Goal: Task Accomplishment & Management: Complete application form

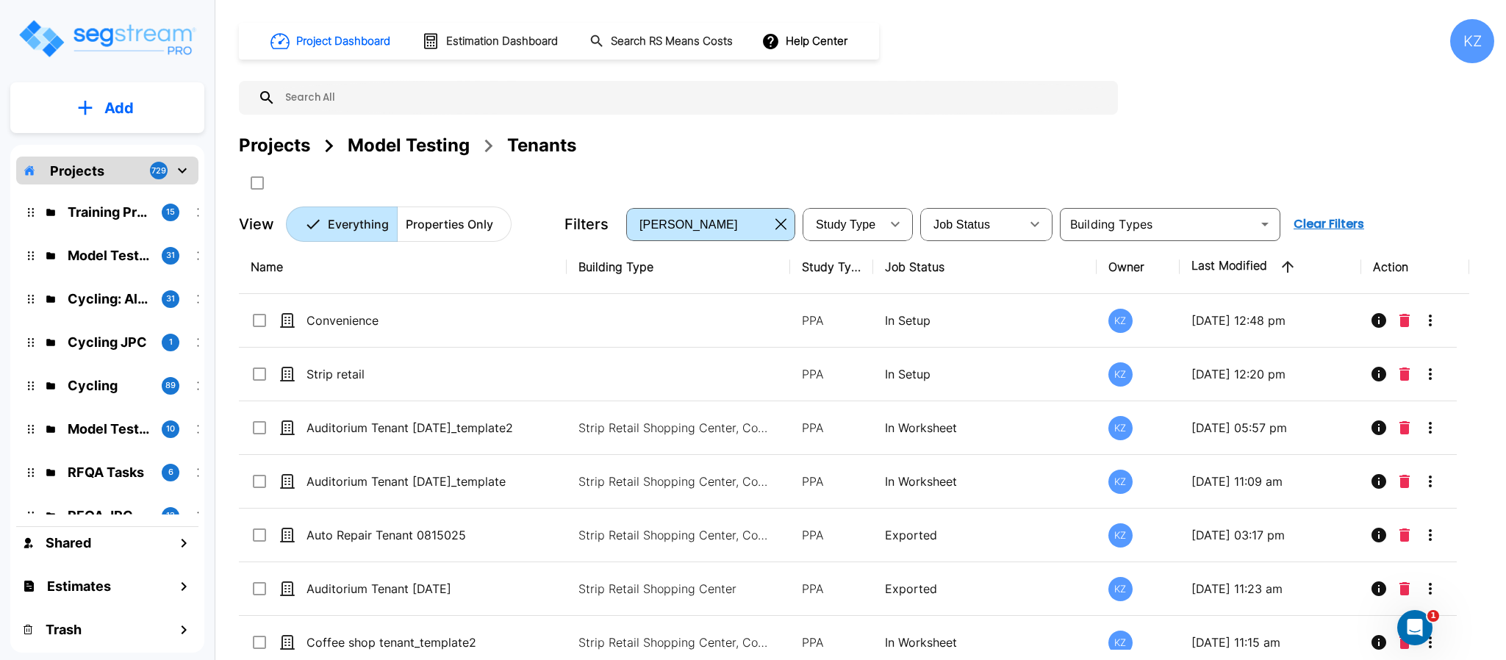
drag, startPoint x: 1297, startPoint y: 98, endPoint x: 726, endPoint y: 658, distance: 799.6
click at [1297, 96] on div "Project Dashboard Estimation Dashboard Search RS Means Costs Help Center KZ Pro…" at bounding box center [867, 130] width 1256 height 223
click at [1132, 101] on div "Project Dashboard Estimation Dashboard Search RS Means Costs Help Center KZ Pro…" at bounding box center [867, 130] width 1256 height 223
click at [1259, 93] on div "Project Dashboard Estimation Dashboard Search RS Means Costs Help Center KZ Pro…" at bounding box center [867, 130] width 1256 height 223
click at [146, 124] on button "Add" at bounding box center [107, 108] width 194 height 43
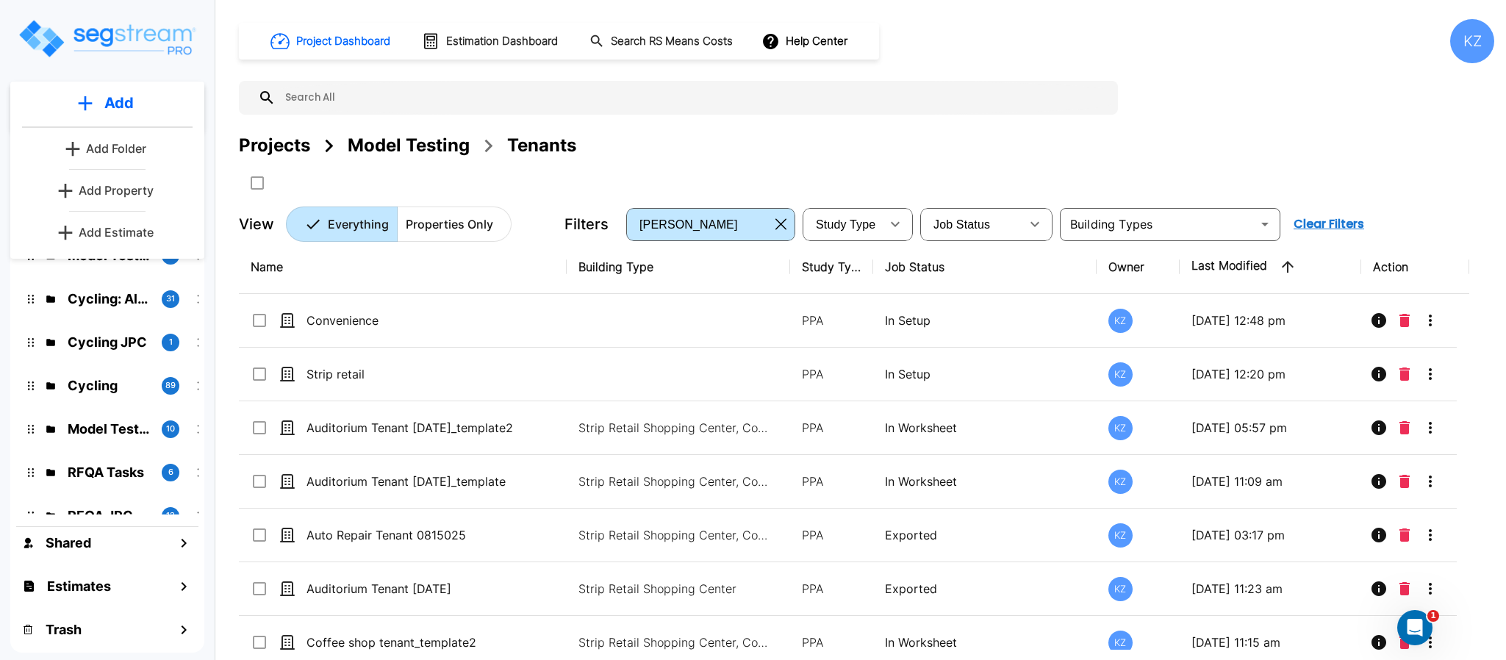
click at [118, 188] on p "Add Property" at bounding box center [116, 191] width 75 height 18
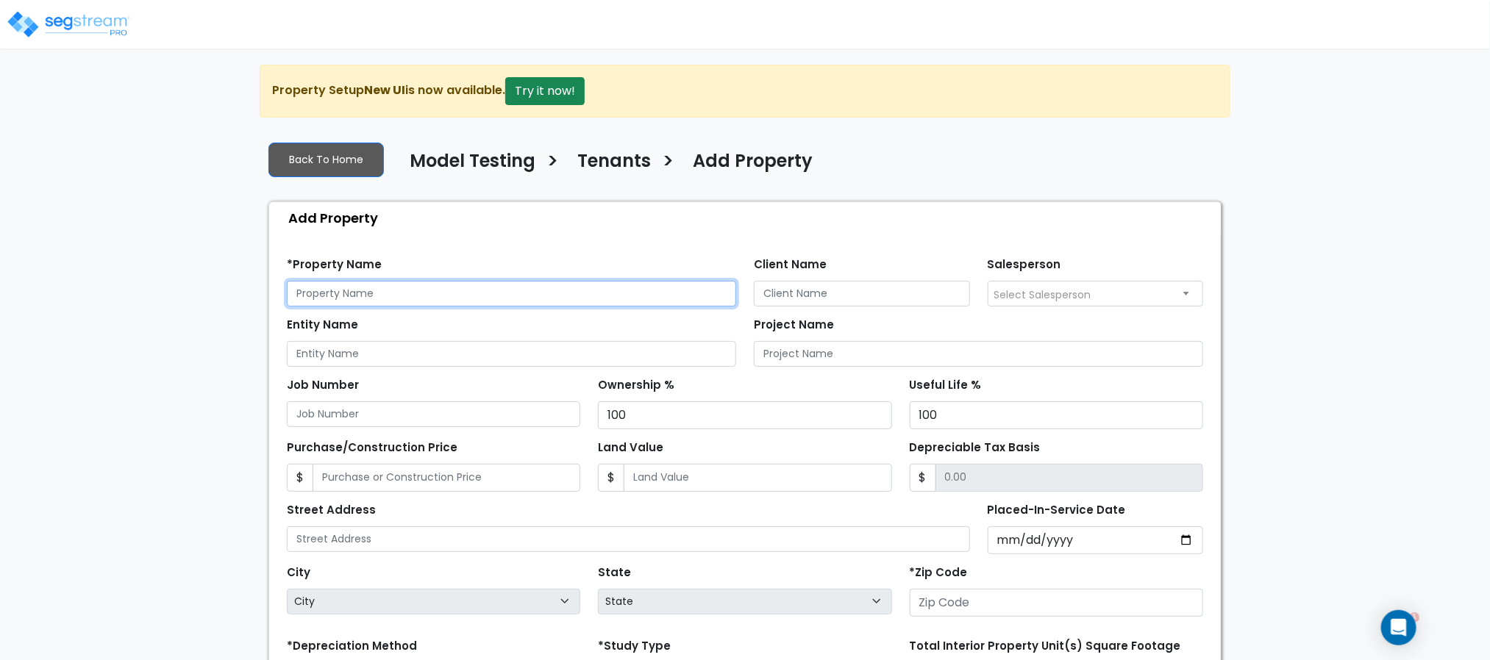
click at [477, 291] on input "text" at bounding box center [511, 294] width 449 height 26
click at [529, 287] on input "Strip retial" at bounding box center [511, 294] width 449 height 26
type input "Strip retail"
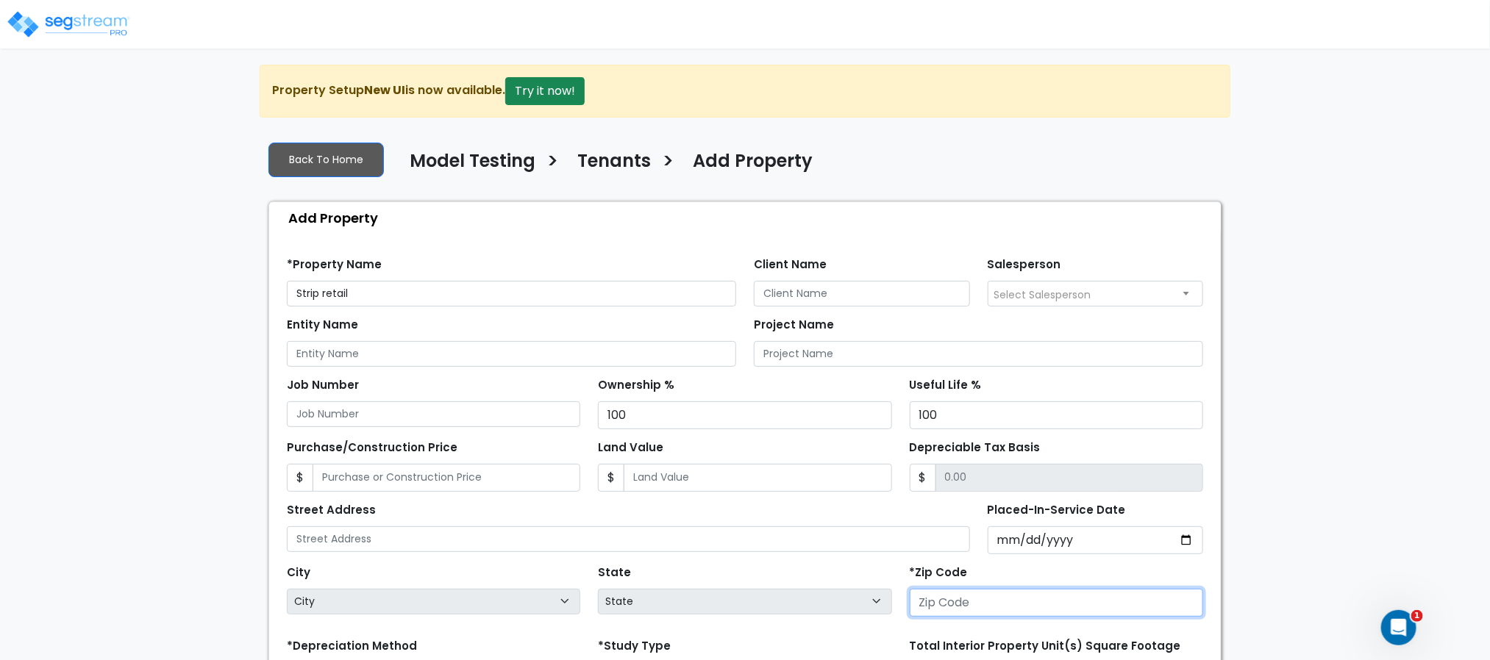
click at [956, 596] on input "number" at bounding box center [1055, 603] width 293 height 28
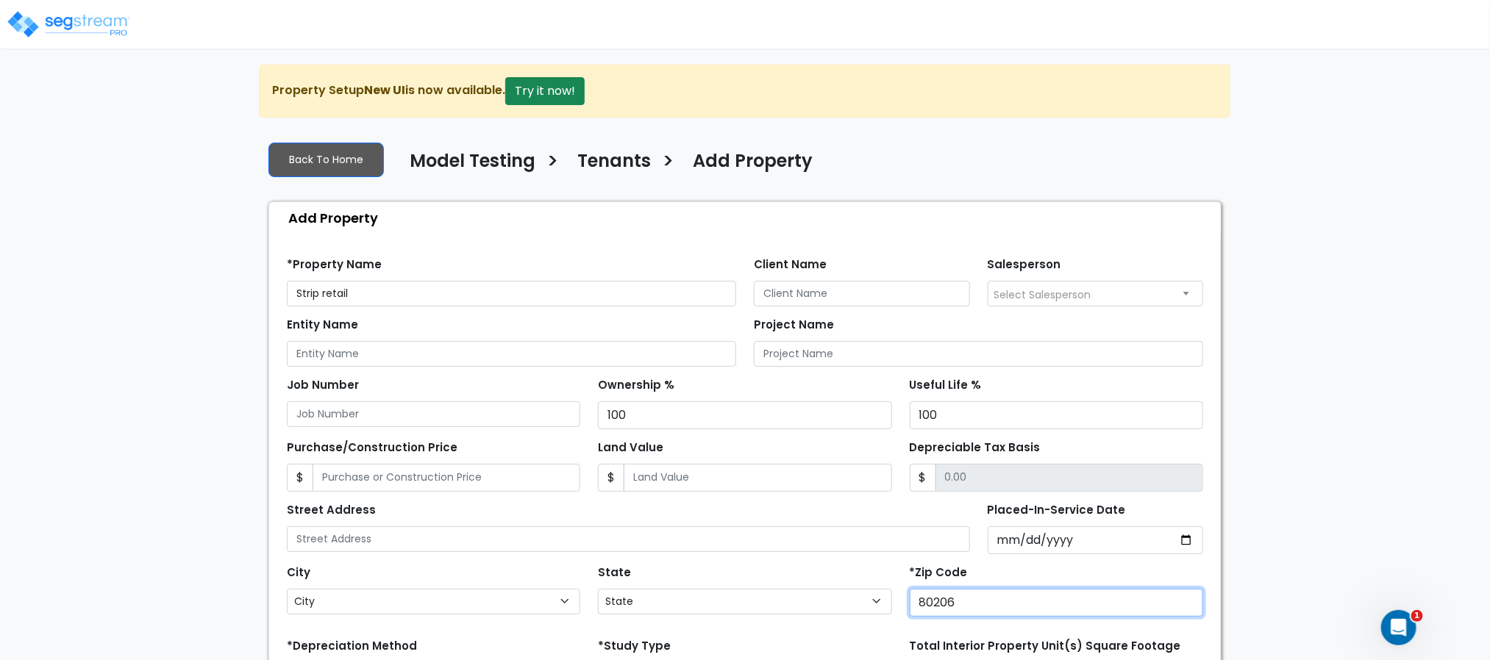
type input "80206"
click at [1254, 512] on div "We are Building your Property. So please grab a coffee and let us do the heavy …" at bounding box center [745, 474] width 1490 height 819
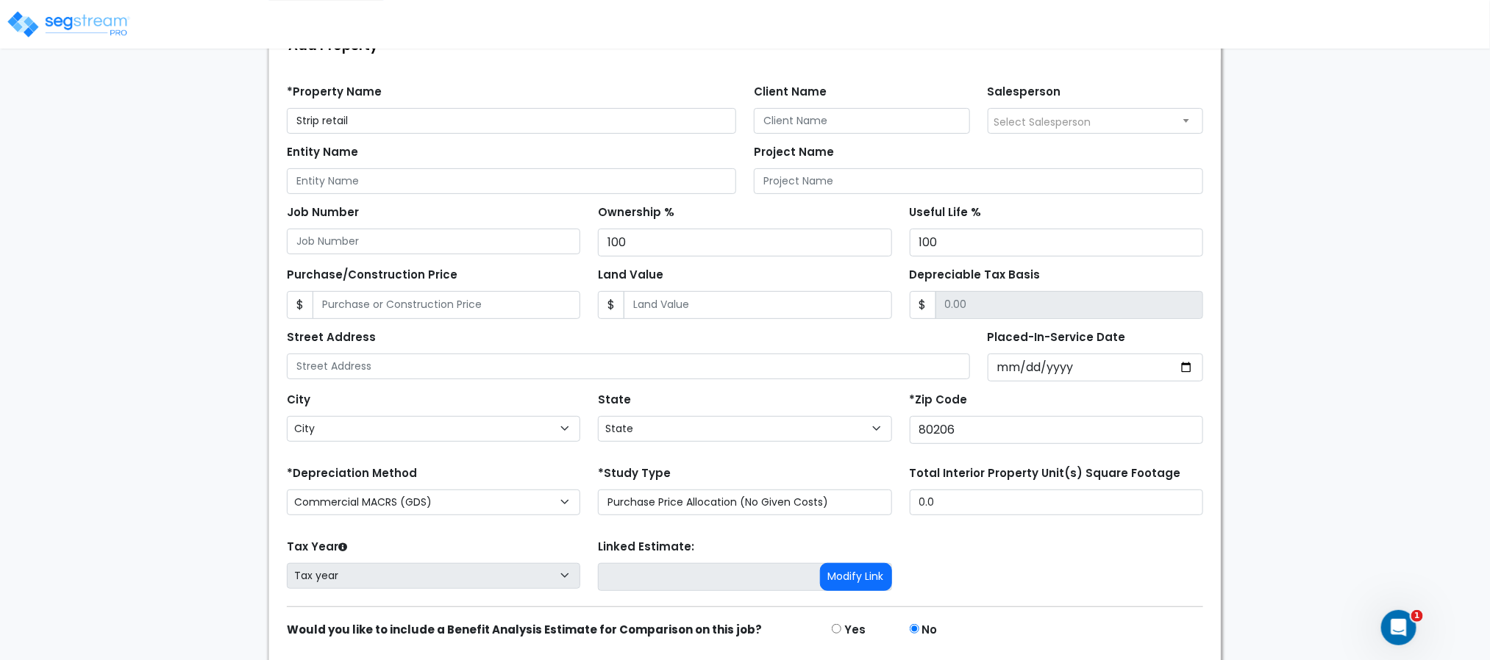
scroll to position [232, 0]
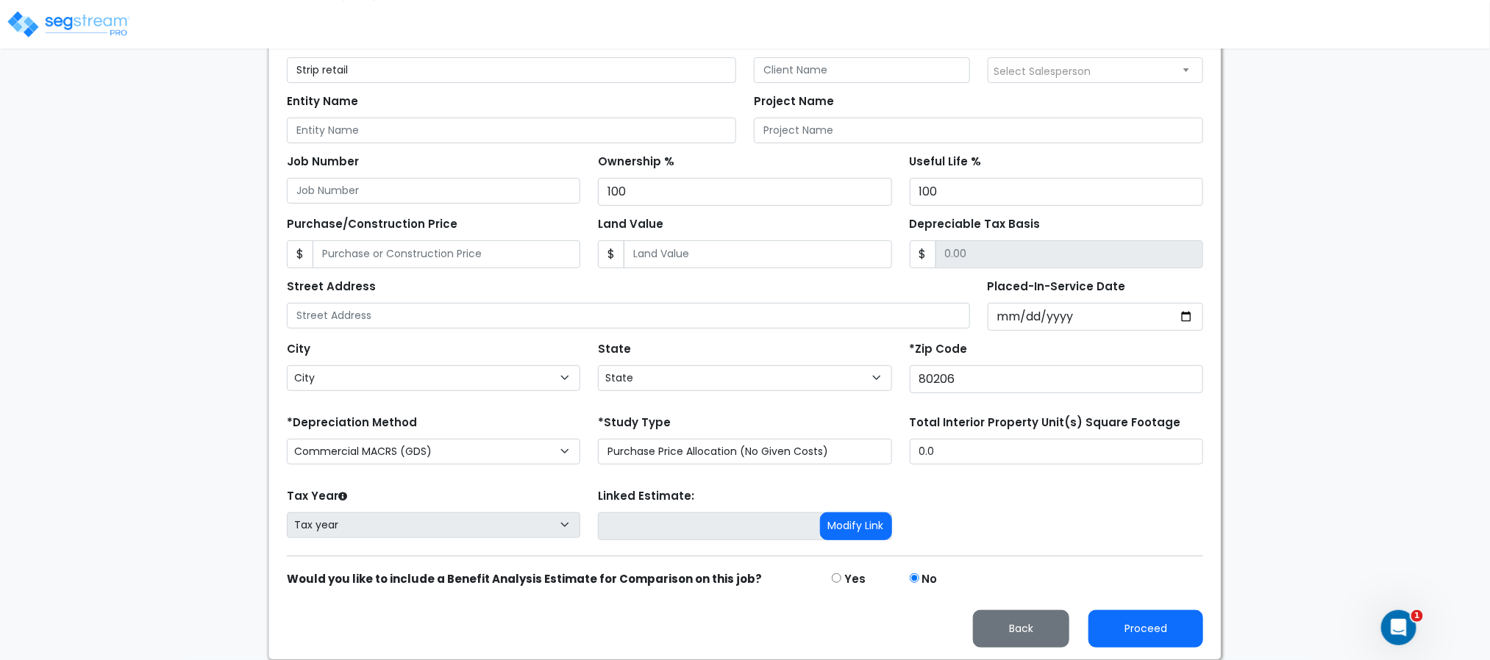
select select "CO"
click at [1150, 622] on button "Proceed" at bounding box center [1145, 628] width 115 height 37
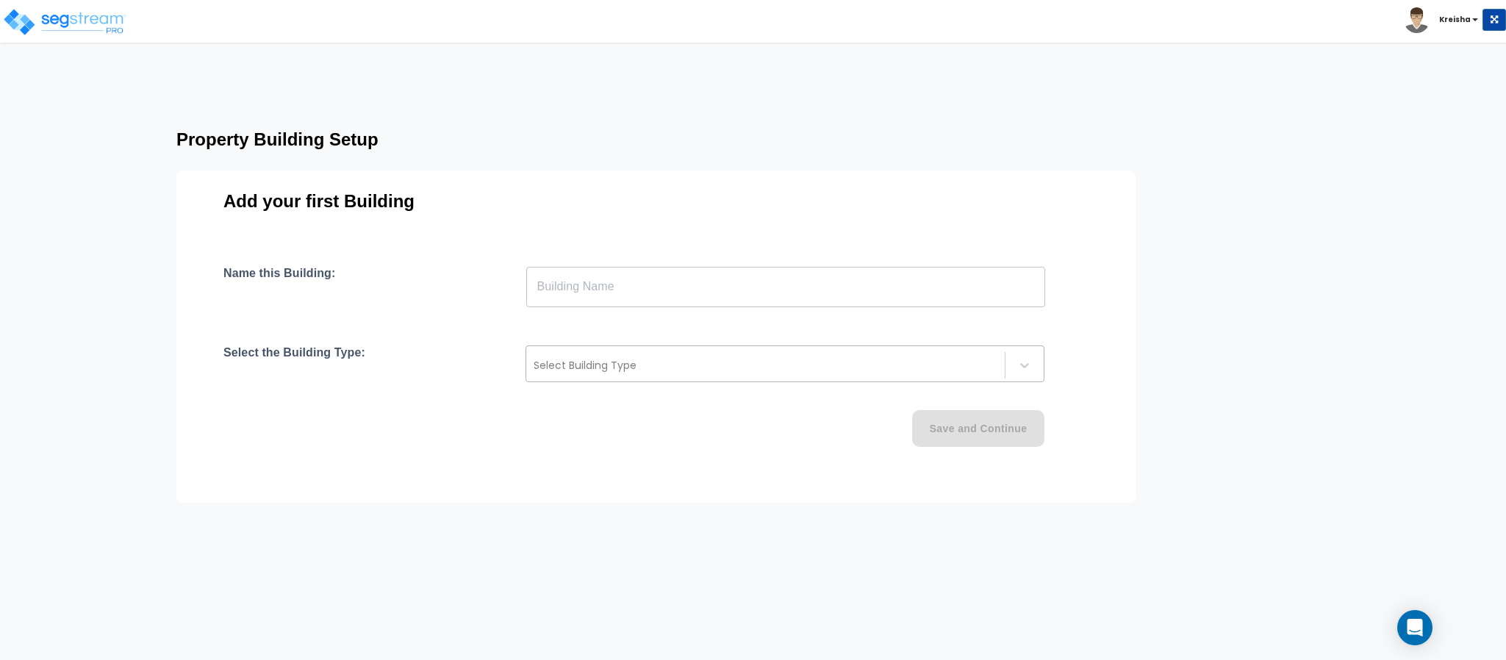
click at [621, 371] on div at bounding box center [766, 366] width 464 height 18
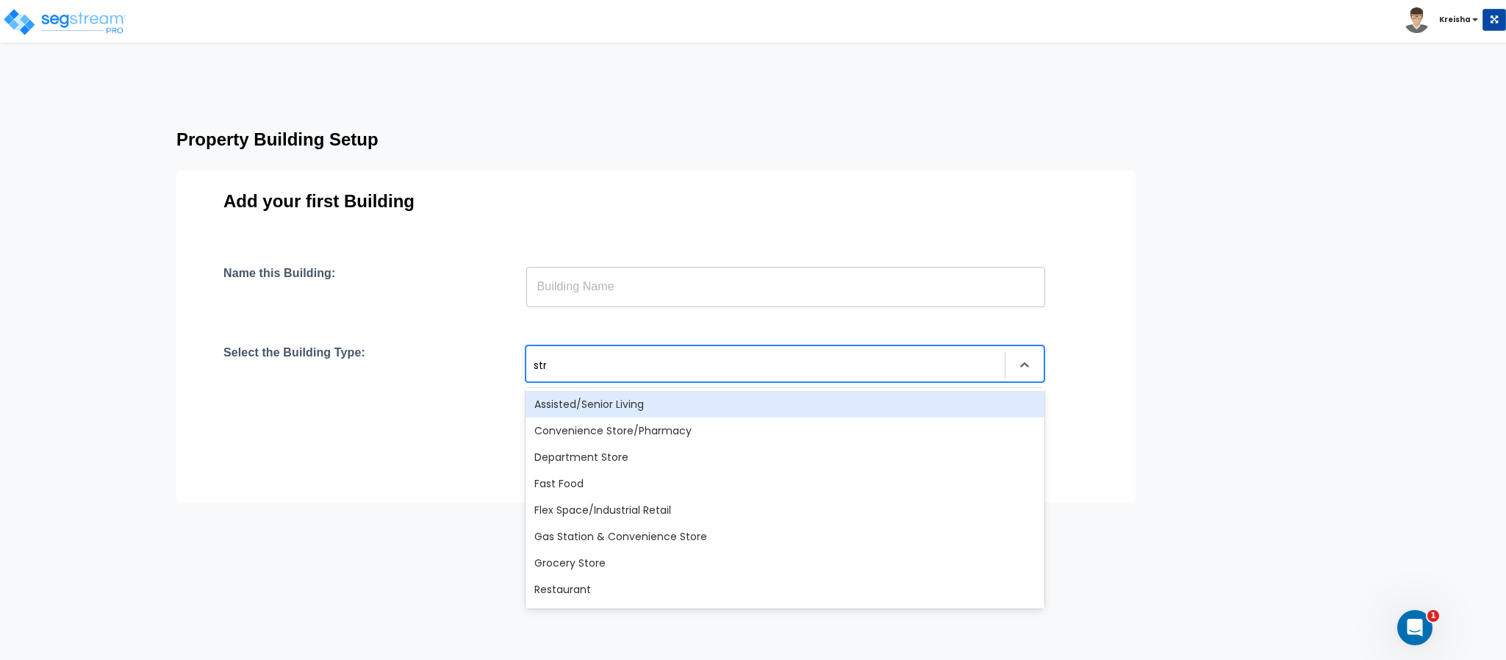
type input "stri"
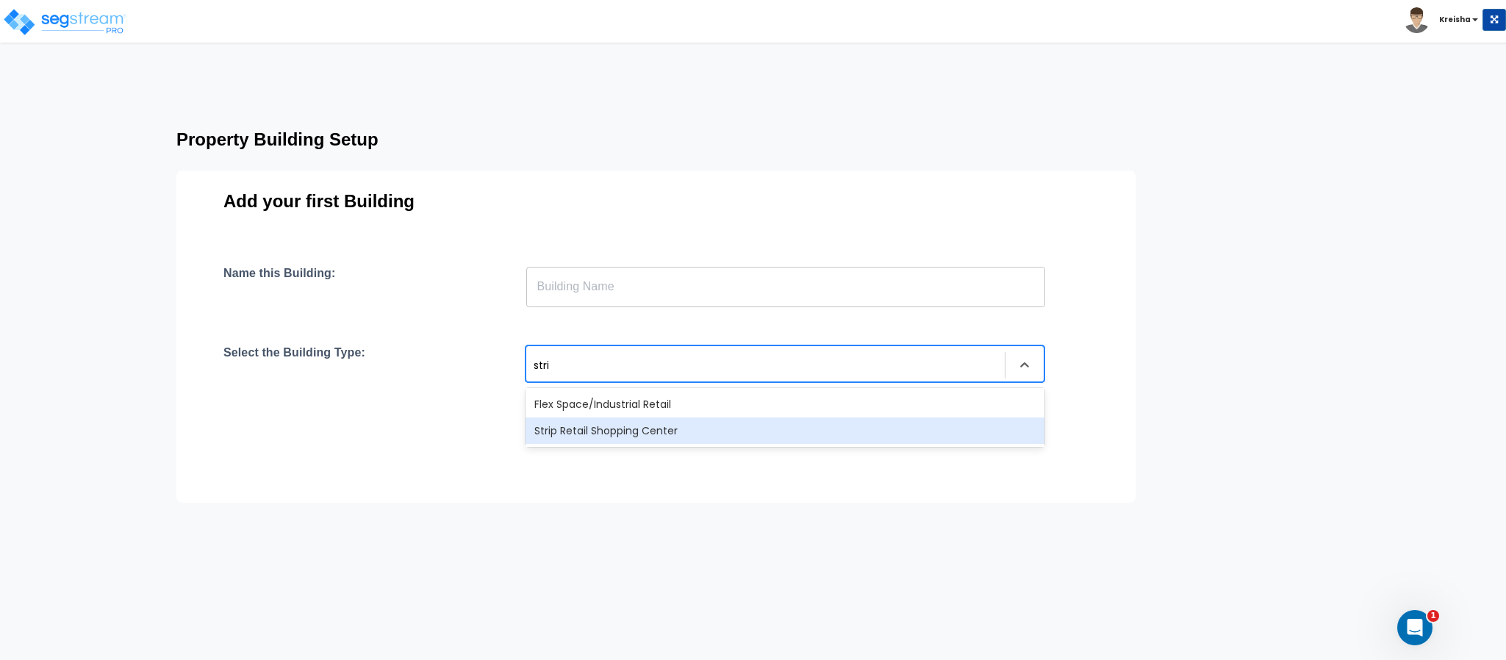
click at [627, 426] on div "Strip Retail Shopping Center" at bounding box center [785, 431] width 519 height 26
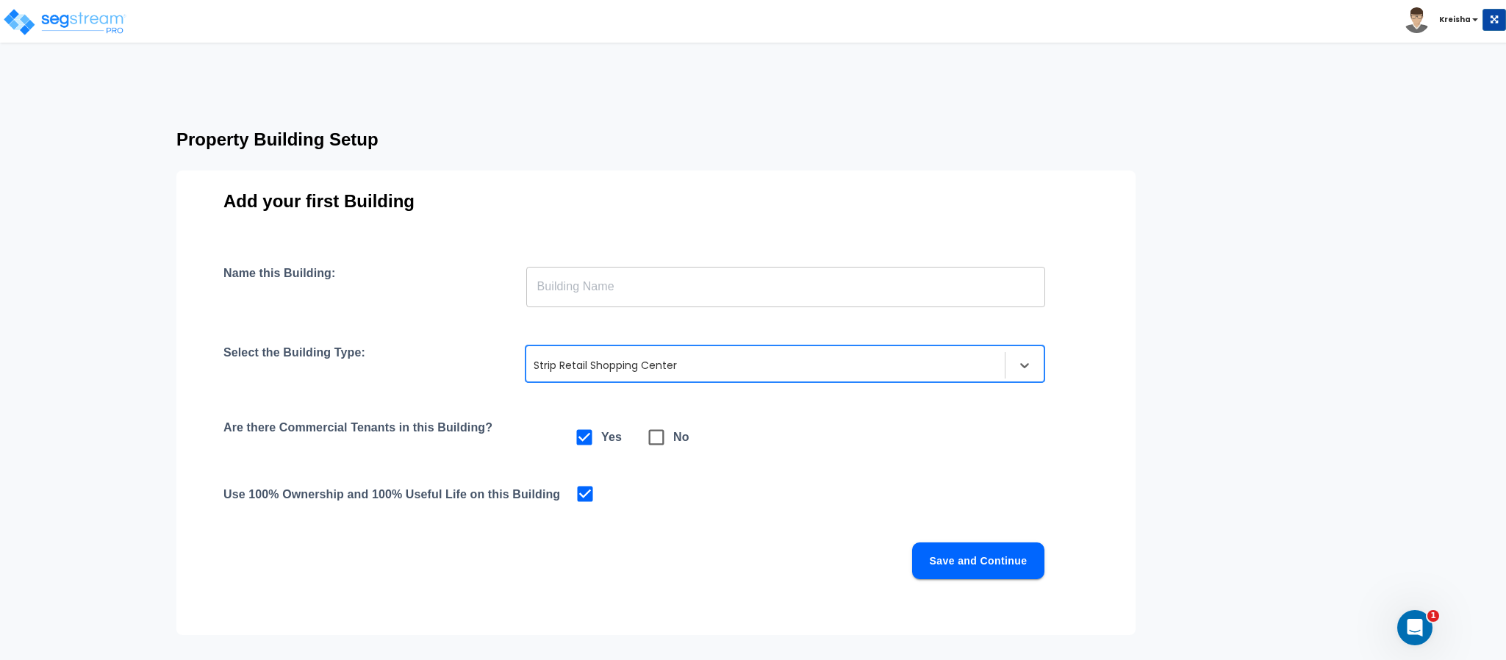
click at [613, 292] on input "text" at bounding box center [785, 286] width 519 height 41
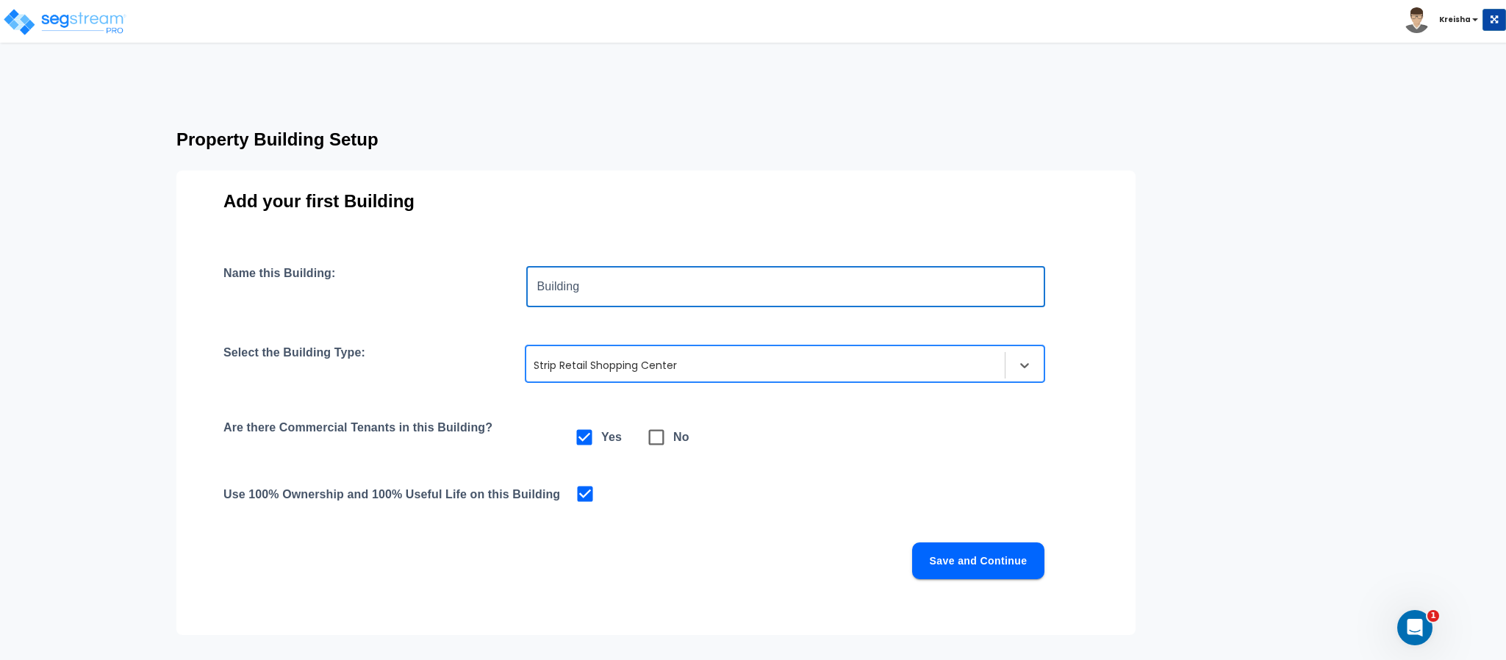
type input "Building"
click at [614, 150] on div "Property Building Setup Add your first Building Name this Building: Building ​ …" at bounding box center [685, 375] width 1135 height 515
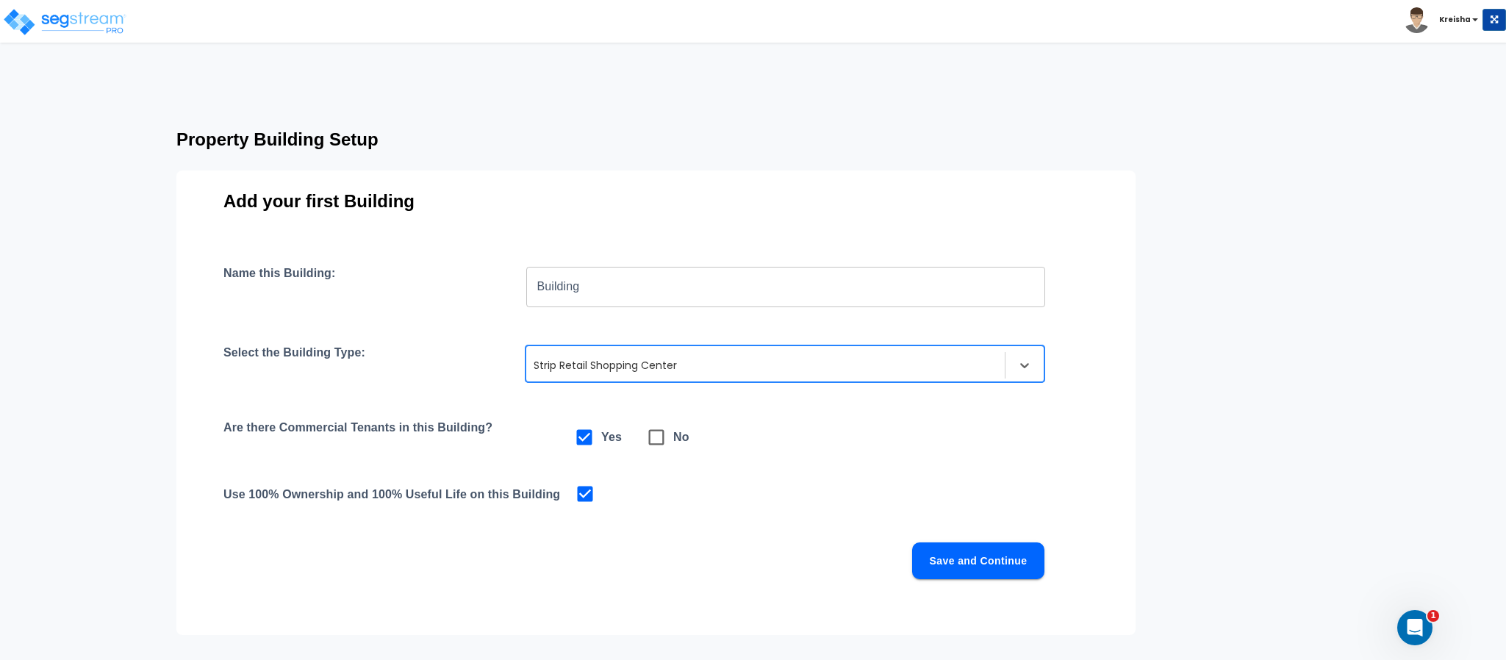
click at [529, 164] on div "Property Building Setup Add your first Building Name this Building: Building ​ …" at bounding box center [685, 375] width 1135 height 515
drag, startPoint x: 221, startPoint y: 428, endPoint x: 490, endPoint y: 428, distance: 268.4
click at [490, 428] on div "Add your first Building Name this Building: Building ​ Select the Building Type…" at bounding box center [655, 403] width 959 height 465
click at [499, 426] on h4 "Are there Commercial Tenants in this Building?" at bounding box center [368, 438] width 288 height 34
click at [495, 428] on h4 "Are there Commercial Tenants in this Building?" at bounding box center [368, 438] width 288 height 34
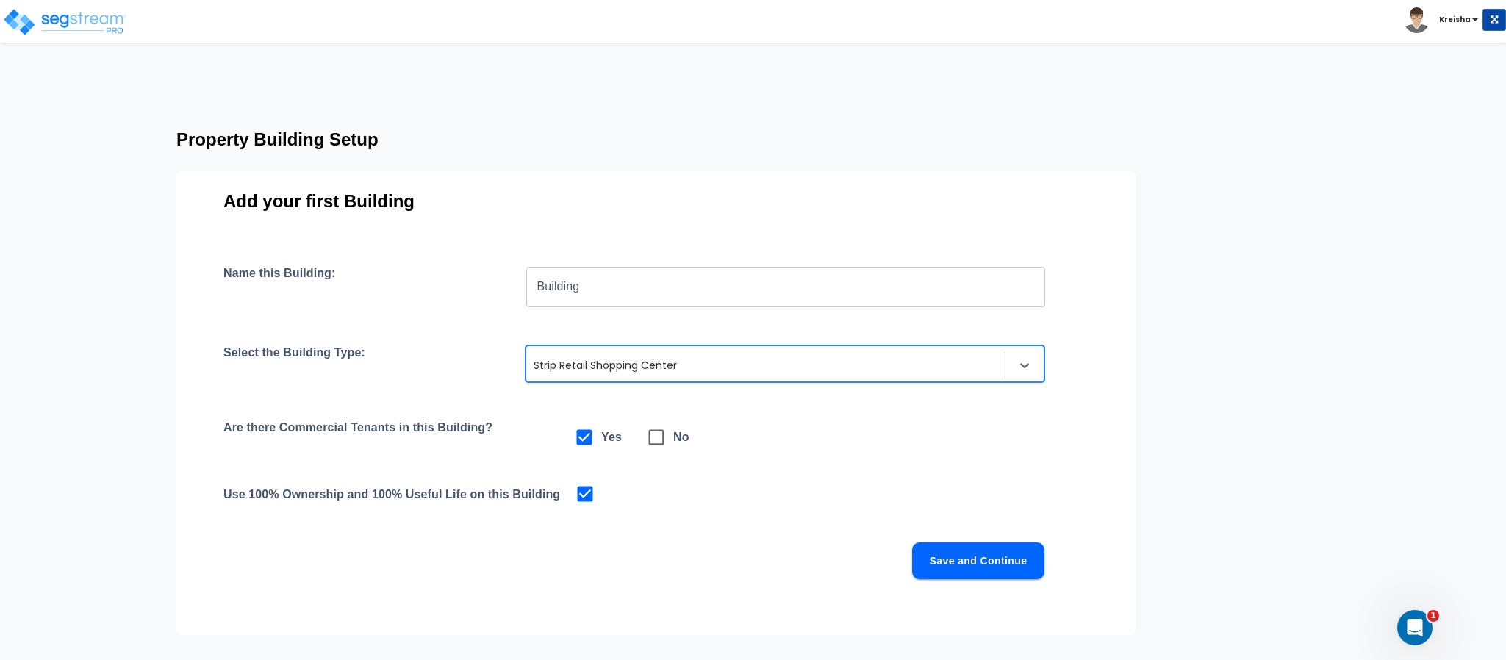
click at [435, 430] on h4 "Are there Commercial Tenants in this Building?" at bounding box center [368, 438] width 288 height 34
click at [931, 551] on button "Save and Continue" at bounding box center [978, 561] width 132 height 37
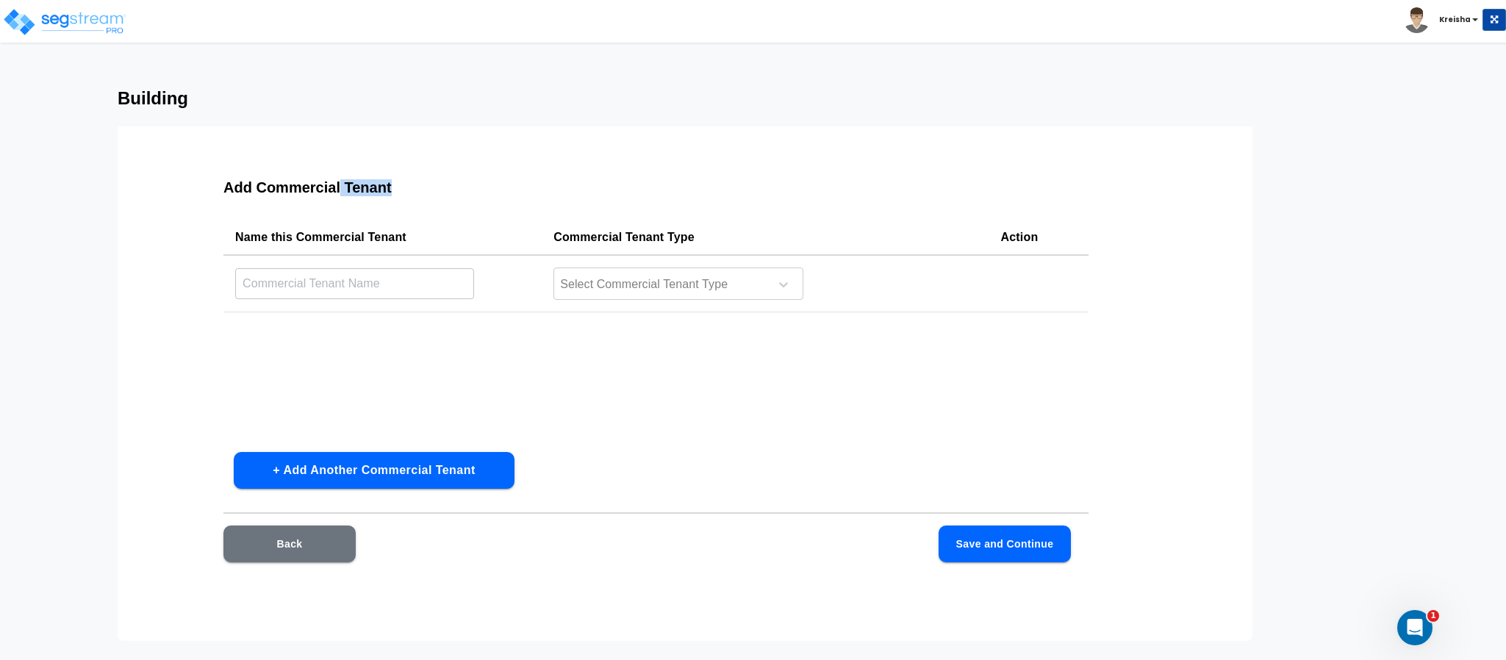
drag, startPoint x: 340, startPoint y: 187, endPoint x: 389, endPoint y: 187, distance: 48.5
click at [389, 187] on h3 "Add Commercial Tenant" at bounding box center [656, 187] width 865 height 17
click at [349, 373] on div "Name this Commercial Tenant Commercial Tenant Type Action ​ Select Commercial T…" at bounding box center [656, 330] width 865 height 221
click at [285, 543] on button "Back" at bounding box center [290, 544] width 132 height 37
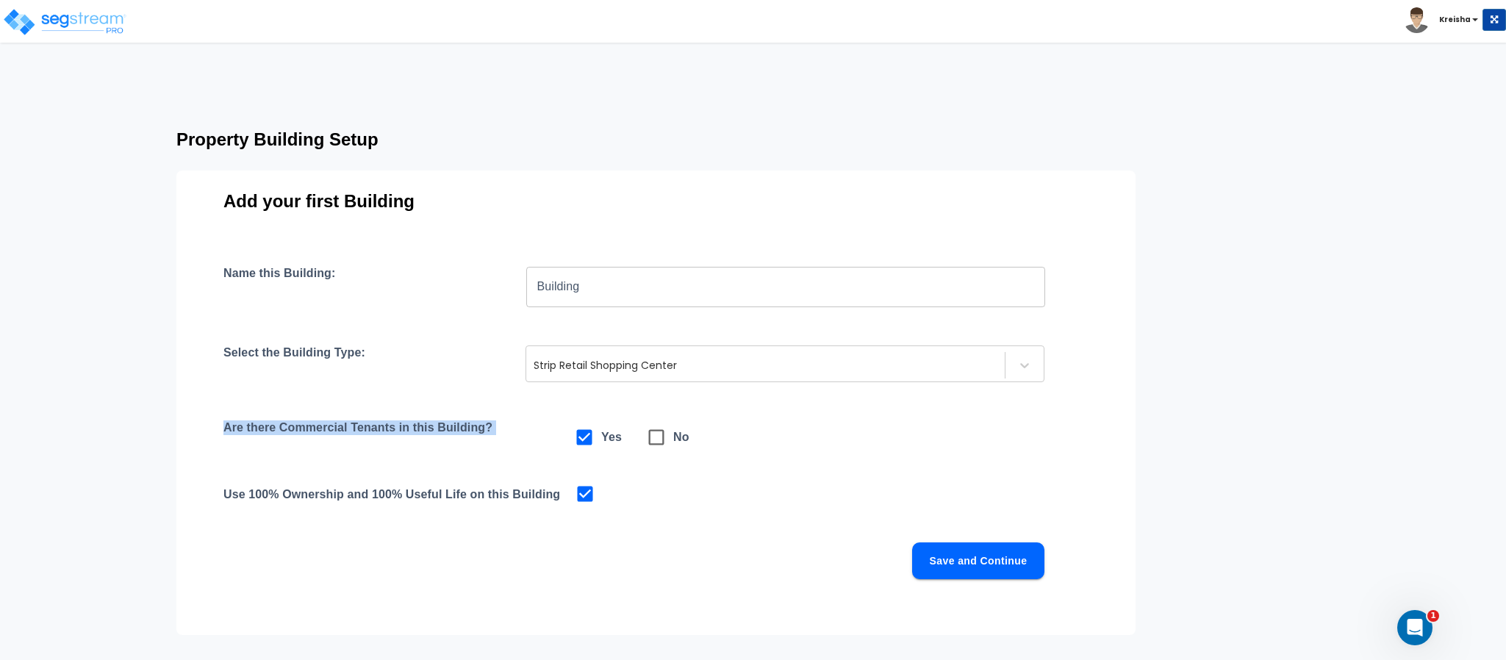
drag, startPoint x: 224, startPoint y: 420, endPoint x: 541, endPoint y: 433, distance: 317.9
click at [541, 433] on div "Are there Commercial Tenants in this Building? Yes No" at bounding box center [656, 438] width 865 height 34
click at [668, 439] on span at bounding box center [657, 438] width 34 height 34
checkbox input "false"
checkbox input "true"
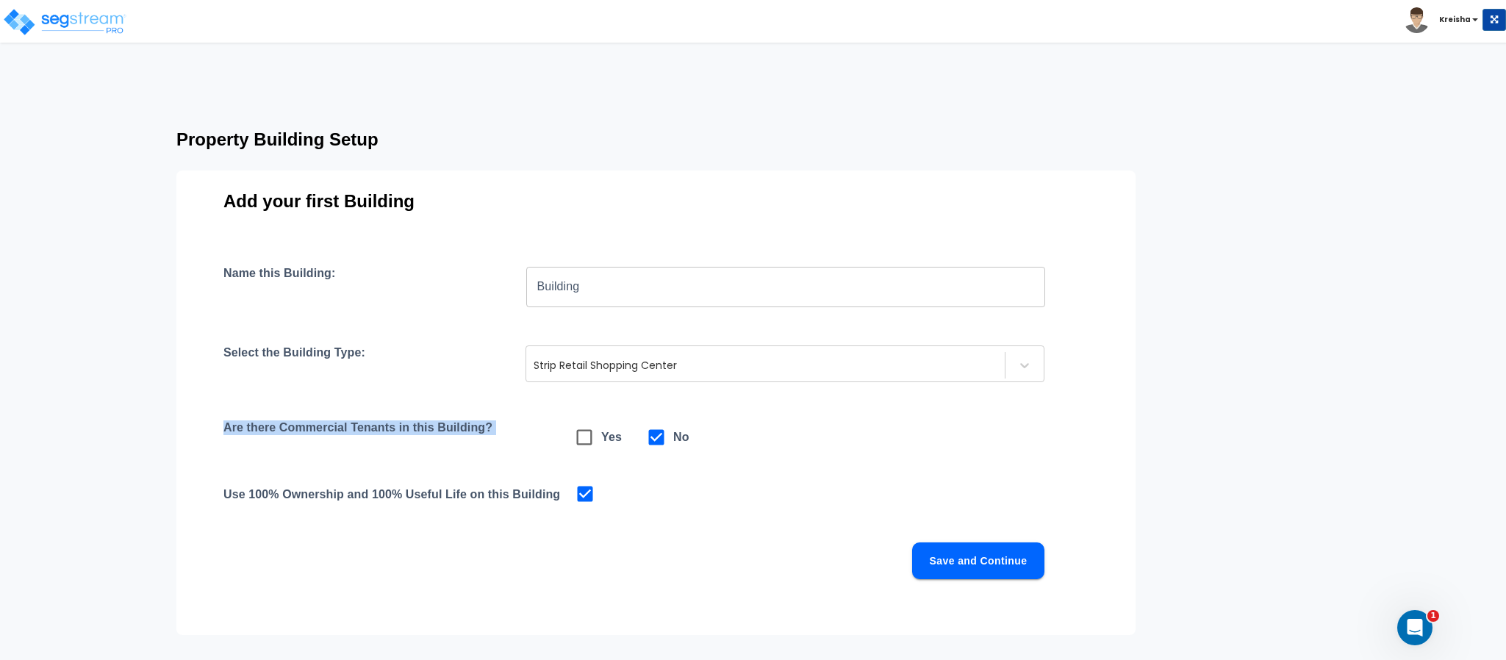
click at [1000, 565] on button "Save and Continue" at bounding box center [978, 561] width 132 height 37
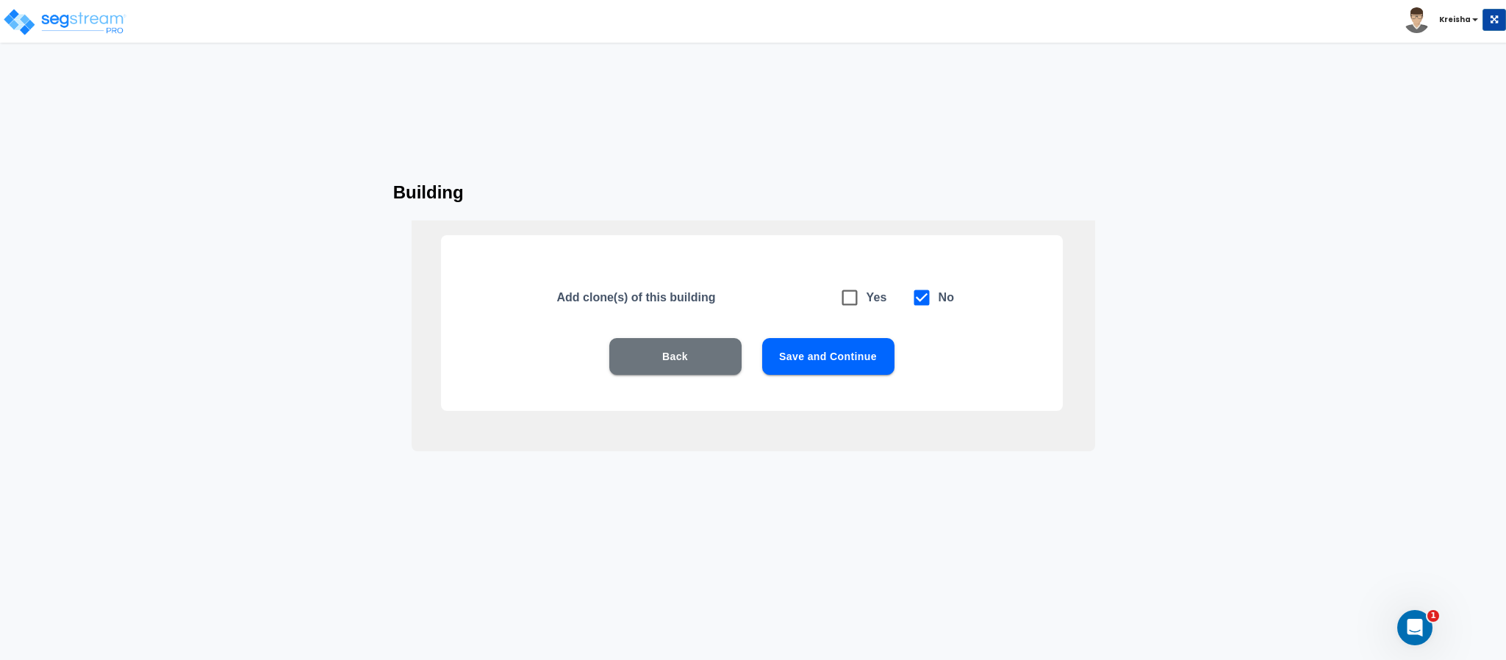
click at [821, 351] on button "Save and Continue" at bounding box center [828, 356] width 132 height 37
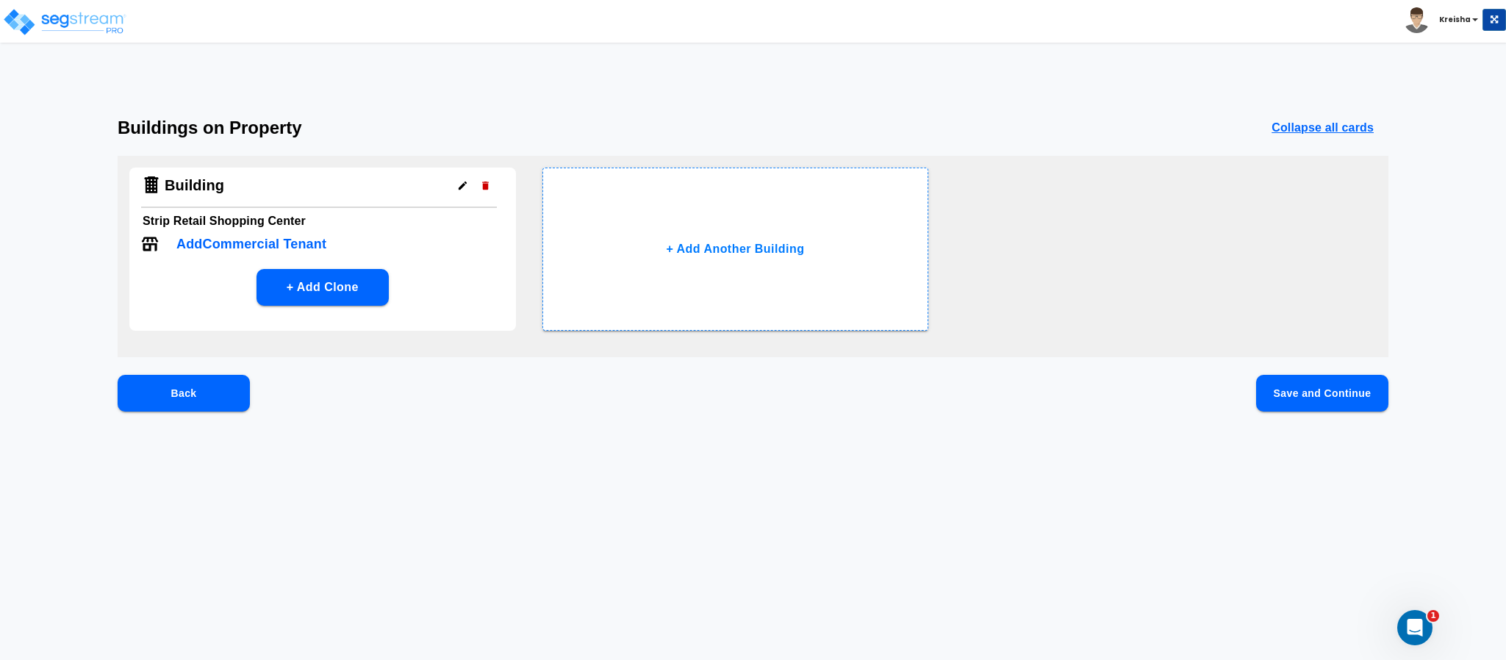
click at [1320, 389] on button "Save and Continue" at bounding box center [1323, 393] width 132 height 37
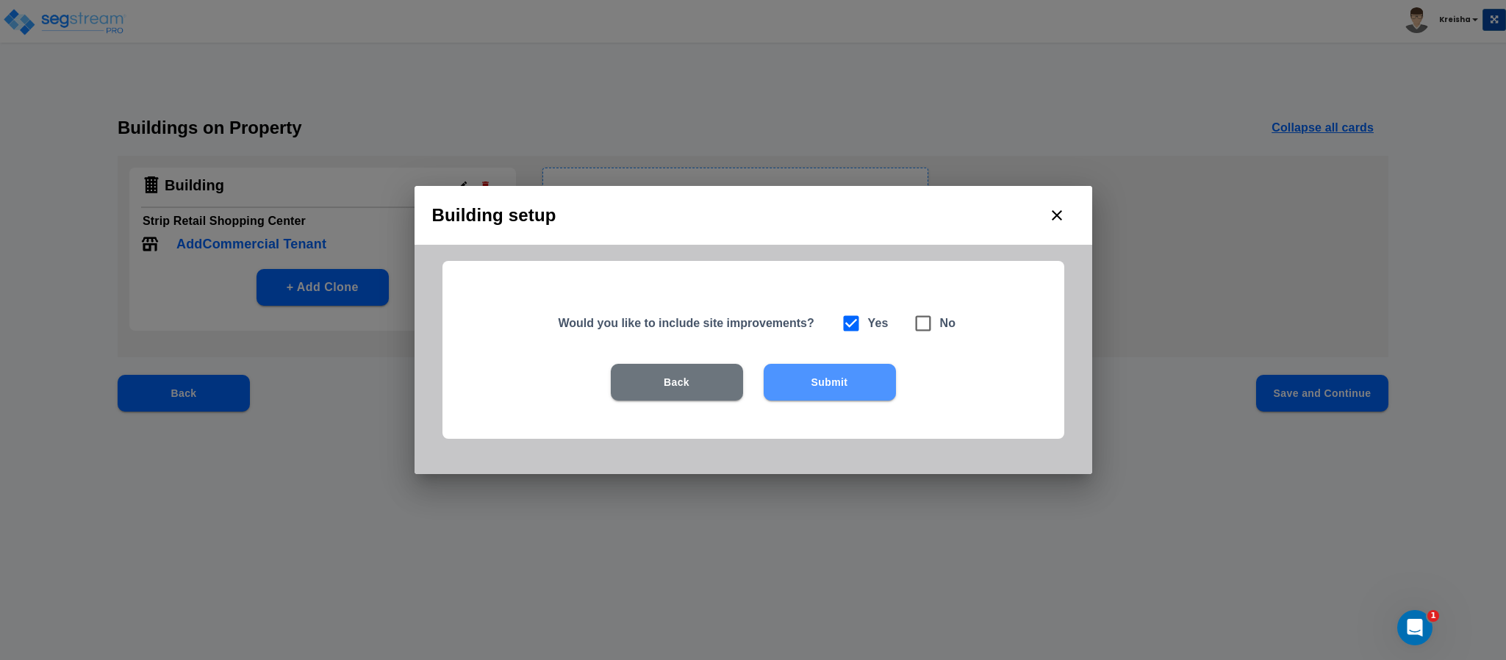
click at [818, 388] on button "Submit" at bounding box center [830, 382] width 132 height 37
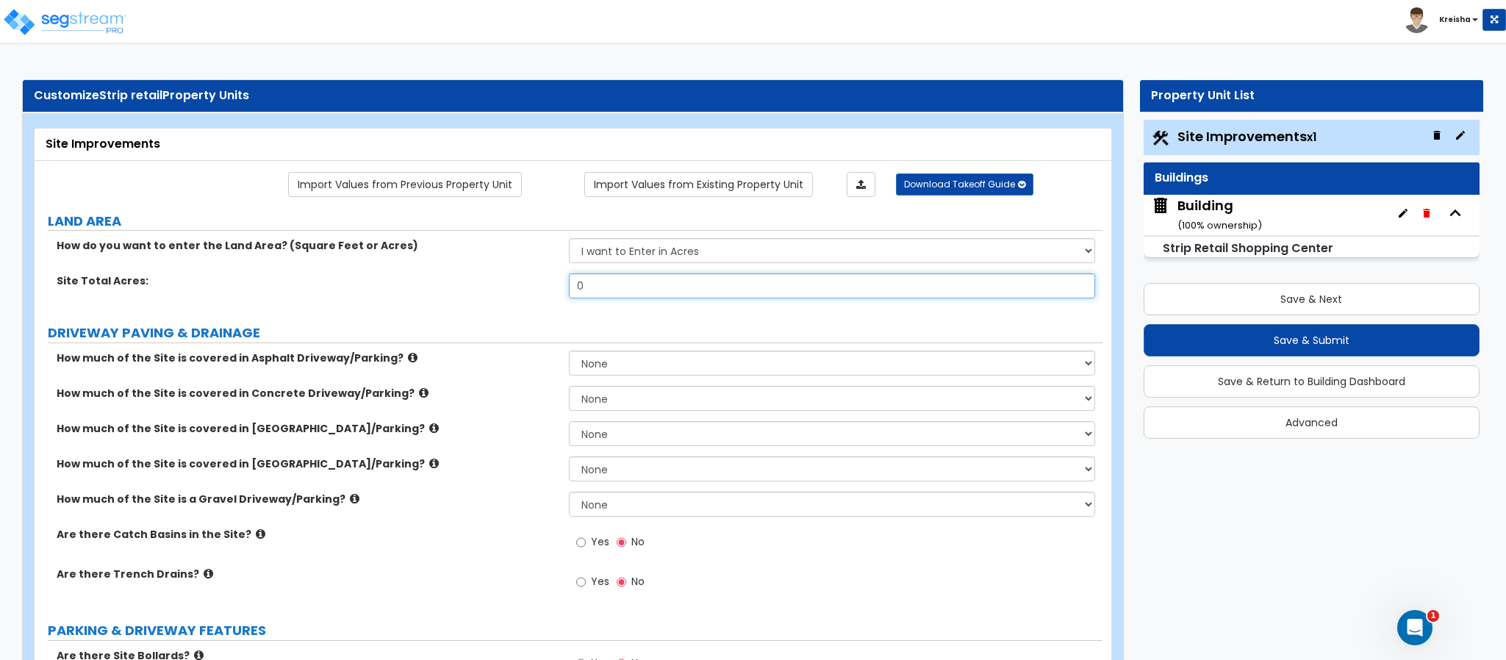
click at [618, 293] on input "0" at bounding box center [832, 286] width 527 height 25
type input "1"
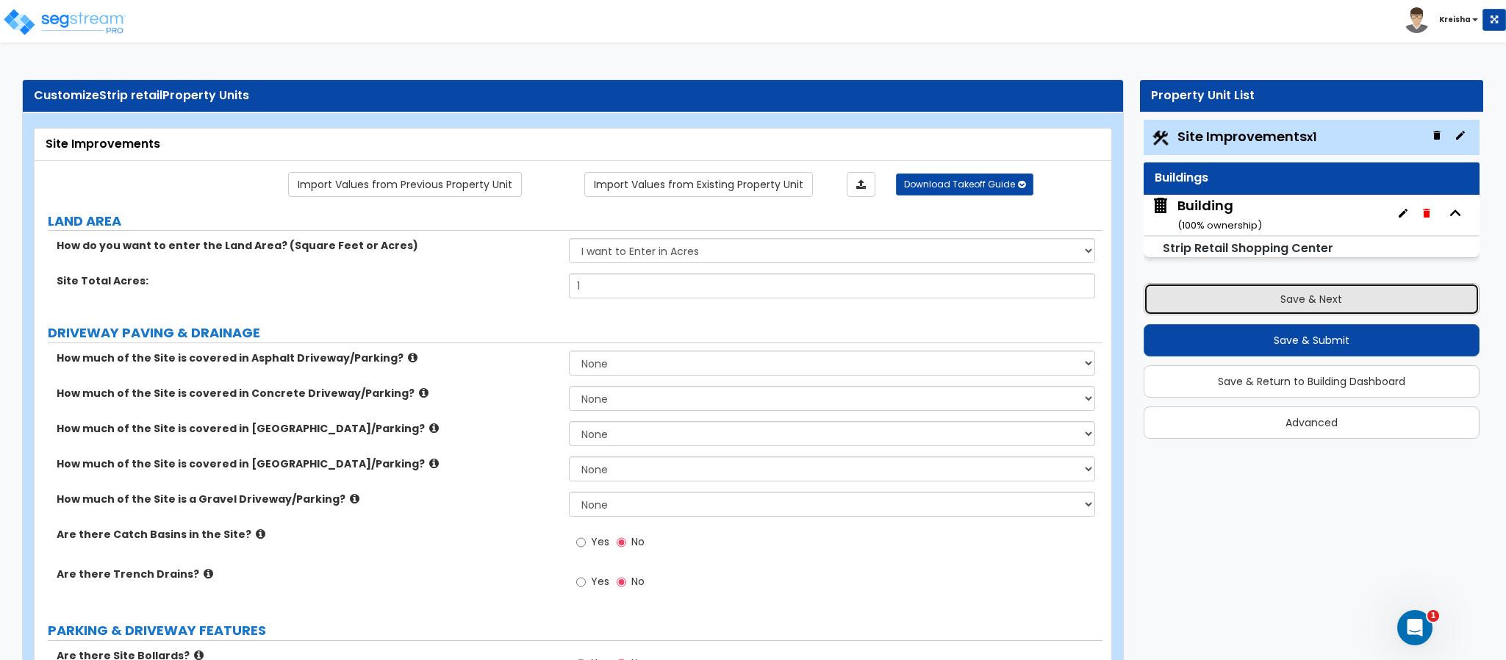
click at [1270, 302] on button "Save & Next" at bounding box center [1312, 299] width 336 height 32
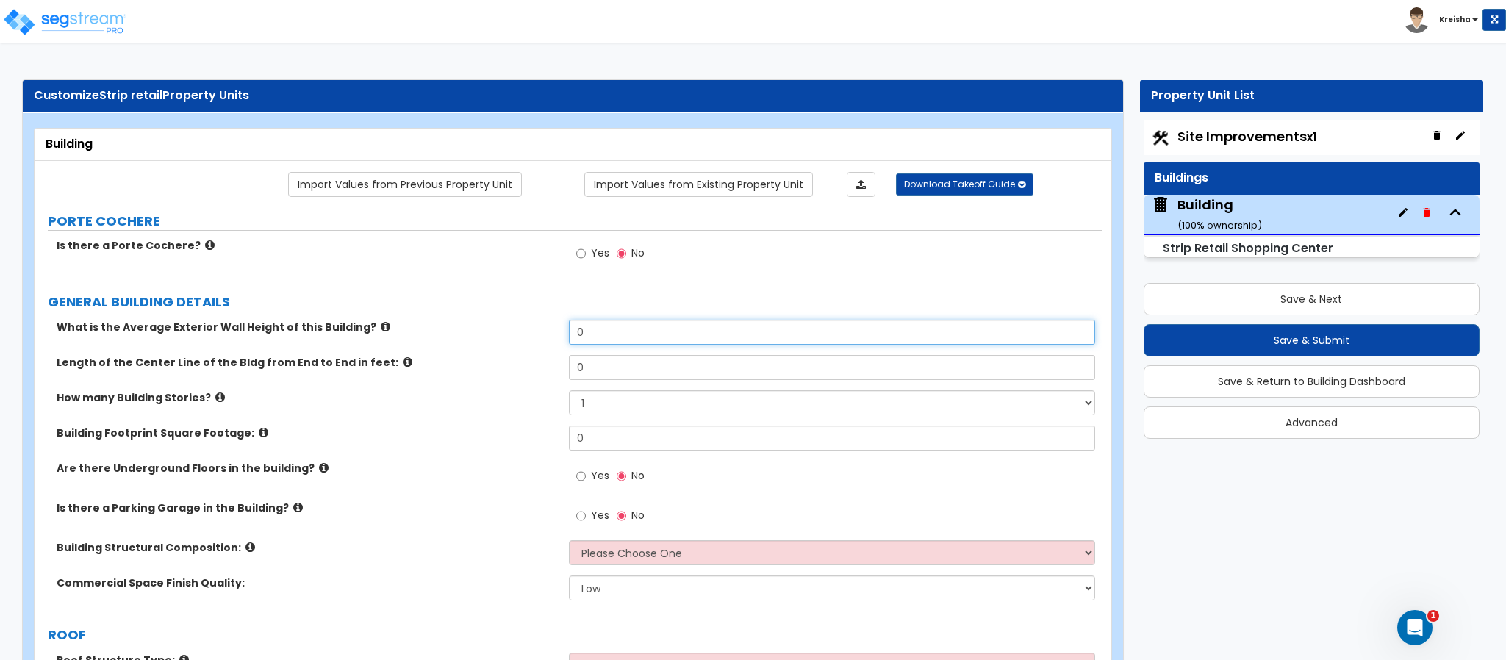
click at [653, 329] on input "0" at bounding box center [832, 332] width 527 height 25
type input "18"
type input "70"
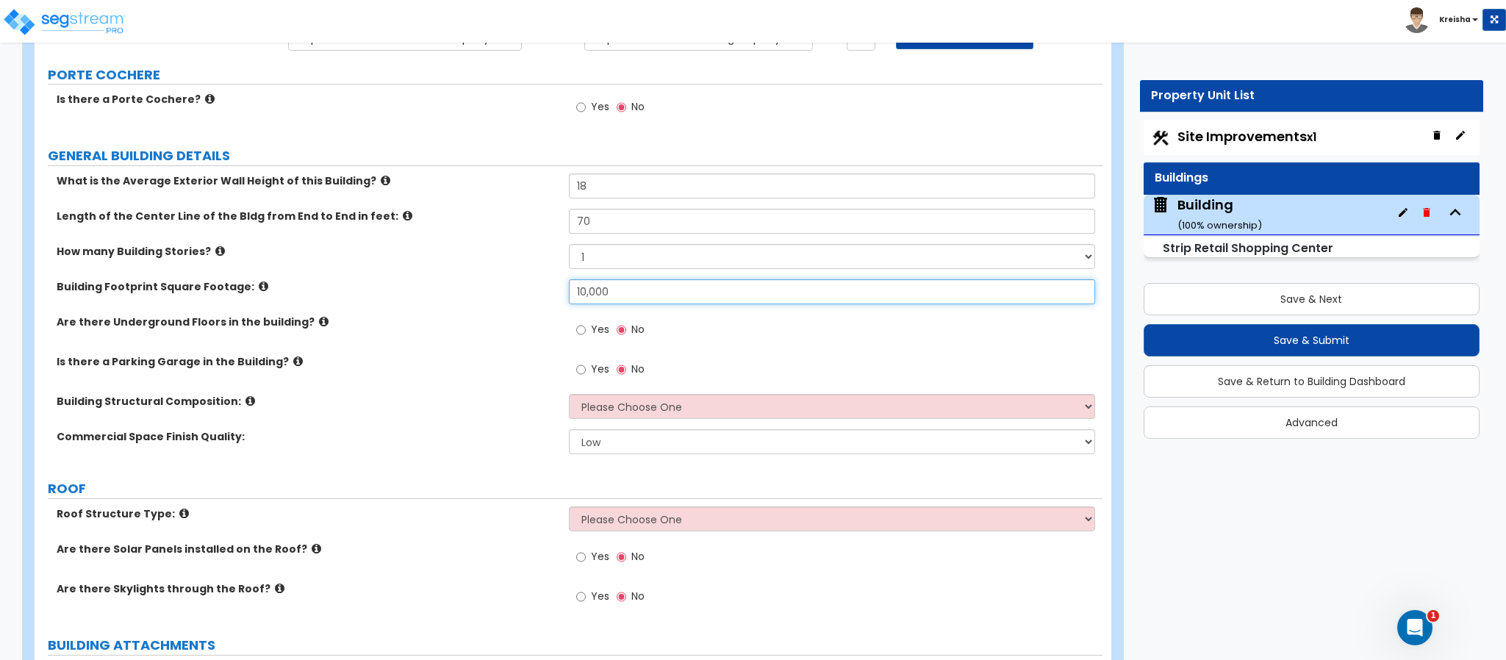
type input "10,000"
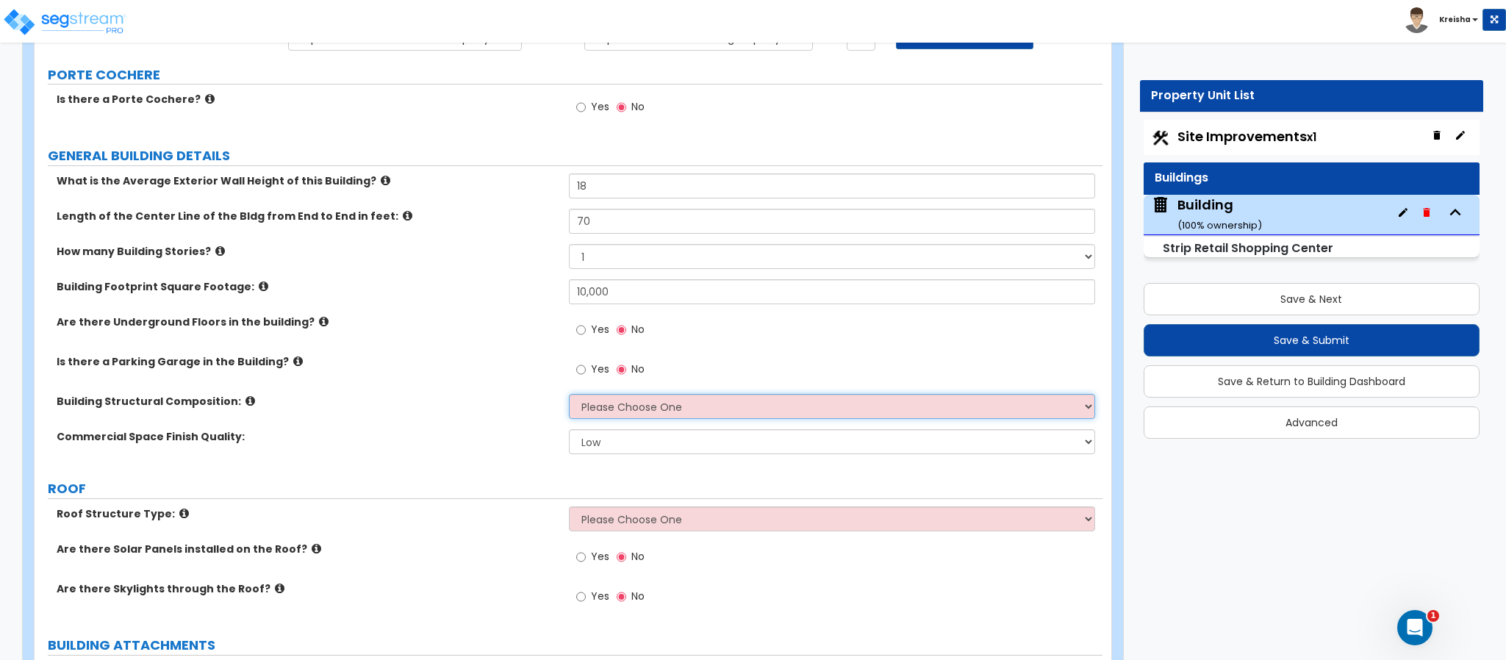
click at [649, 411] on select "Please Choose One Tilt-up Wall Construction Reinforced Concrete Structural Stee…" at bounding box center [832, 406] width 527 height 25
select select "6"
click at [569, 396] on select "Please Choose One Tilt-up Wall Construction Reinforced Concrete Structural Stee…" at bounding box center [832, 406] width 527 height 25
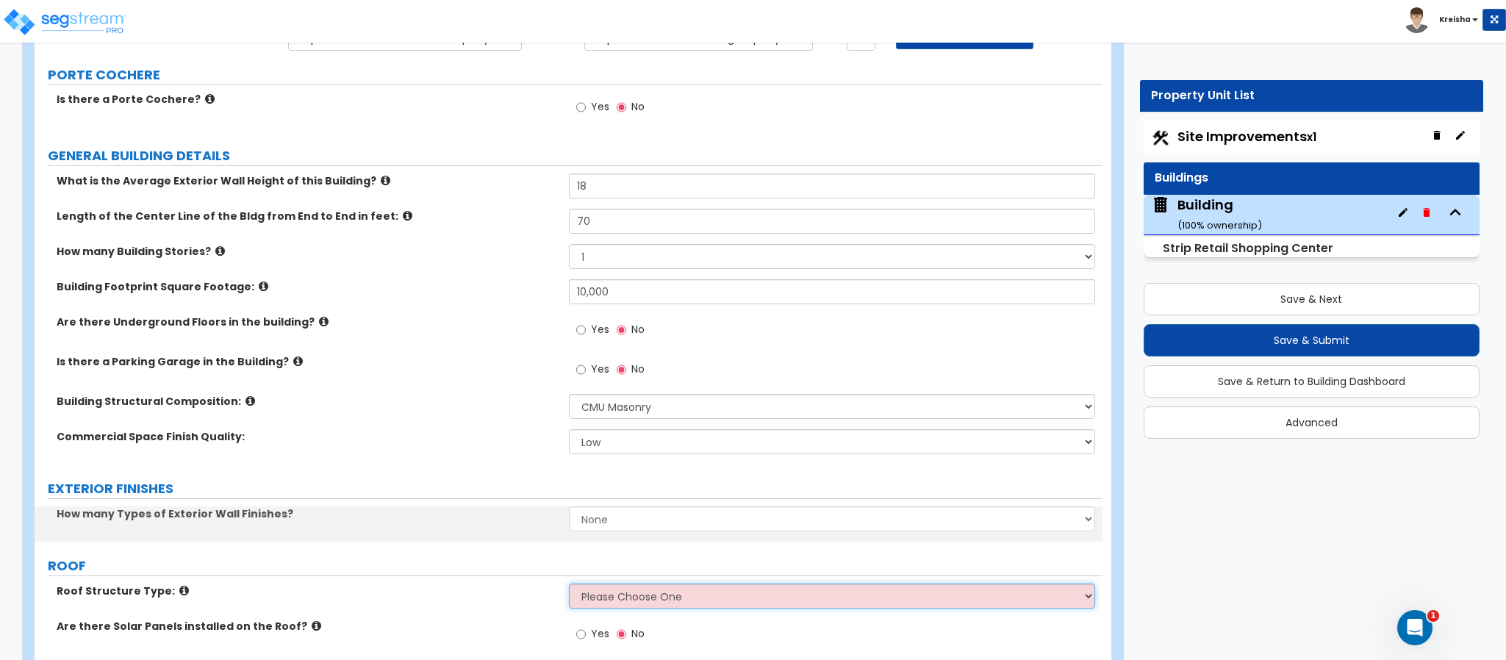
click at [609, 602] on select "Please Choose One Gable Roof Flat Roof Hybrid Gable & Flat Roof" at bounding box center [832, 596] width 527 height 25
select select "1"
click at [569, 586] on select "Please Choose One Gable Roof Flat Roof Hybrid Gable & Flat Roof" at bounding box center [832, 596] width 527 height 25
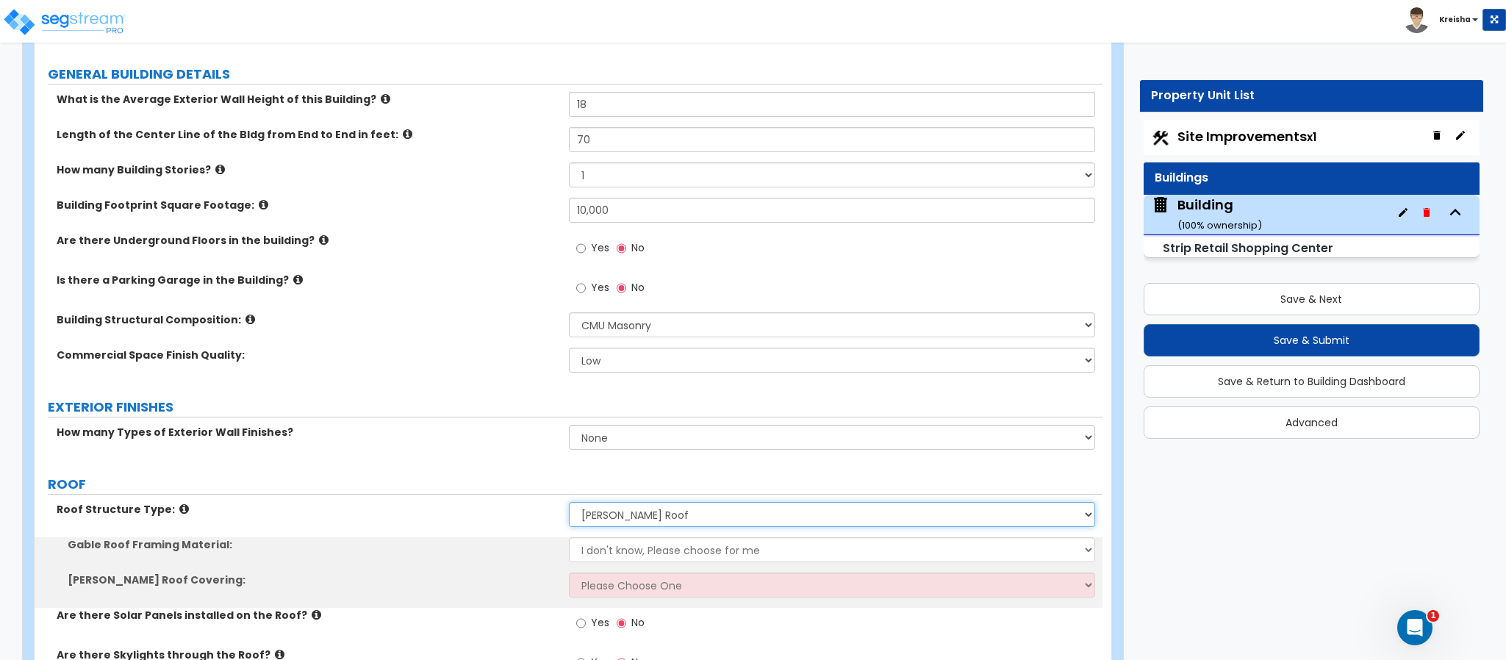
scroll to position [294, 0]
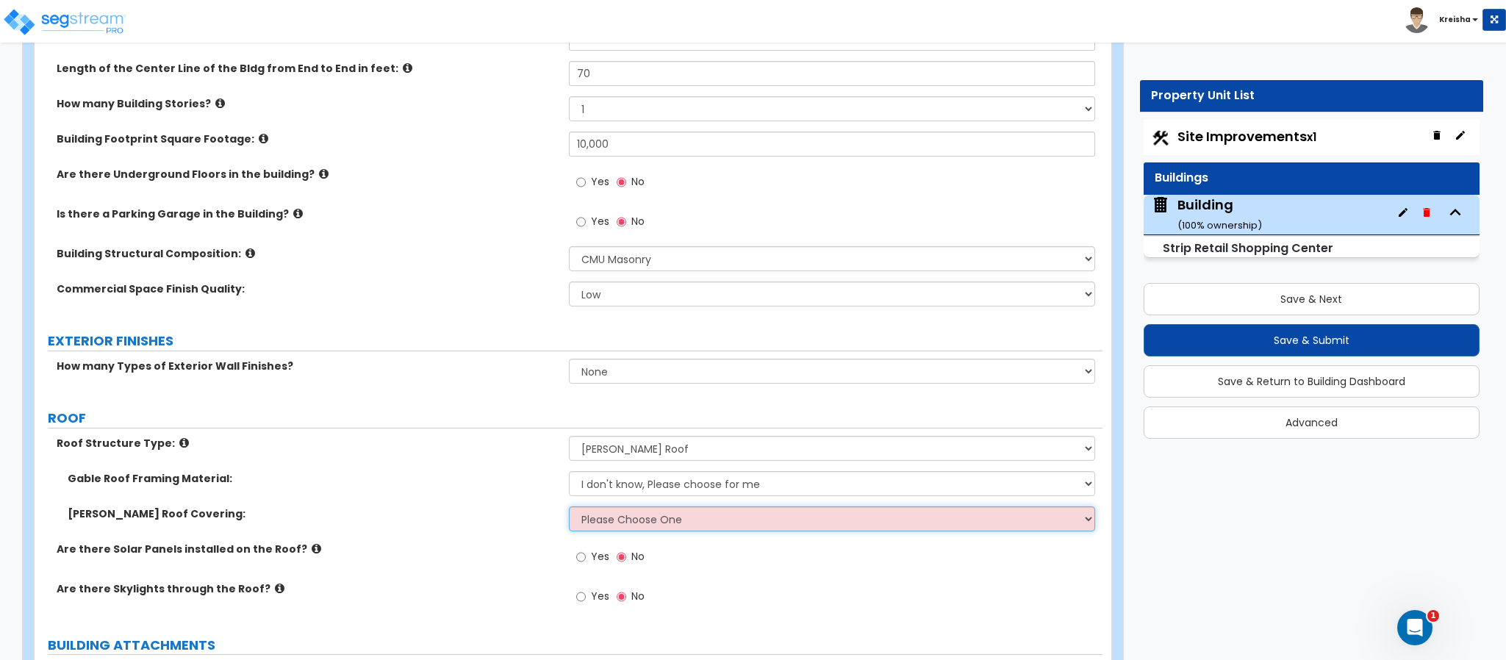
select select "1"
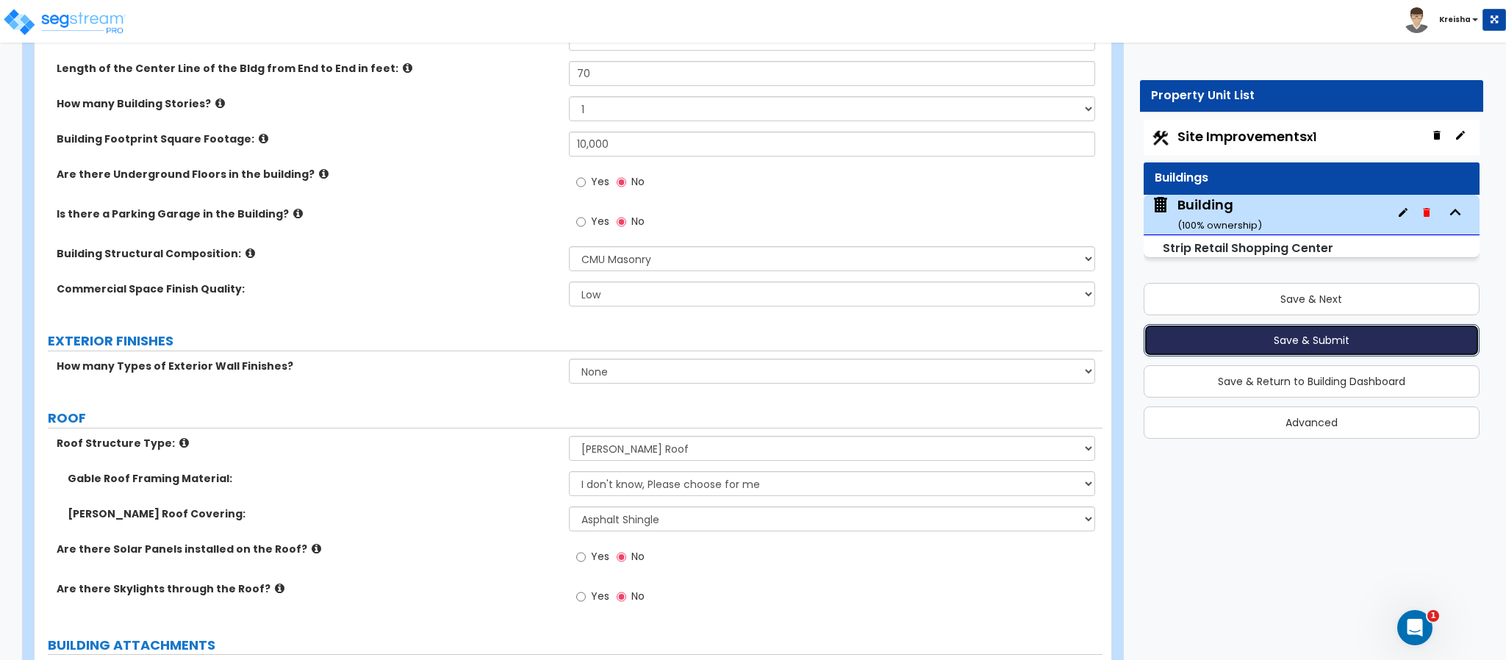
click at [1174, 340] on button "Save & Submit" at bounding box center [1312, 340] width 336 height 32
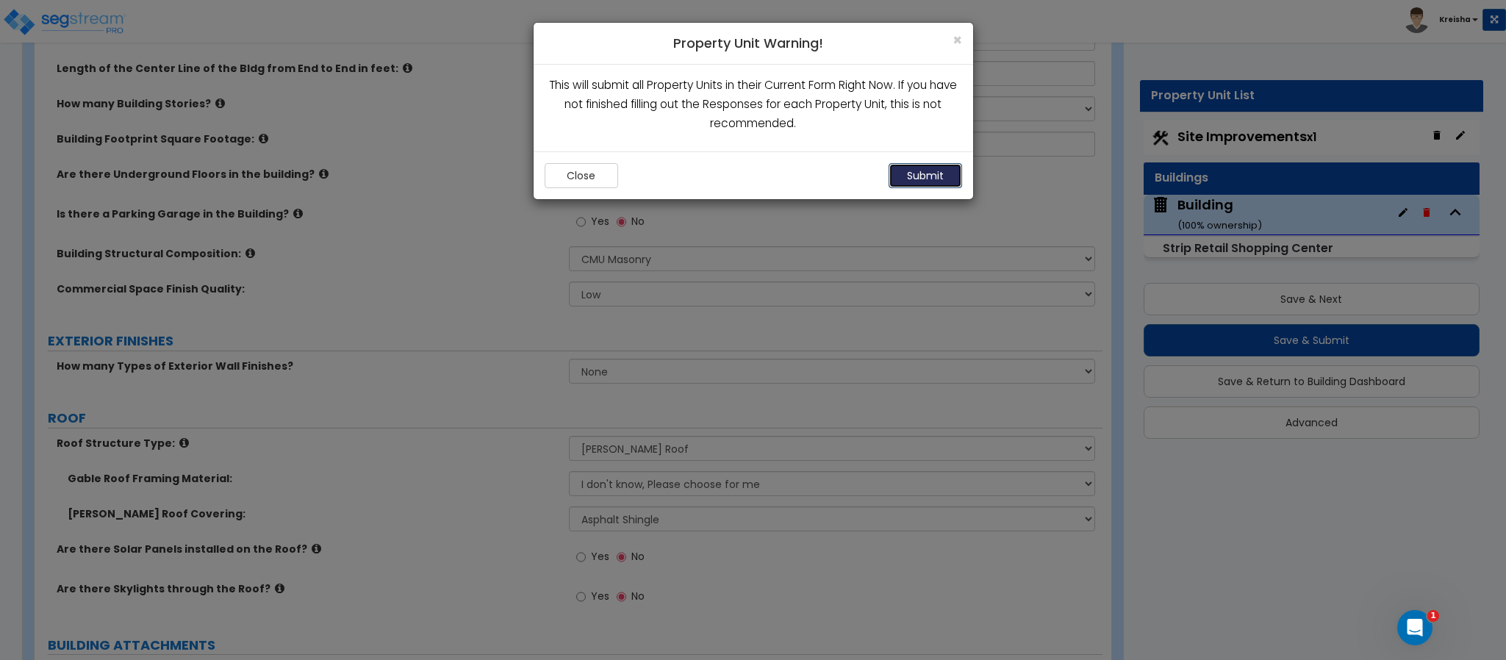
click at [936, 179] on button "Submit" at bounding box center [926, 175] width 74 height 25
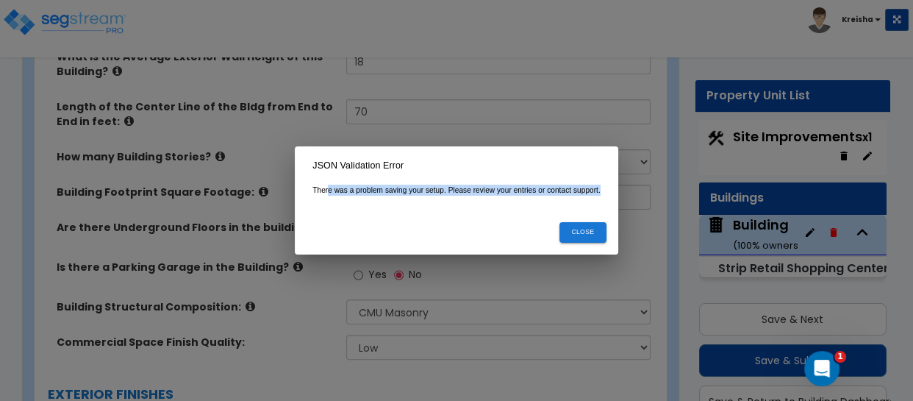
drag, startPoint x: 328, startPoint y: 190, endPoint x: 635, endPoint y: 193, distance: 306.6
click at [635, 193] on div "JSON Validation Error There was a problem saving your setup. Please review your…" at bounding box center [456, 200] width 913 height 401
click at [581, 195] on div "There was a problem saving your setup. Please review your entries or contact su…" at bounding box center [457, 198] width 324 height 26
click at [646, 208] on div "JSON Validation Error There was a problem saving your setup. Please review your…" at bounding box center [456, 200] width 913 height 401
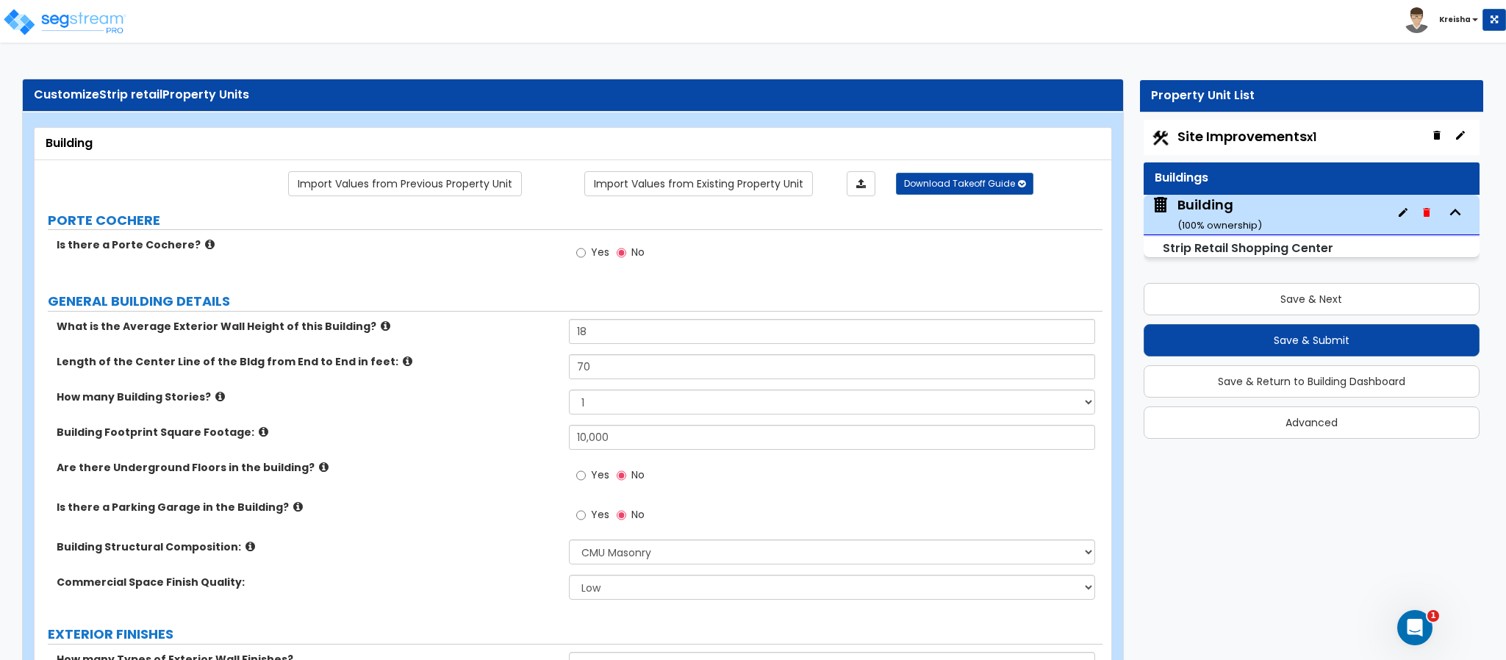
scroll to position [0, 0]
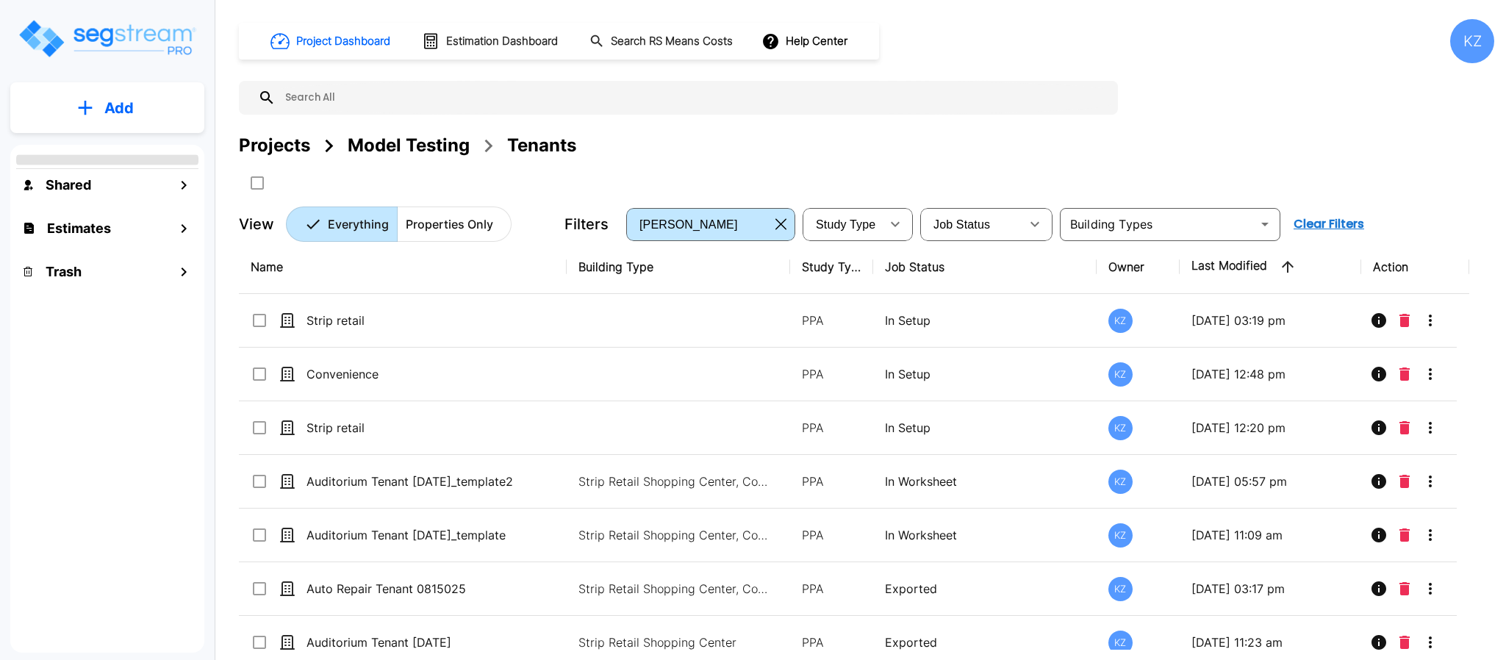
click at [724, 144] on div "Projects Model Testing Tenants" at bounding box center [867, 145] width 1256 height 26
click at [635, 144] on div "Projects Model Testing Tenants" at bounding box center [867, 145] width 1256 height 26
click at [126, 111] on p "Add" at bounding box center [118, 108] width 29 height 22
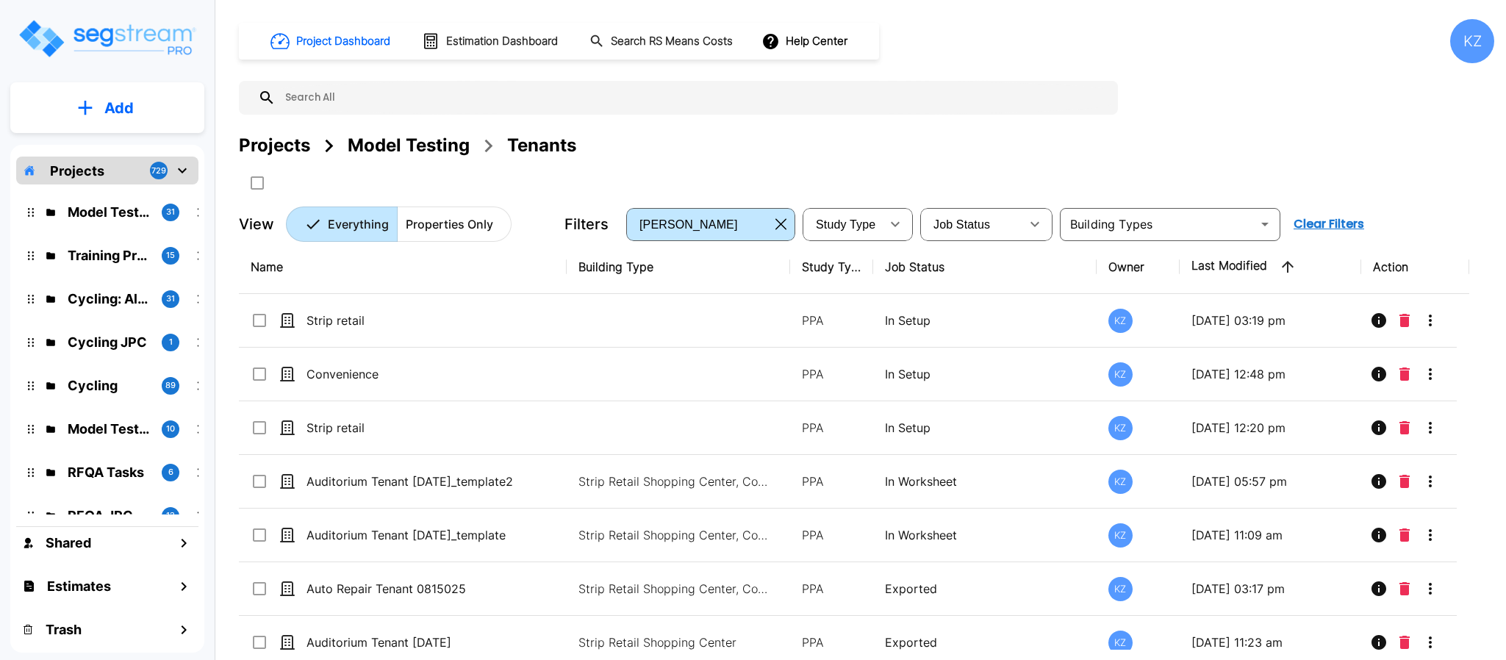
click at [119, 99] on p "Add" at bounding box center [118, 108] width 29 height 22
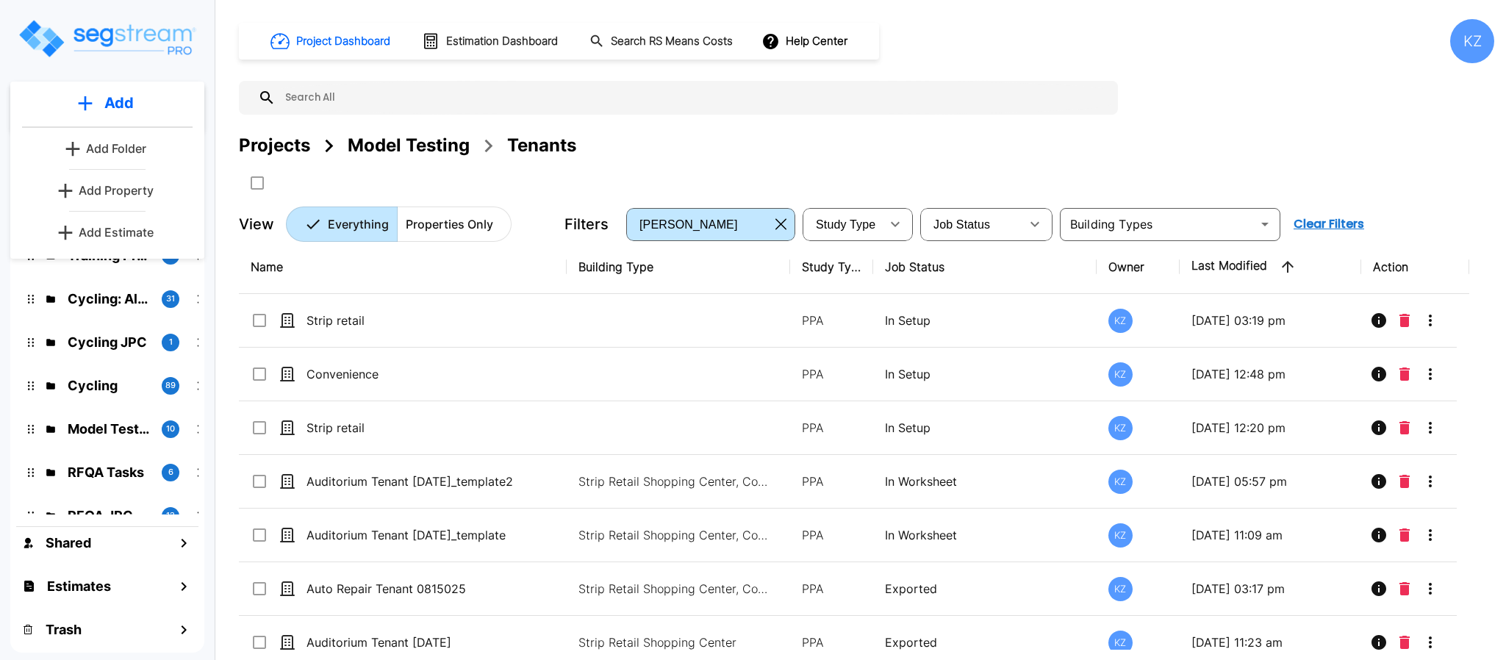
click at [706, 151] on div "Projects Model Testing Tenants" at bounding box center [867, 145] width 1256 height 26
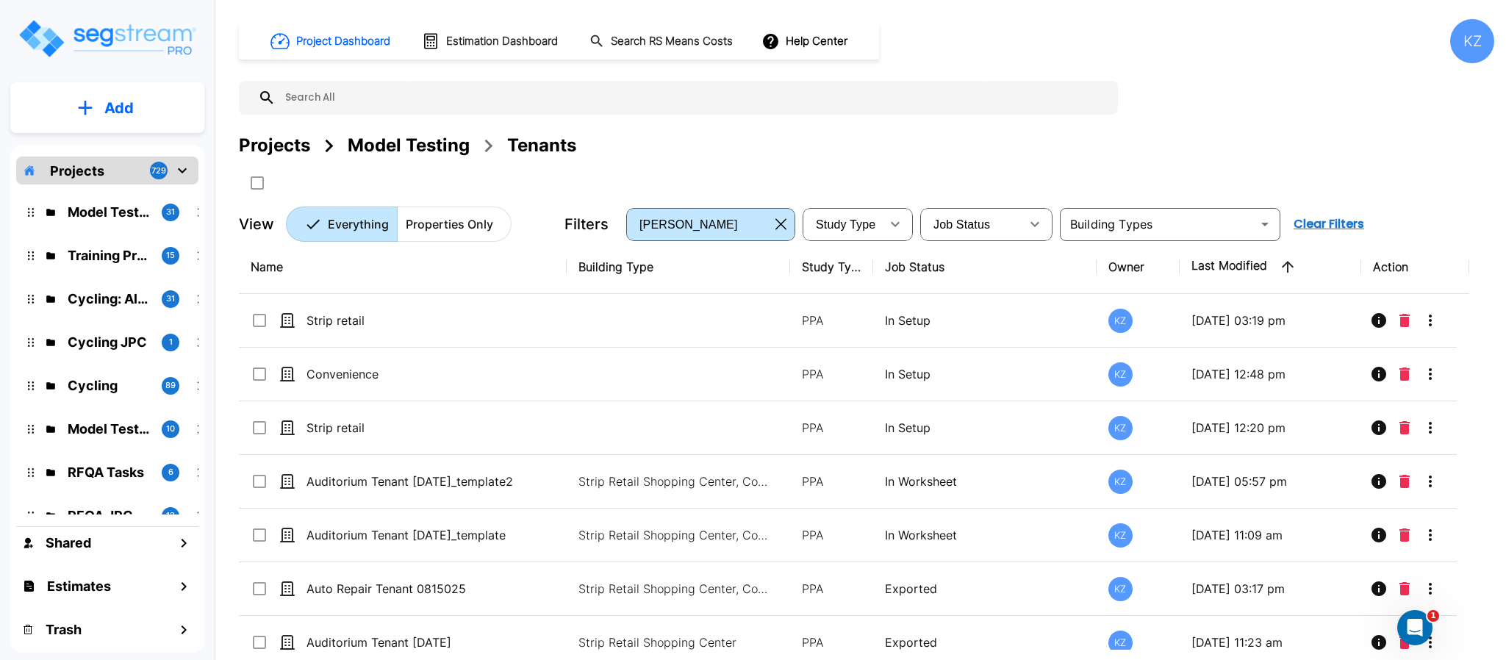
click at [112, 104] on p "Add" at bounding box center [118, 108] width 29 height 22
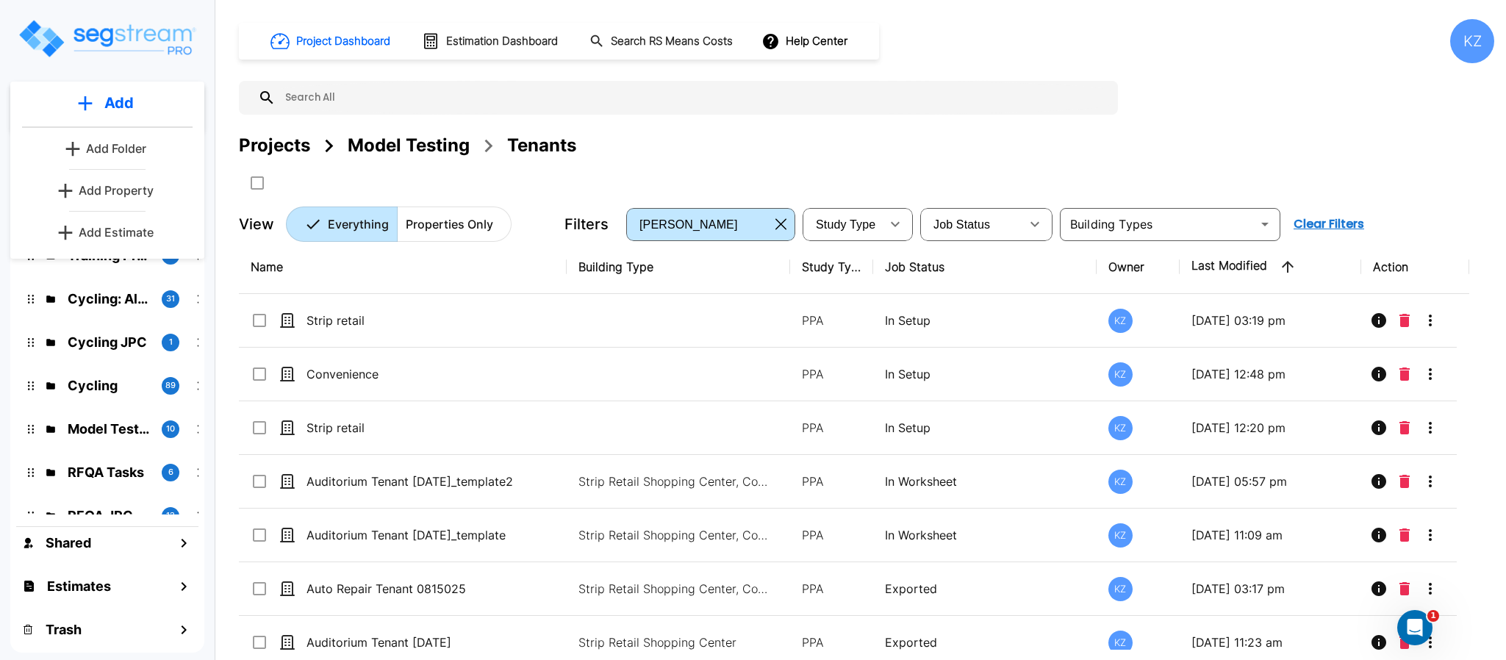
click at [102, 190] on p "Add Property" at bounding box center [116, 191] width 75 height 18
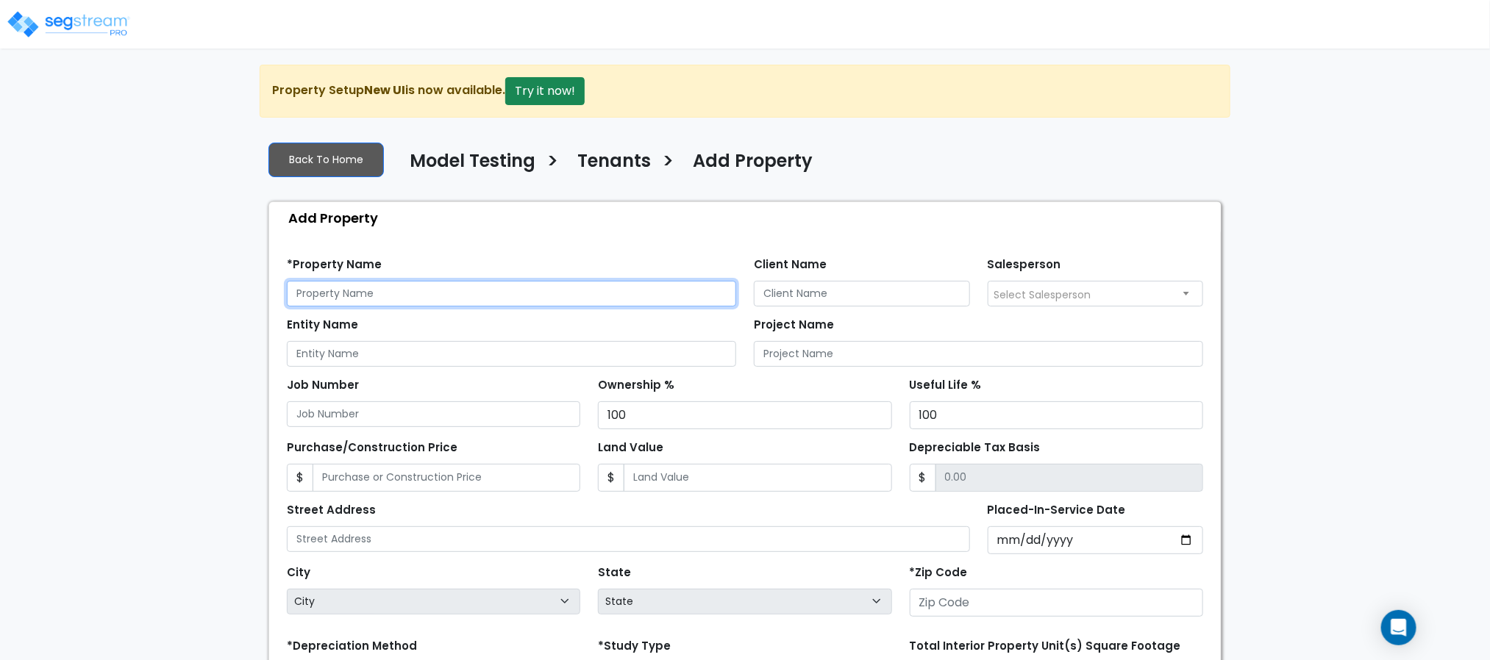
click at [585, 296] on input "text" at bounding box center [511, 294] width 449 height 26
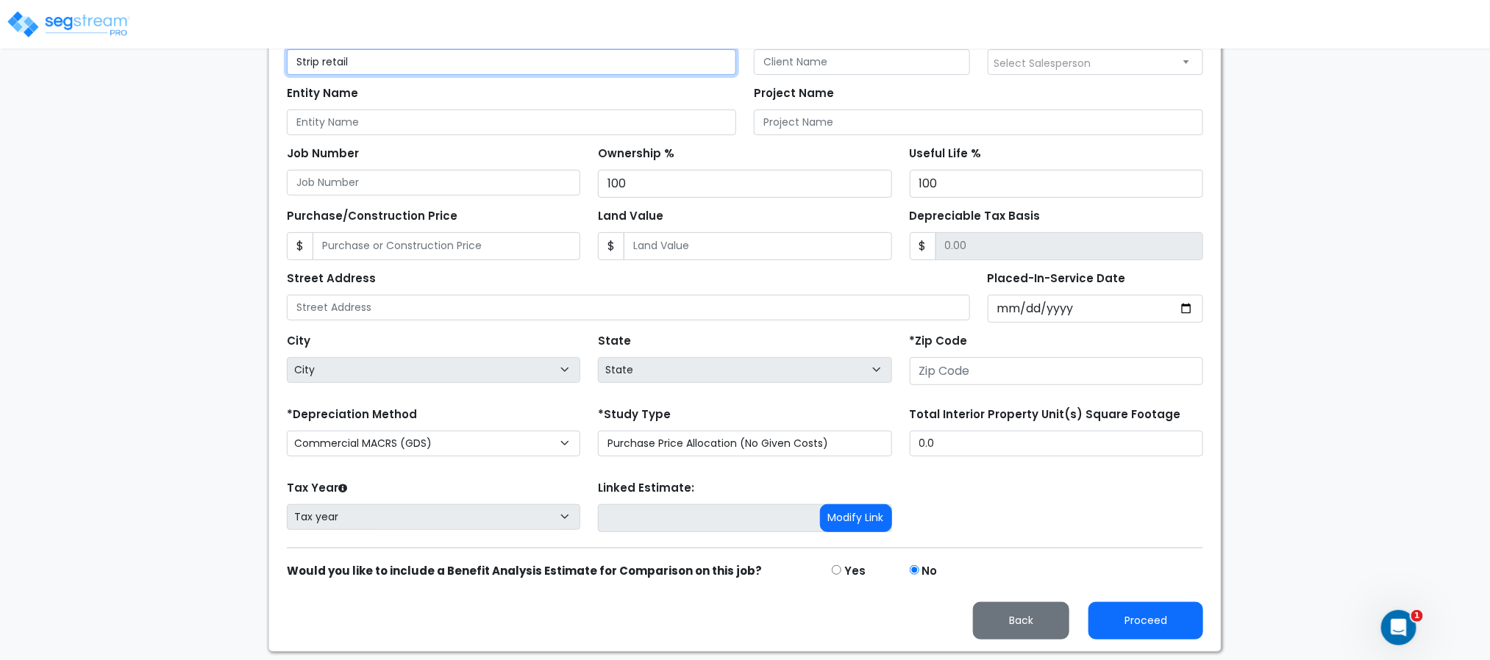
type input "Strip retail"
click at [1019, 369] on input "number" at bounding box center [1055, 371] width 293 height 28
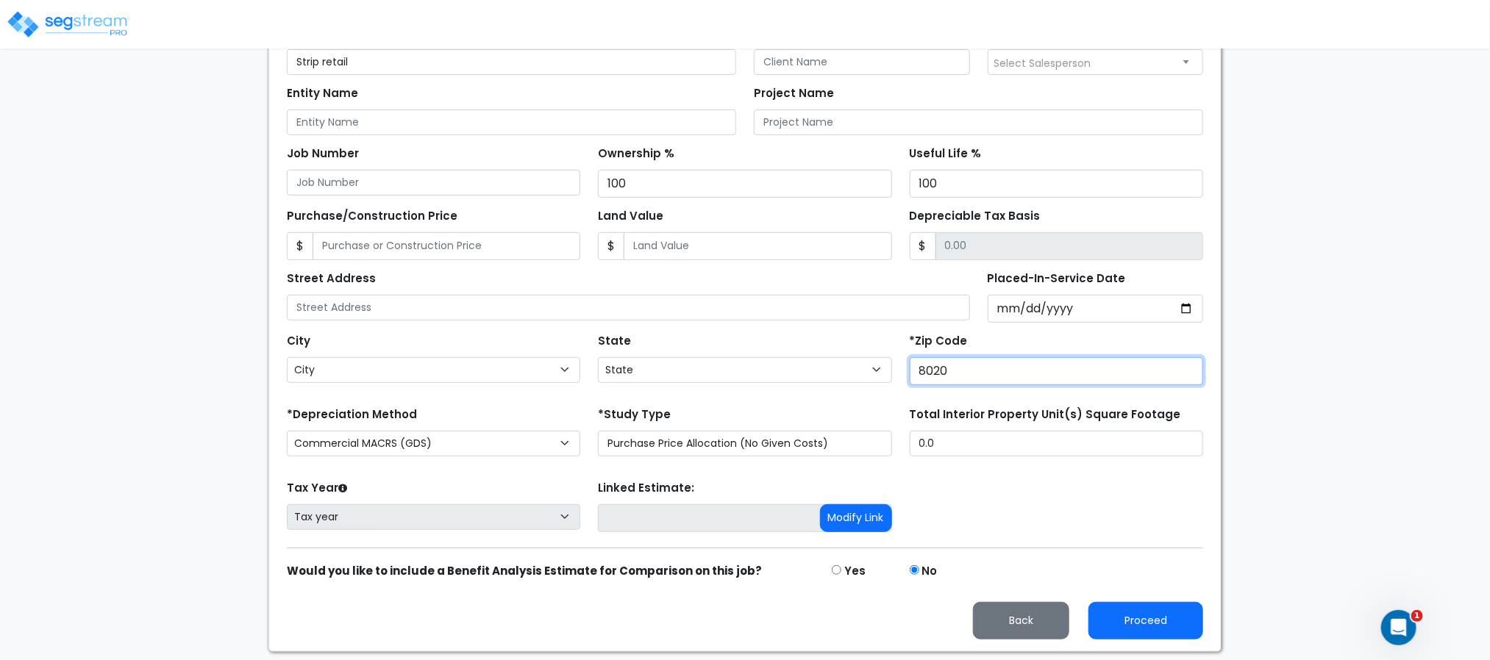
type input "80206"
select select "CO"
type input "80206"
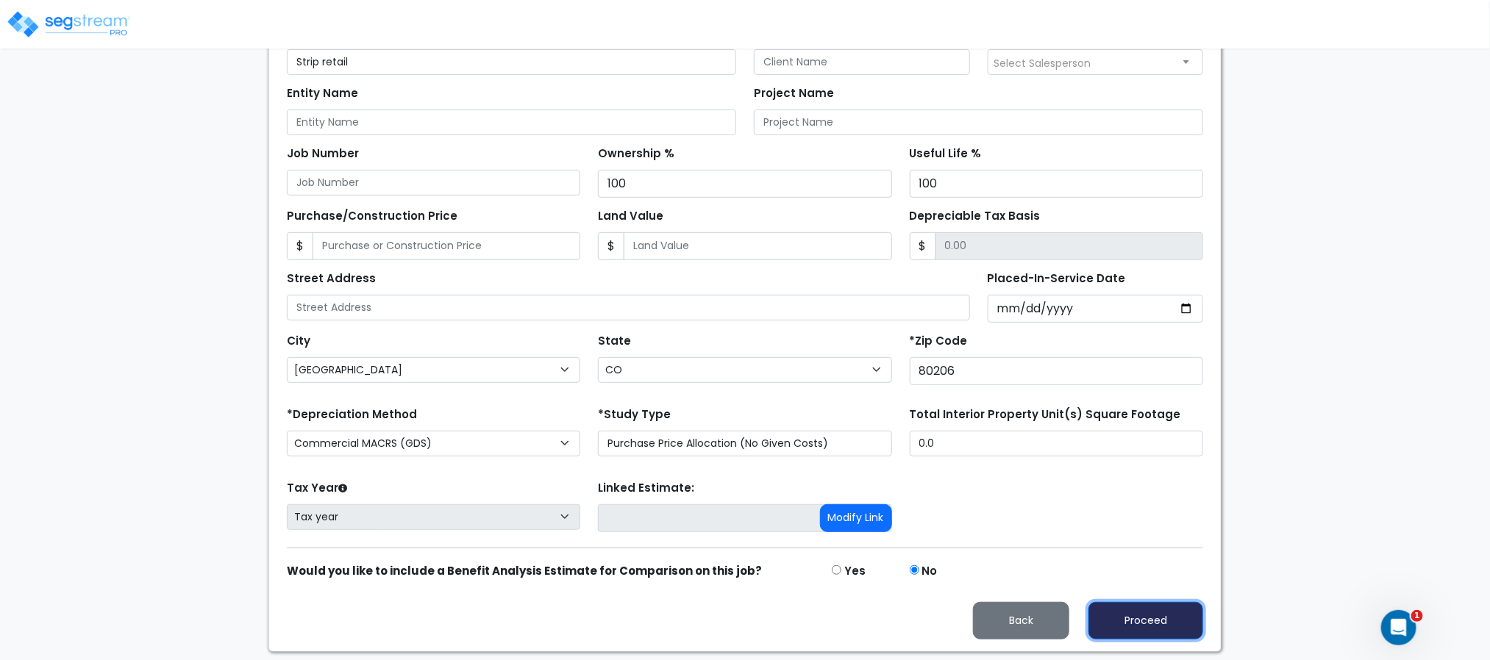
click at [1168, 640] on button "Proceed" at bounding box center [1145, 620] width 115 height 37
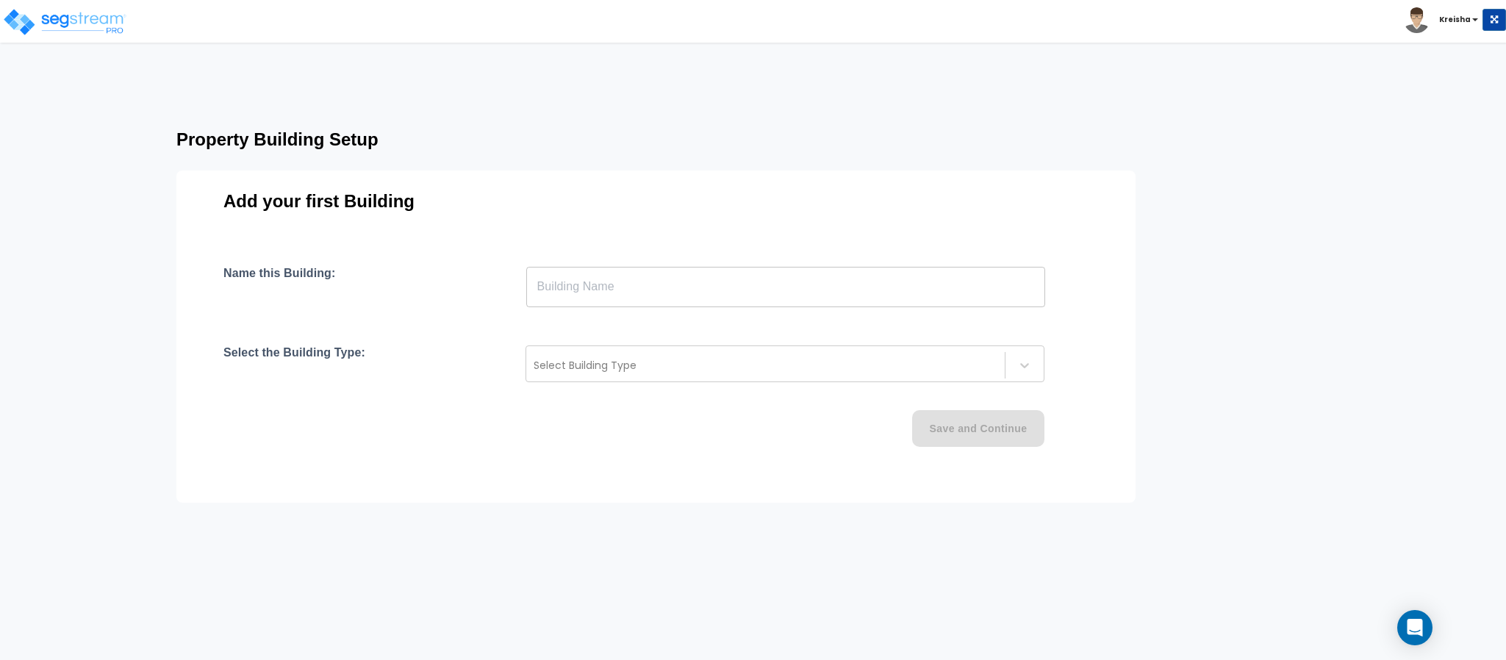
click at [603, 283] on input "text" at bounding box center [785, 286] width 519 height 41
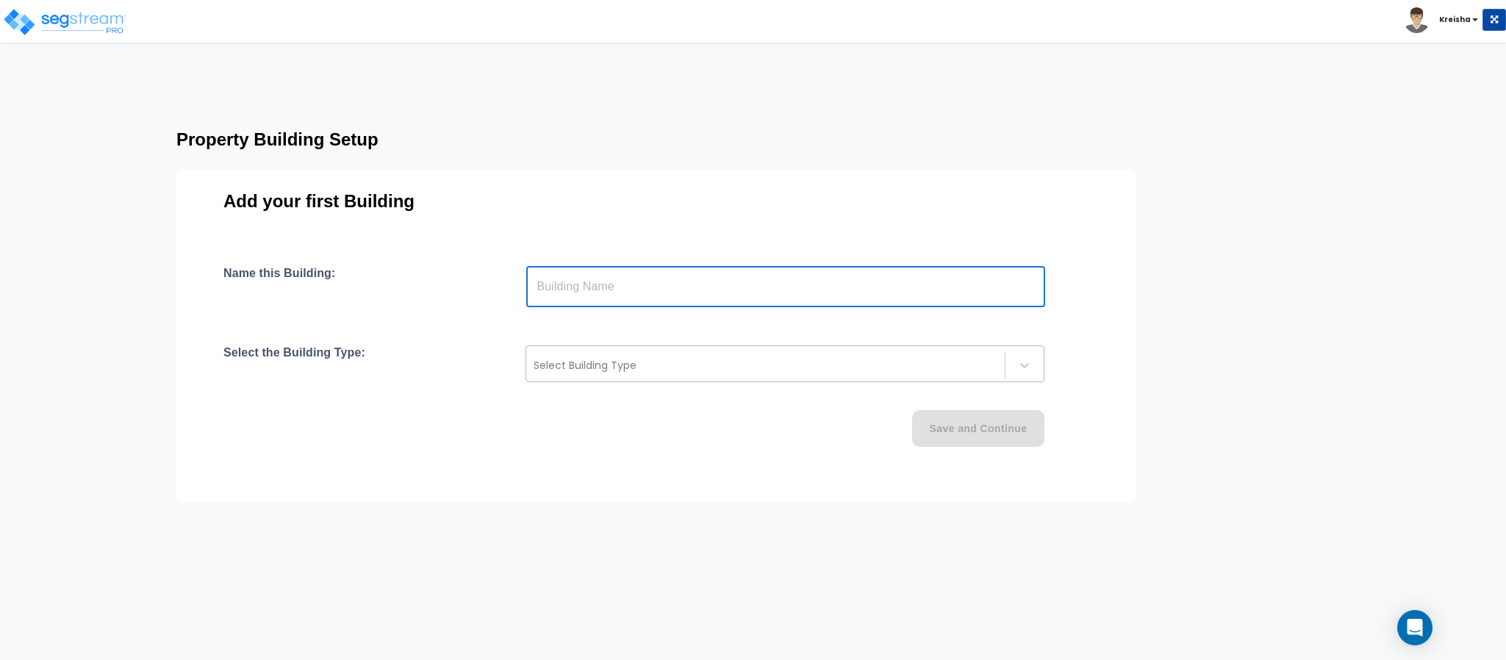
click at [579, 373] on div "Select Building Type" at bounding box center [765, 366] width 479 height 24
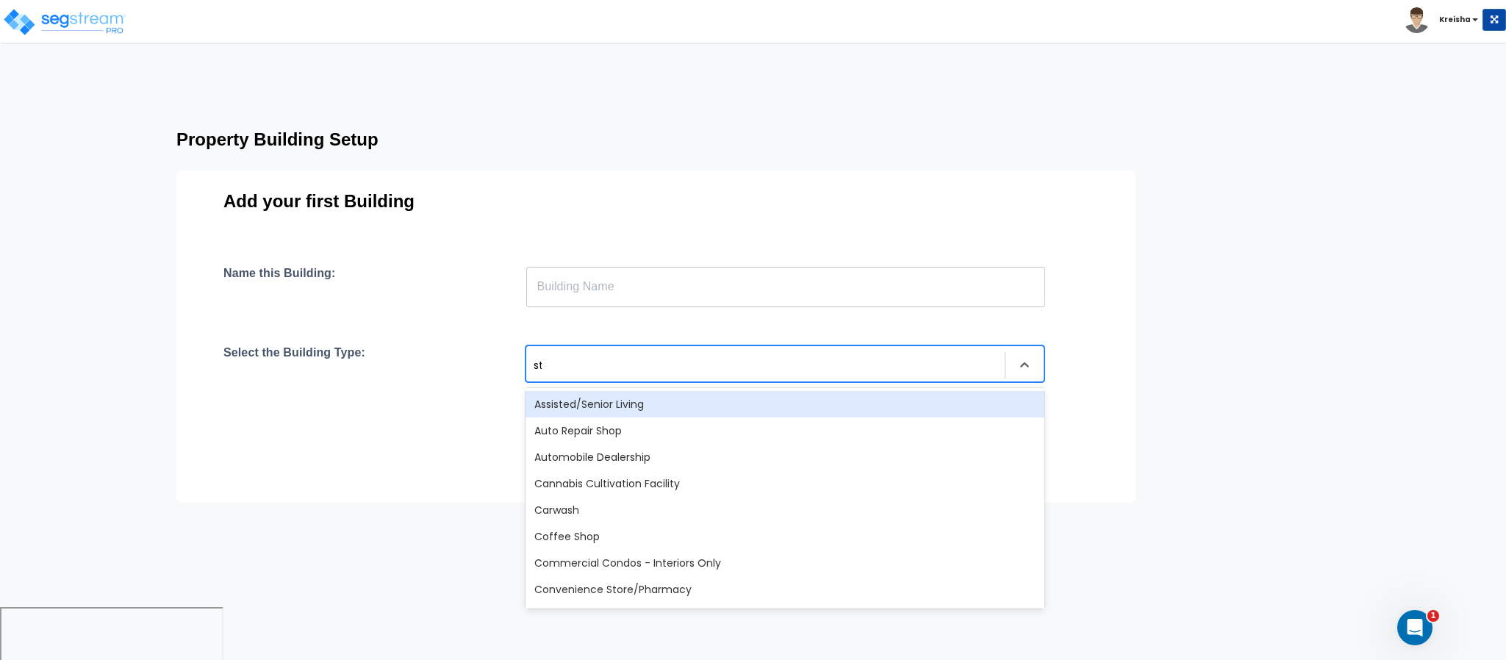
type input "str"
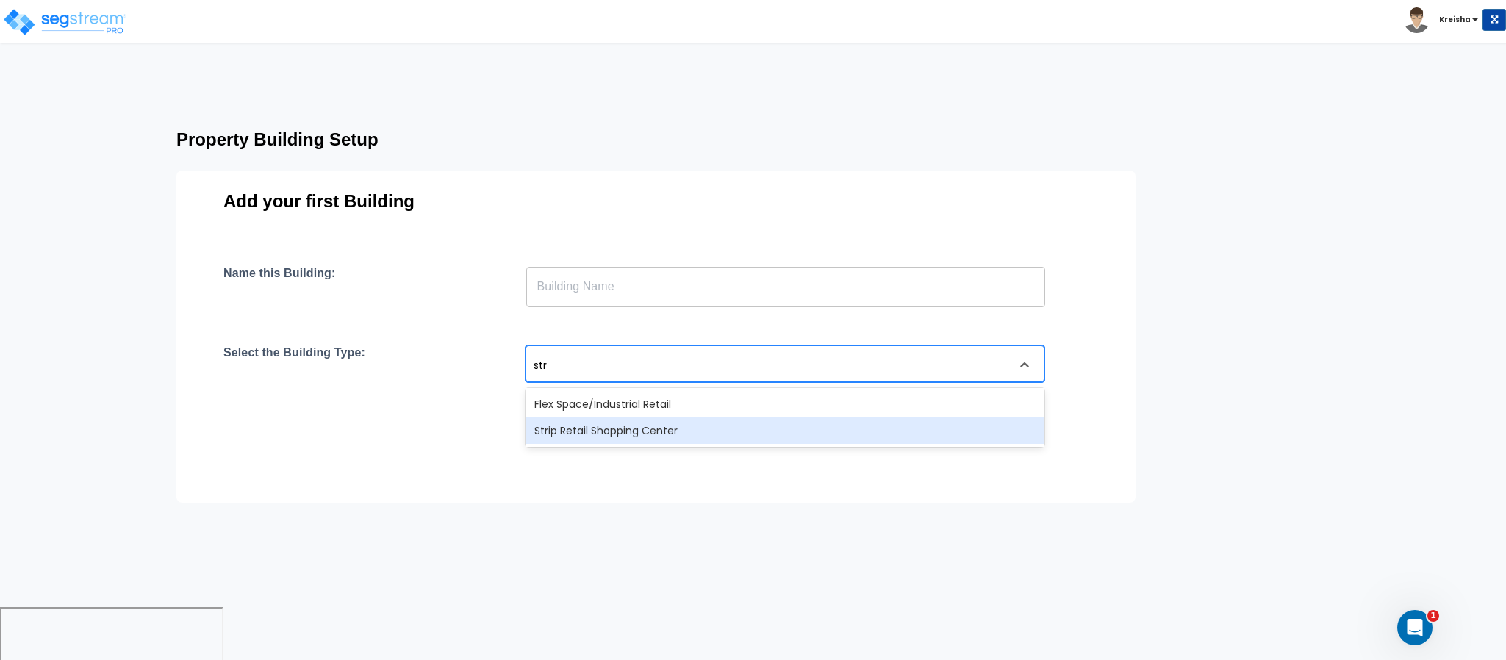
click at [565, 422] on div "Strip Retail Shopping Center" at bounding box center [785, 431] width 519 height 26
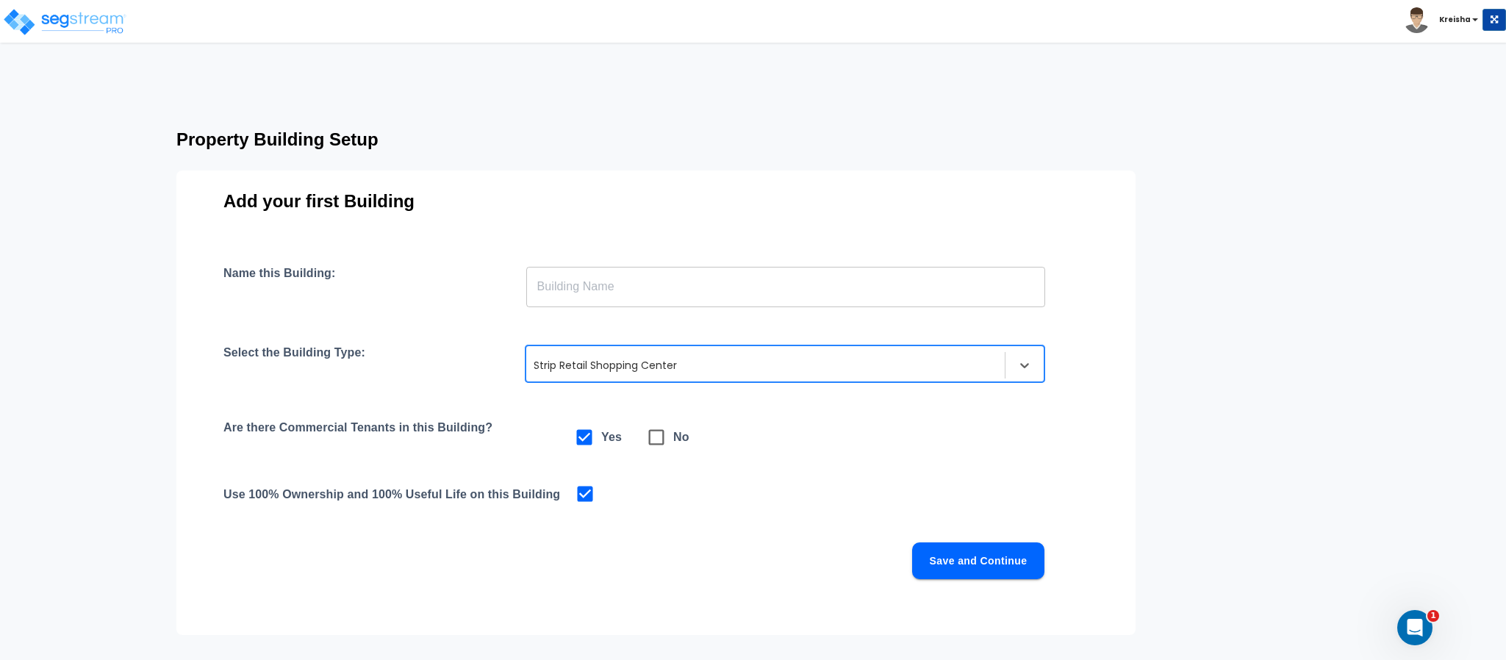
click at [624, 278] on input "text" at bounding box center [785, 286] width 519 height 41
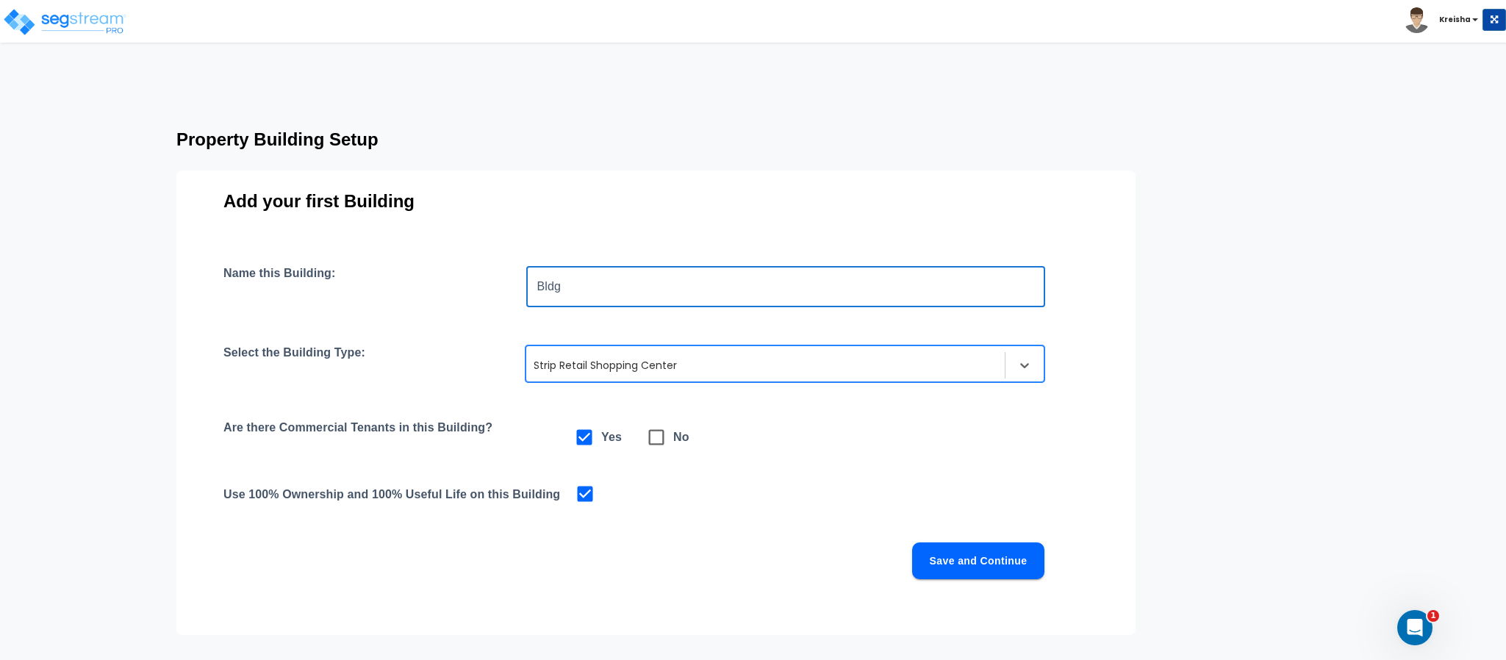
type input "Bldg"
click at [435, 230] on div "Add your first Building Name this Building: Bldg ​ Select the Building Type: op…" at bounding box center [655, 403] width 959 height 465
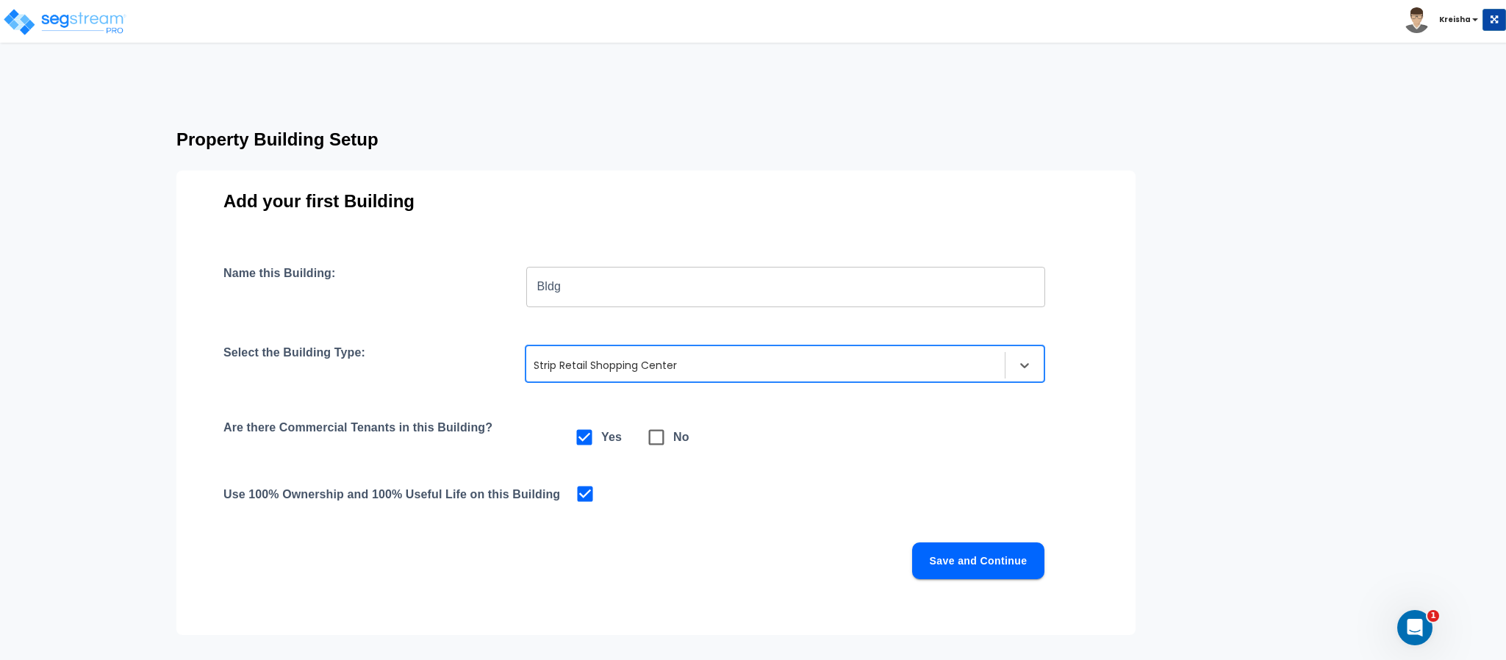
click at [657, 435] on icon at bounding box center [656, 437] width 21 height 21
checkbox input "false"
checkbox input "true"
click at [715, 451] on div "Are there Commercial Tenants in this Building? Yes No" at bounding box center [656, 438] width 865 height 34
click at [996, 562] on button "Save and Continue" at bounding box center [978, 561] width 132 height 37
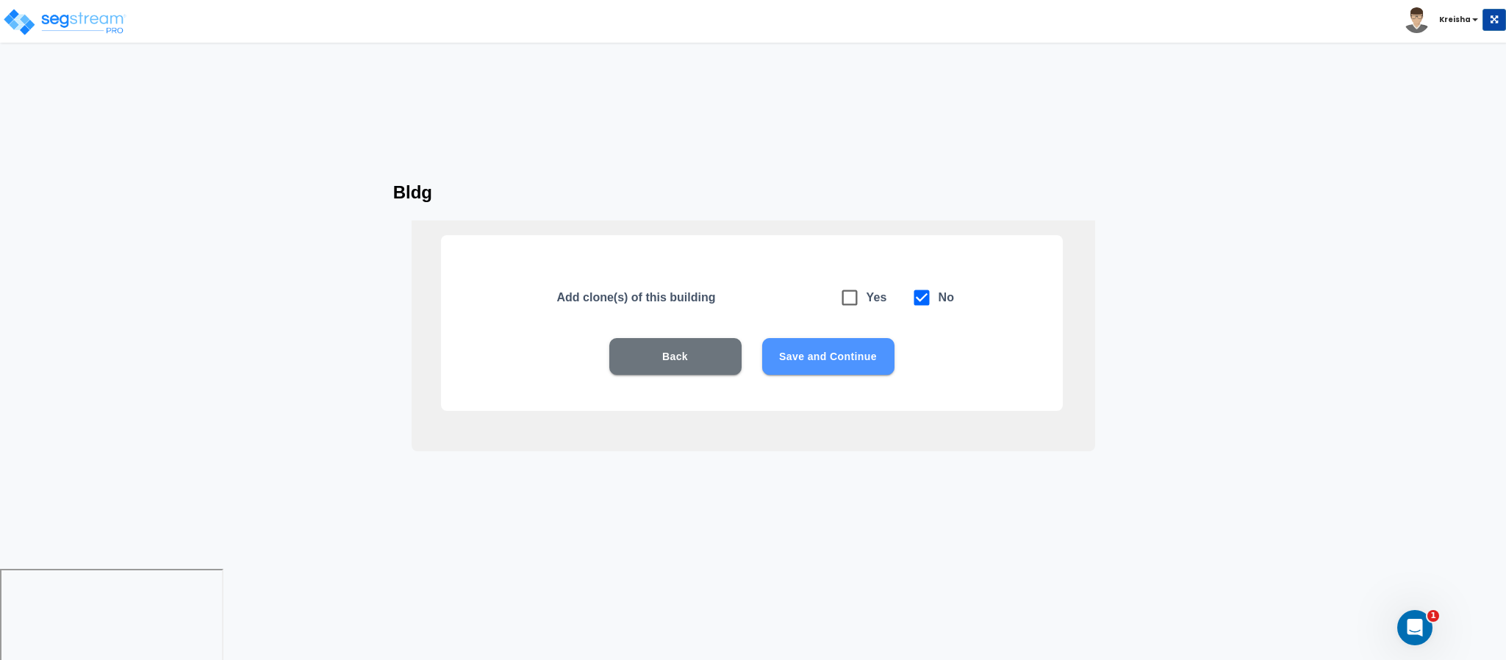
click at [850, 360] on button "Save and Continue" at bounding box center [828, 356] width 132 height 37
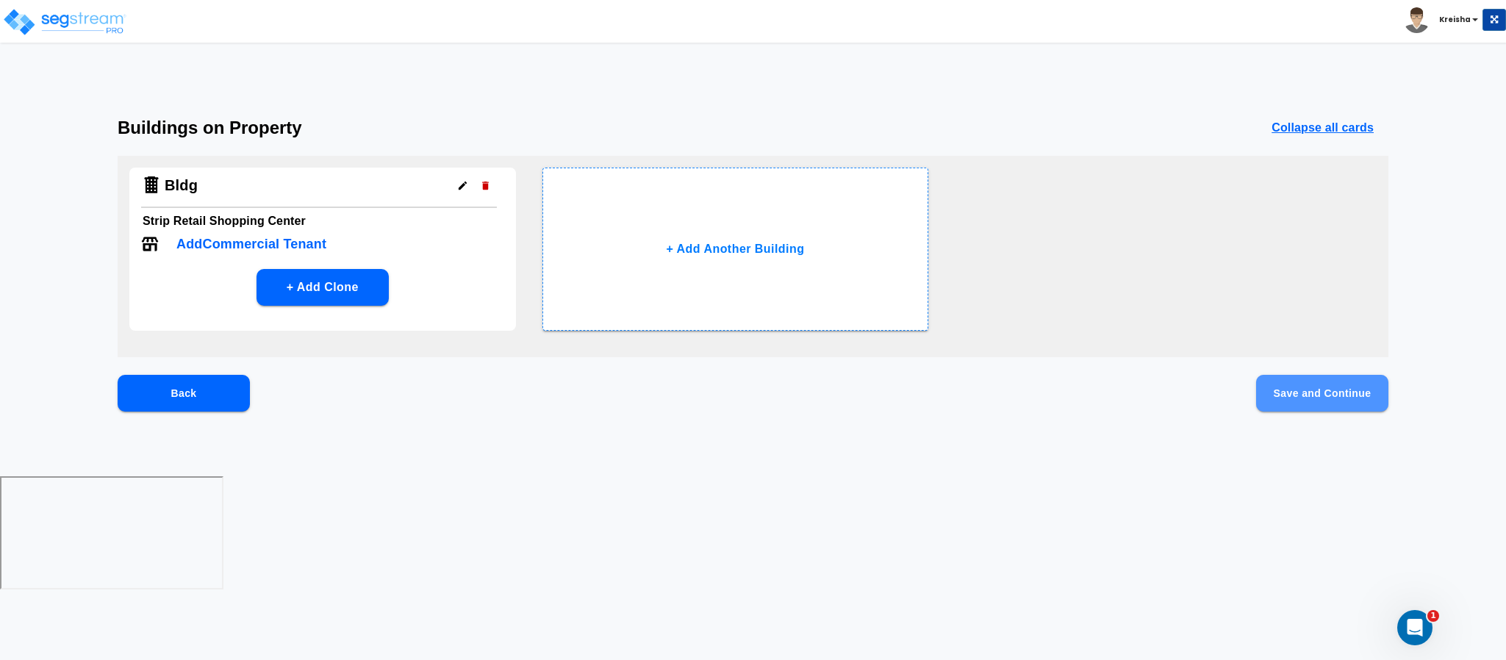
click at [1290, 388] on button "Save and Continue" at bounding box center [1323, 393] width 132 height 37
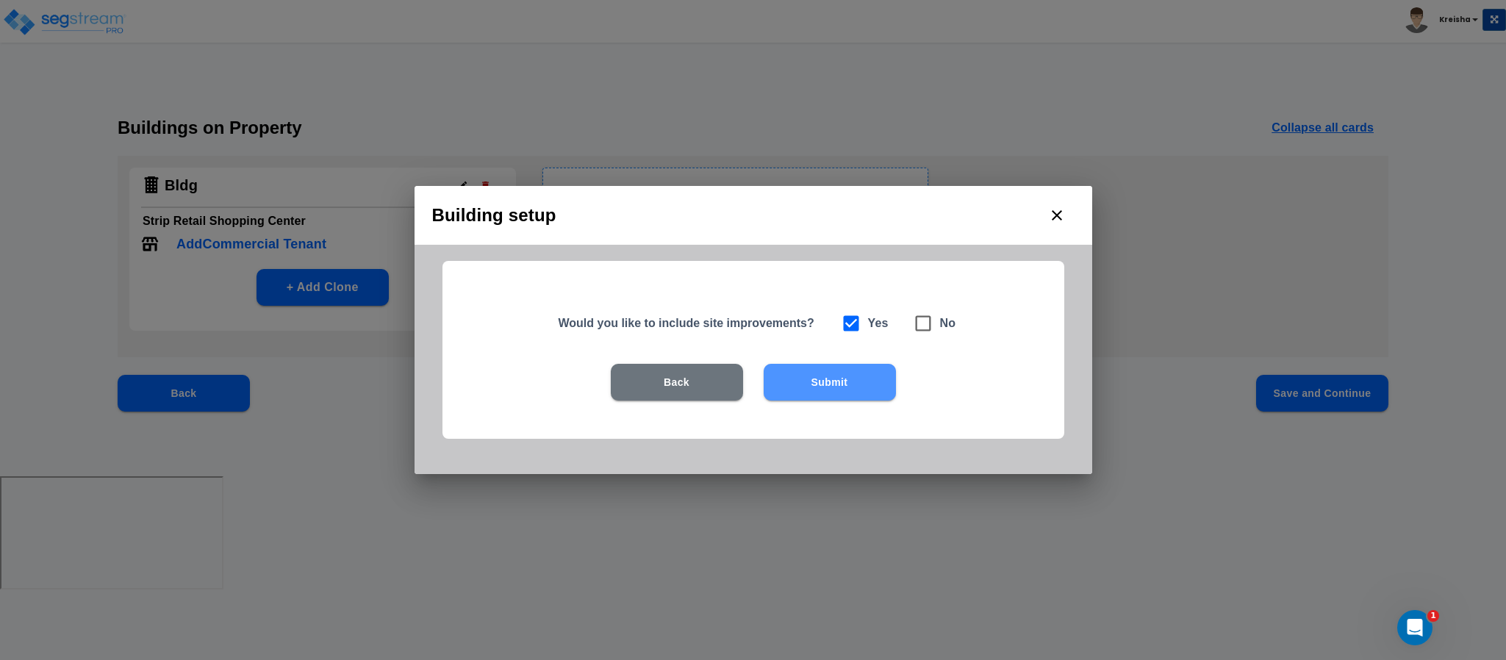
click at [807, 373] on button "Submit" at bounding box center [830, 382] width 132 height 37
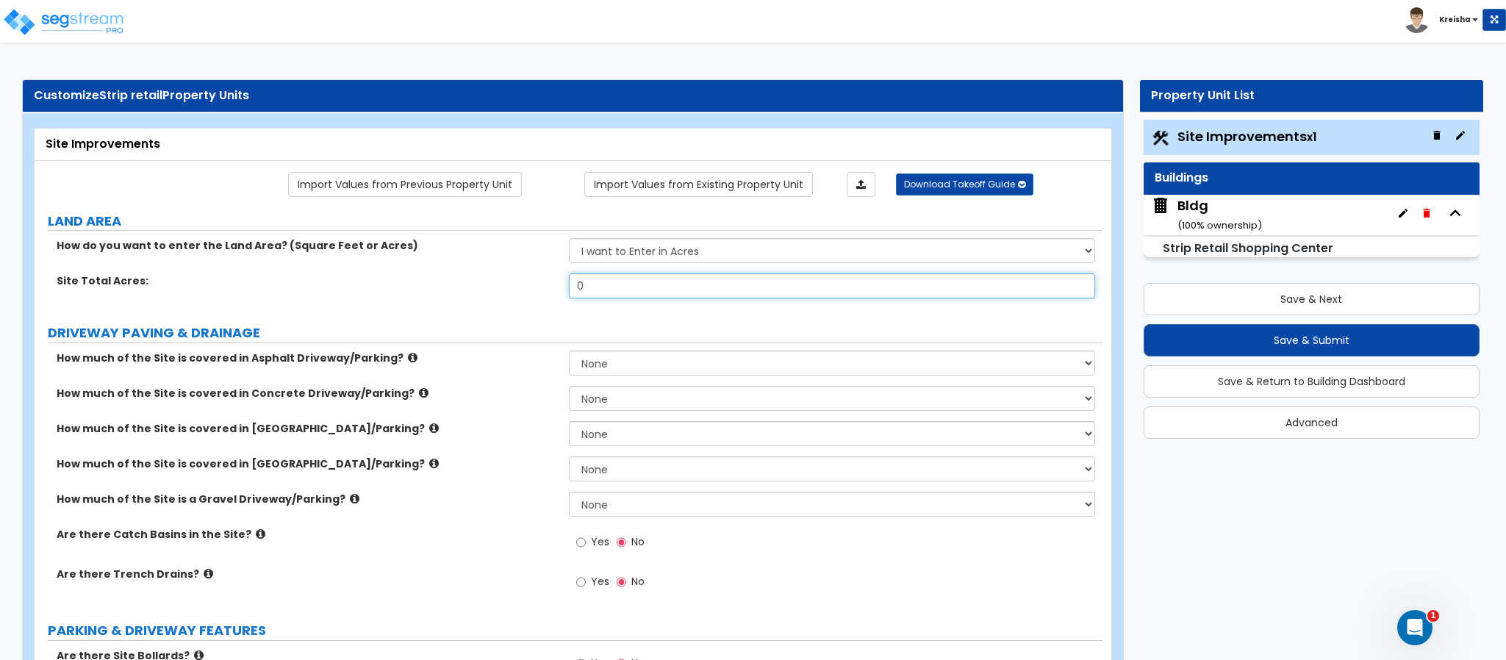
click at [613, 287] on input "0" at bounding box center [832, 286] width 527 height 25
type input "1"
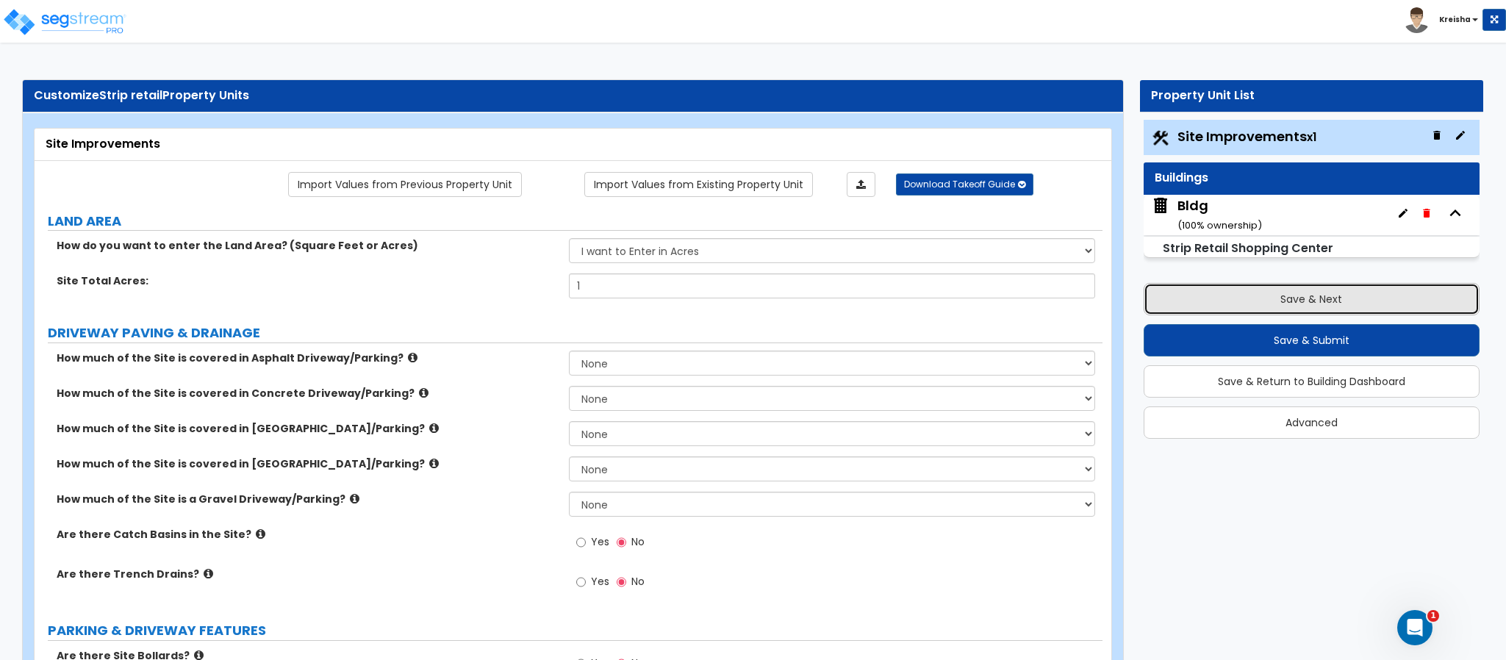
click at [1176, 287] on button "Save & Next" at bounding box center [1312, 299] width 336 height 32
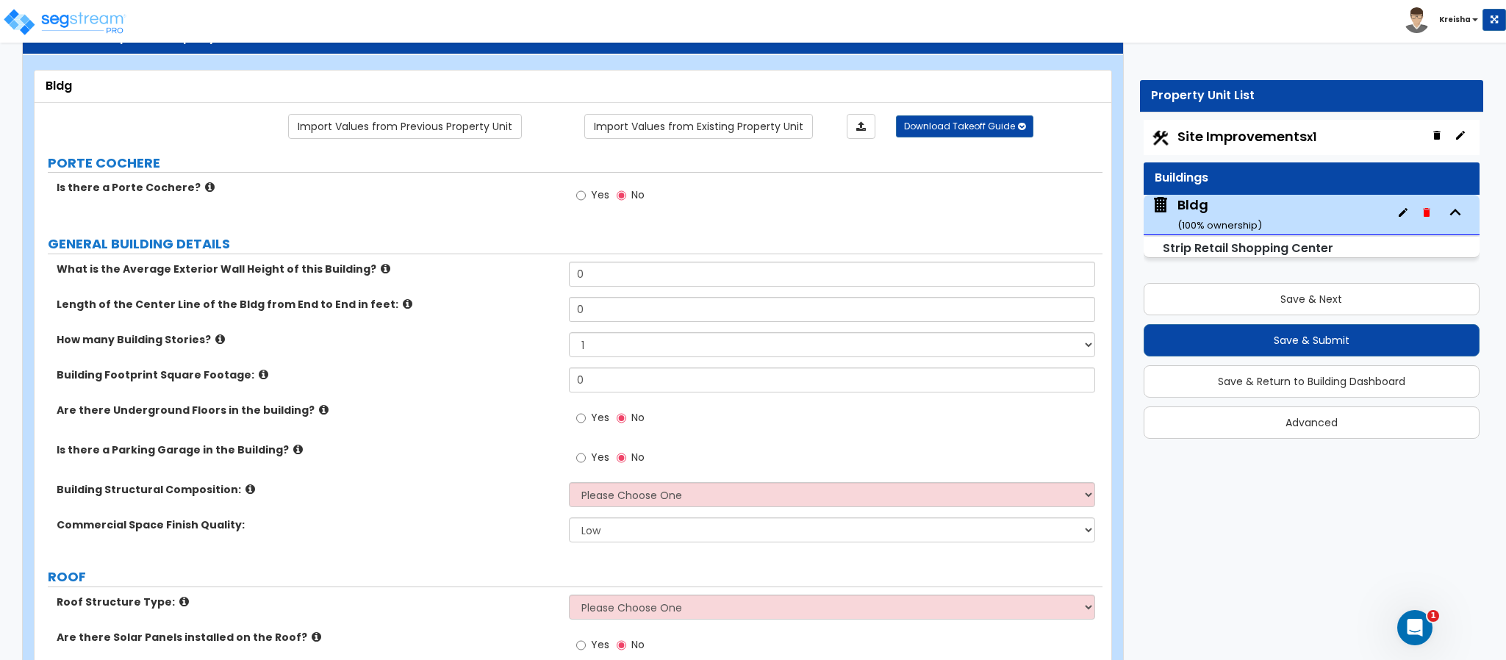
scroll to position [74, 0]
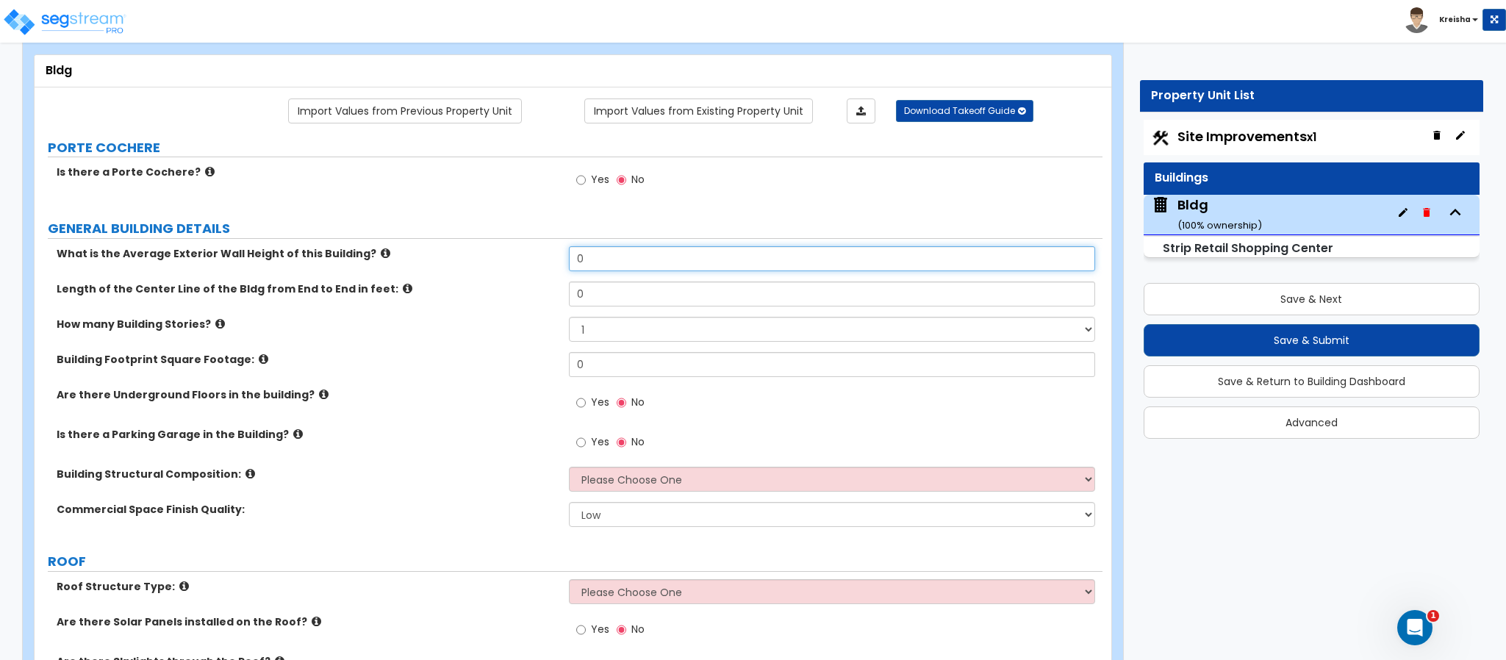
click at [598, 261] on input "0" at bounding box center [832, 258] width 527 height 25
type input "17"
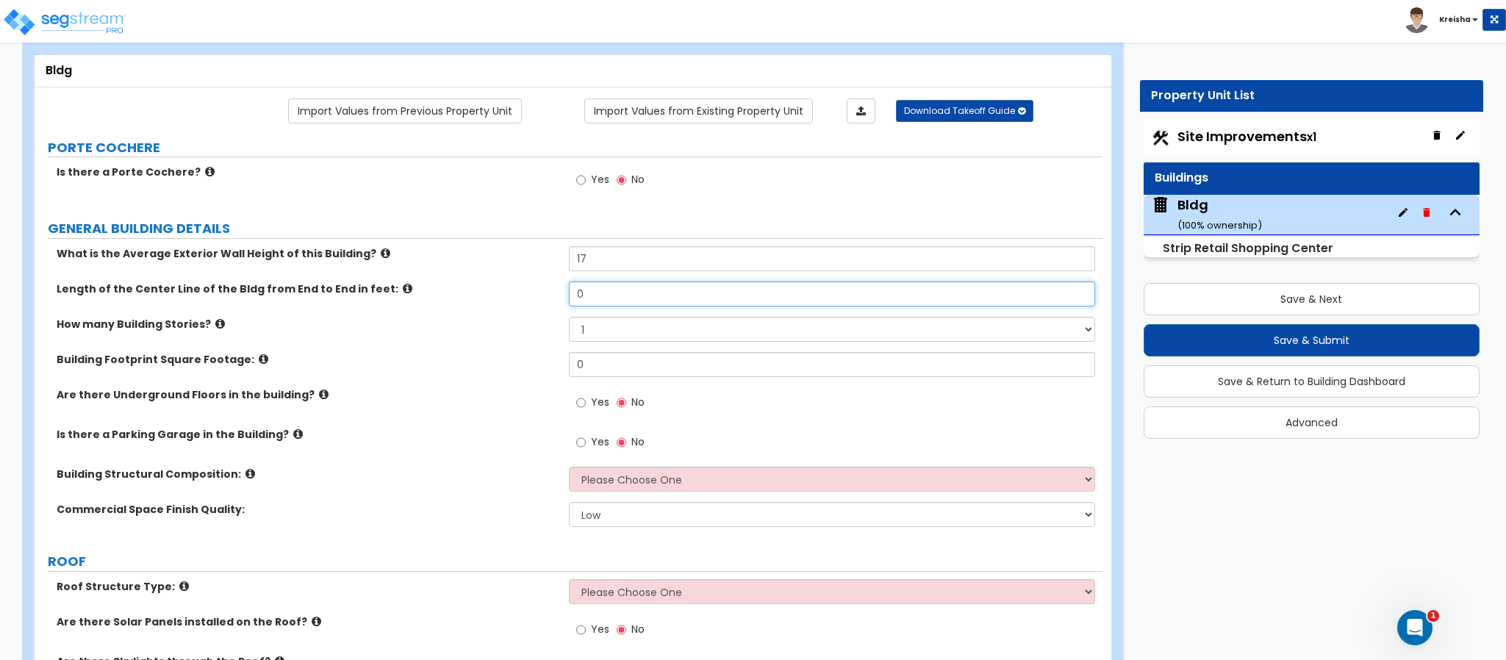
click at [587, 304] on input "0" at bounding box center [832, 294] width 527 height 25
click at [587, 303] on input "0" at bounding box center [832, 294] width 527 height 25
type input "60"
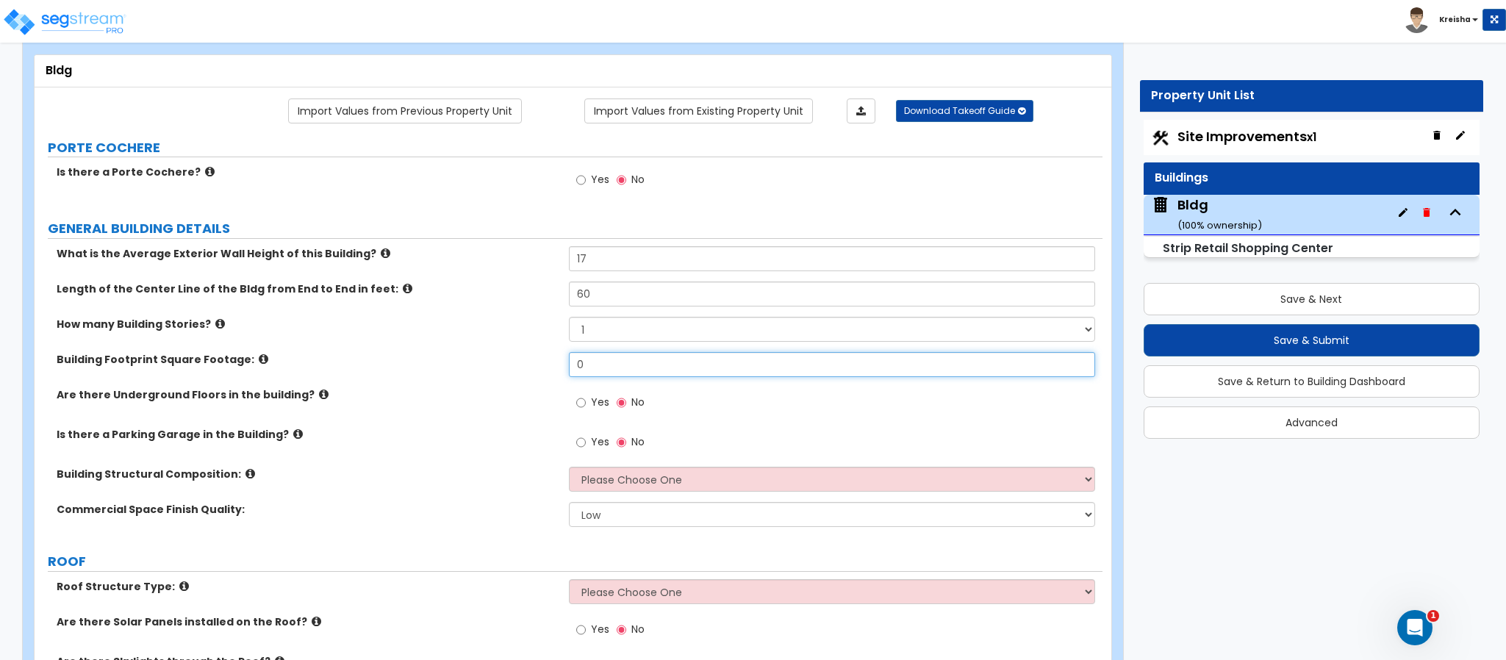
click at [591, 360] on input "0" at bounding box center [832, 364] width 527 height 25
type input "1,000"
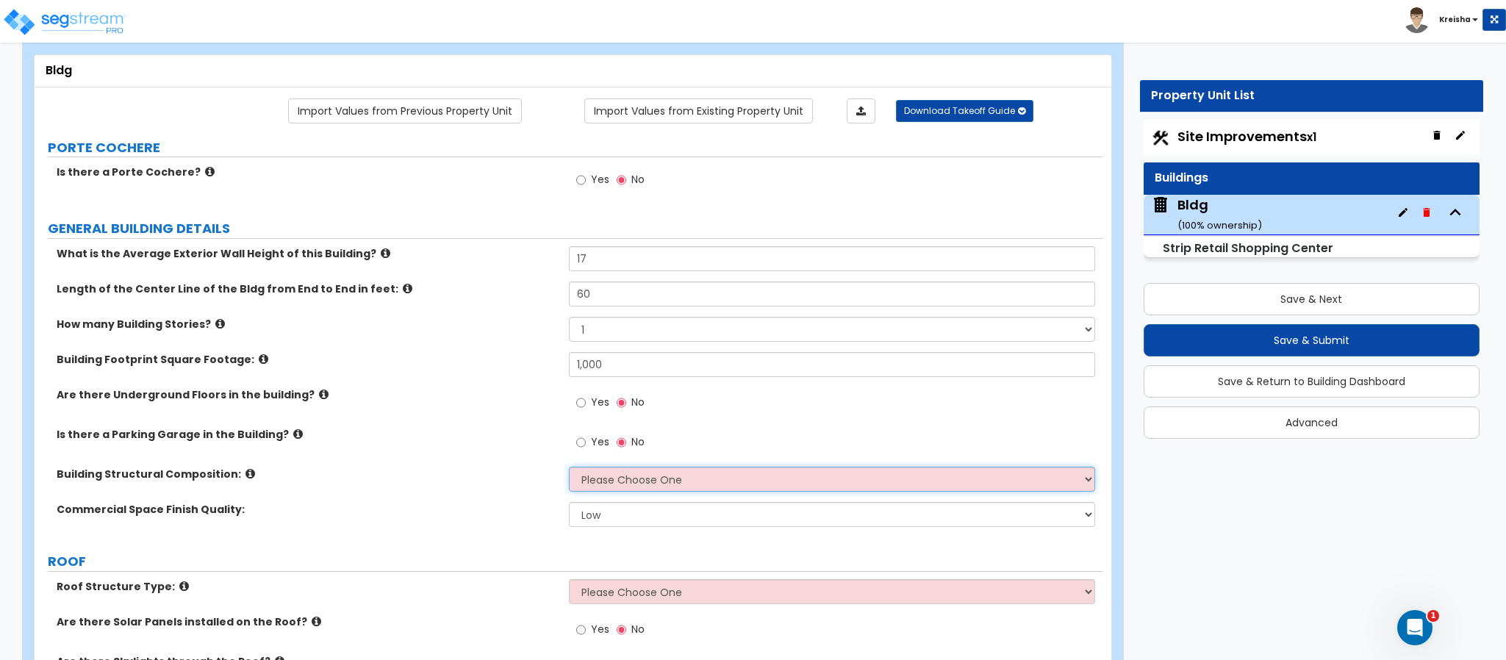
click at [601, 481] on select "Please Choose One Tilt-up Wall Construction Reinforced Concrete Structural Stee…" at bounding box center [832, 479] width 527 height 25
select select "6"
click at [569, 469] on select "Please Choose One Tilt-up Wall Construction Reinforced Concrete Structural Stee…" at bounding box center [832, 479] width 527 height 25
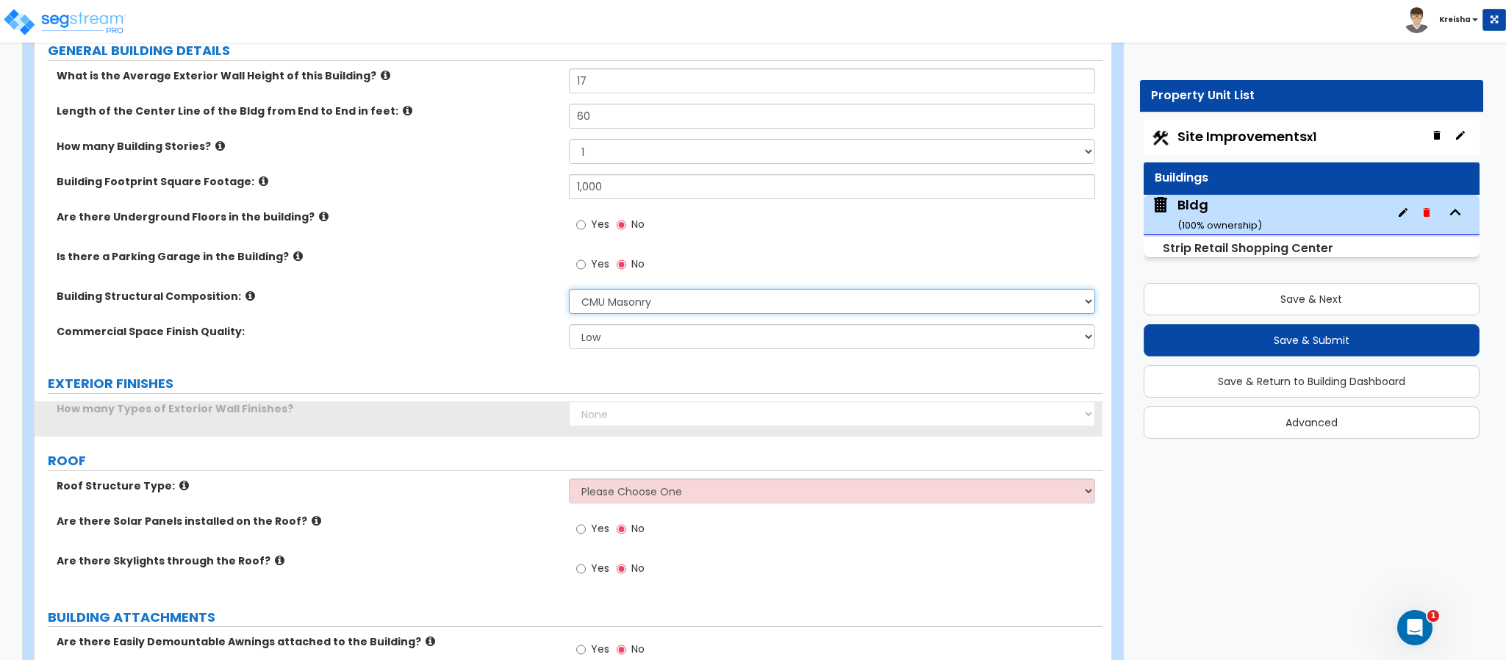
scroll to position [294, 0]
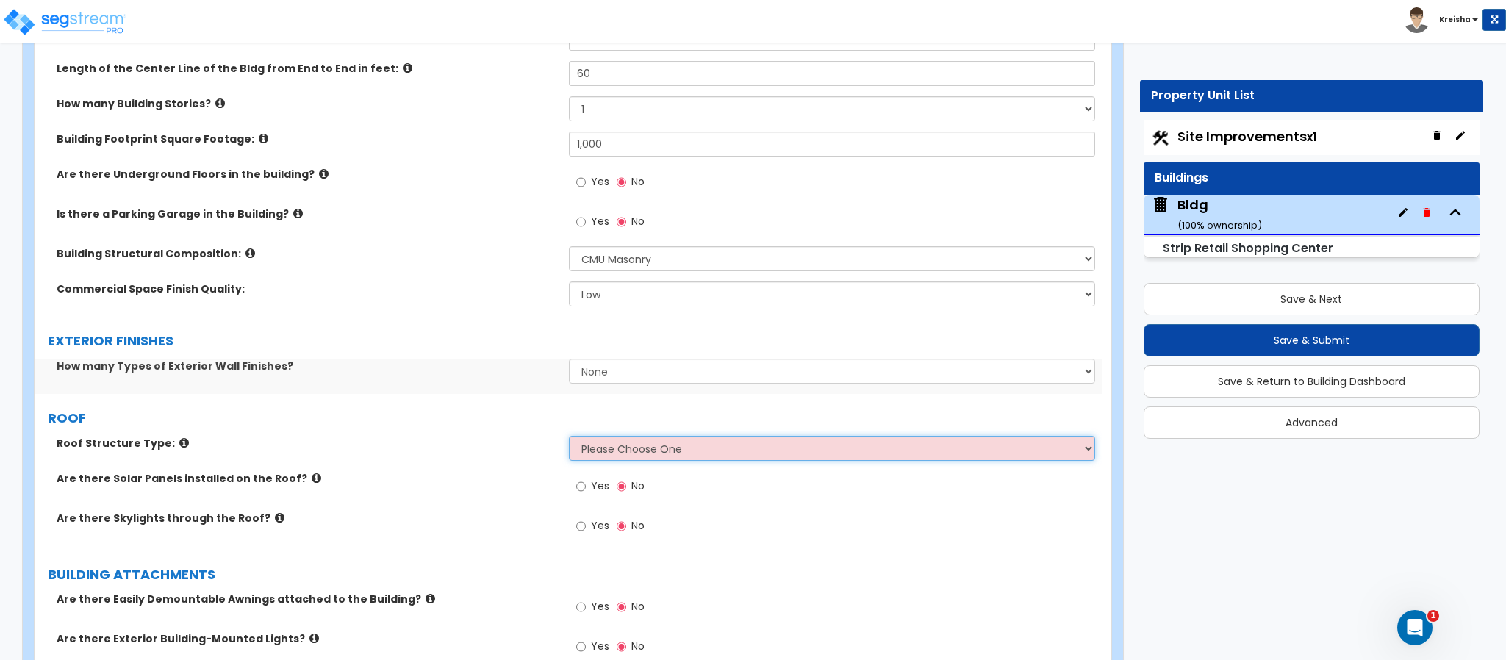
click at [607, 446] on select "Please Choose One Gable Roof Flat Roof Hybrid Gable & Flat Roof" at bounding box center [832, 448] width 527 height 25
select select "1"
click at [569, 438] on select "Please Choose One Gable Roof Flat Roof Hybrid Gable & Flat Roof" at bounding box center [832, 448] width 527 height 25
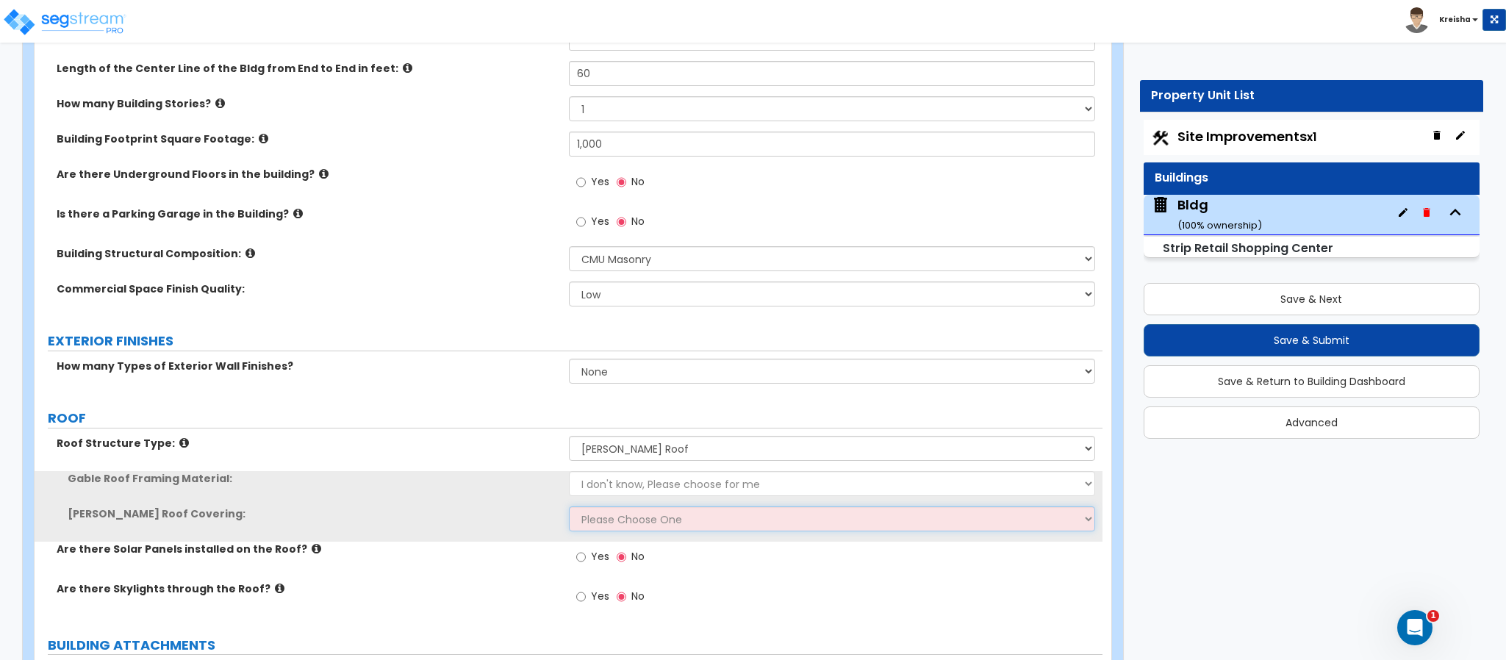
select select "1"
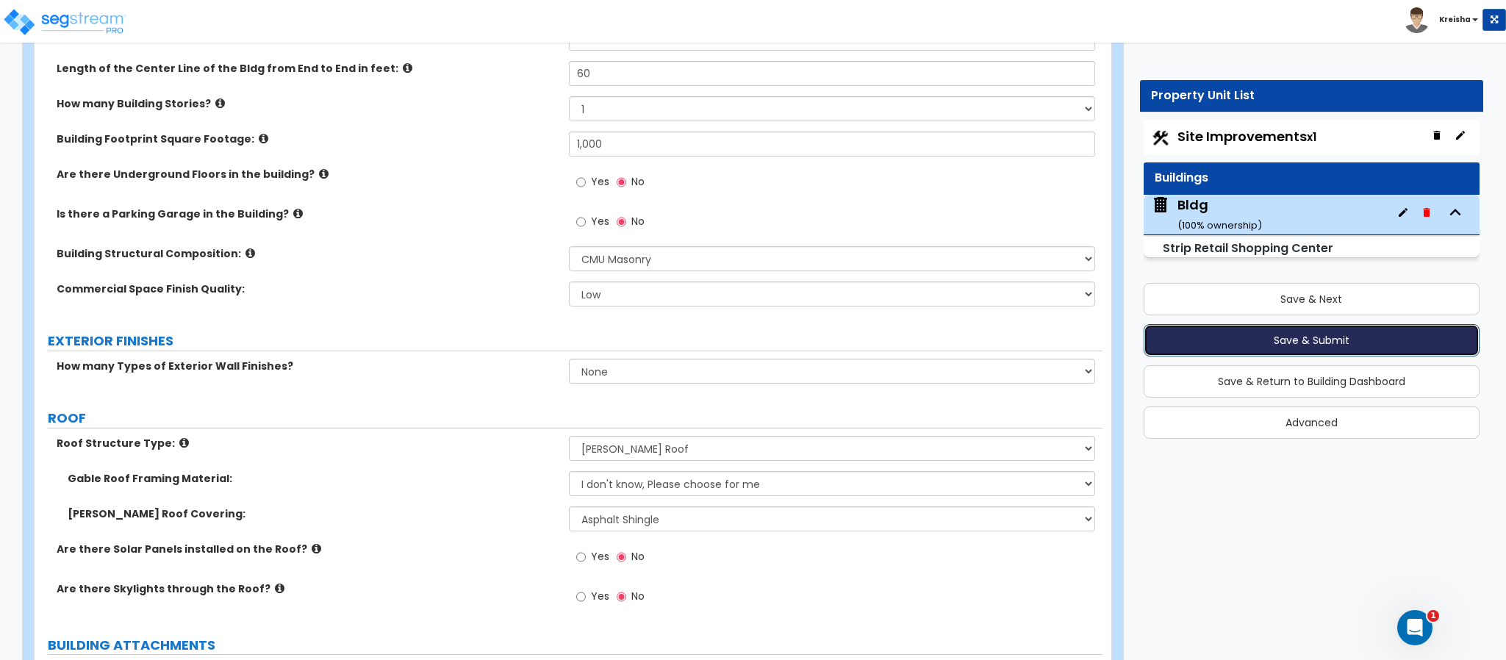
click at [1173, 337] on button "Save & Submit" at bounding box center [1312, 340] width 336 height 32
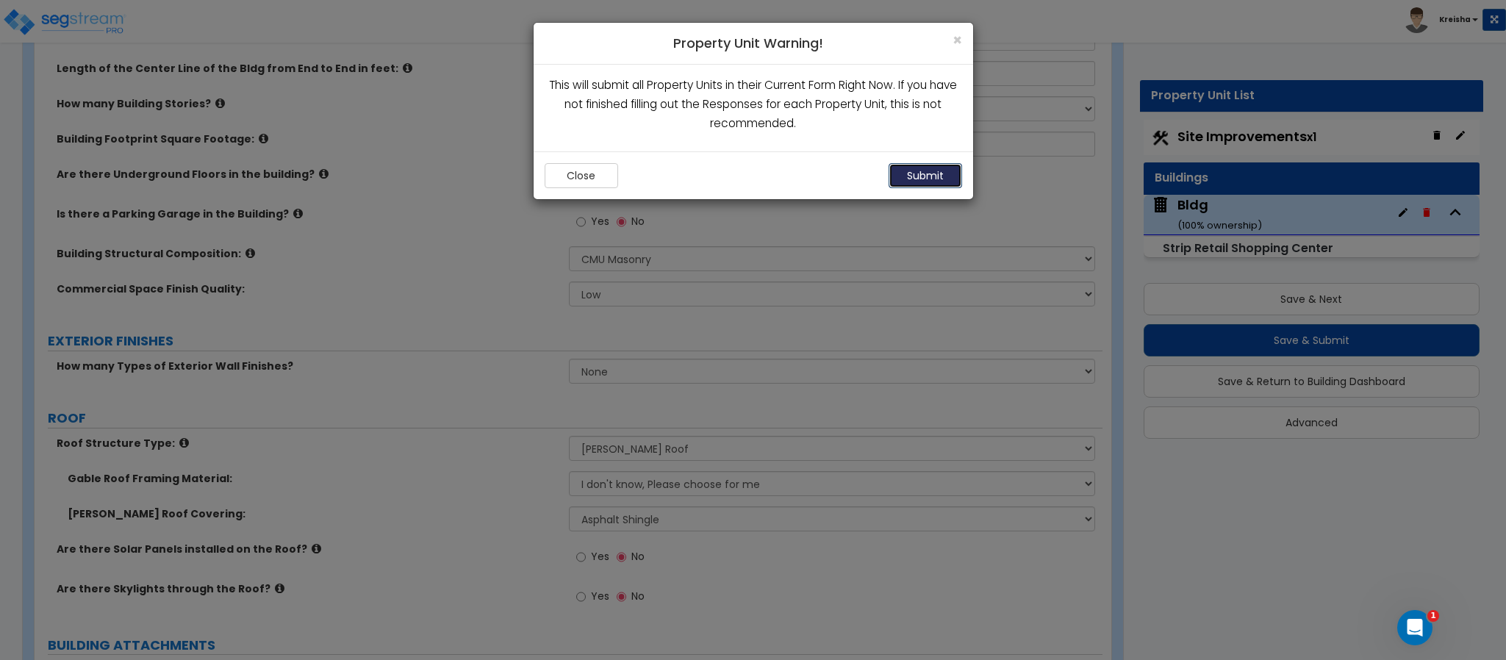
click at [923, 176] on button "Submit" at bounding box center [926, 175] width 74 height 25
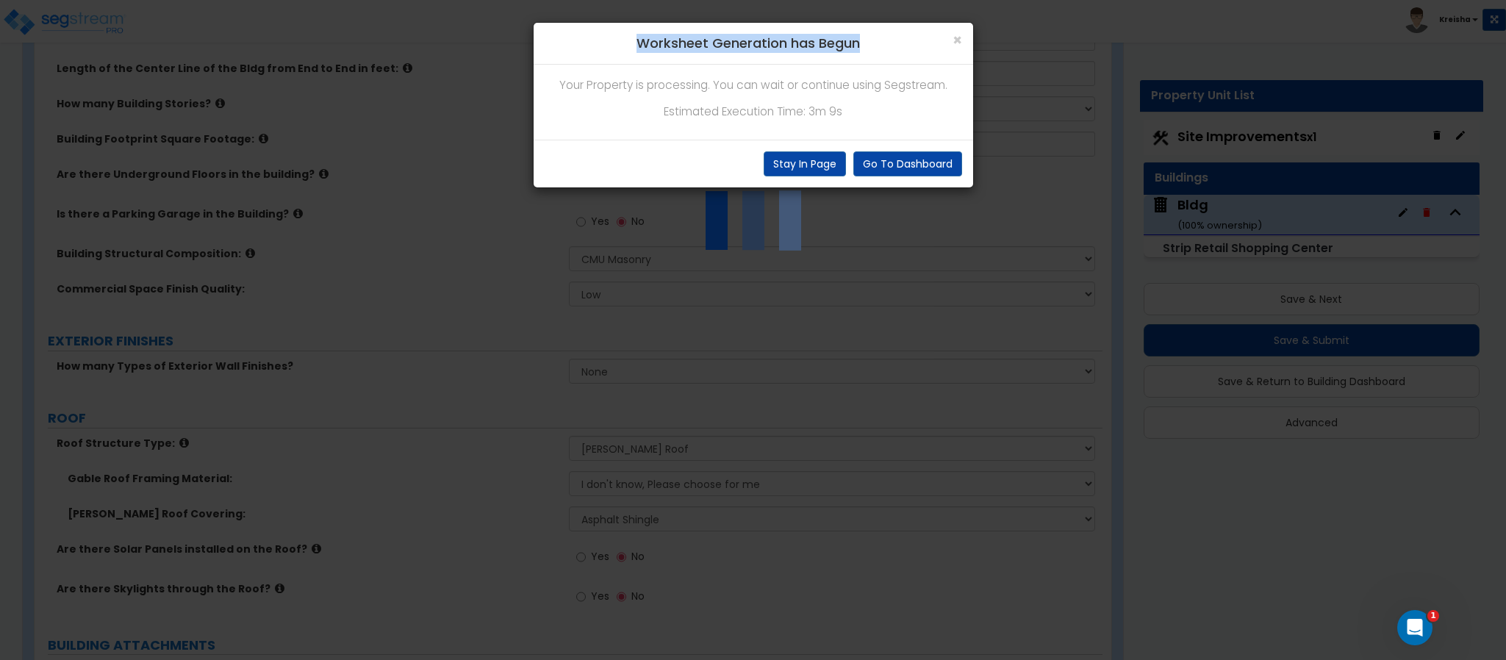
drag, startPoint x: 631, startPoint y: 45, endPoint x: 865, endPoint y: 62, distance: 235.2
click at [865, 62] on div "× Worksheet Generation has Begun" at bounding box center [754, 44] width 440 height 42
click at [765, 75] on div "Your Property is processing. You can wait or continue using Segstream. Estimate…" at bounding box center [754, 102] width 440 height 75
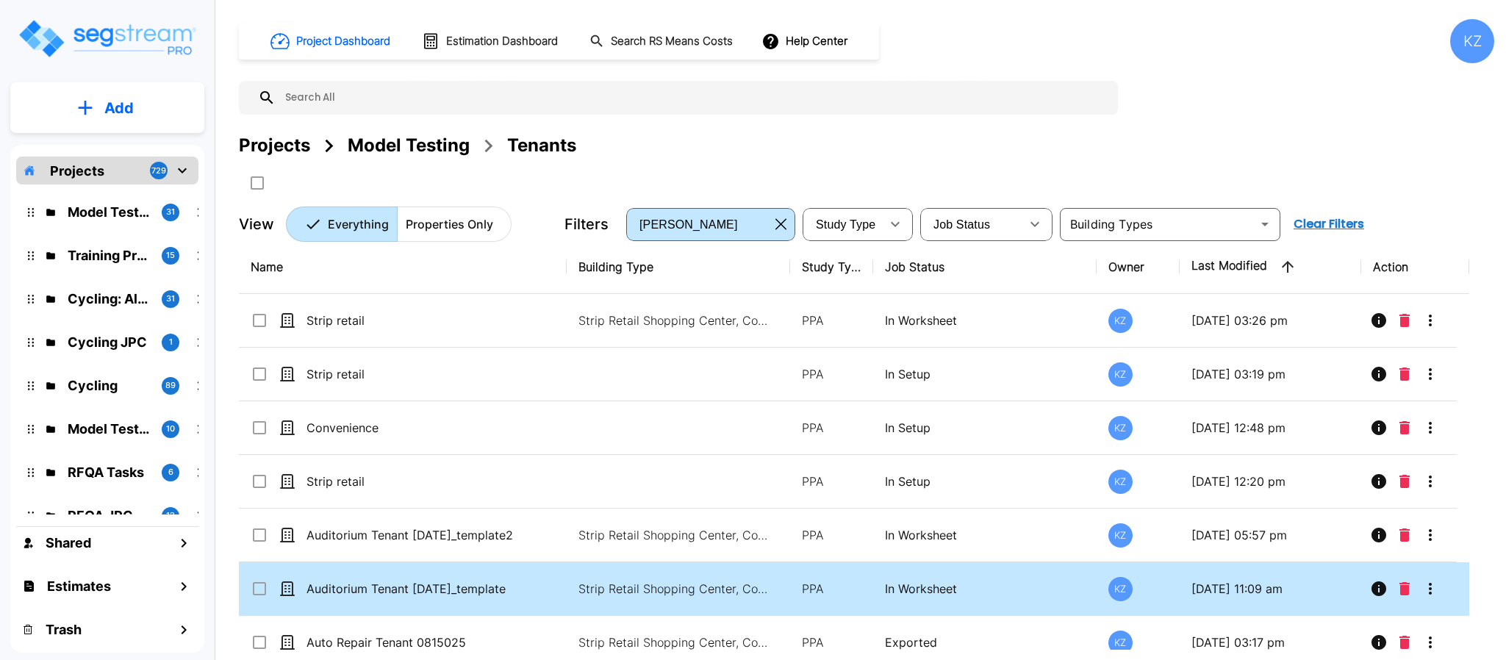
click at [109, 104] on p "Add" at bounding box center [118, 108] width 29 height 22
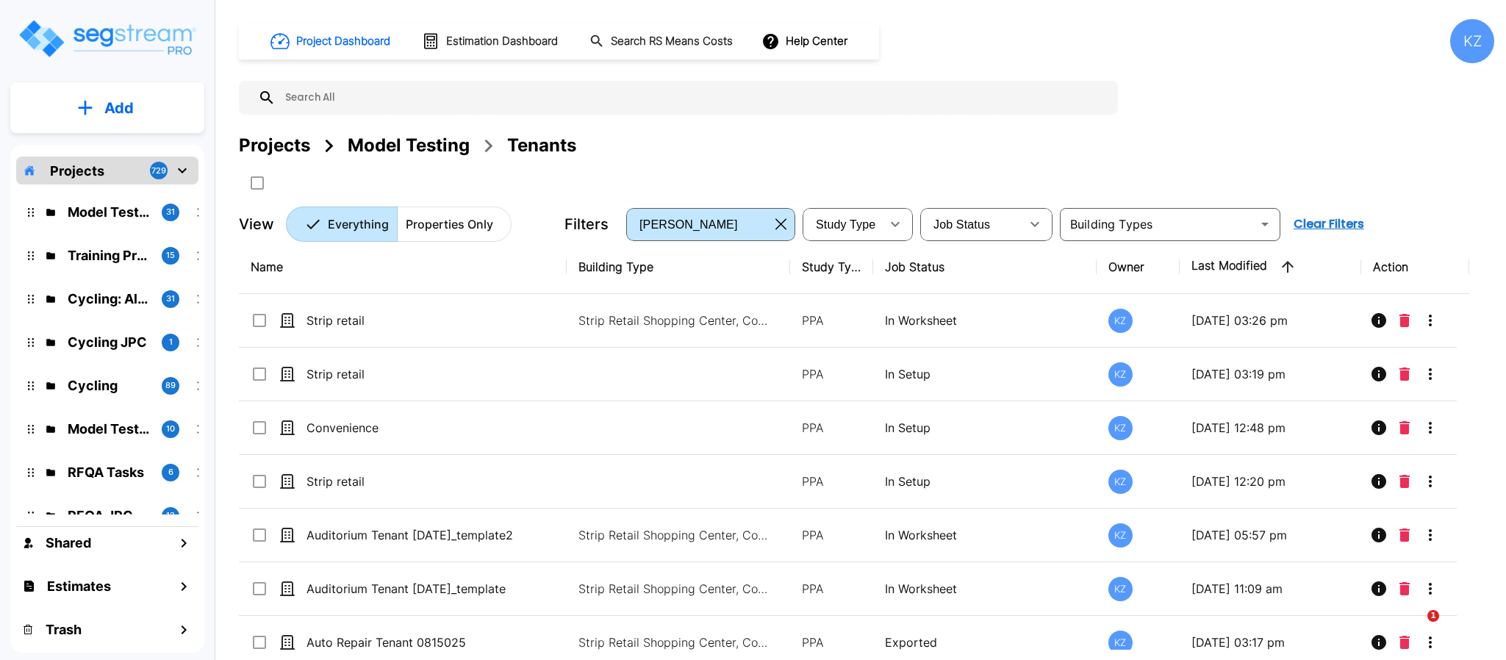
click at [746, 176] on div at bounding box center [525, 183] width 573 height 24
click at [111, 119] on button "Add" at bounding box center [107, 108] width 194 height 43
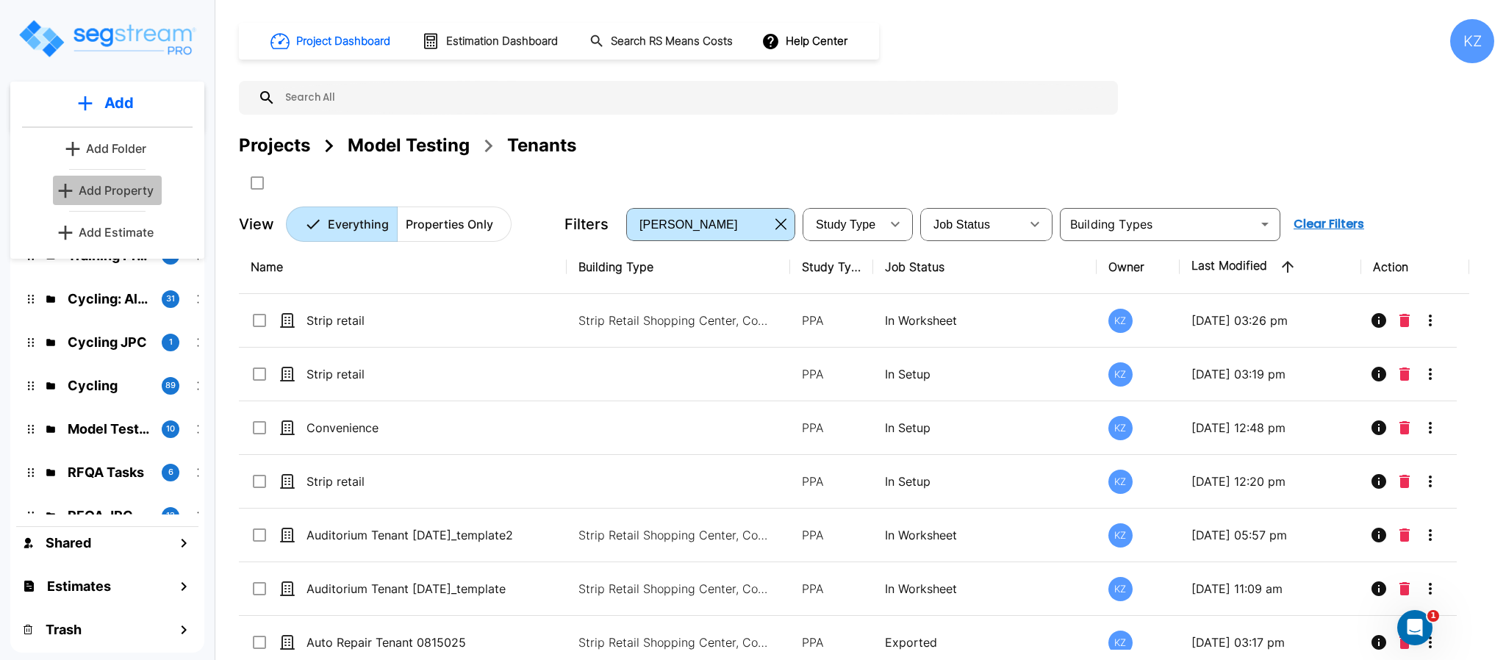
click at [107, 184] on p "Add Property" at bounding box center [116, 191] width 75 height 18
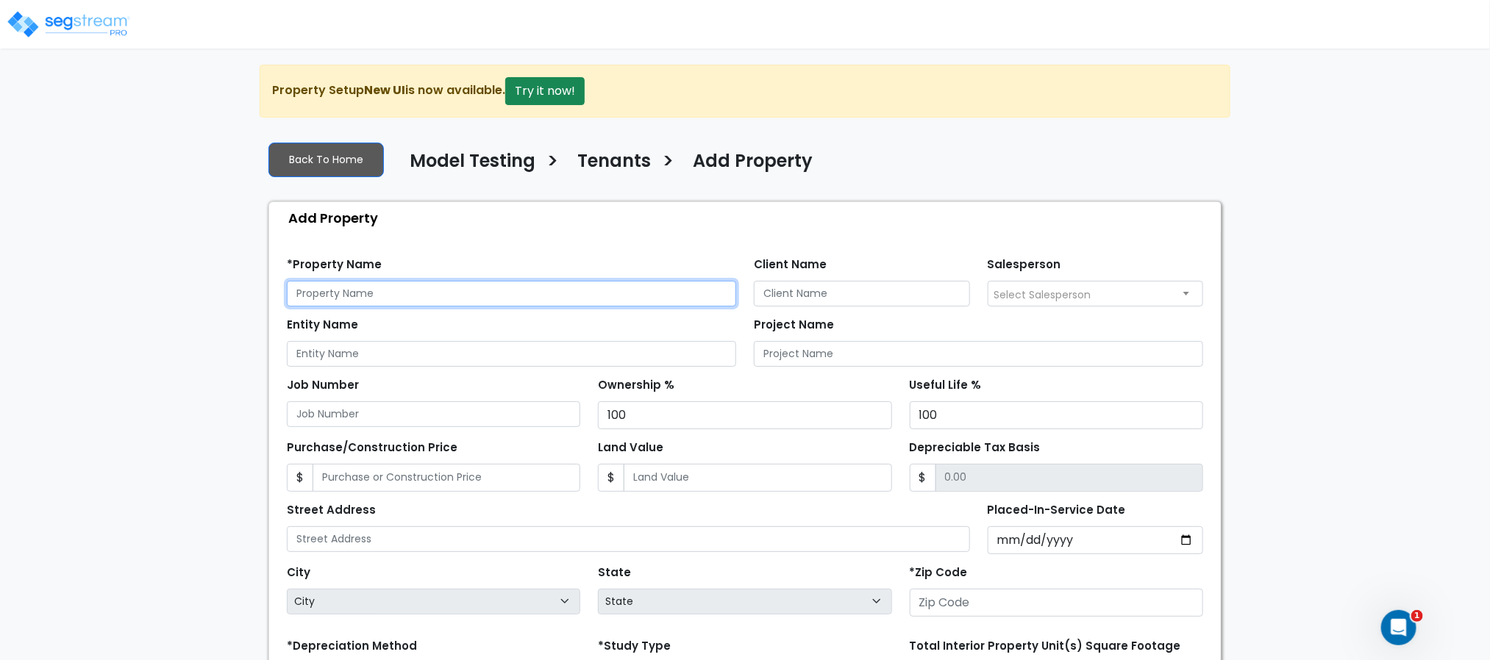
click at [585, 289] on input "text" at bounding box center [511, 294] width 449 height 26
click at [561, 301] on input "Strip struil" at bounding box center [511, 294] width 449 height 26
click at [560, 301] on input "Strip struil" at bounding box center [511, 294] width 449 height 26
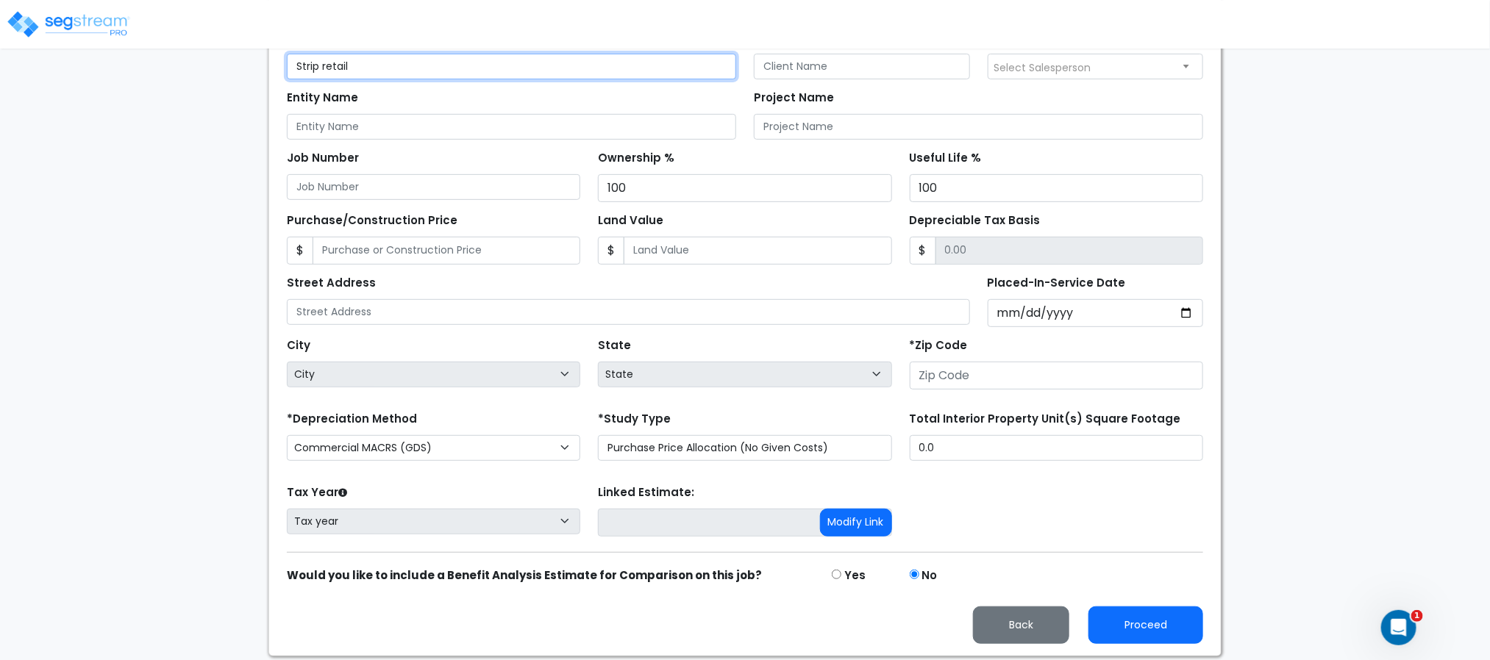
scroll to position [232, 0]
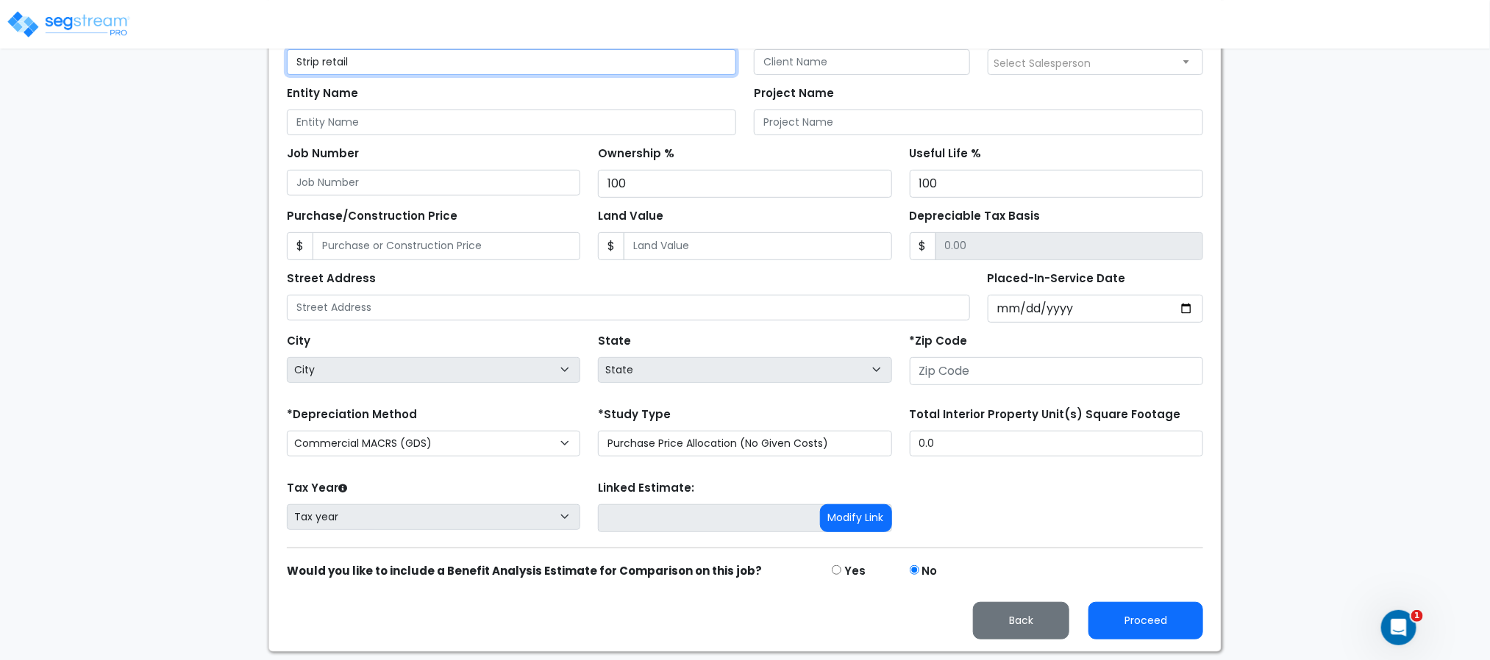
type input "Strip retail"
click at [956, 373] on input "number" at bounding box center [1055, 371] width 293 height 28
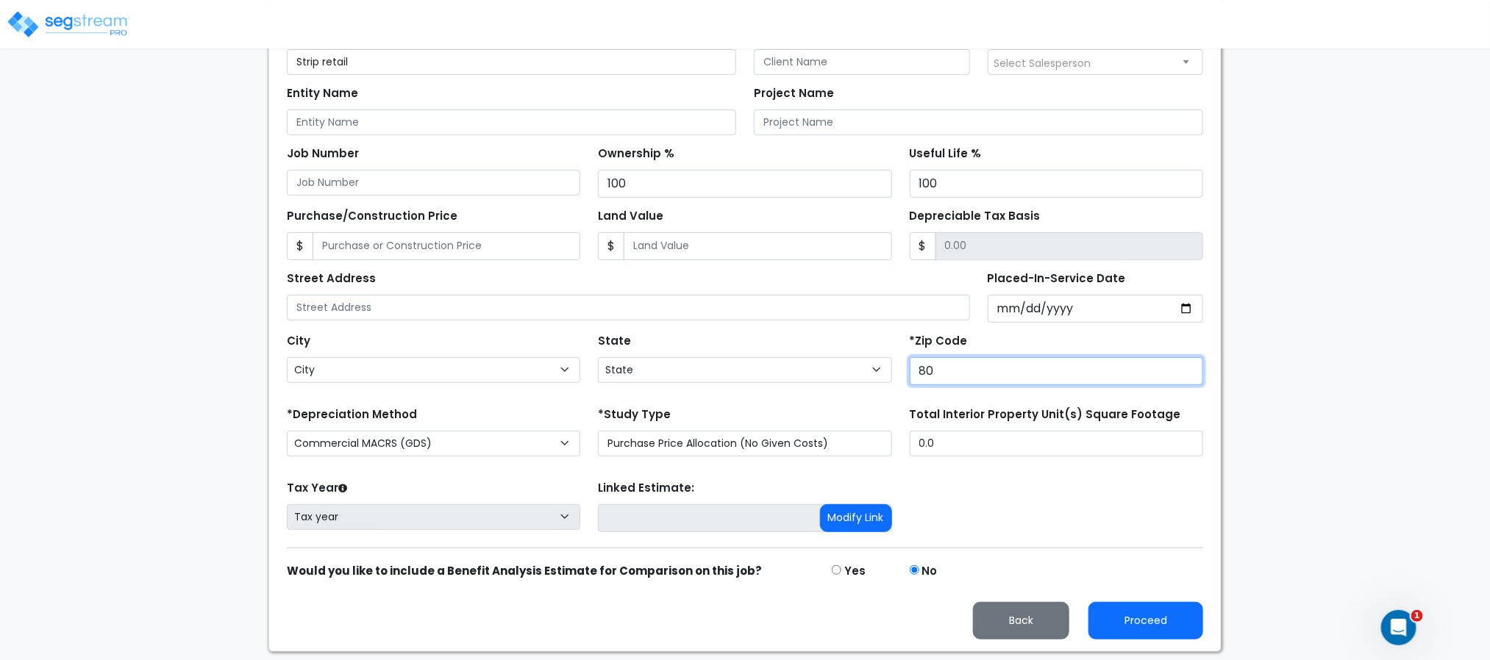
type input "802"
select select "CO"
type input "80206"
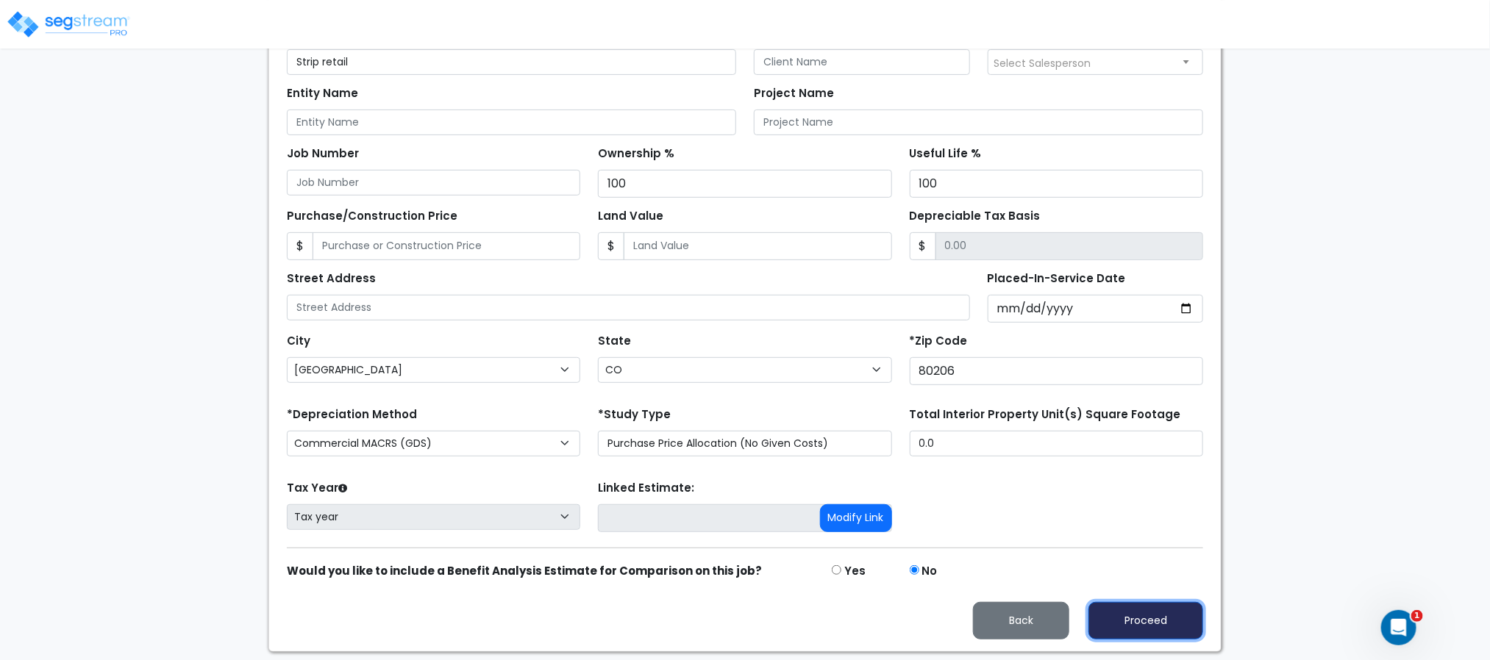
click at [1134, 627] on button "Proceed" at bounding box center [1145, 620] width 115 height 37
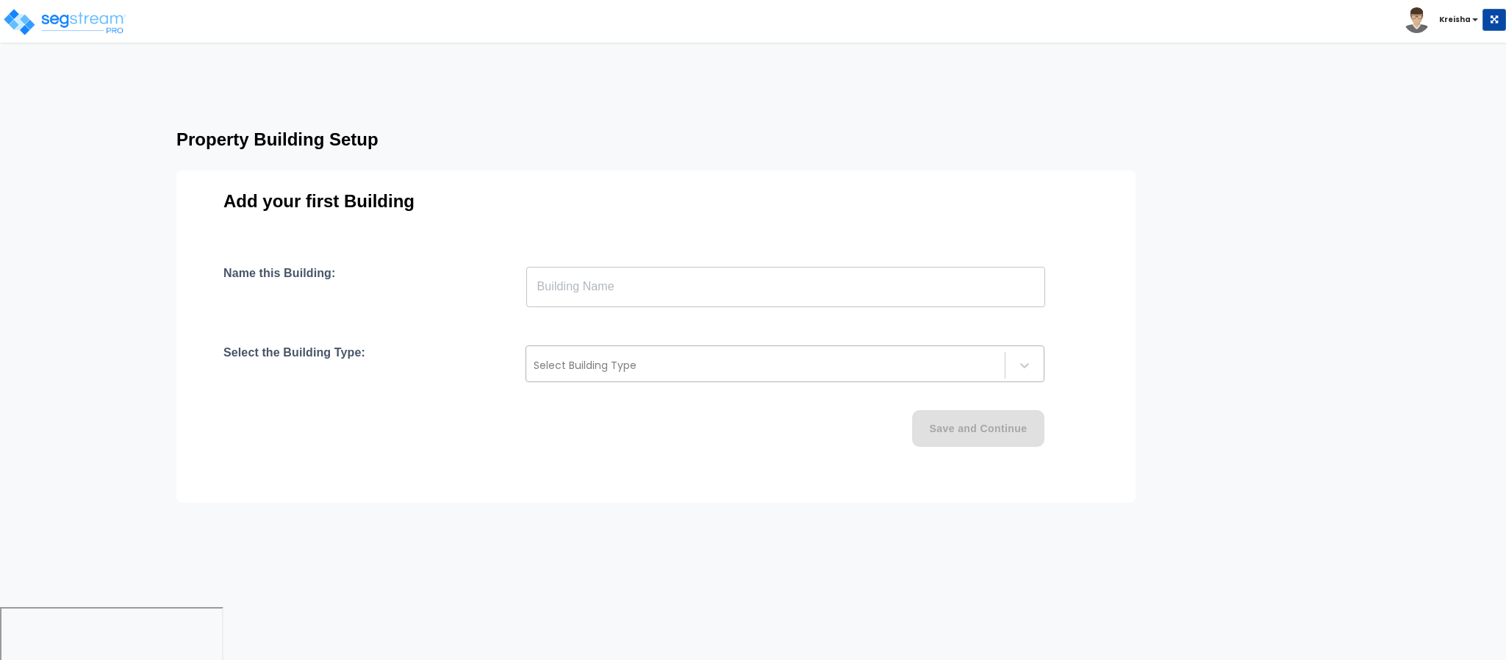
click at [627, 362] on div at bounding box center [766, 366] width 464 height 18
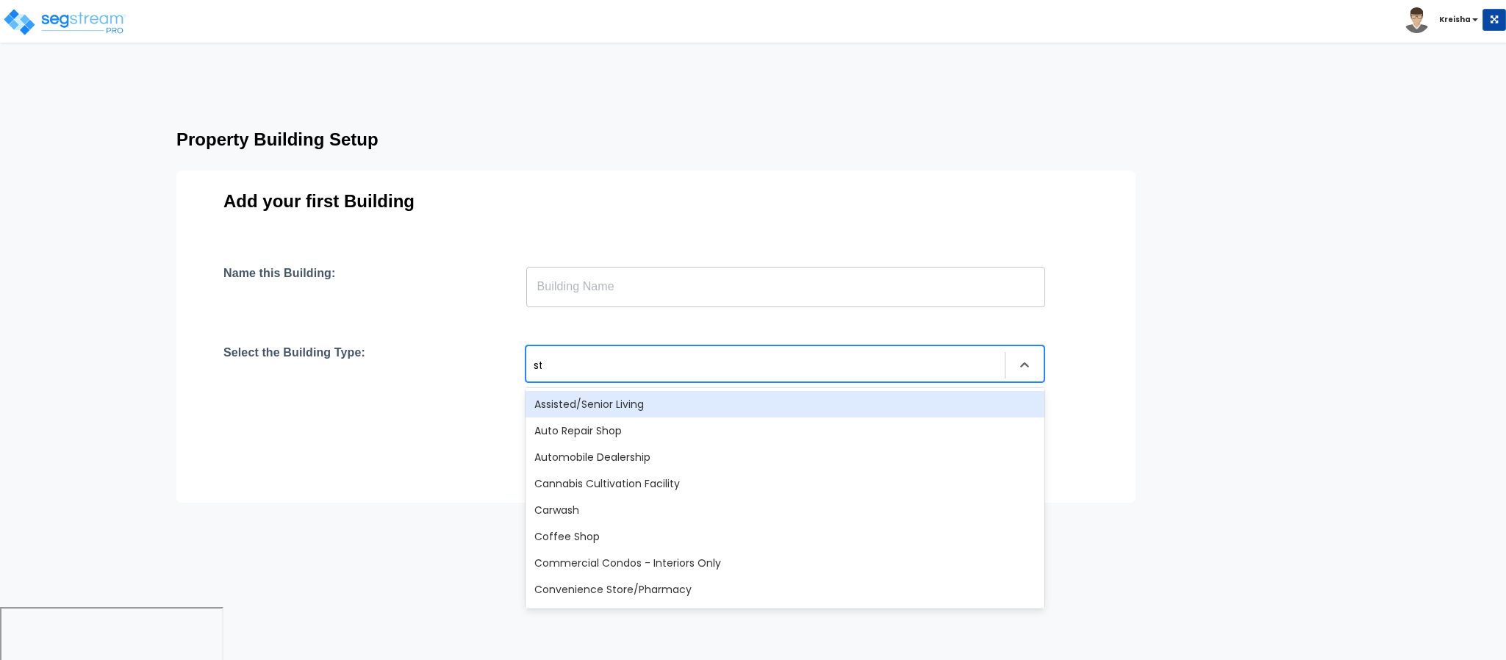
type input "str"
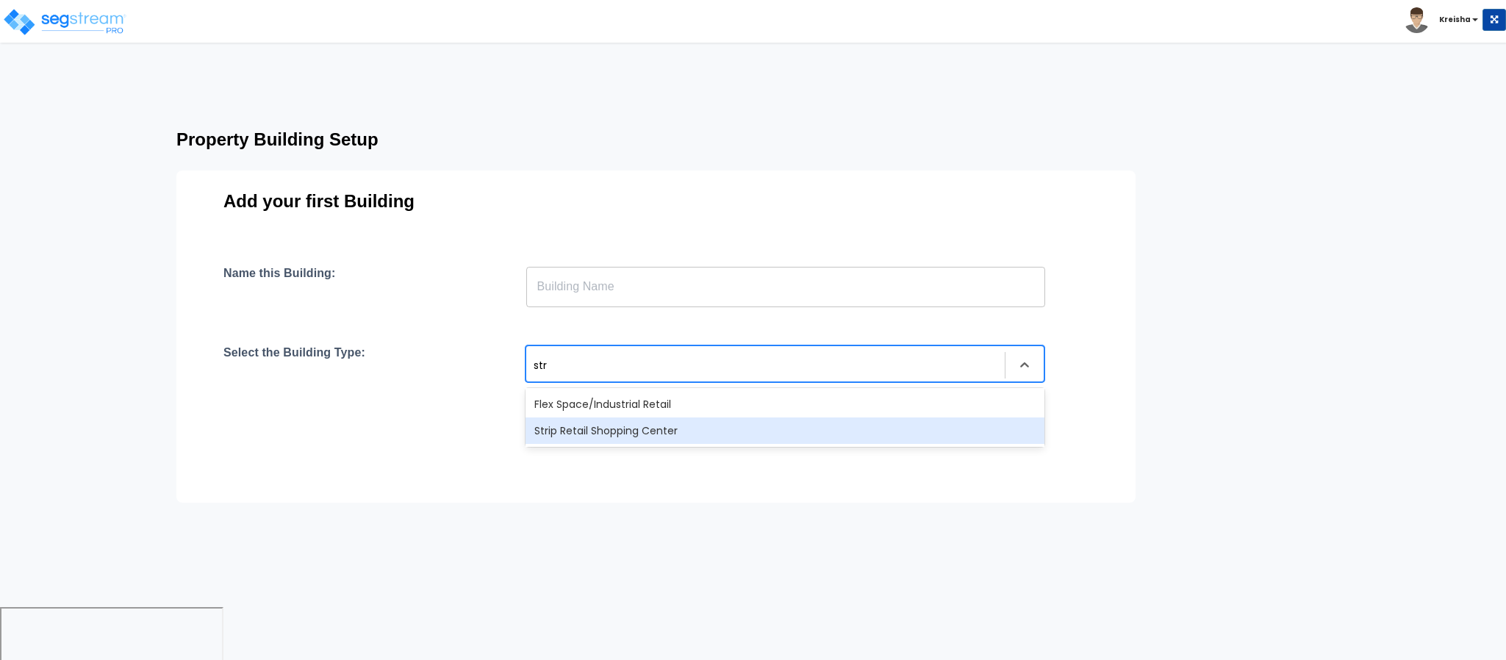
click at [576, 435] on div "Strip Retail Shopping Center" at bounding box center [785, 431] width 519 height 26
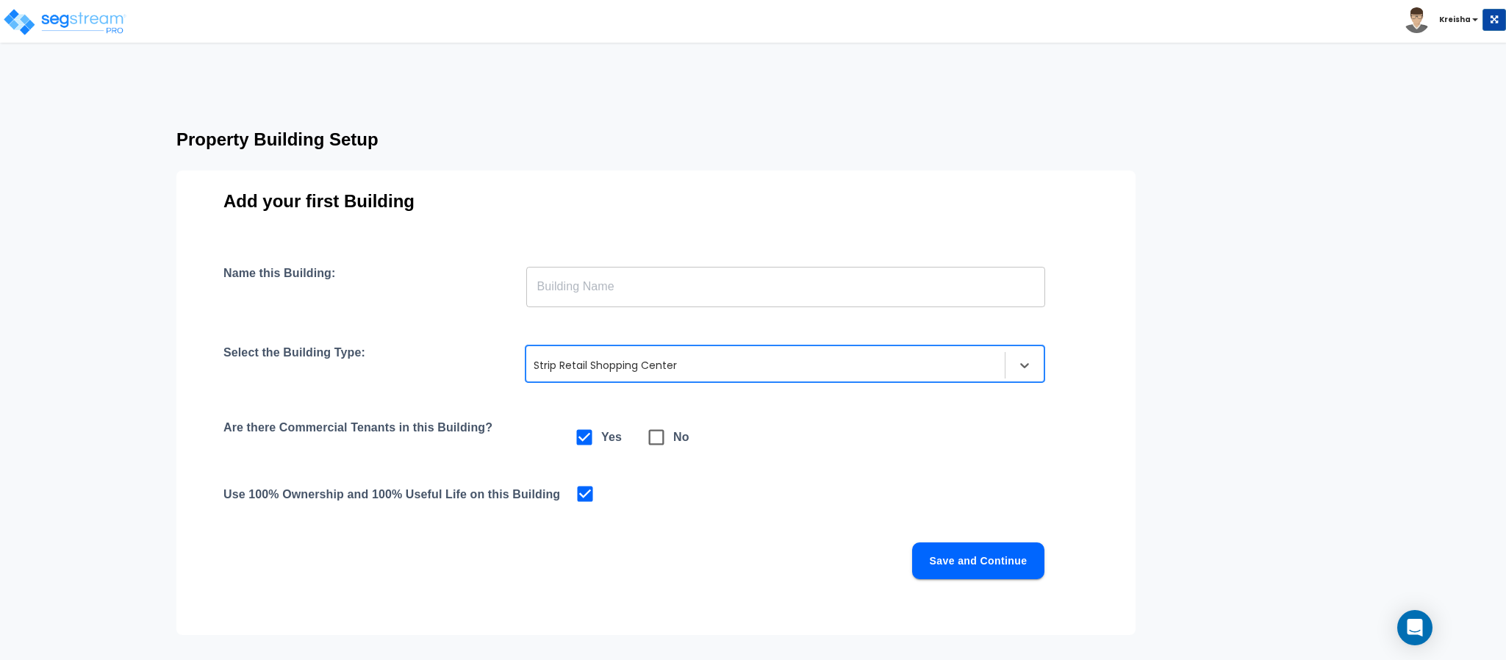
click at [582, 287] on input "text" at bounding box center [785, 286] width 519 height 41
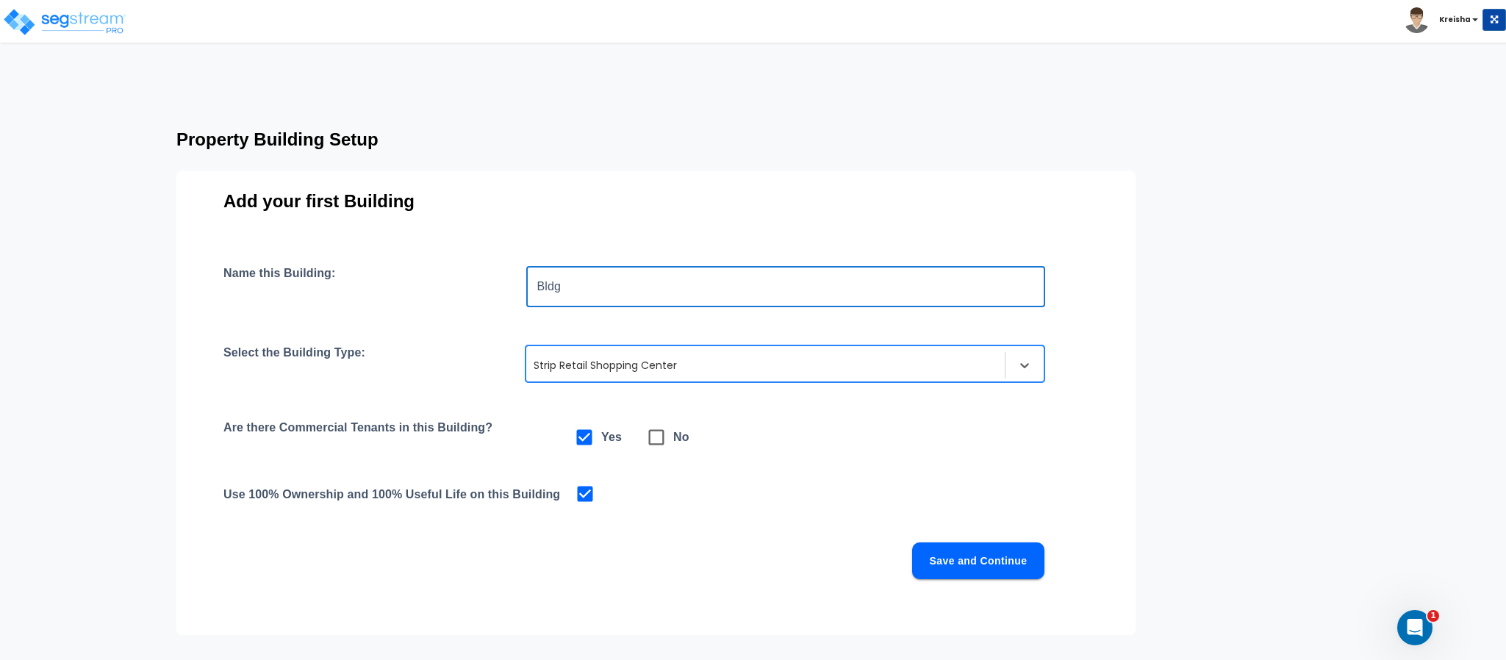
type input "Bldg"
drag, startPoint x: 471, startPoint y: 418, endPoint x: 557, endPoint y: 411, distance: 86.3
click at [557, 411] on div "Name this Building: Bldg ​ Select the Building Type: option Strip Retail Shoppi…" at bounding box center [656, 440] width 865 height 349
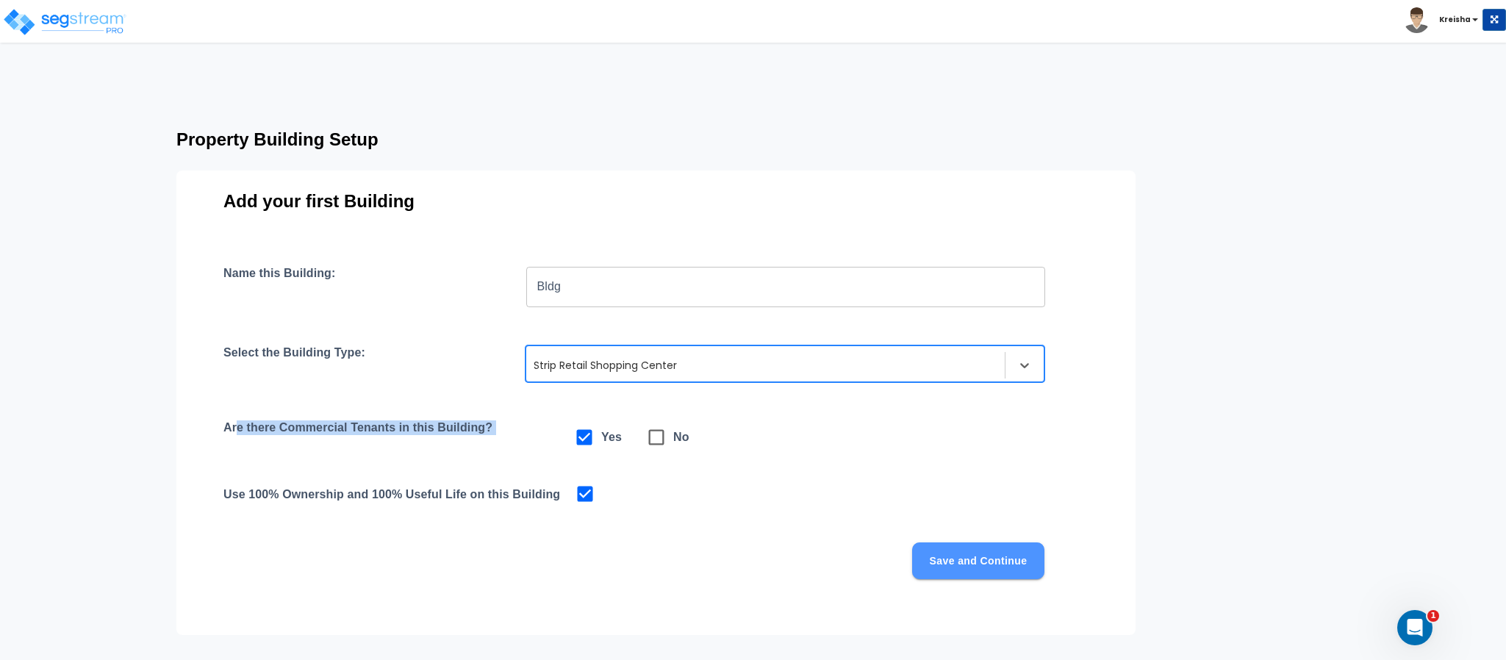
click at [965, 565] on button "Save and Continue" at bounding box center [978, 561] width 132 height 37
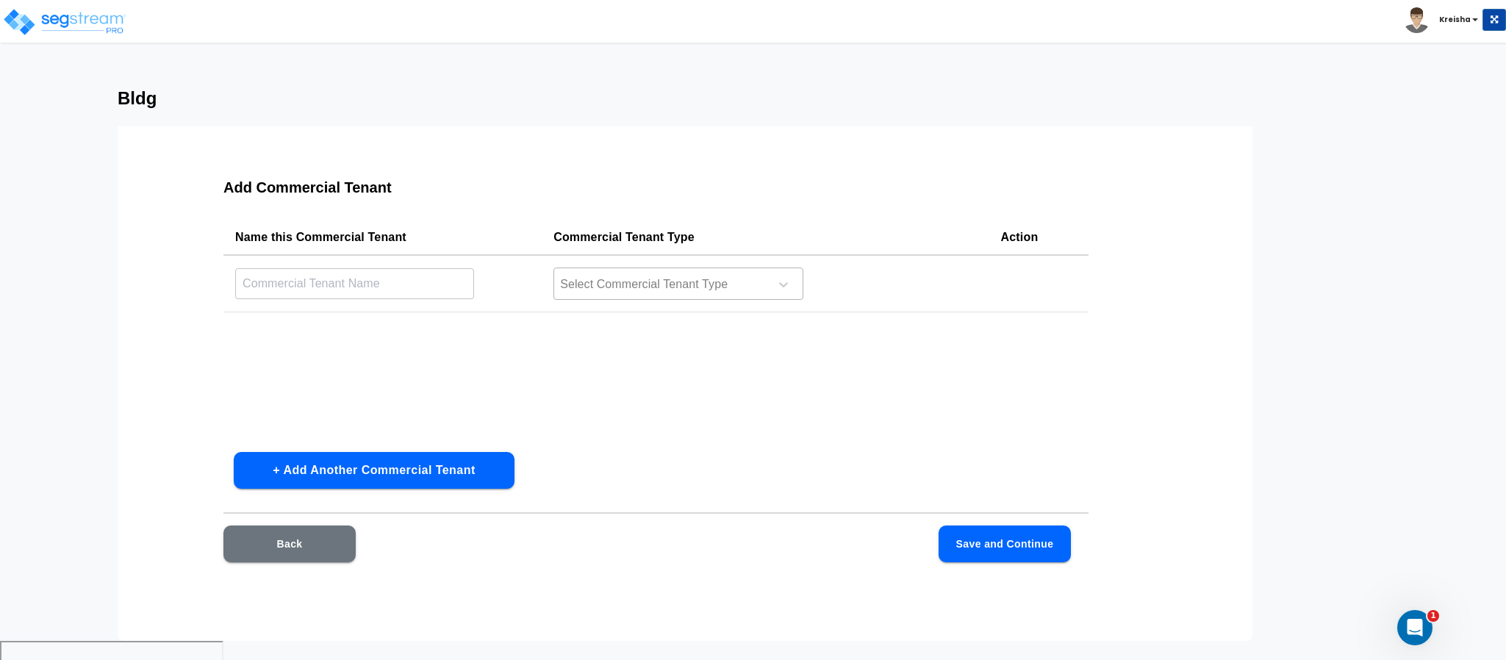
click at [580, 285] on div at bounding box center [659, 285] width 201 height 20
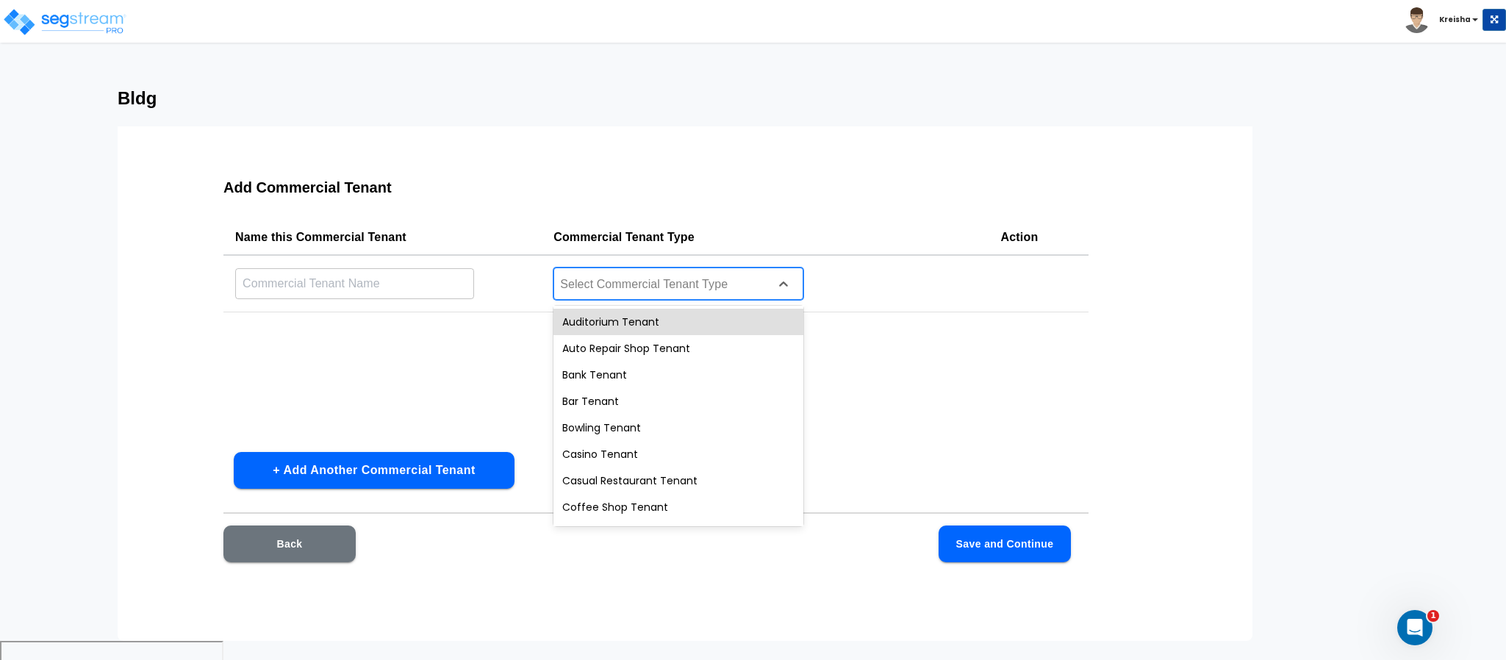
drag, startPoint x: 594, startPoint y: 323, endPoint x: 563, endPoint y: 326, distance: 31.1
click at [594, 322] on div "Auditorium Tenant" at bounding box center [679, 322] width 250 height 26
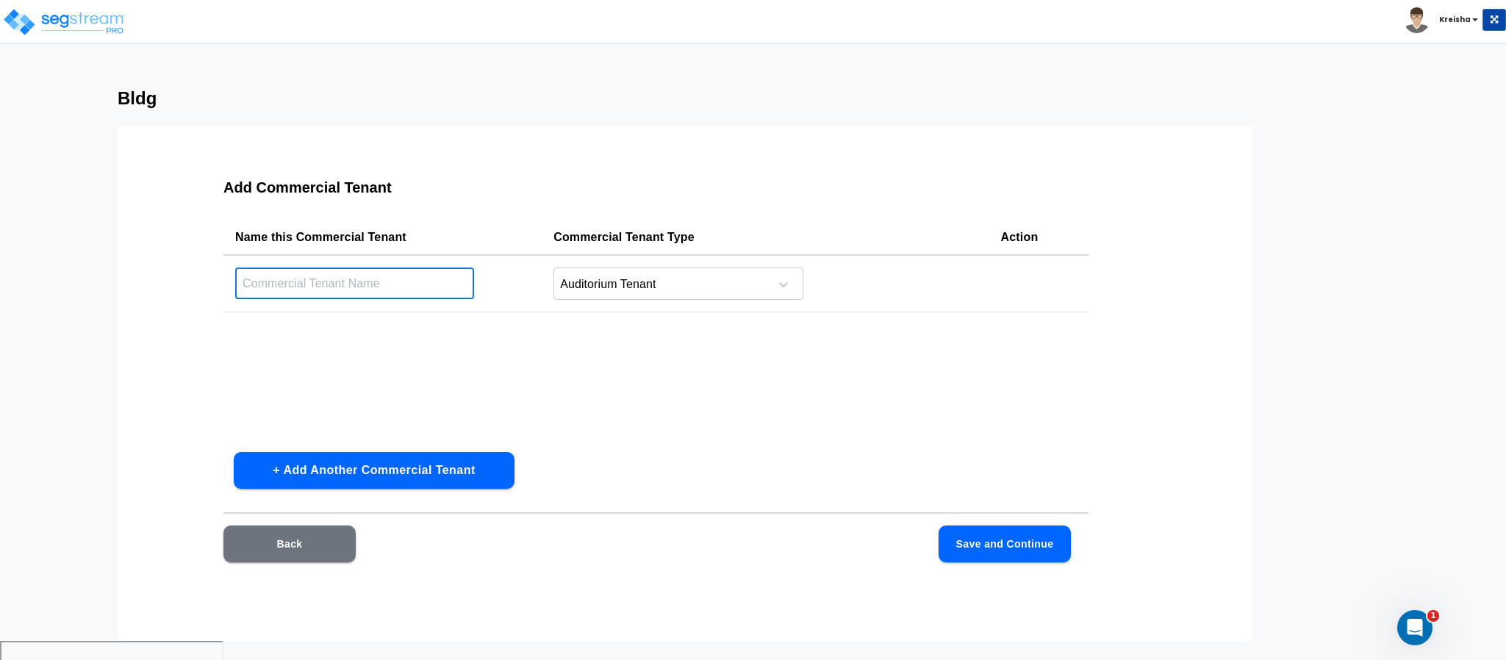
click at [402, 285] on input "text" at bounding box center [354, 284] width 239 height 32
type input "a"
type input "auditorium"
click at [993, 541] on button "Save and Continue" at bounding box center [1005, 544] width 132 height 37
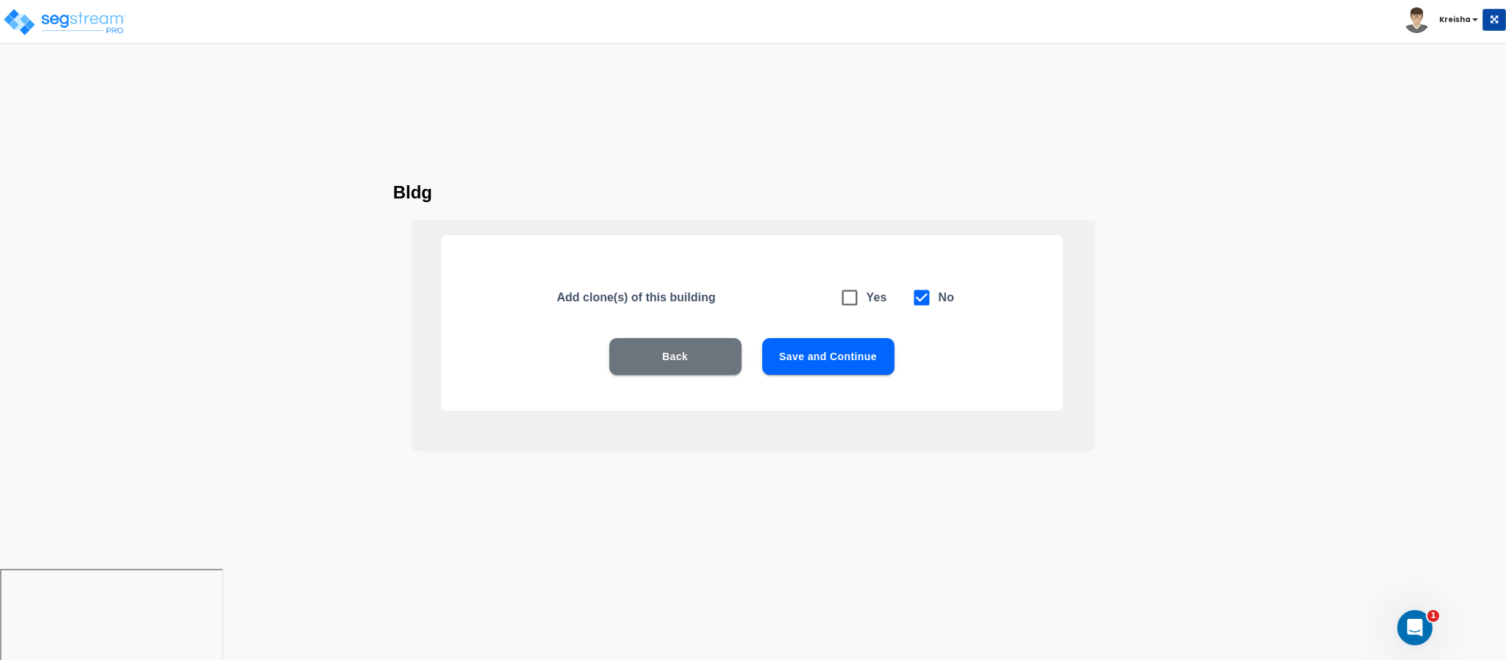
click at [805, 358] on button "Save and Continue" at bounding box center [828, 356] width 132 height 37
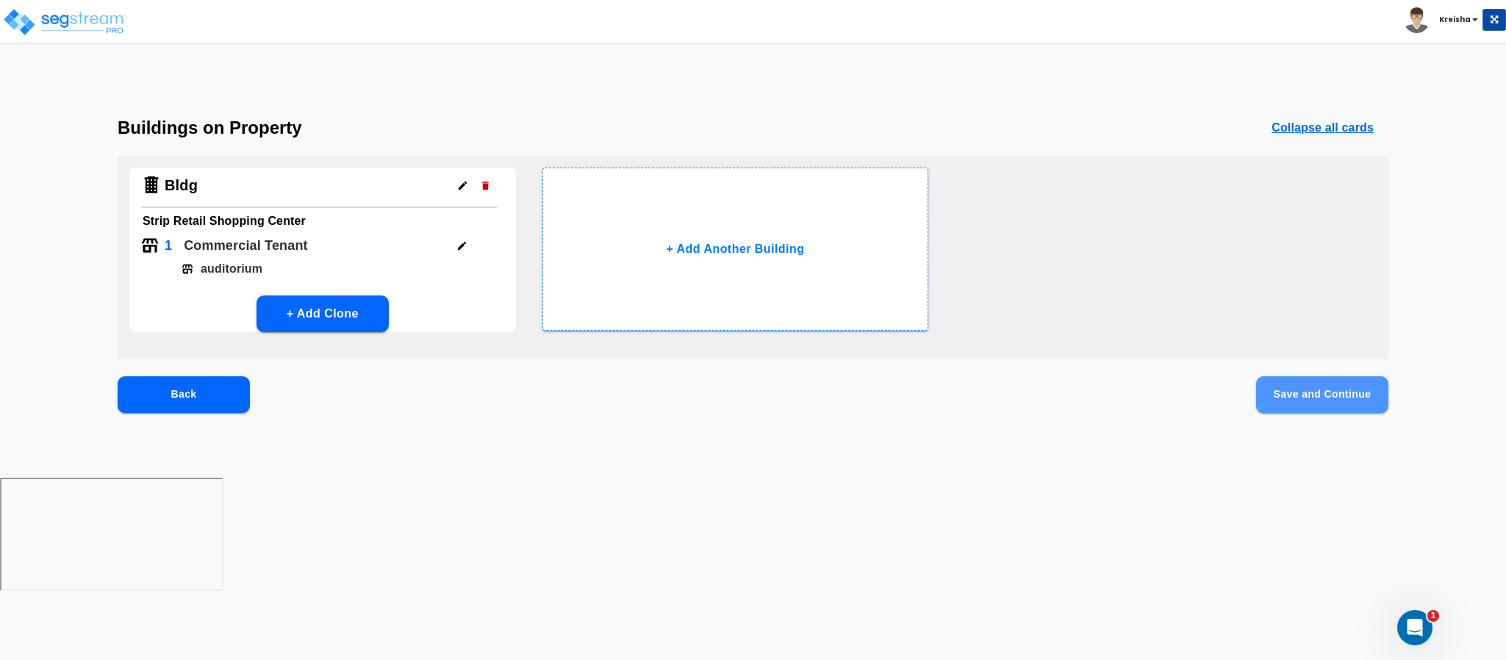
click at [1330, 400] on button "Save and Continue" at bounding box center [1323, 394] width 132 height 37
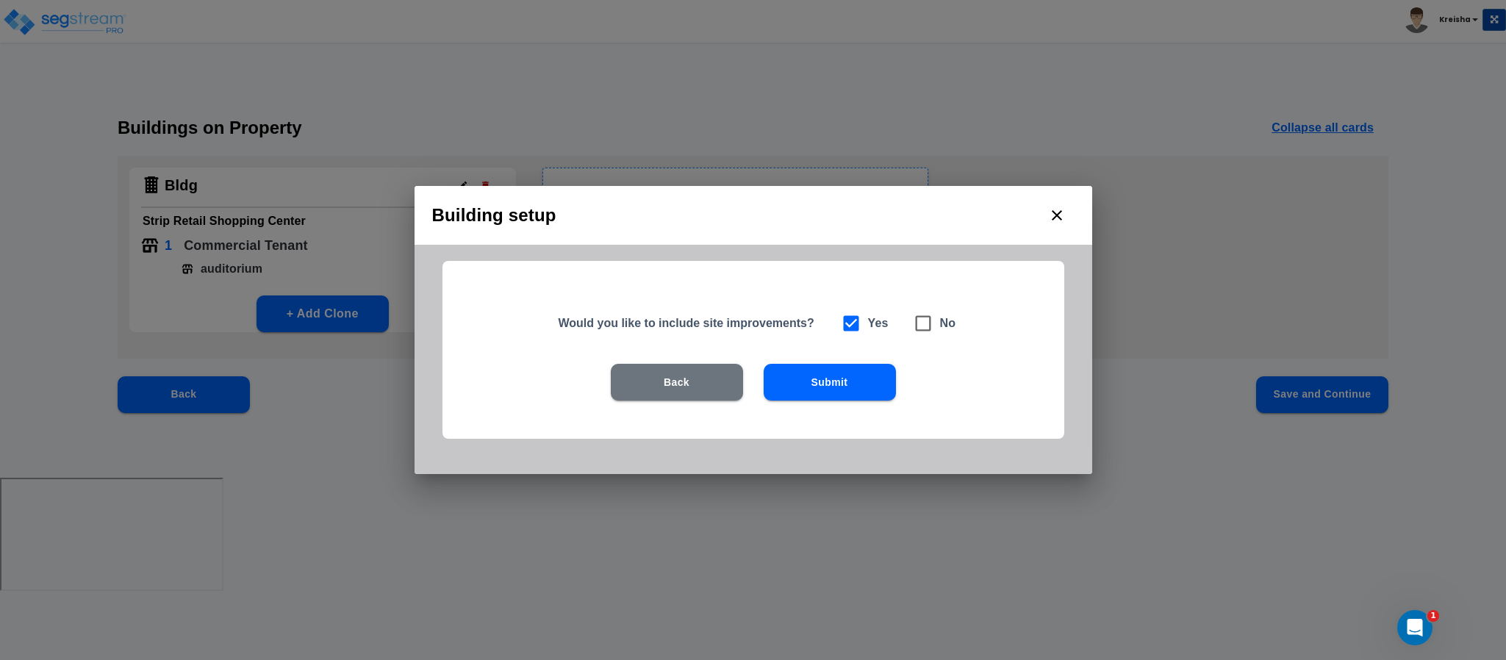
click at [856, 375] on button "Submit" at bounding box center [830, 382] width 132 height 37
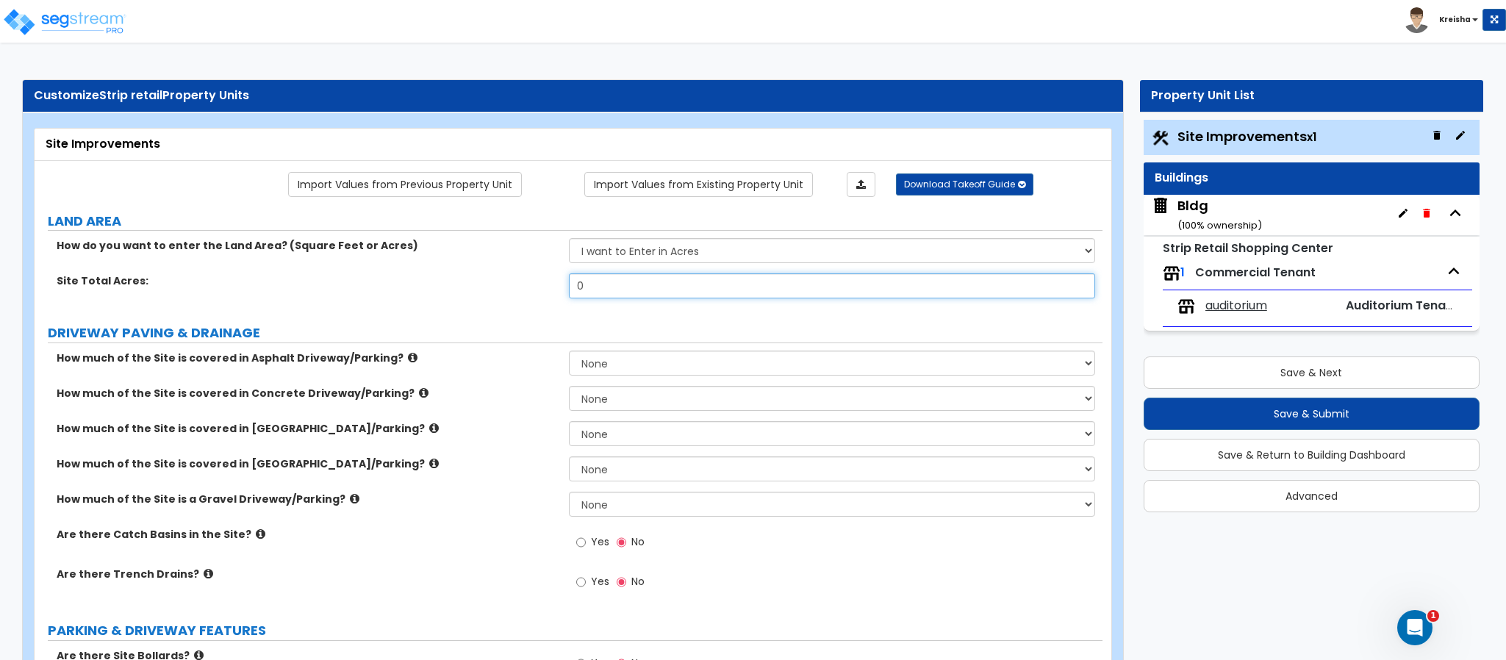
click at [631, 287] on input "0" at bounding box center [832, 286] width 527 height 25
click at [629, 287] on input "0" at bounding box center [832, 286] width 527 height 25
type input "1"
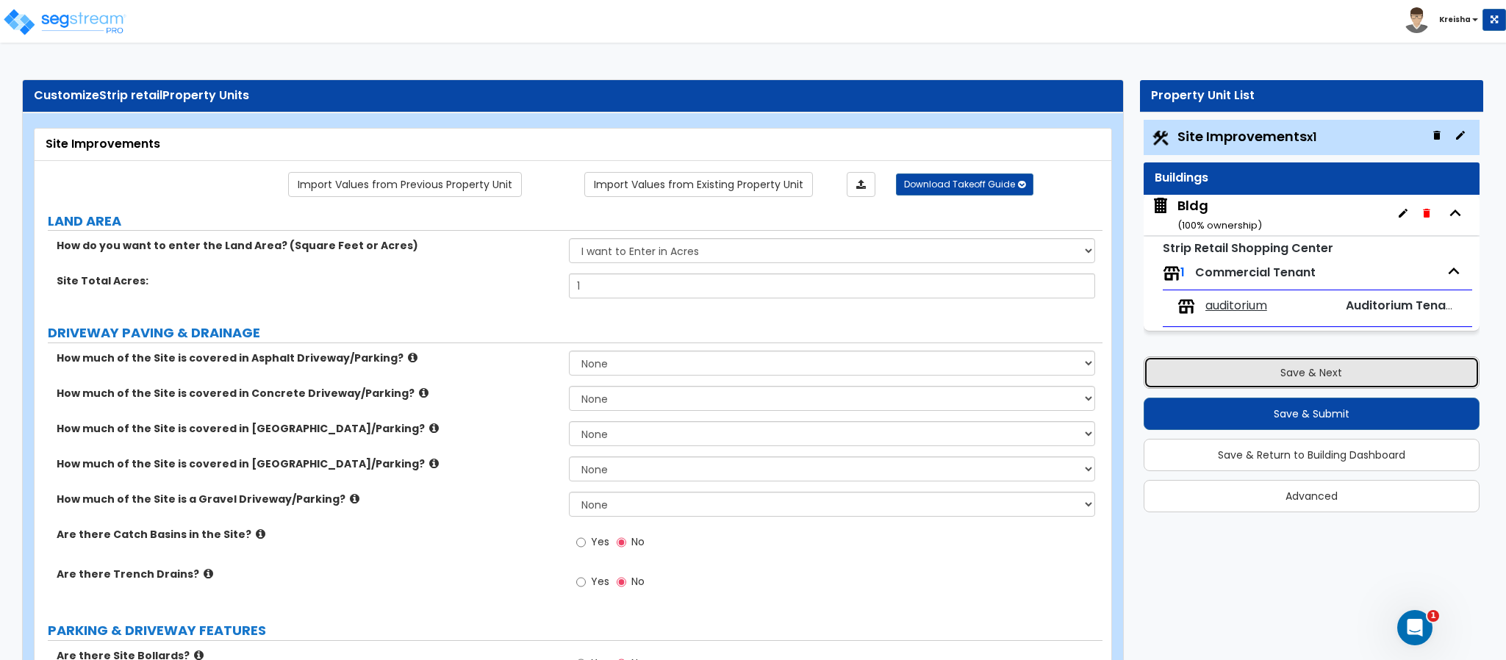
click at [1187, 368] on button "Save & Next" at bounding box center [1312, 373] width 336 height 32
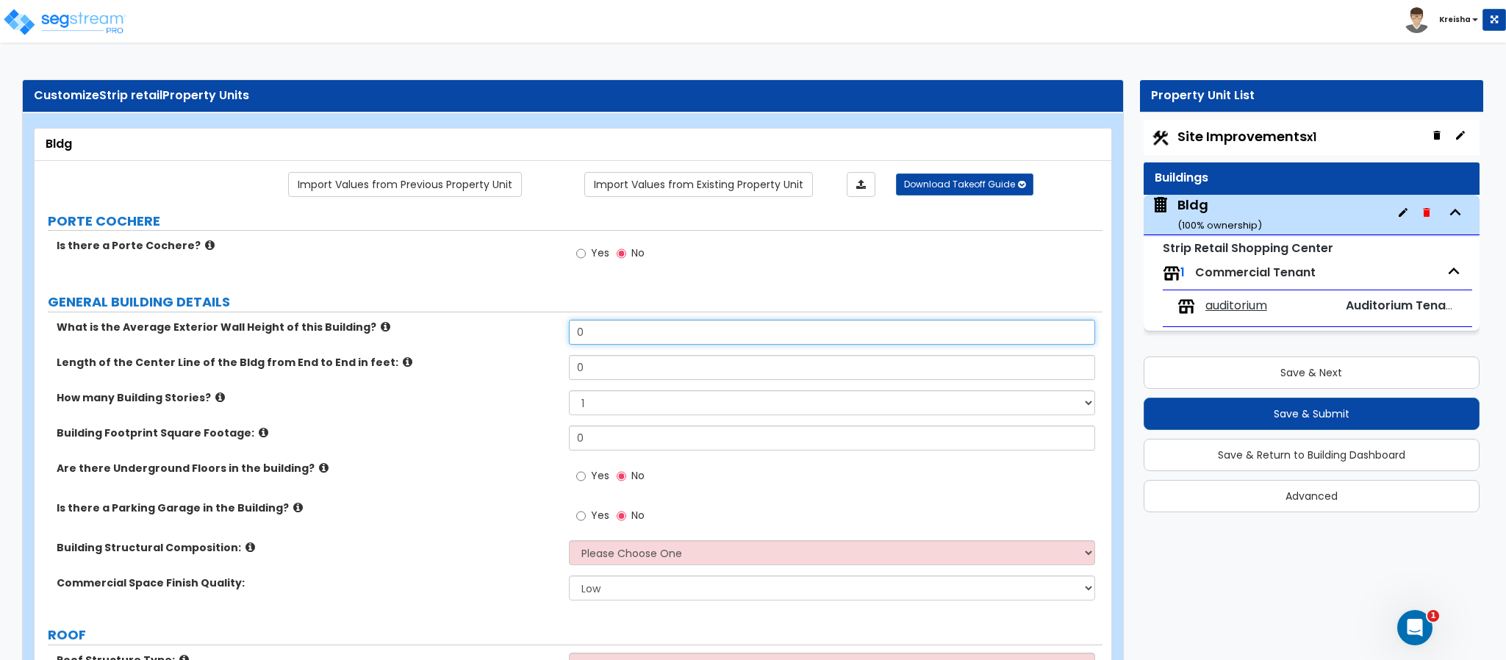
click at [592, 327] on input "0" at bounding box center [832, 332] width 527 height 25
click at [592, 326] on input "0" at bounding box center [832, 332] width 527 height 25
type input "18"
type input "70"
type input "10,000"
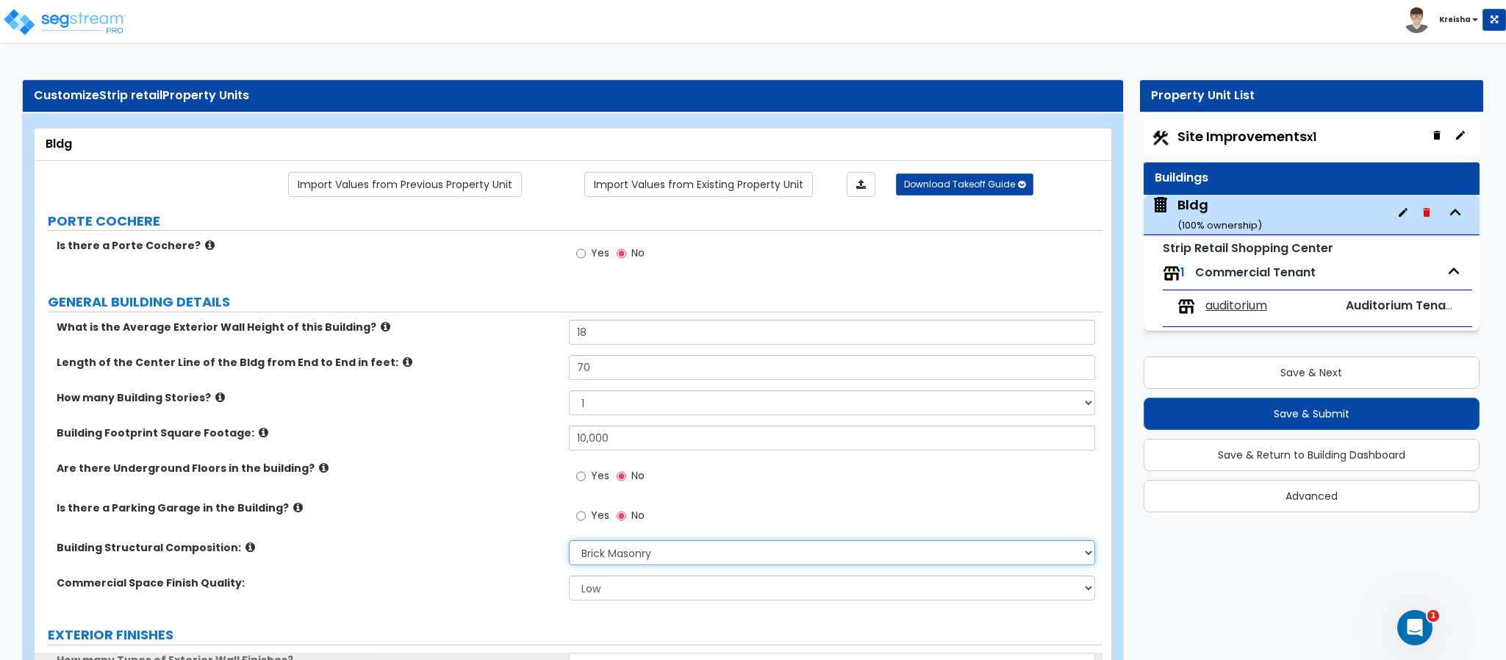
select select "6"
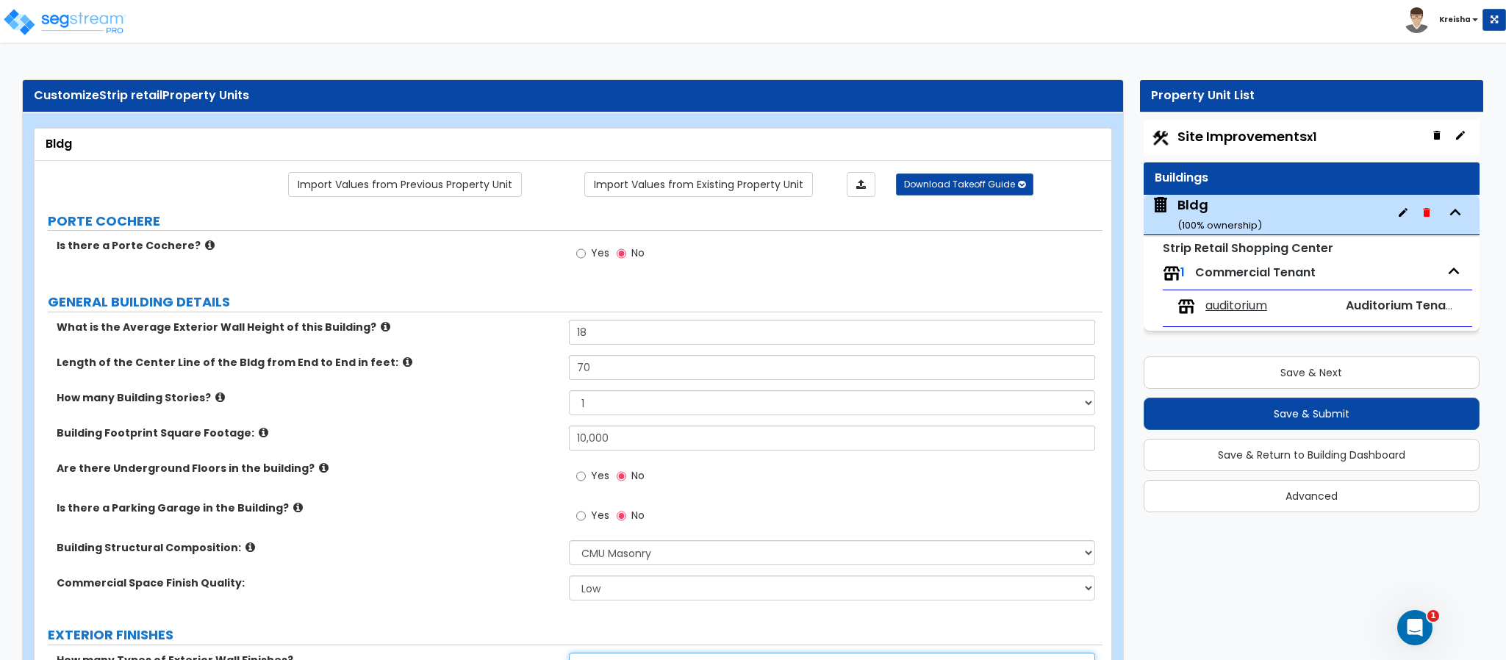
scroll to position [20, 0]
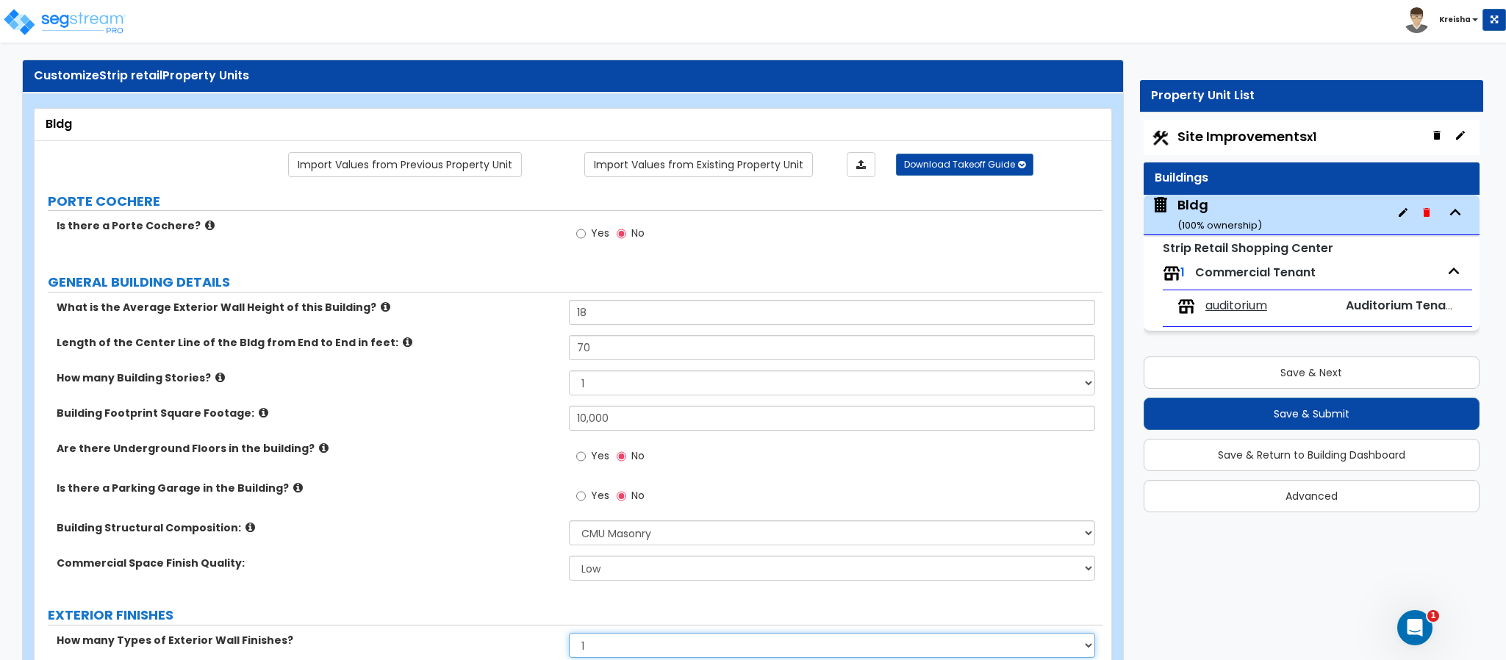
select select "0"
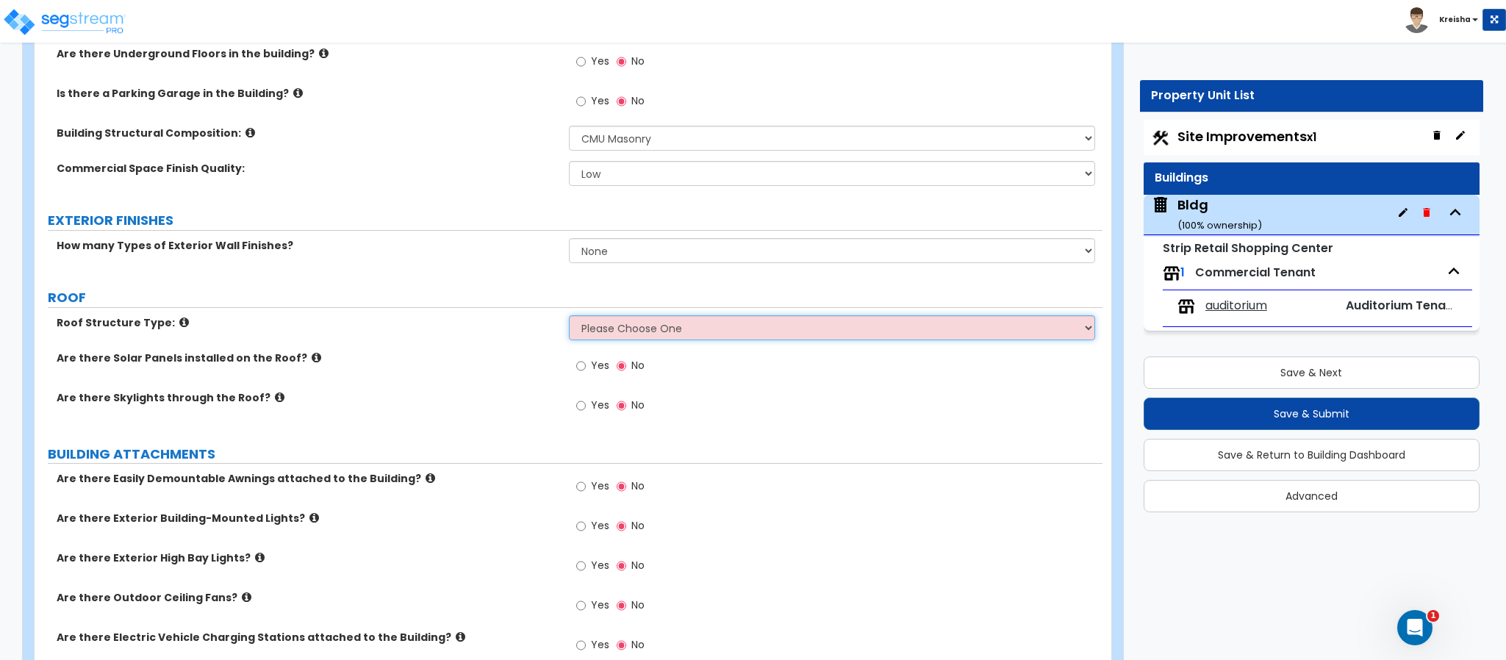
select select "1"
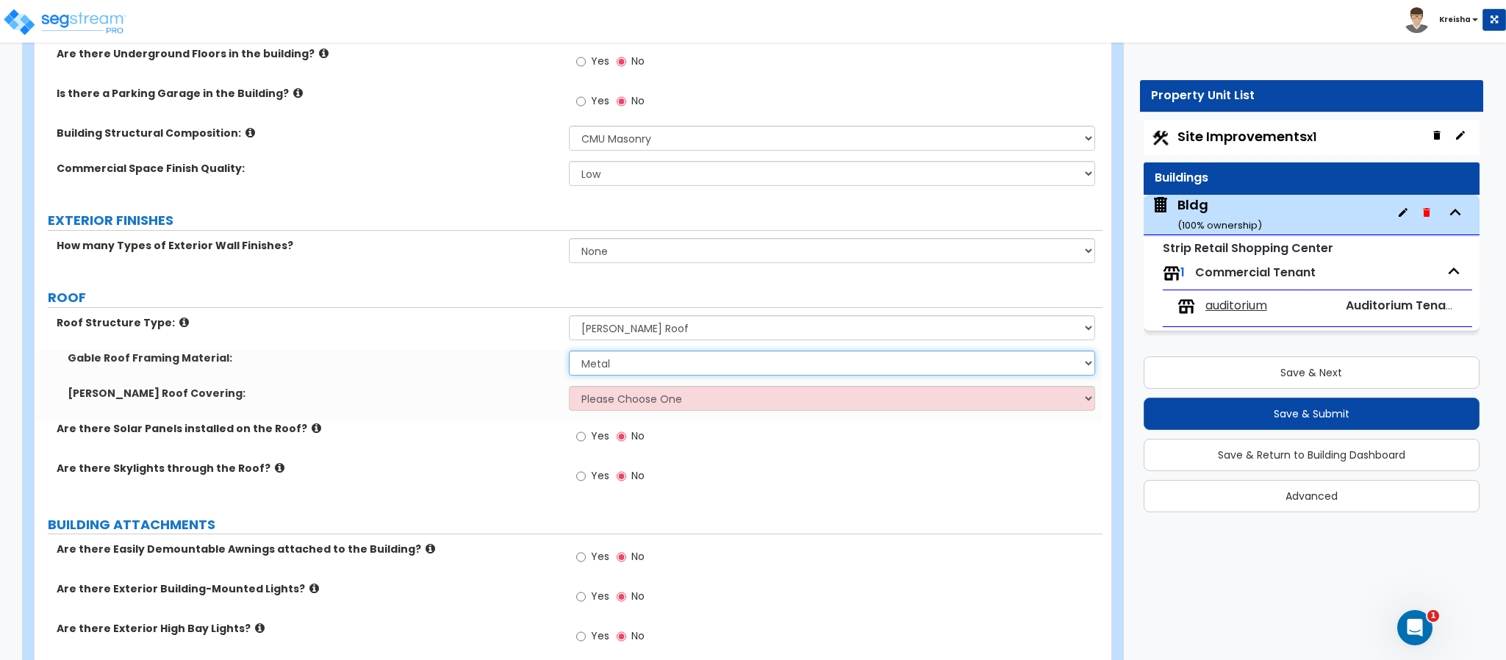
select select "0"
select select "1"
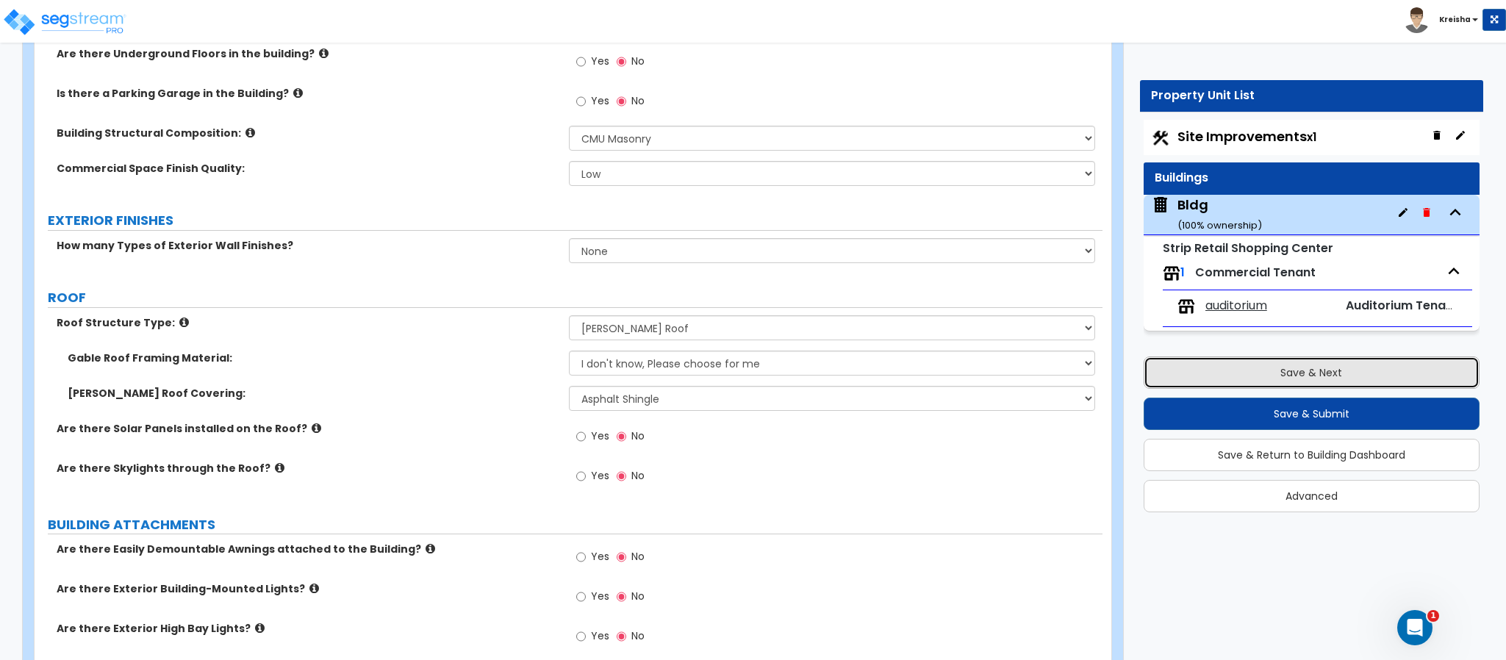
click at [1180, 376] on button "Save & Next" at bounding box center [1312, 373] width 336 height 32
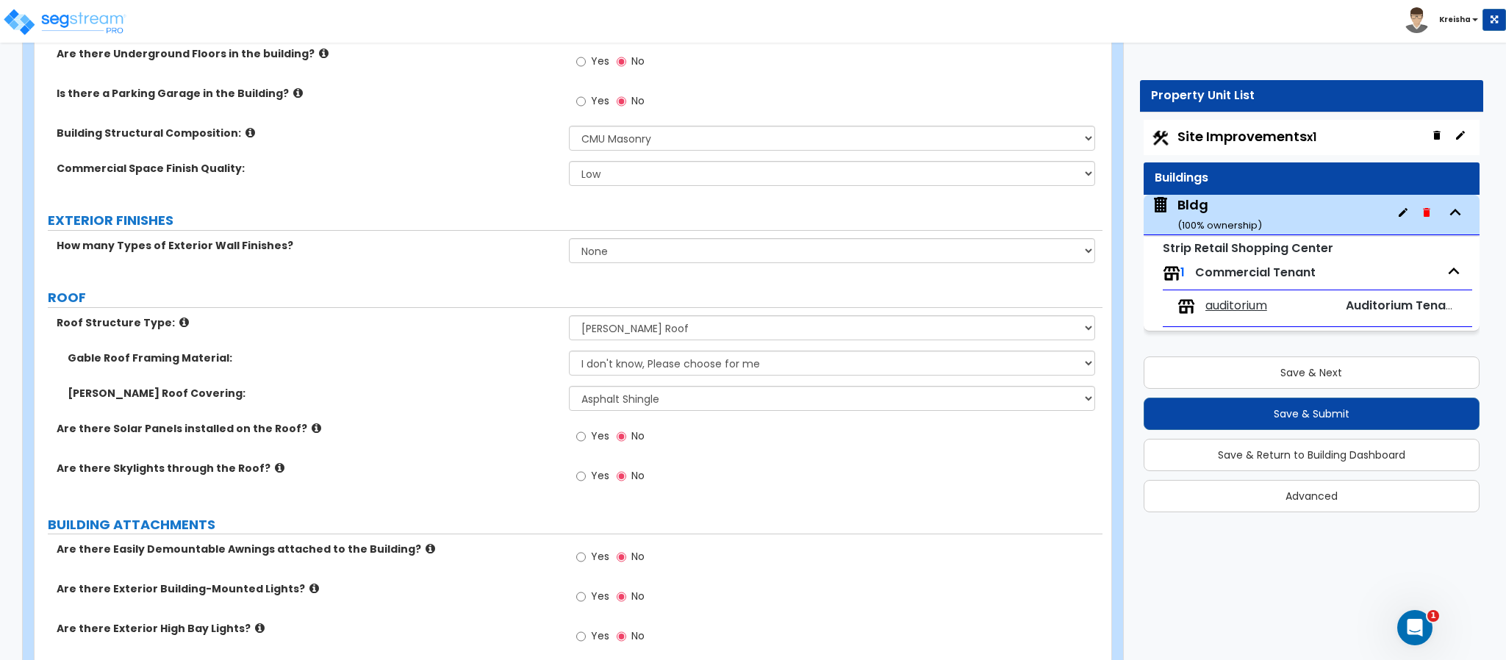
scroll to position [0, 0]
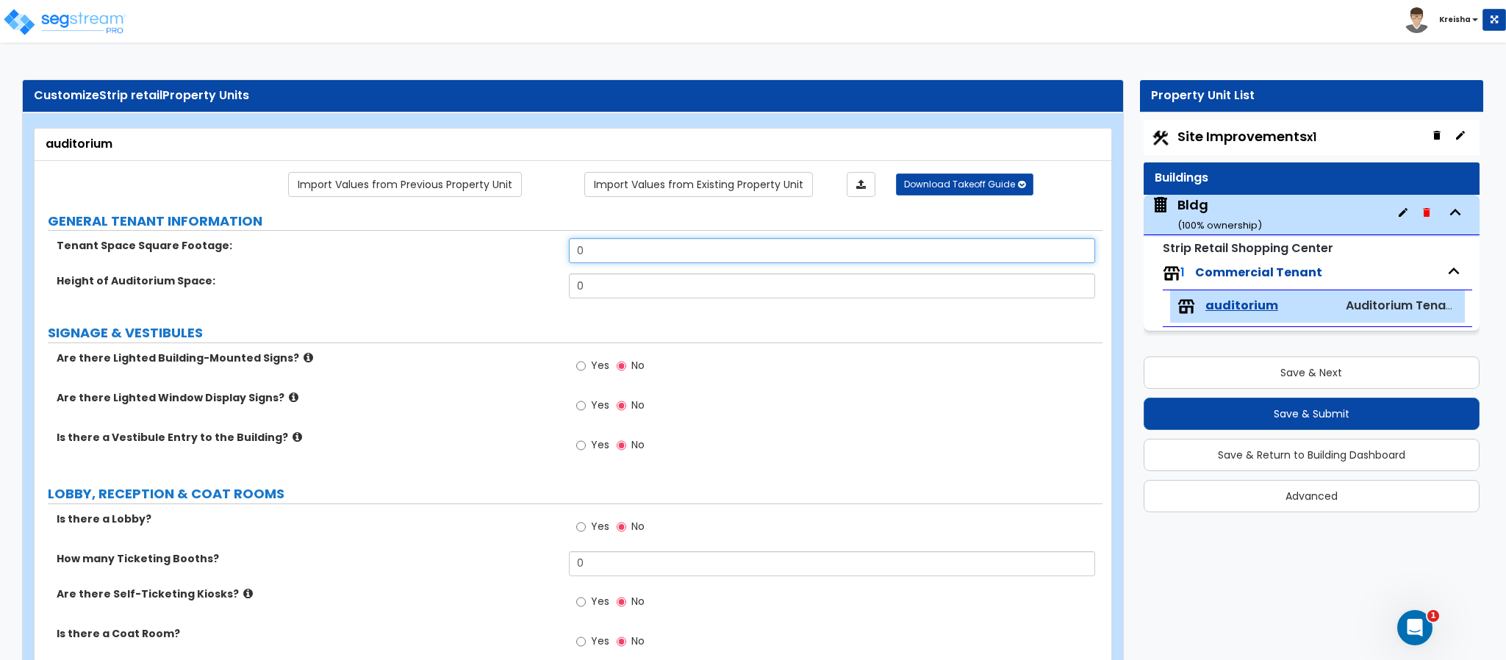
click at [636, 254] on input "0" at bounding box center [832, 250] width 527 height 25
click at [636, 252] on input "0" at bounding box center [832, 250] width 527 height 25
type input "5,000"
type input "15"
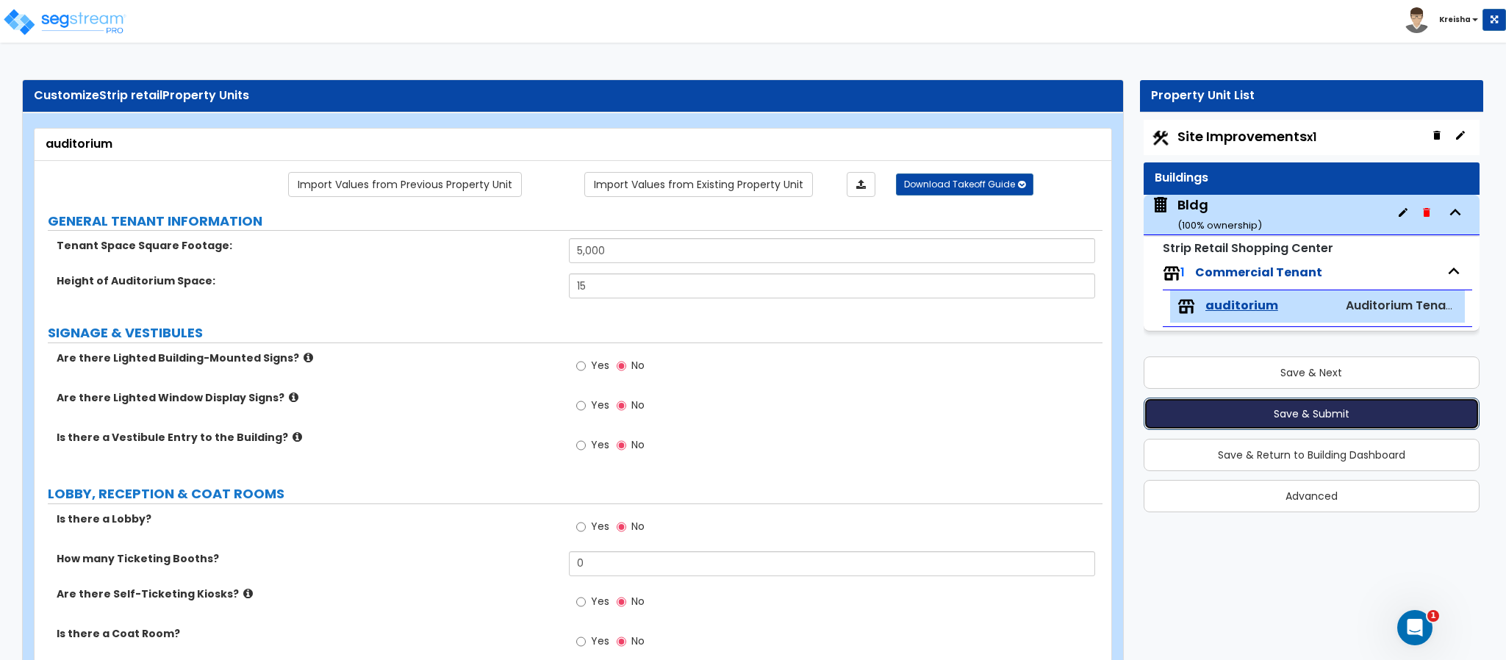
click at [1295, 412] on button "Save & Submit" at bounding box center [1312, 414] width 336 height 32
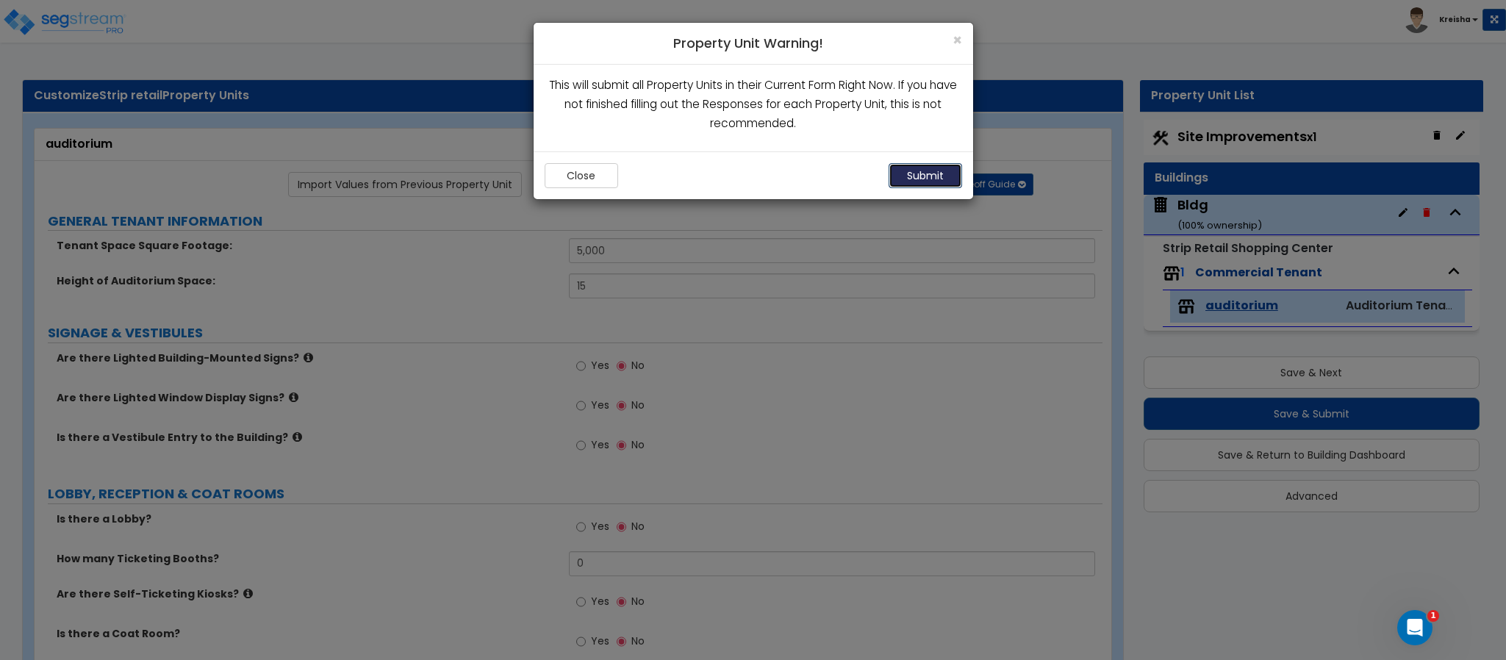
click at [896, 181] on button "Submit" at bounding box center [926, 175] width 74 height 25
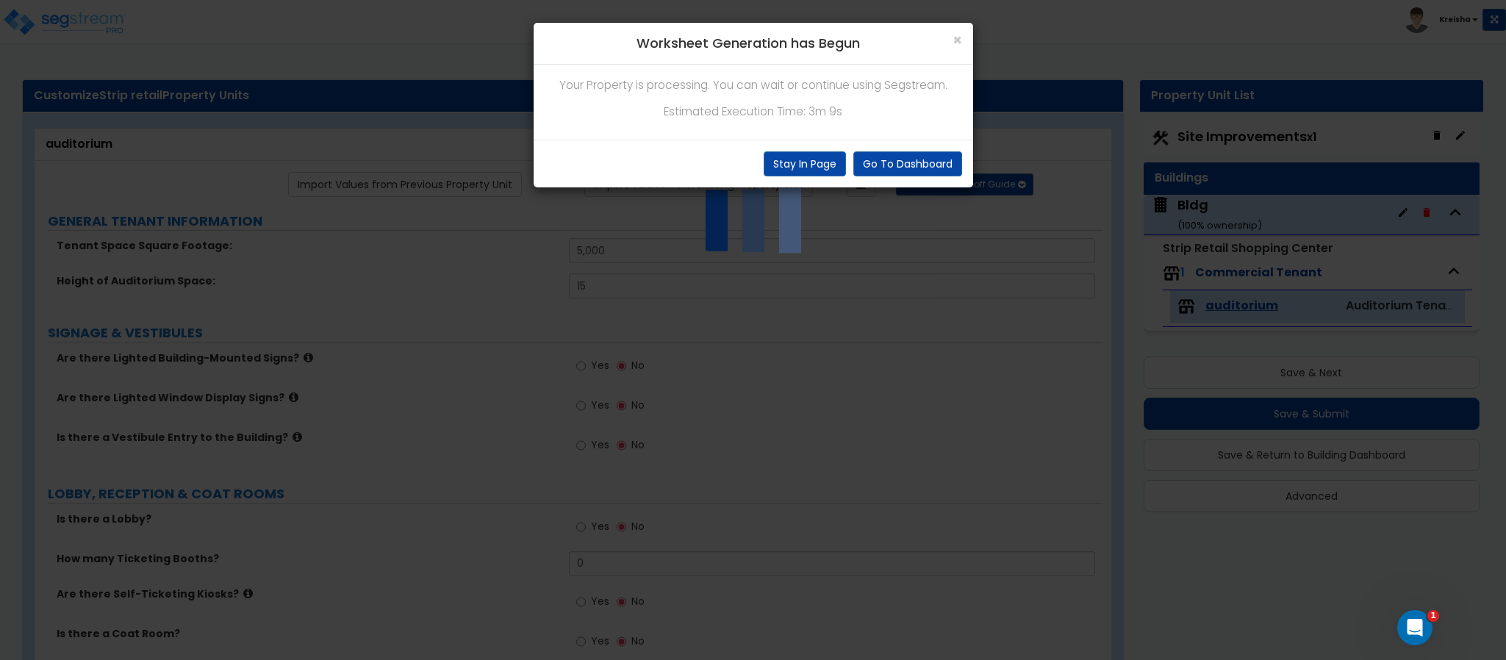
click at [637, 46] on h4 "Worksheet Generation has Begun" at bounding box center [754, 43] width 418 height 19
drag, startPoint x: 657, startPoint y: 47, endPoint x: 801, endPoint y: 53, distance: 143.5
click at [801, 53] on h4 "Worksheet Generation has Begun" at bounding box center [754, 43] width 418 height 19
click at [807, 55] on div "× Worksheet Generation has Begun" at bounding box center [754, 44] width 440 height 42
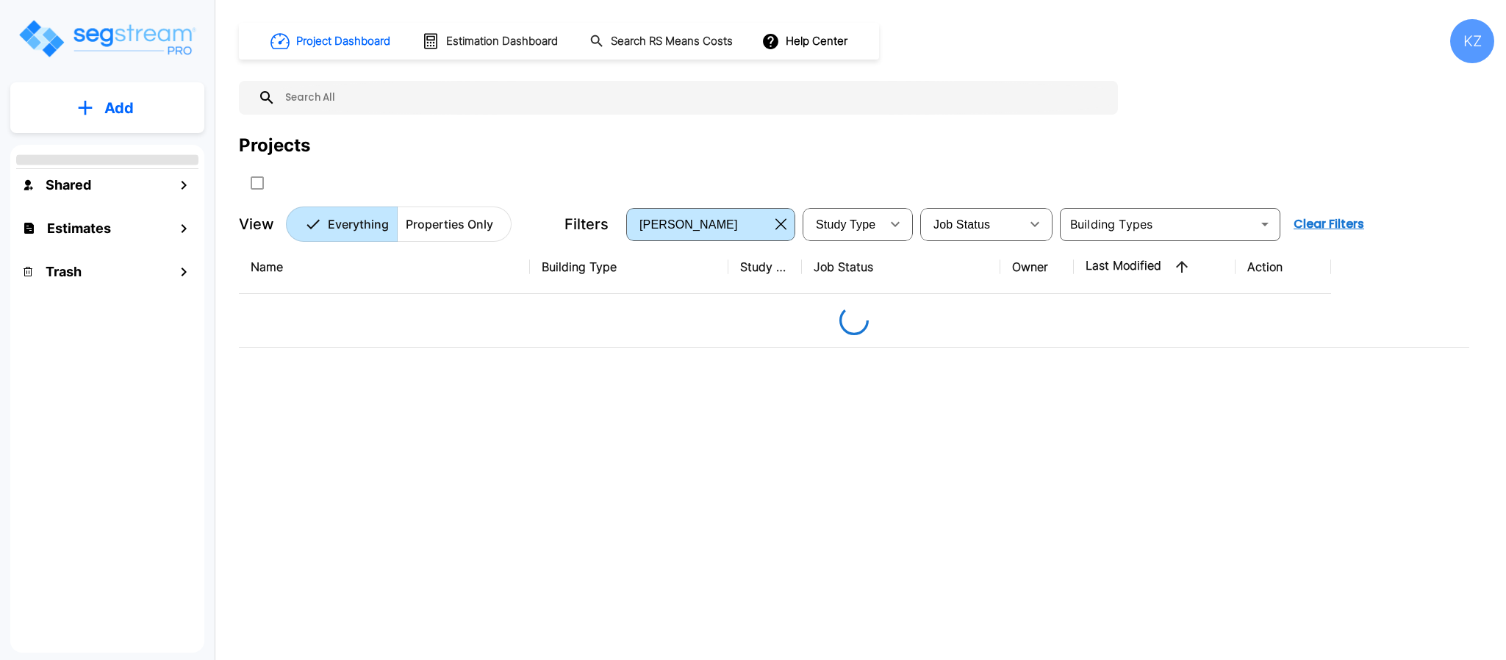
click at [163, 119] on button "Add" at bounding box center [107, 108] width 194 height 43
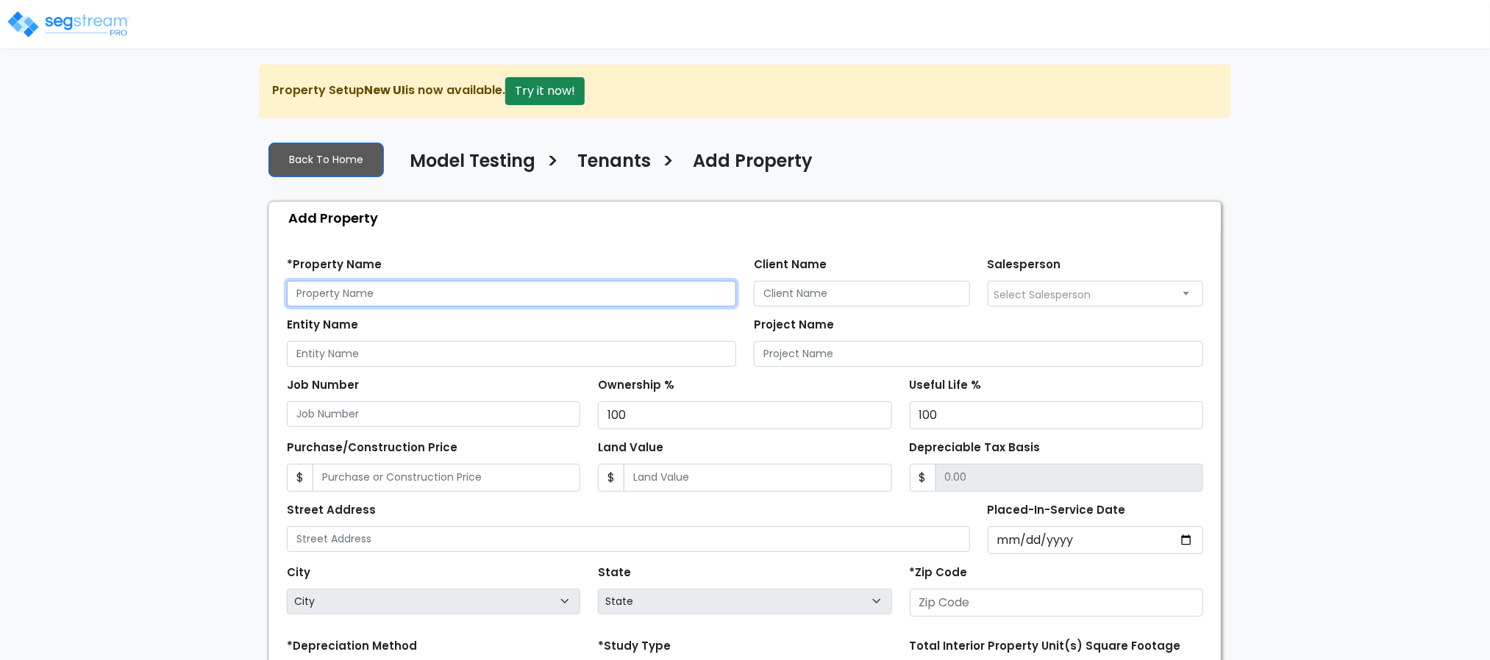
click at [472, 293] on input "text" at bounding box center [511, 294] width 449 height 26
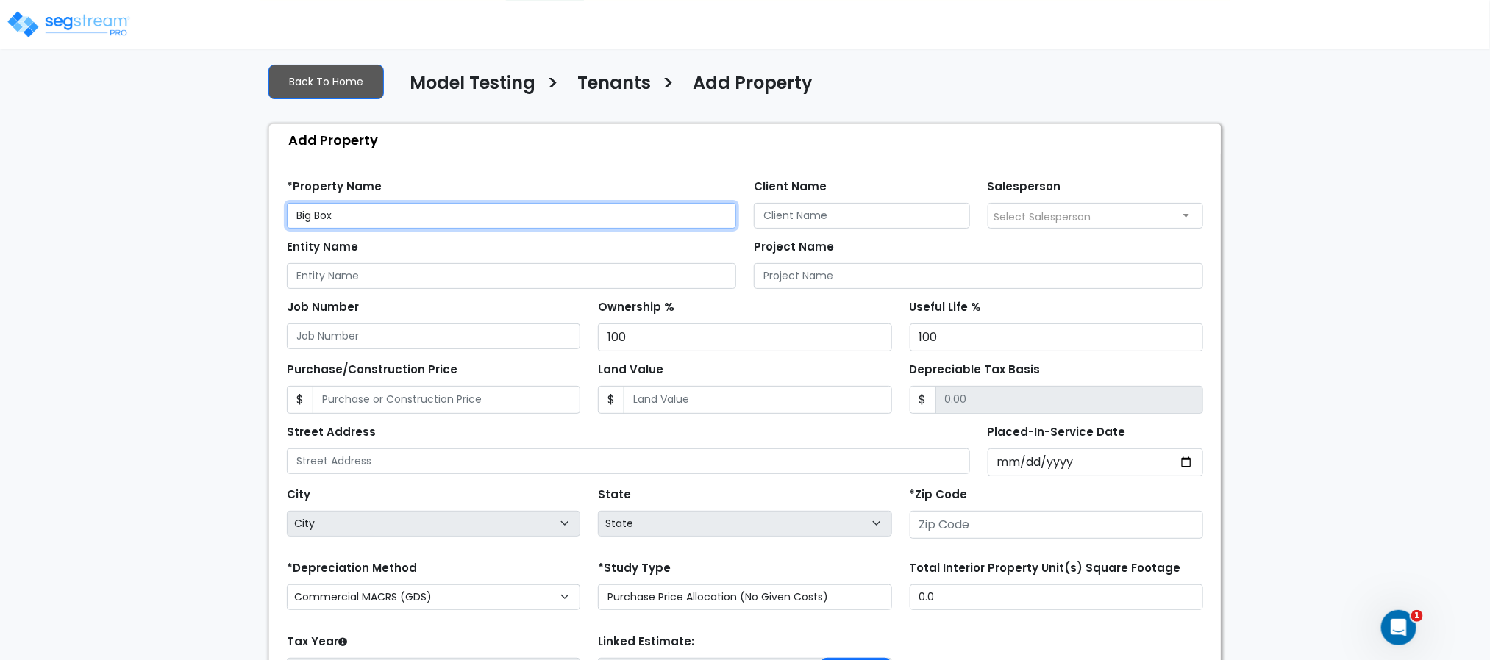
scroll to position [221, 0]
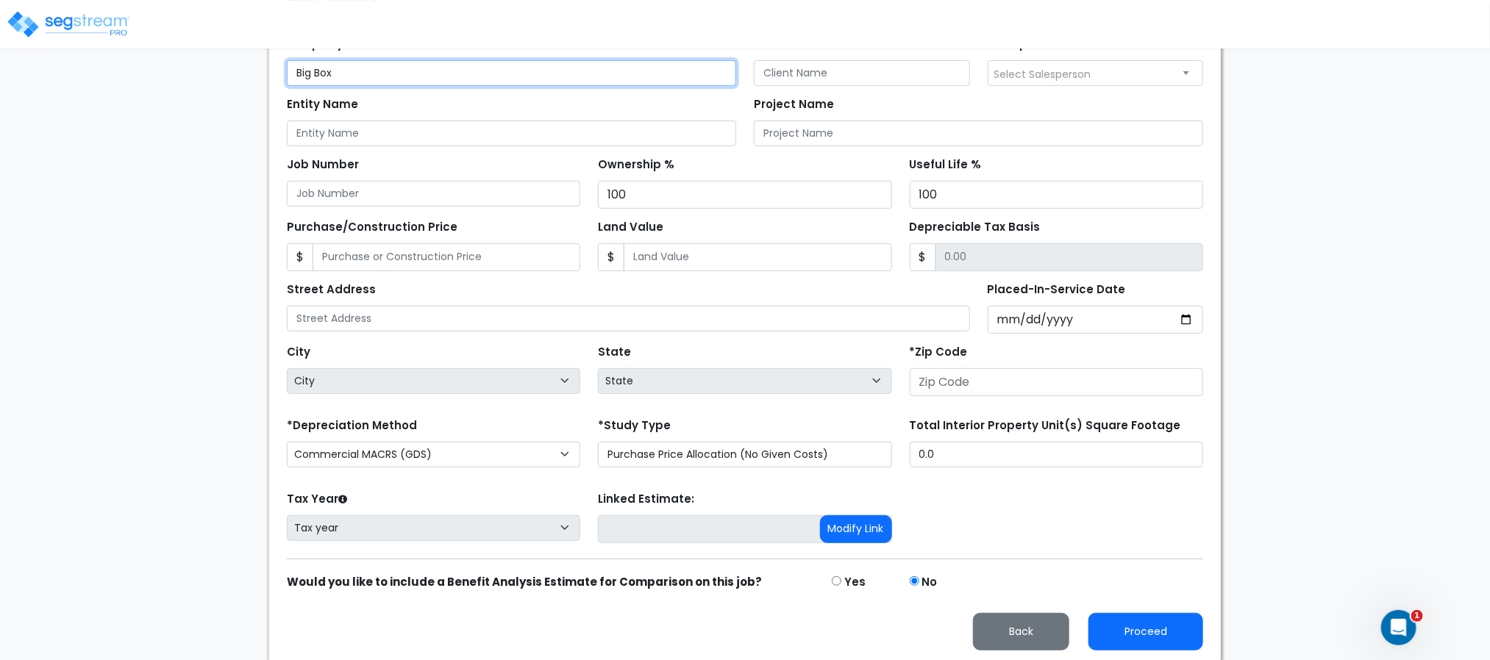
type input "Big Box"
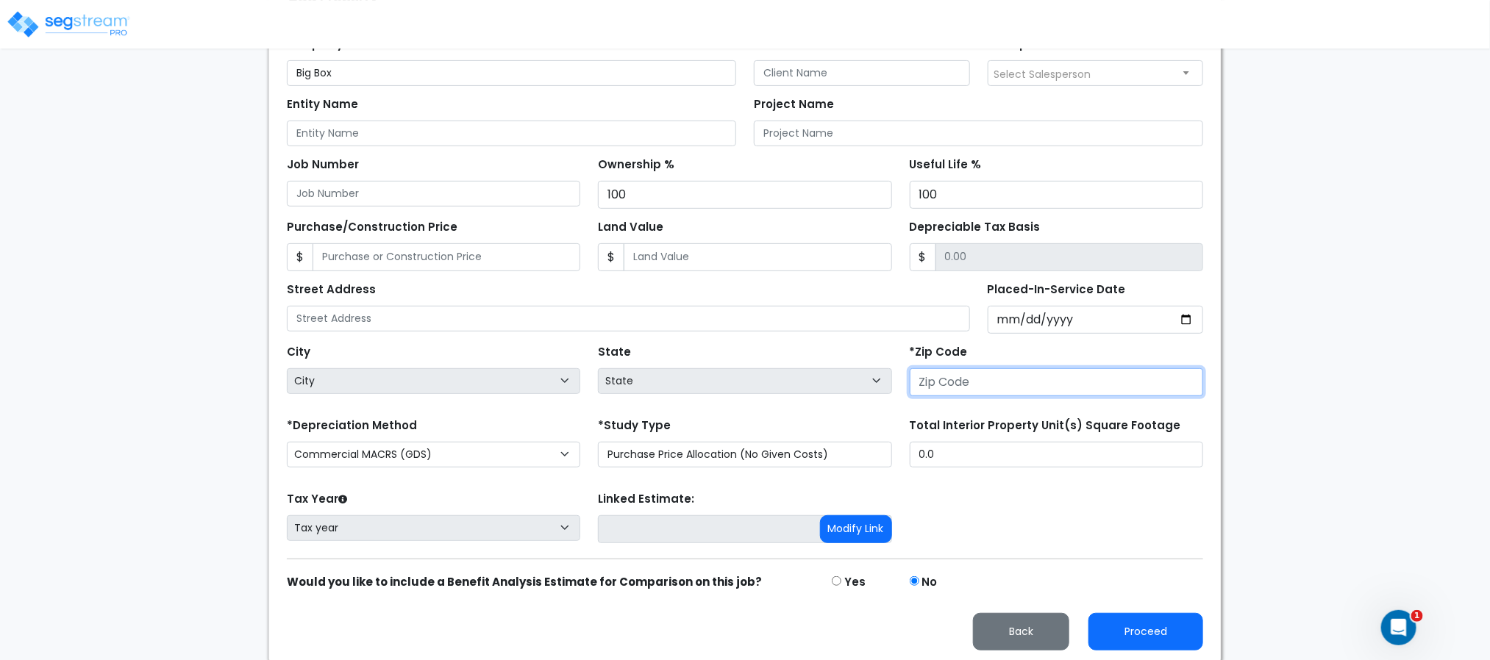
click at [982, 380] on input "number" at bounding box center [1055, 382] width 293 height 28
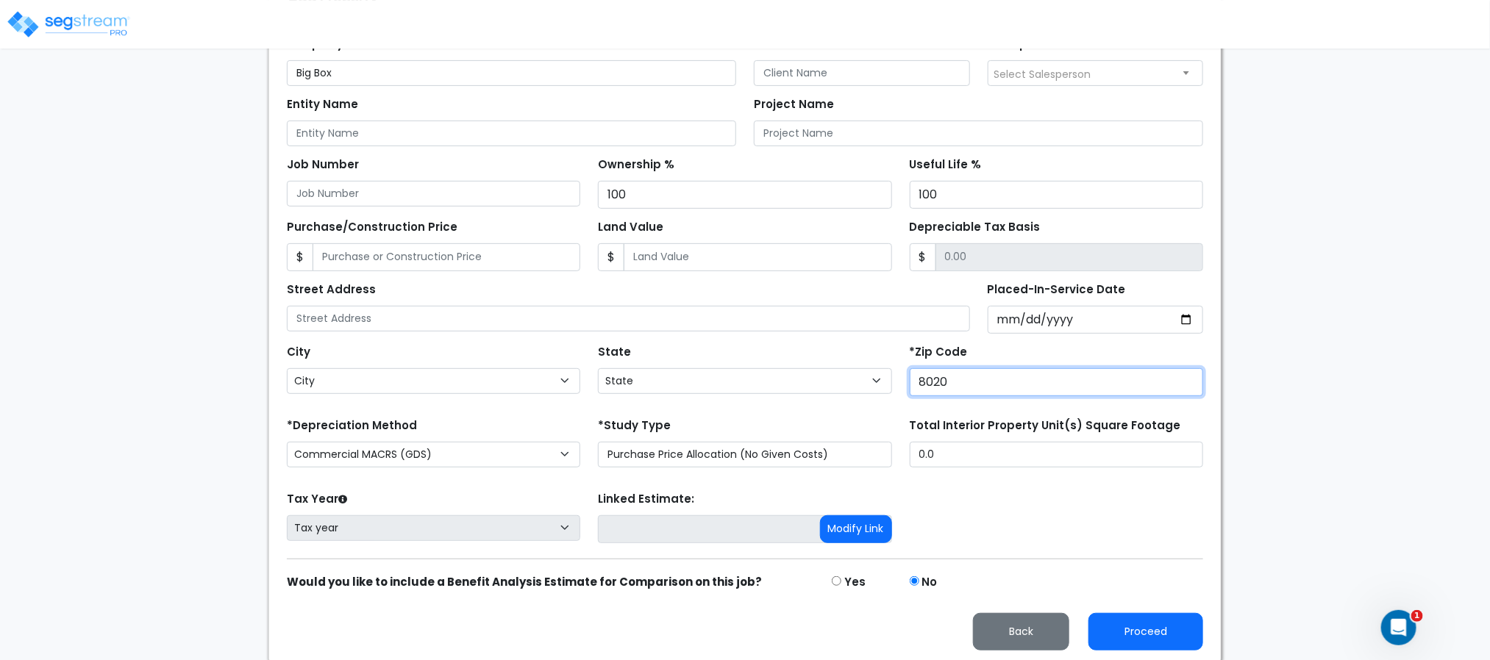
type input "80206"
select select "CO"
type input "80206"
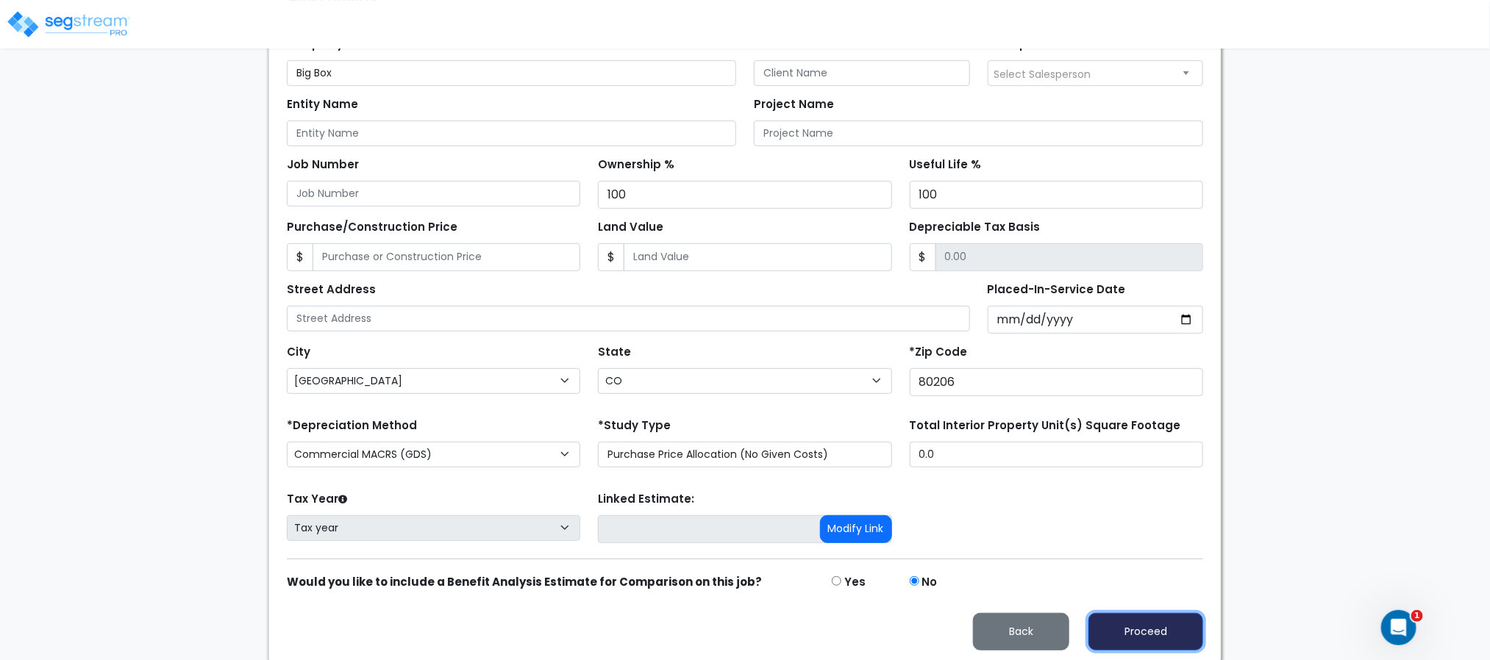
click at [1138, 631] on button "Proceed" at bounding box center [1145, 631] width 115 height 37
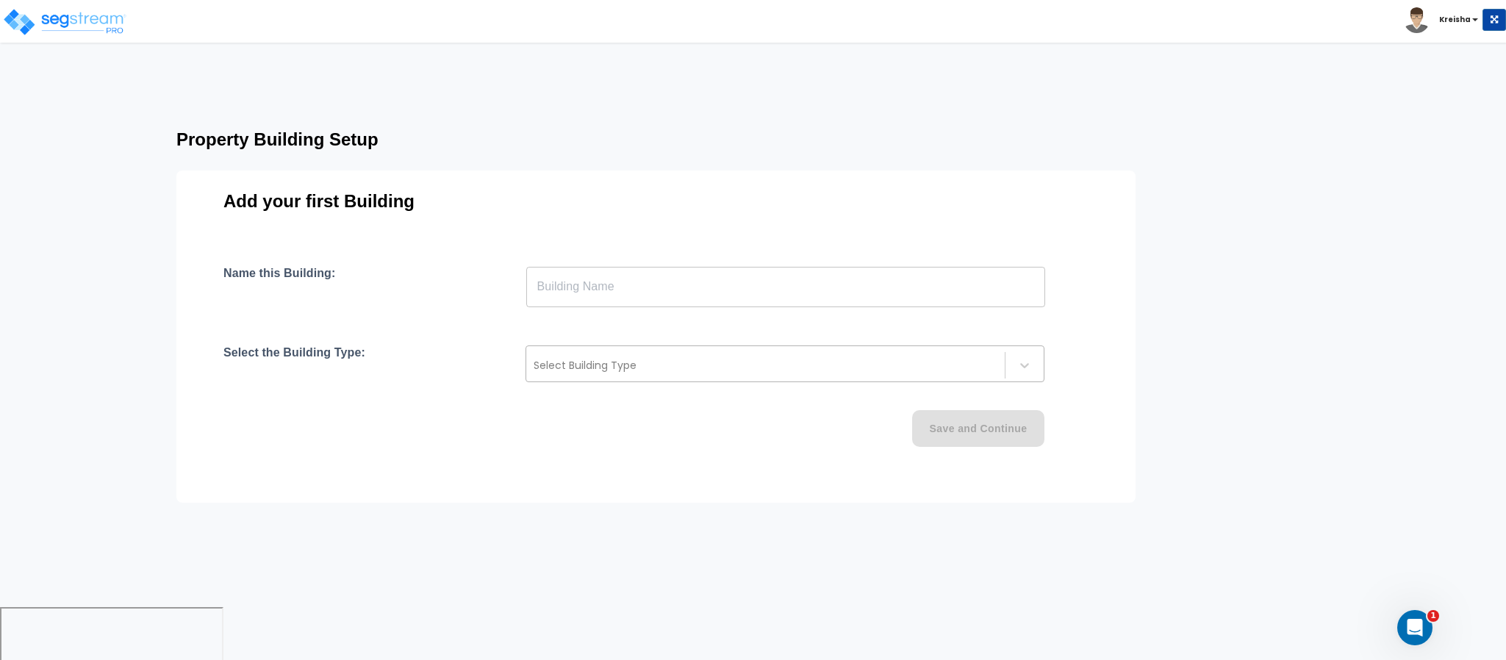
click at [737, 360] on div at bounding box center [766, 366] width 464 height 18
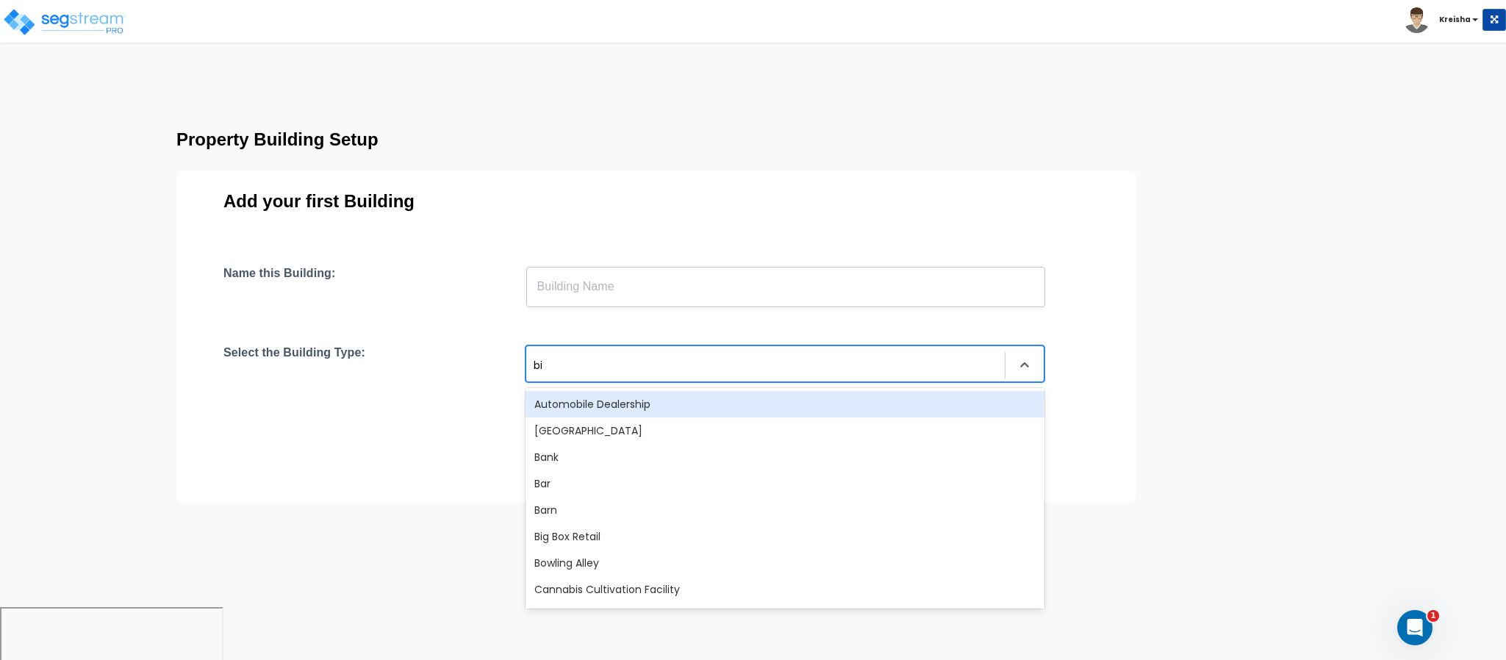
type input "big"
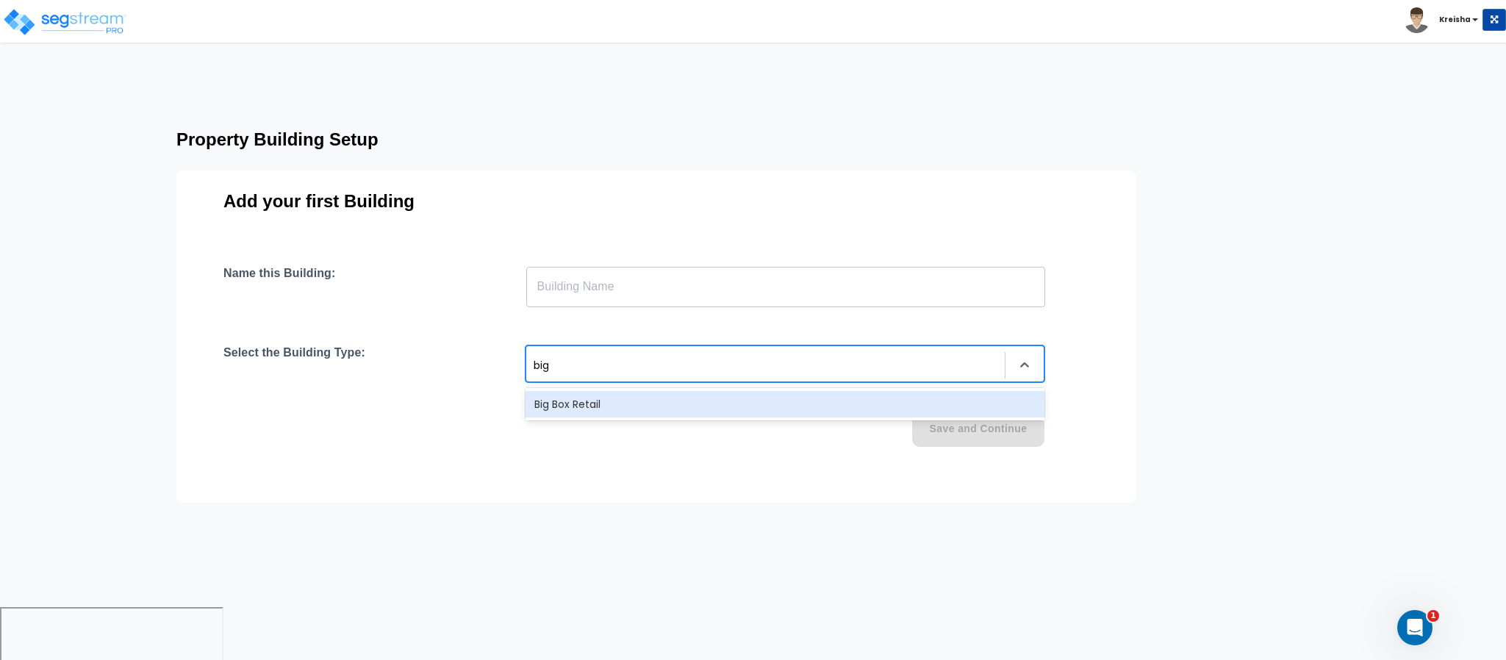
click at [592, 404] on div "Big Box Retail" at bounding box center [785, 404] width 519 height 26
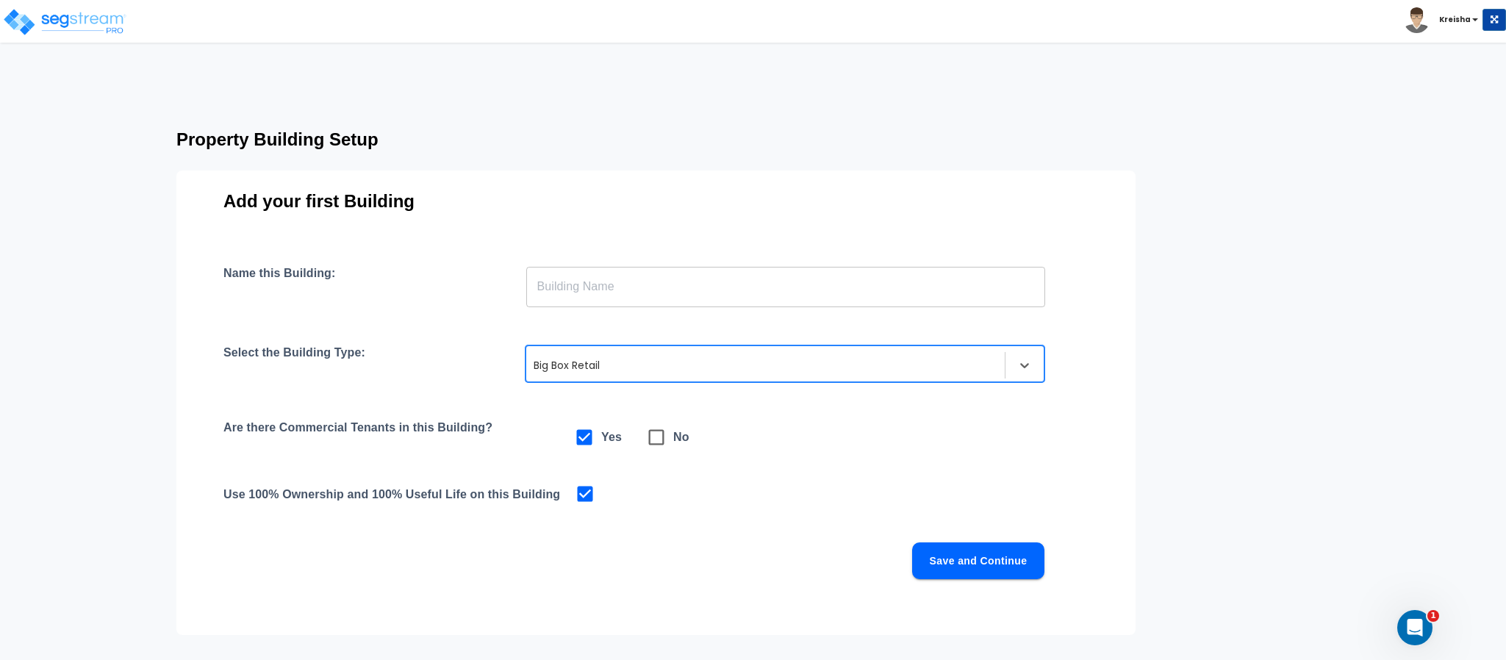
click at [643, 274] on input "text" at bounding box center [785, 286] width 519 height 41
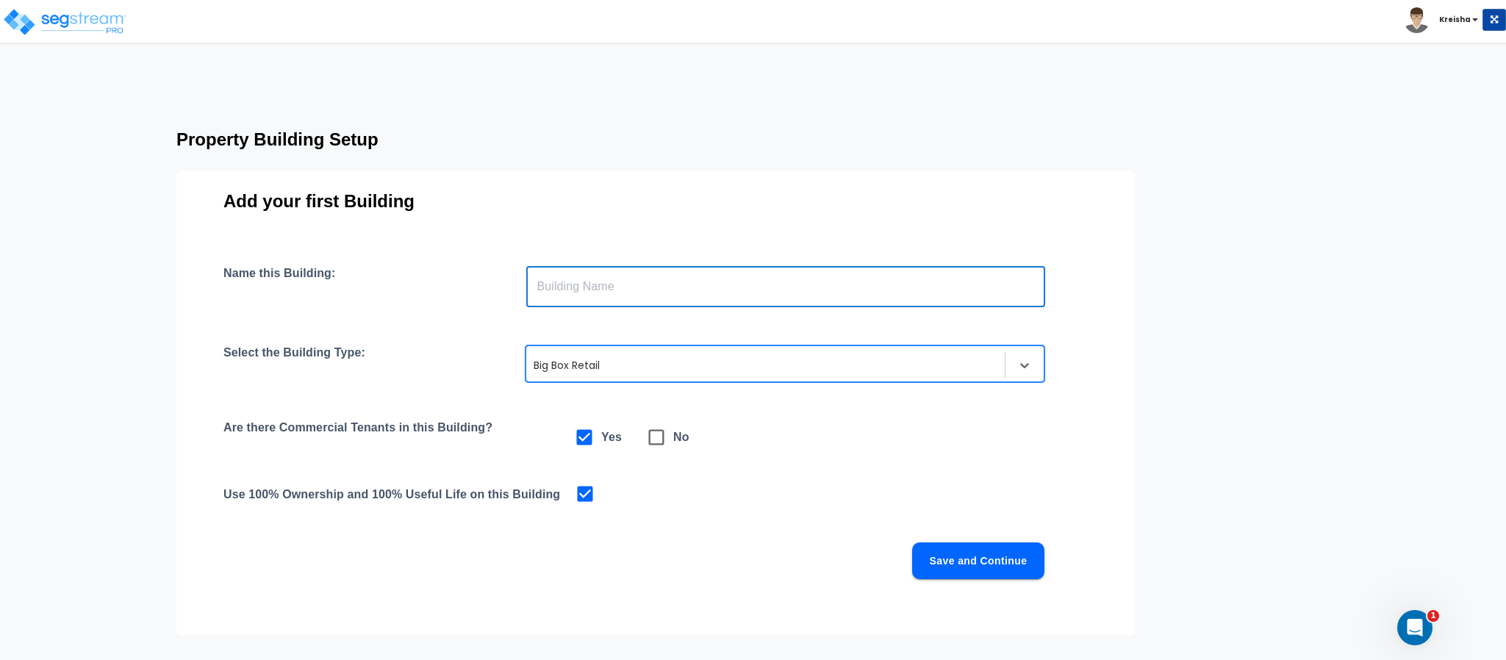
click at [624, 301] on input "text" at bounding box center [785, 286] width 519 height 41
type input "bldg"
click at [938, 548] on button "Save and Continue" at bounding box center [978, 561] width 132 height 37
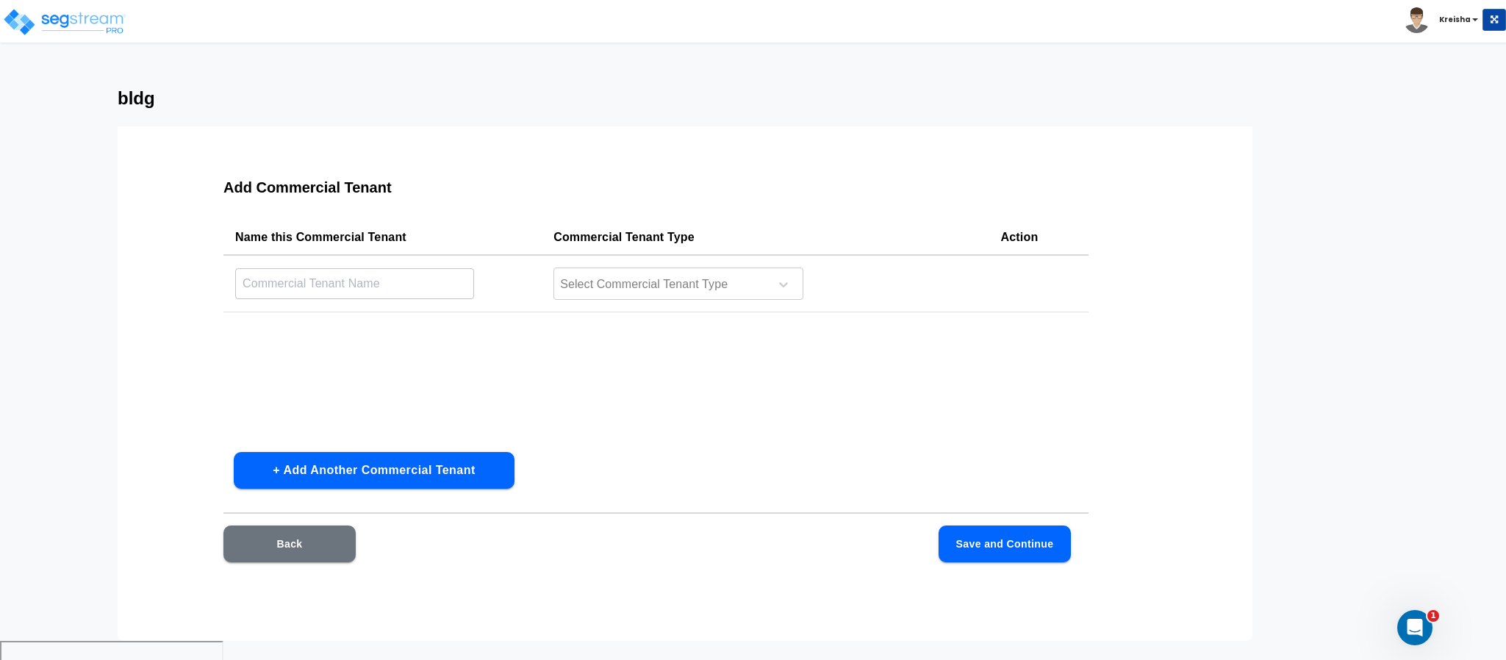
click at [340, 559] on button "Back" at bounding box center [290, 544] width 132 height 37
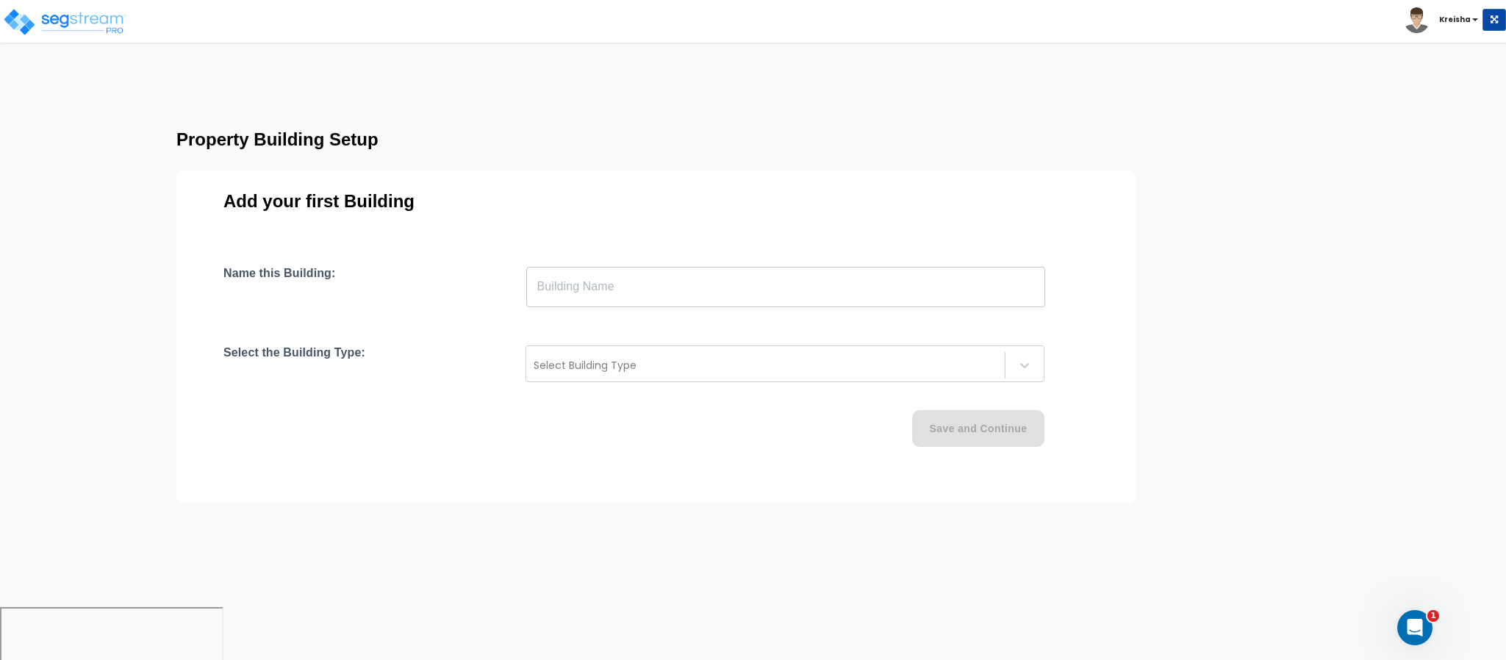
type input "bldg"
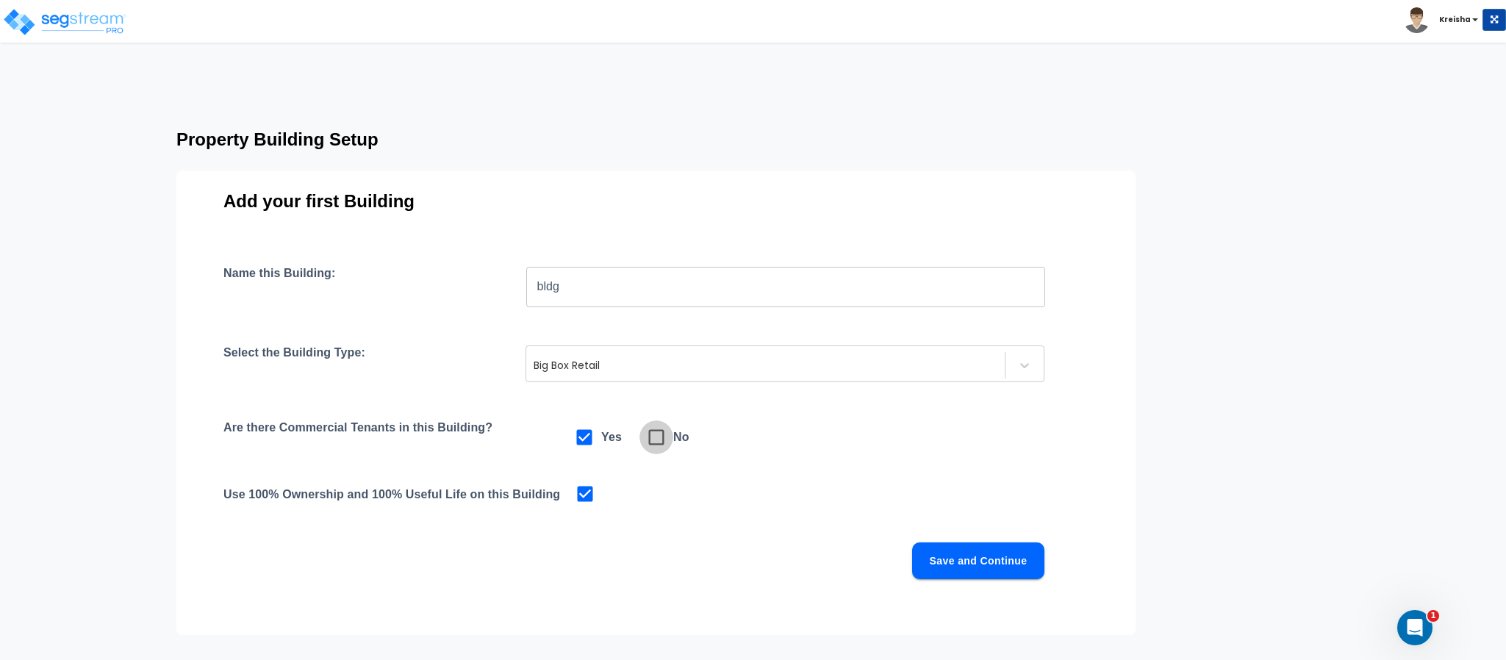
click at [656, 439] on icon at bounding box center [656, 437] width 21 height 21
checkbox input "false"
checkbox input "true"
click at [959, 543] on button "Save and Continue" at bounding box center [978, 561] width 132 height 37
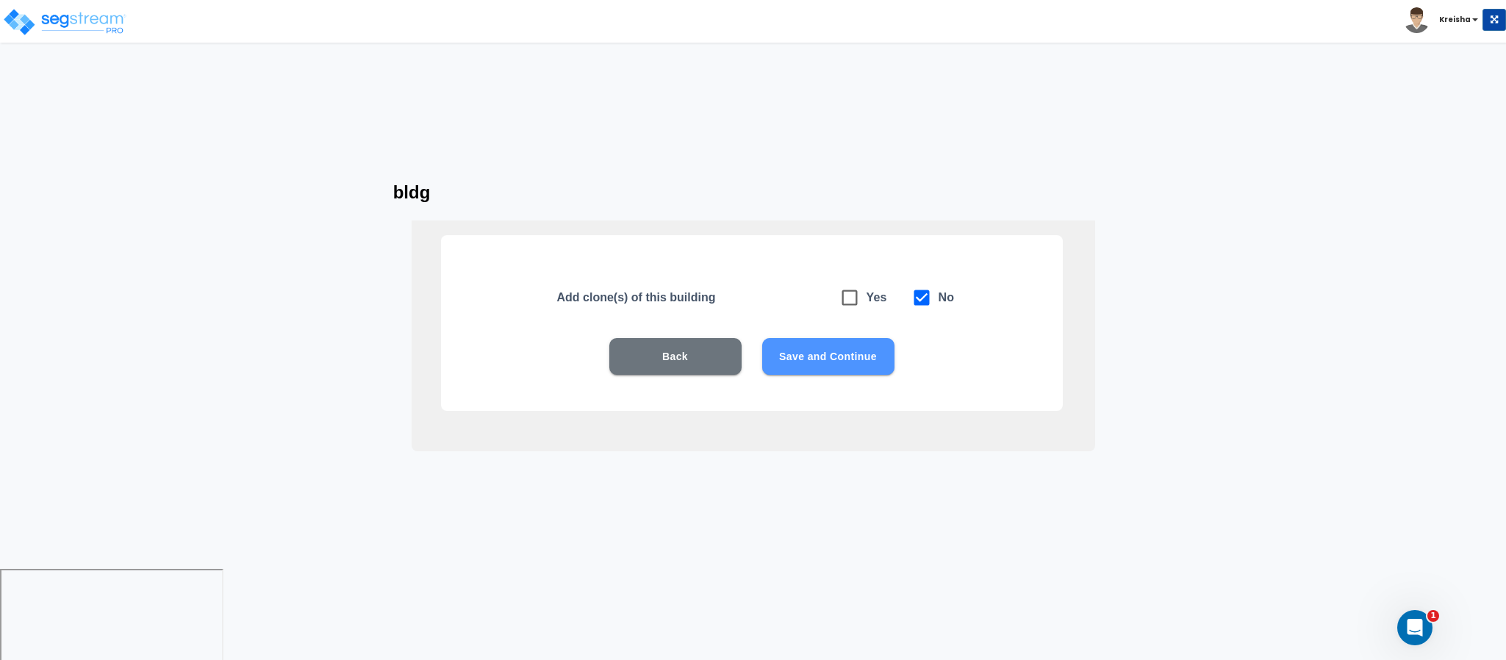
click at [826, 358] on button "Save and Continue" at bounding box center [828, 356] width 132 height 37
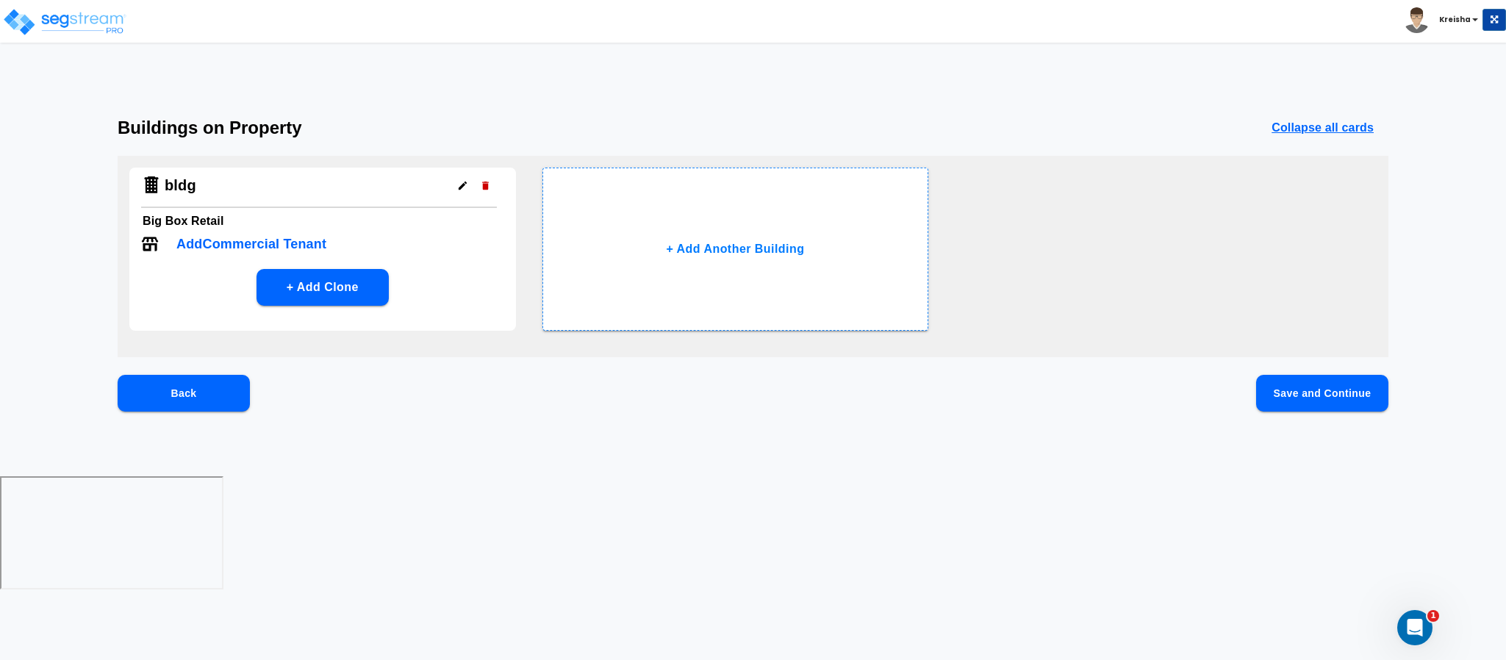
click at [1298, 390] on button "Save and Continue" at bounding box center [1323, 393] width 132 height 37
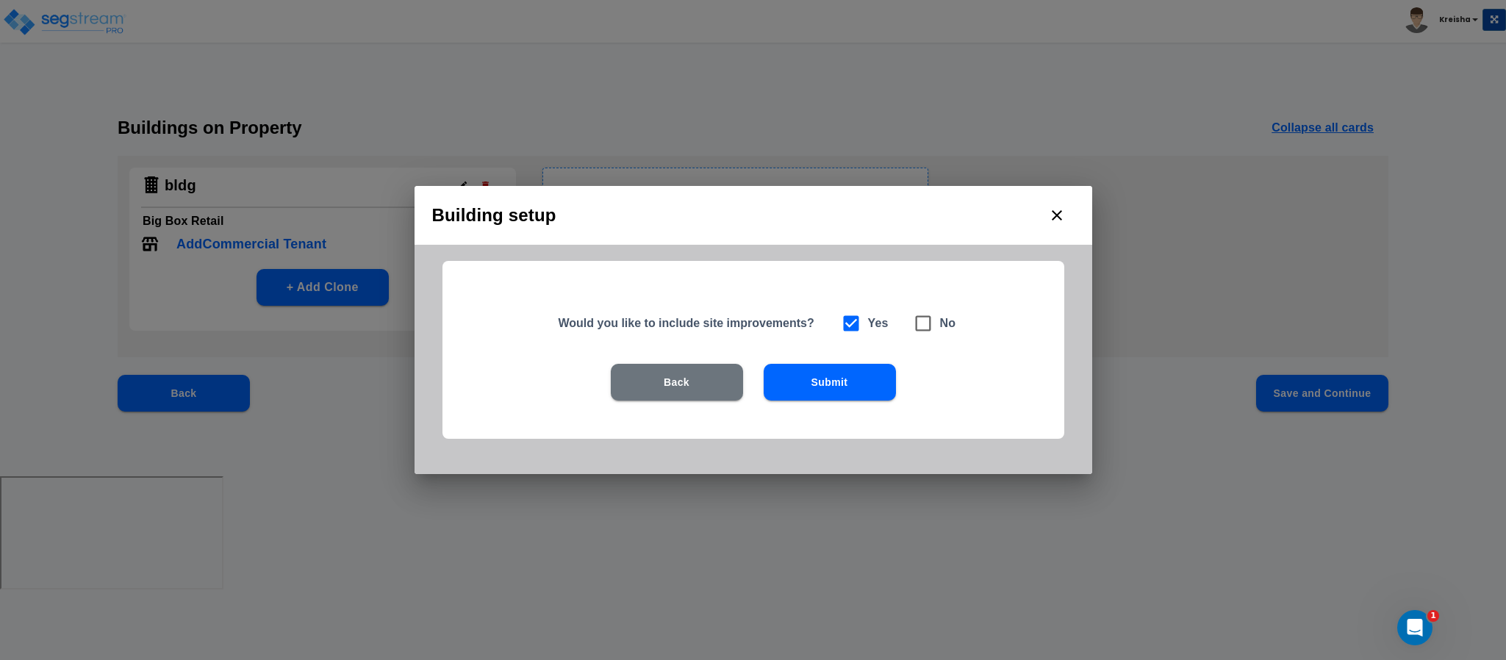
click at [812, 393] on button "Submit" at bounding box center [830, 382] width 132 height 37
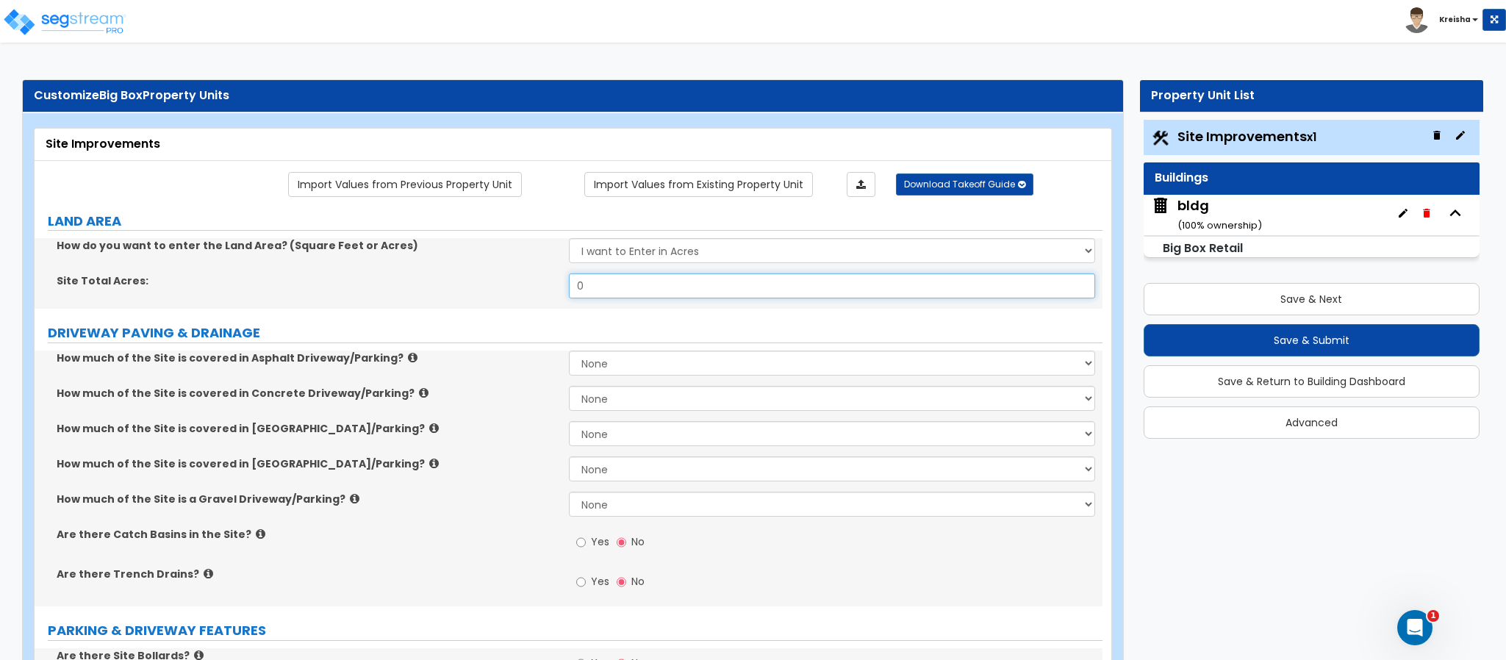
click at [796, 289] on input "0" at bounding box center [832, 286] width 527 height 25
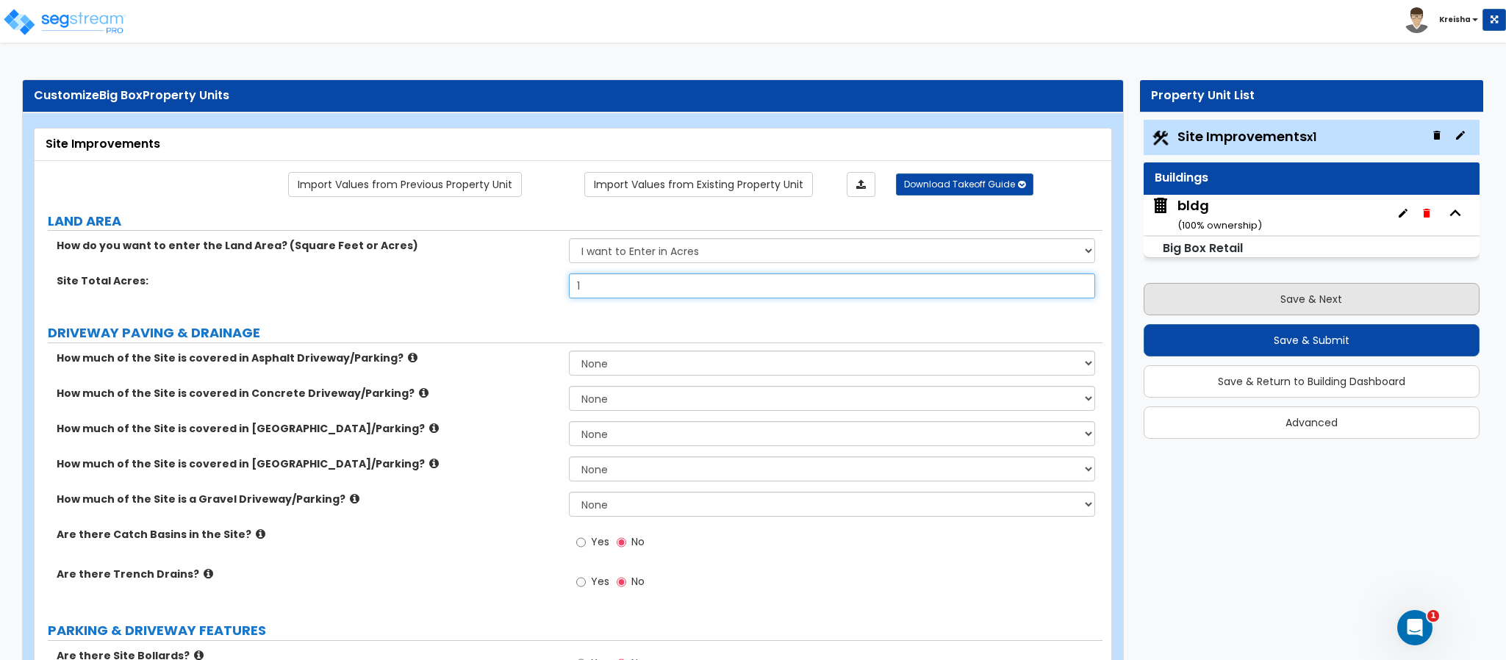
type input "1"
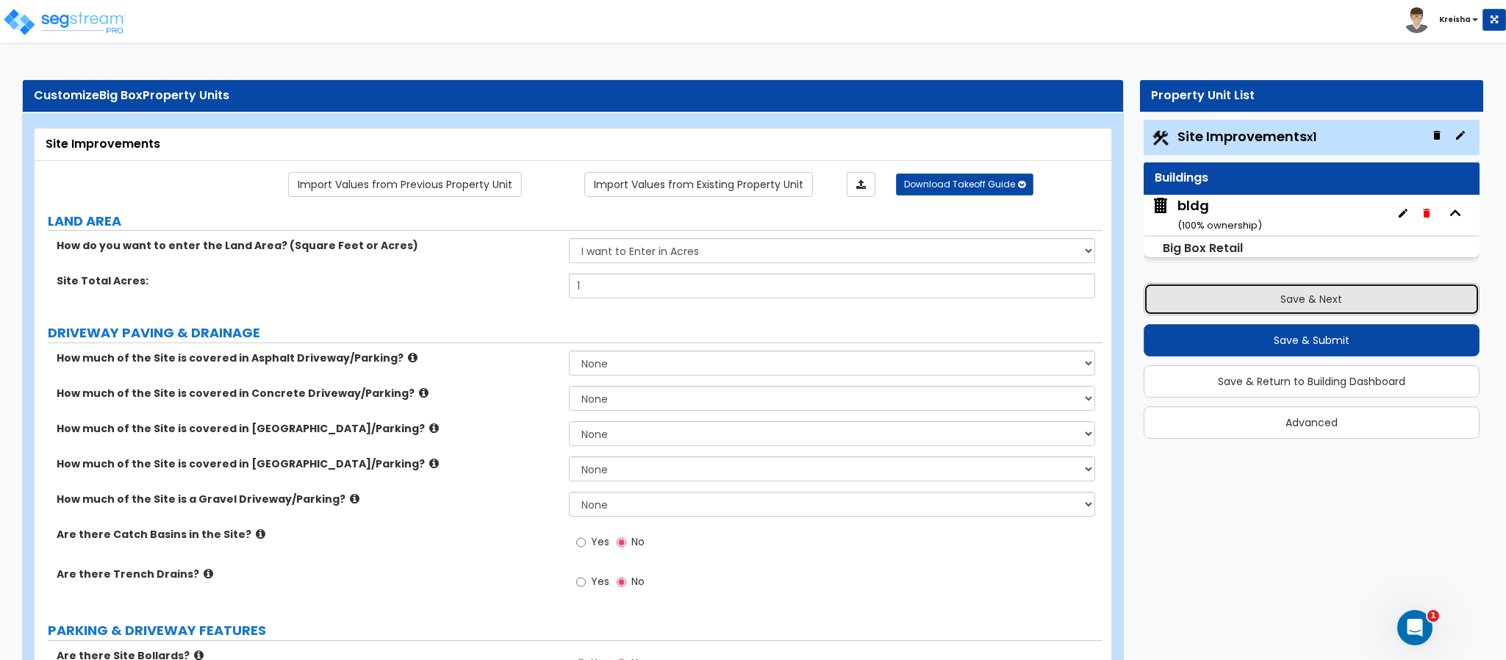
click at [1209, 283] on button "Save & Next" at bounding box center [1312, 299] width 336 height 32
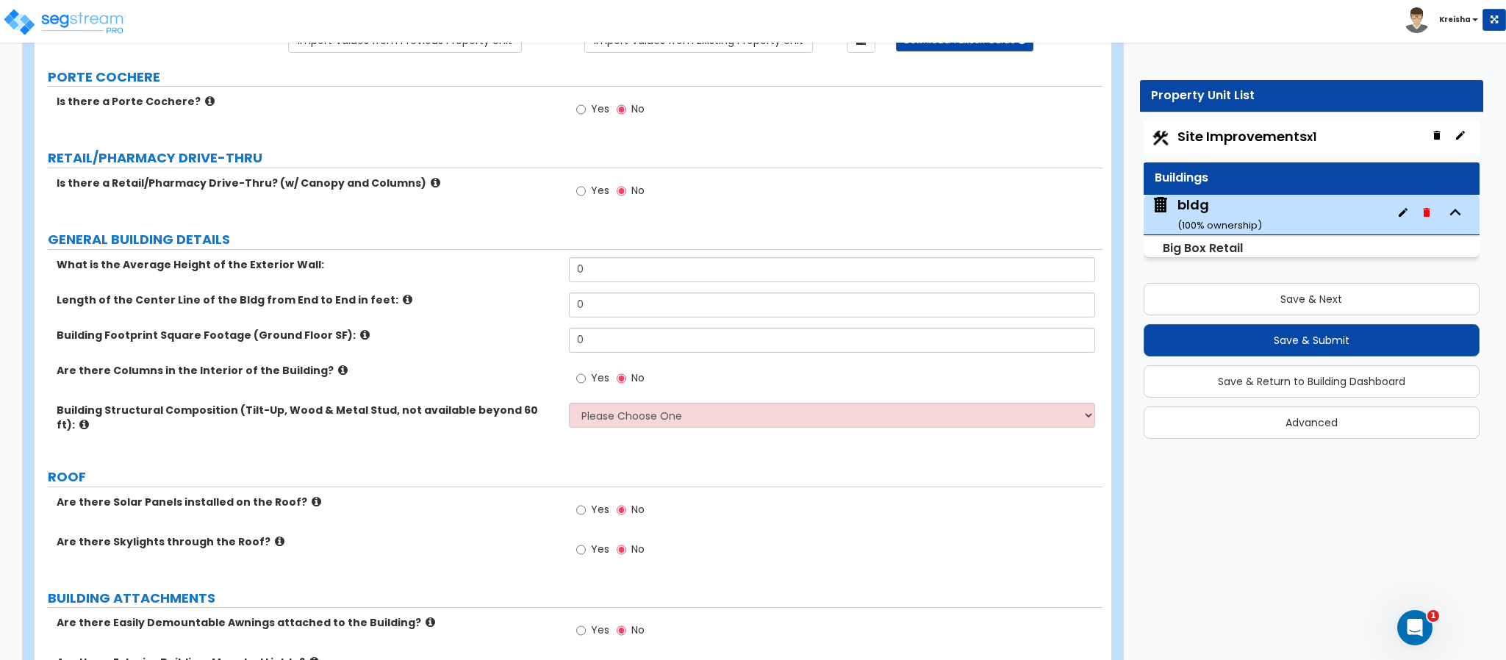
scroll to position [146, 0]
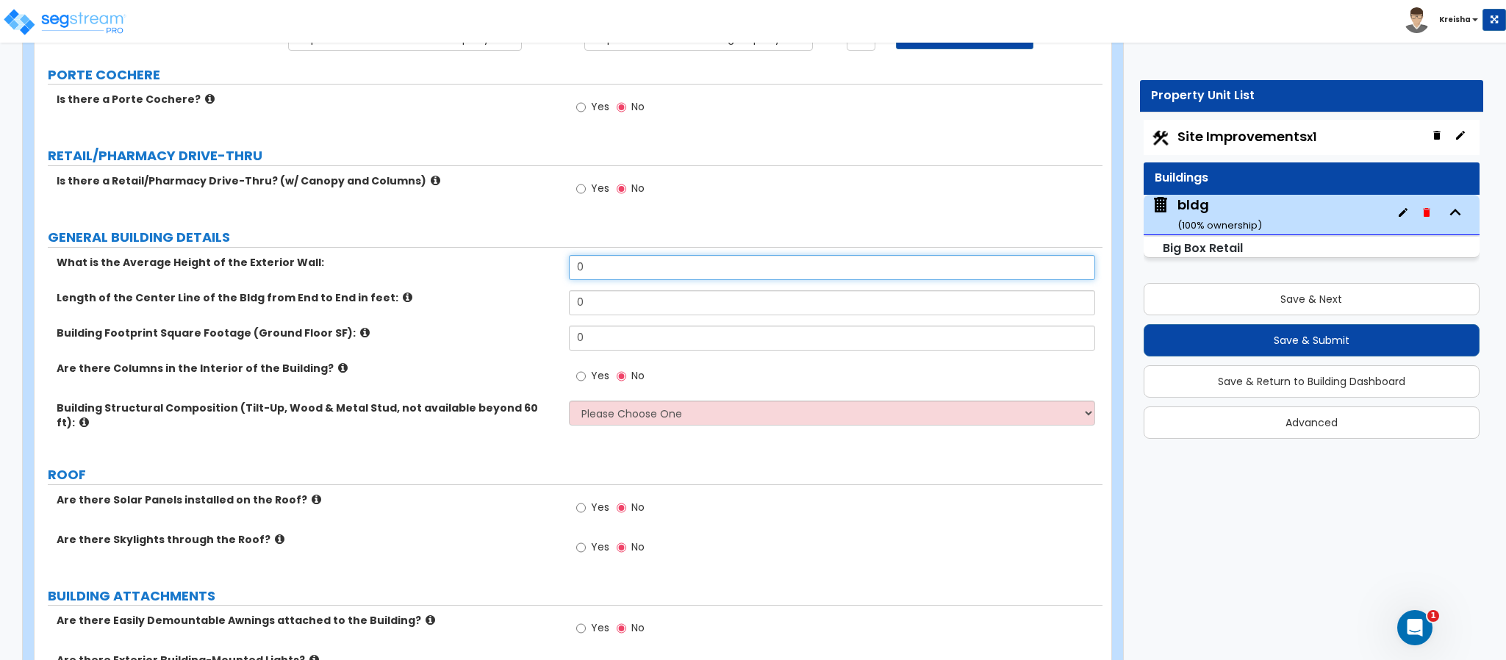
click at [633, 260] on input "0" at bounding box center [832, 267] width 527 height 25
type input "17"
type input "80"
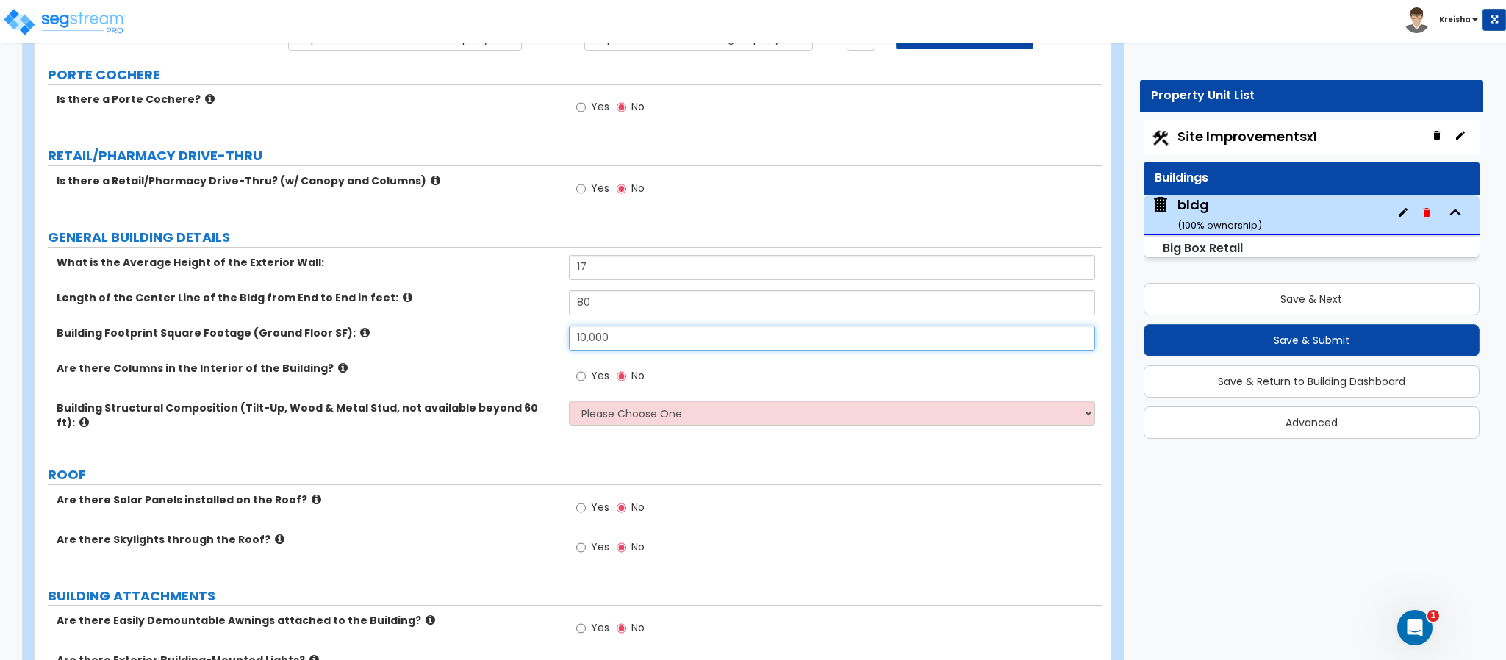
type input "10,000"
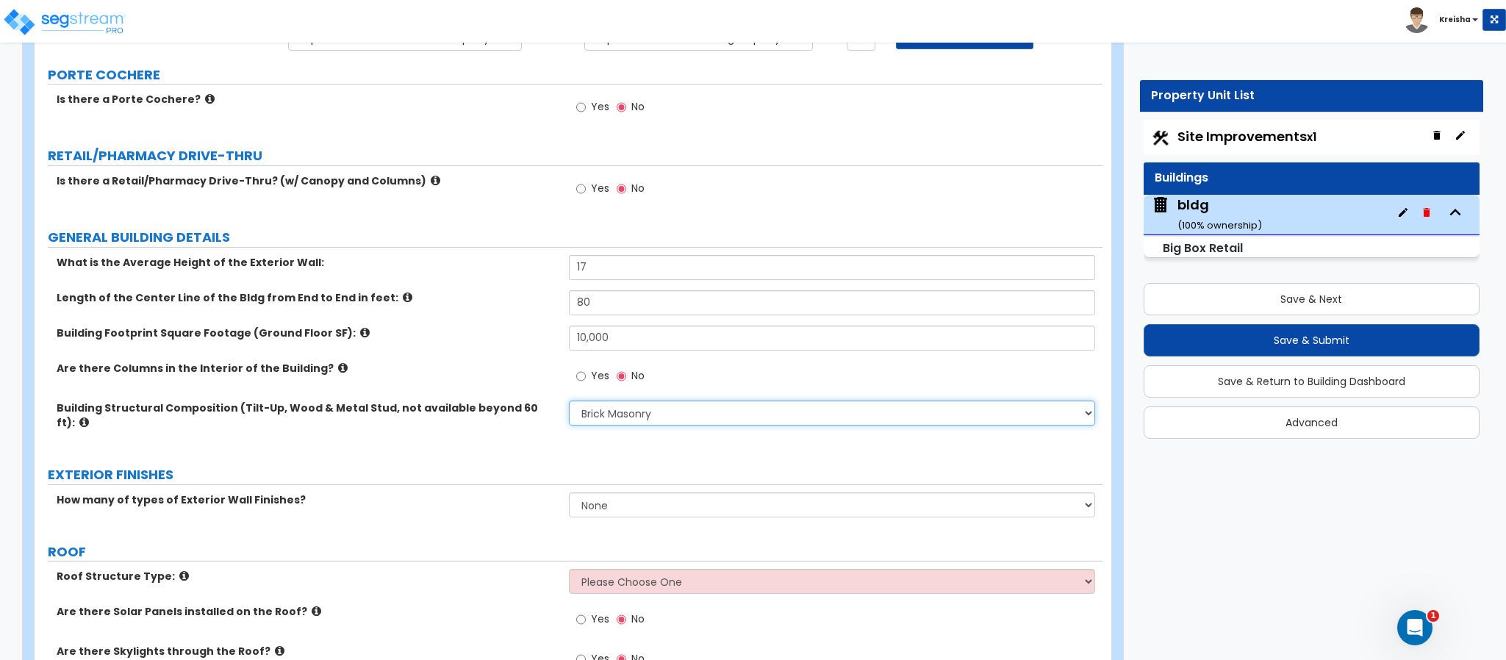
select select "6"
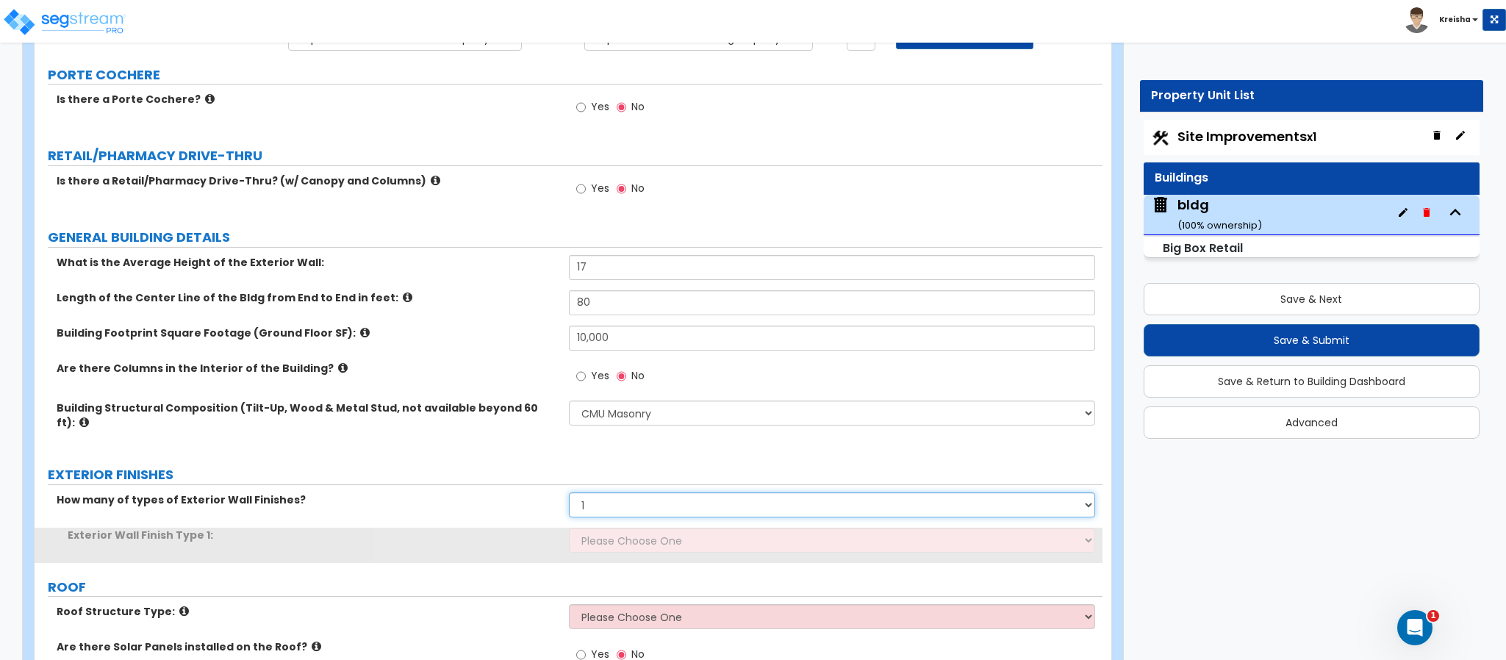
select select "0"
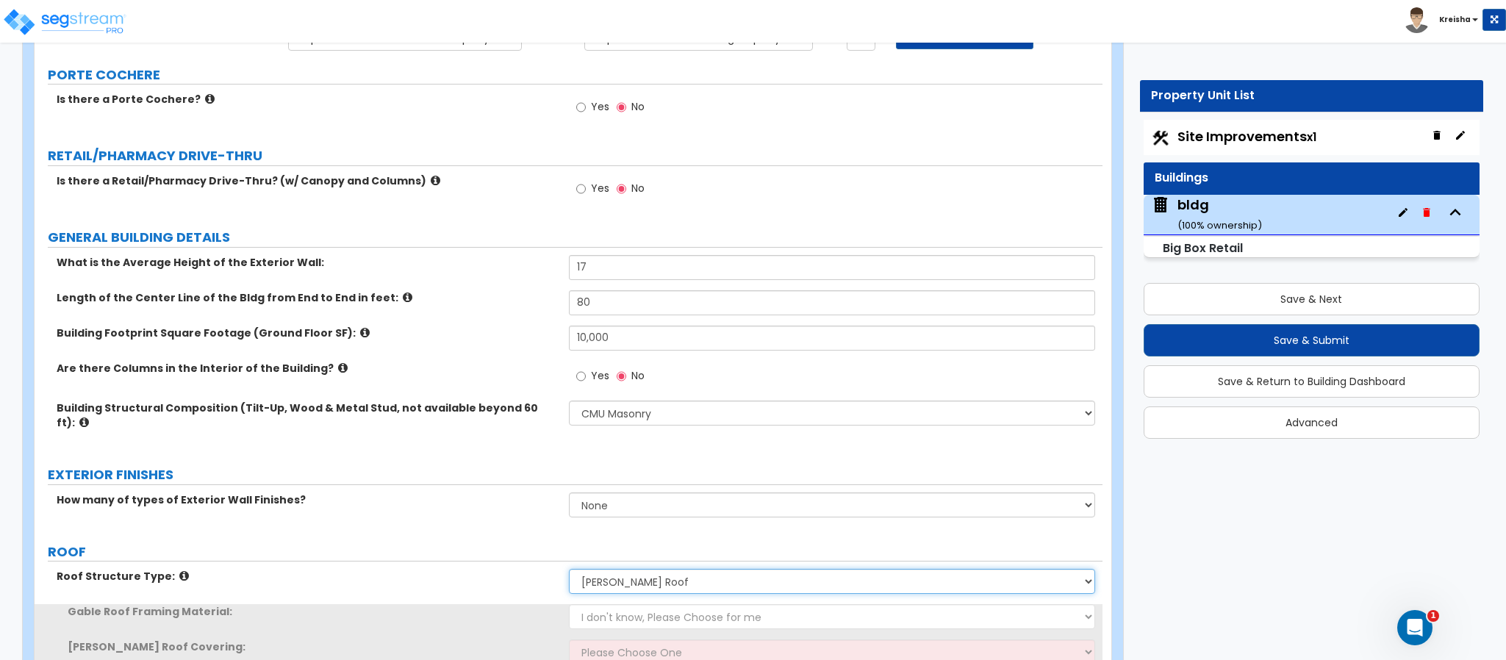
select select "2"
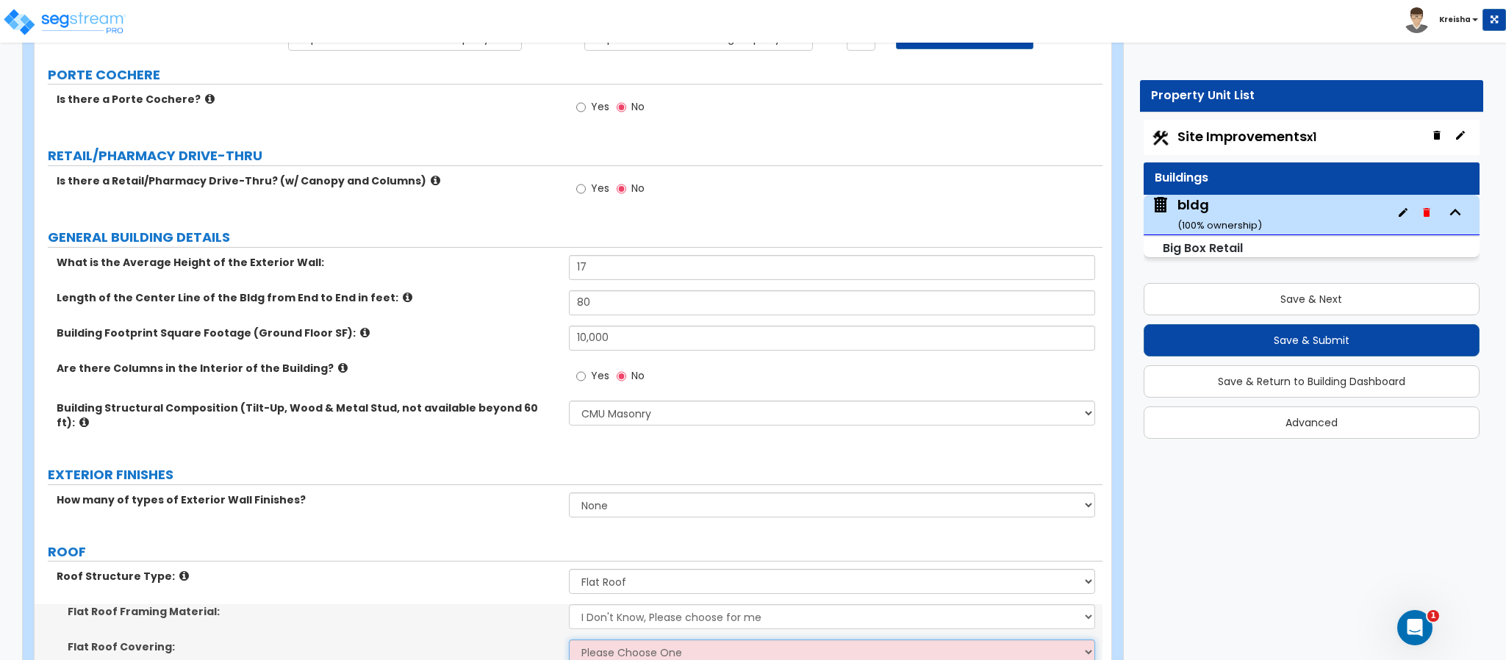
select select "1"
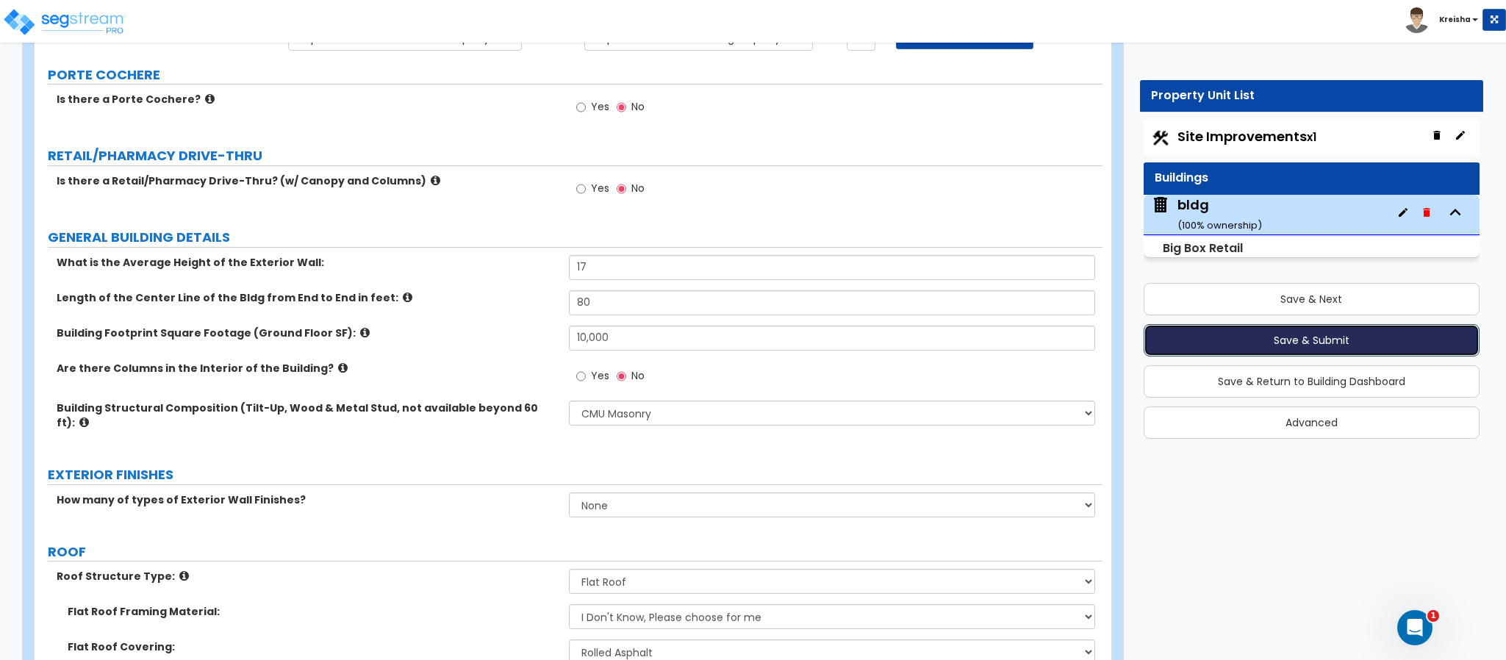
click at [1170, 340] on button "Save & Submit" at bounding box center [1312, 340] width 336 height 32
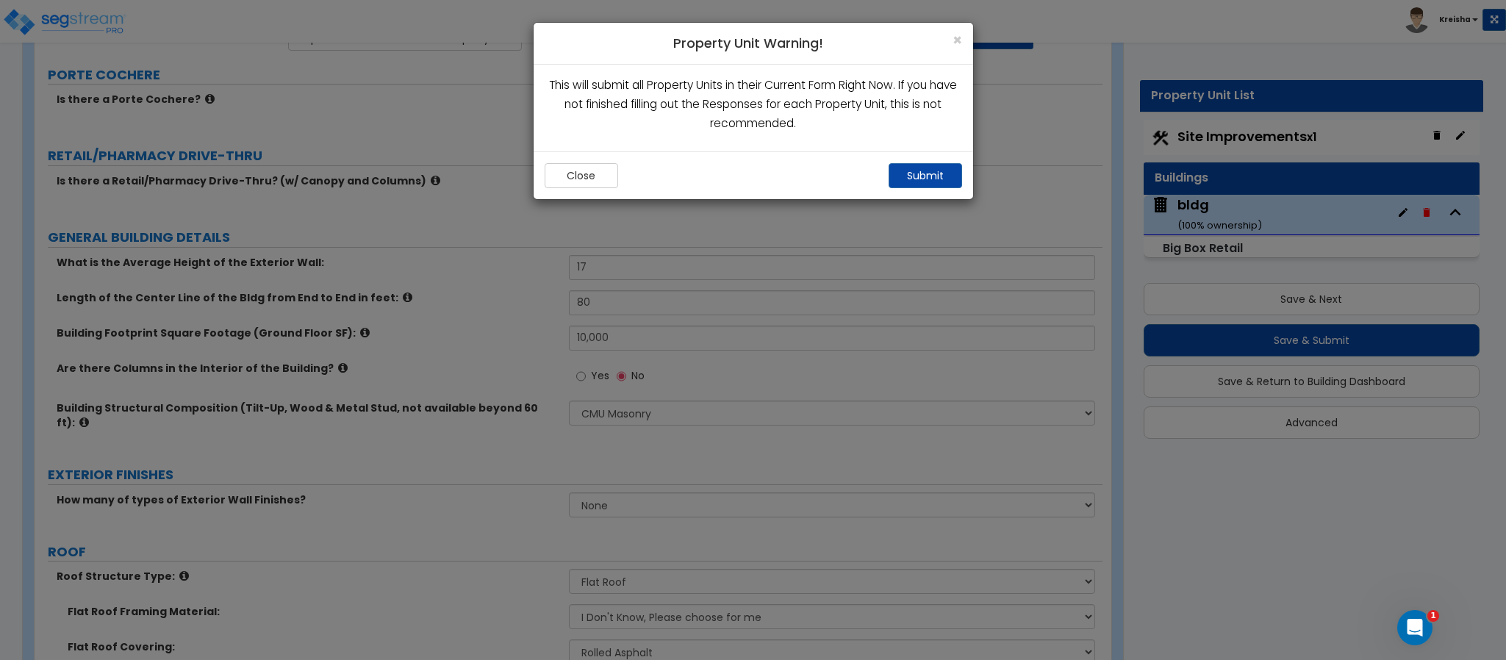
click at [949, 192] on div "Close Submit" at bounding box center [754, 175] width 440 height 48
click at [918, 177] on button "Submit" at bounding box center [926, 175] width 74 height 25
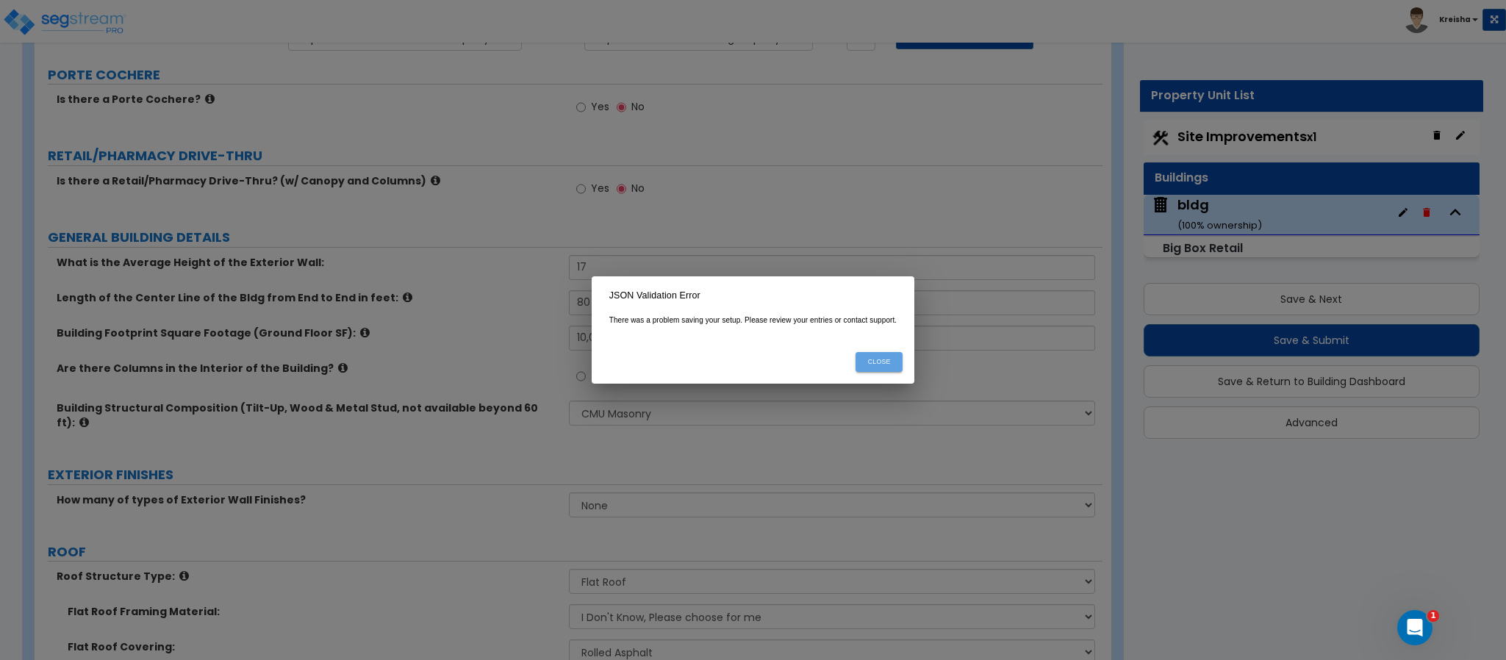
click at [883, 357] on button "Close" at bounding box center [879, 362] width 47 height 20
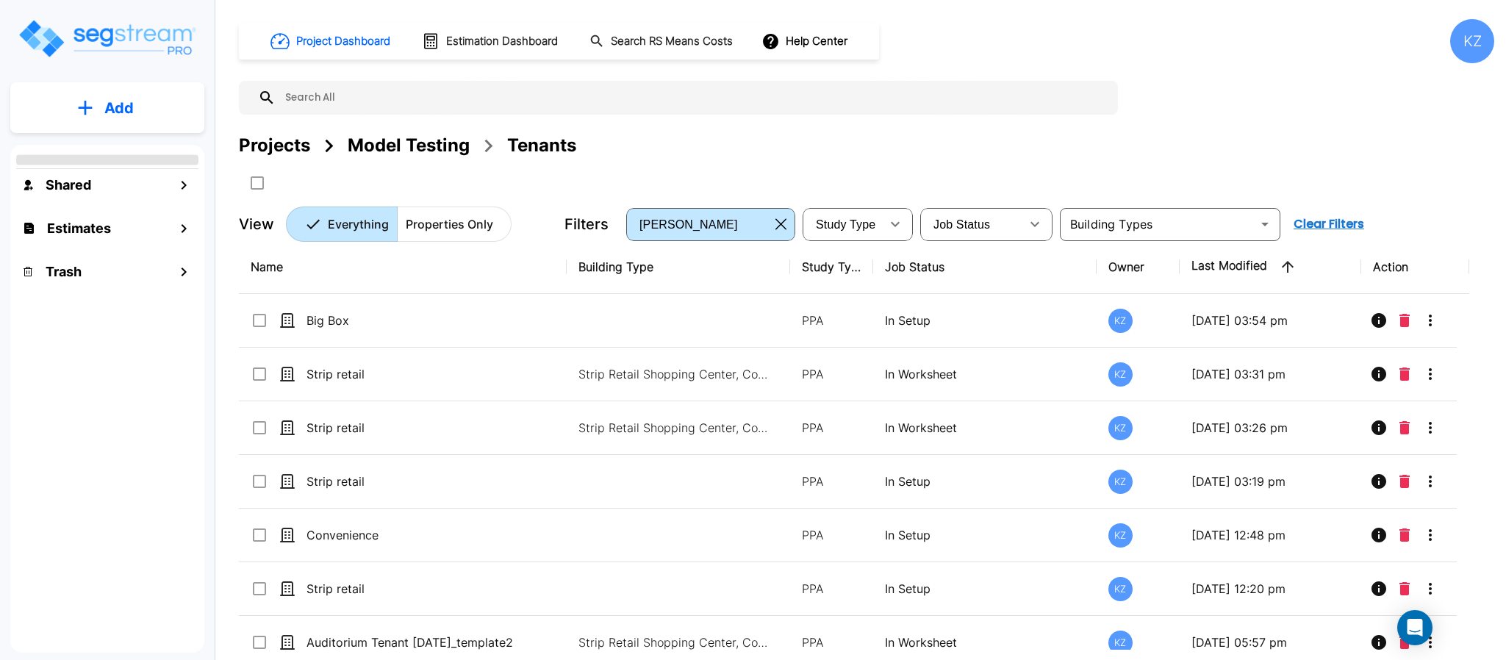
click at [100, 104] on button "Add" at bounding box center [107, 108] width 194 height 43
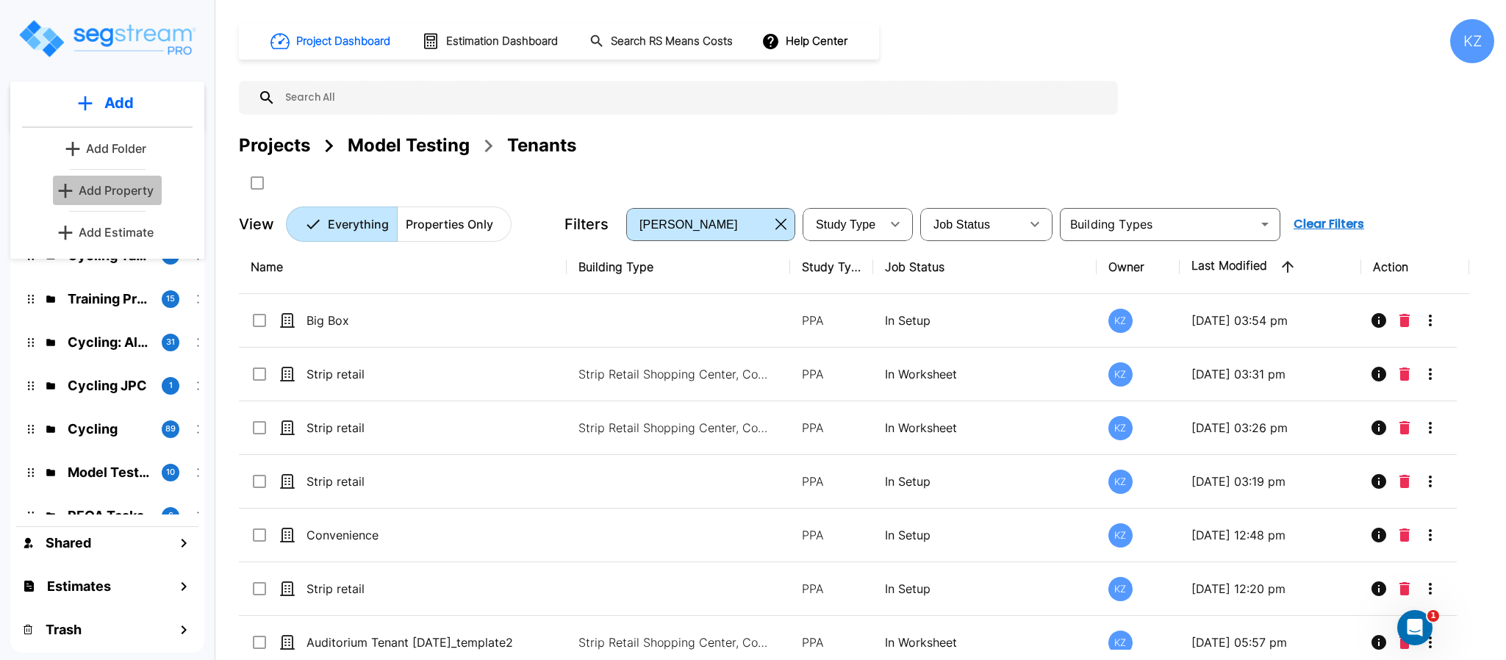
click at [101, 193] on p "Add Property" at bounding box center [116, 191] width 75 height 18
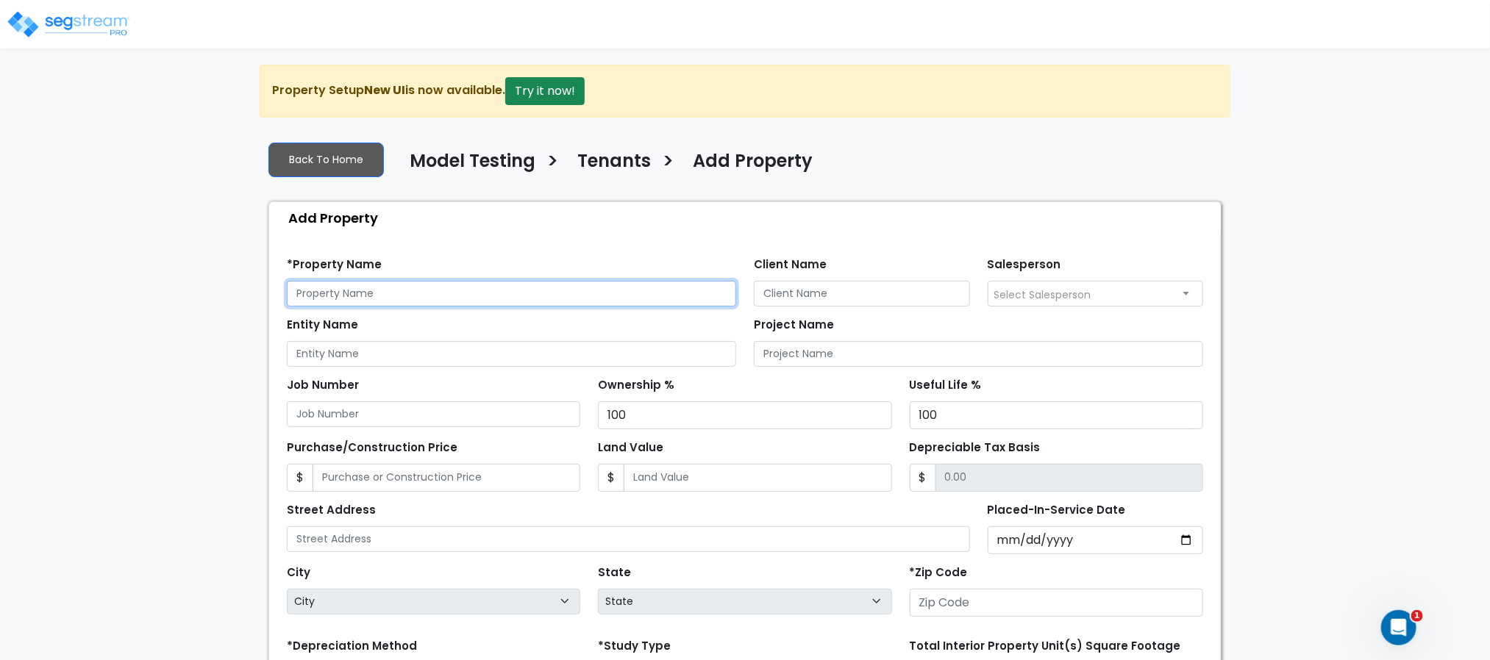
click at [371, 296] on input "text" at bounding box center [511, 294] width 449 height 26
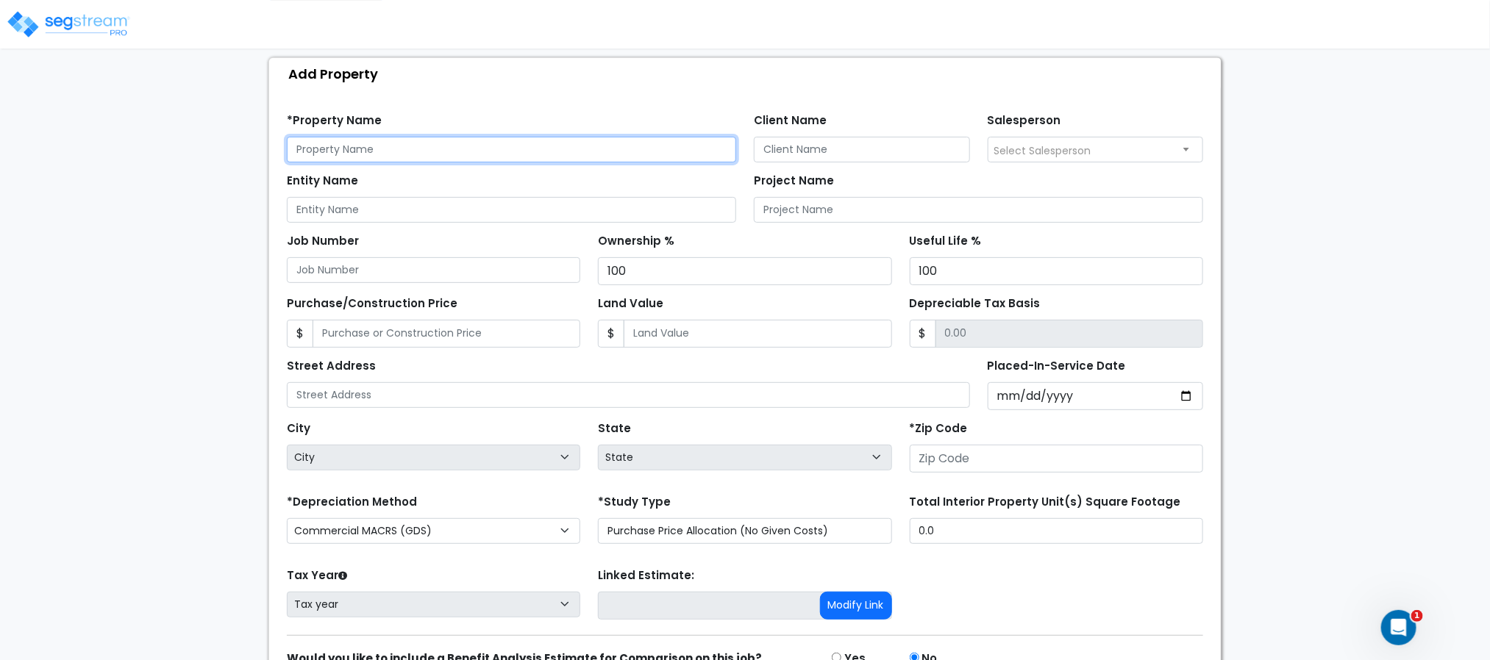
scroll to position [11, 0]
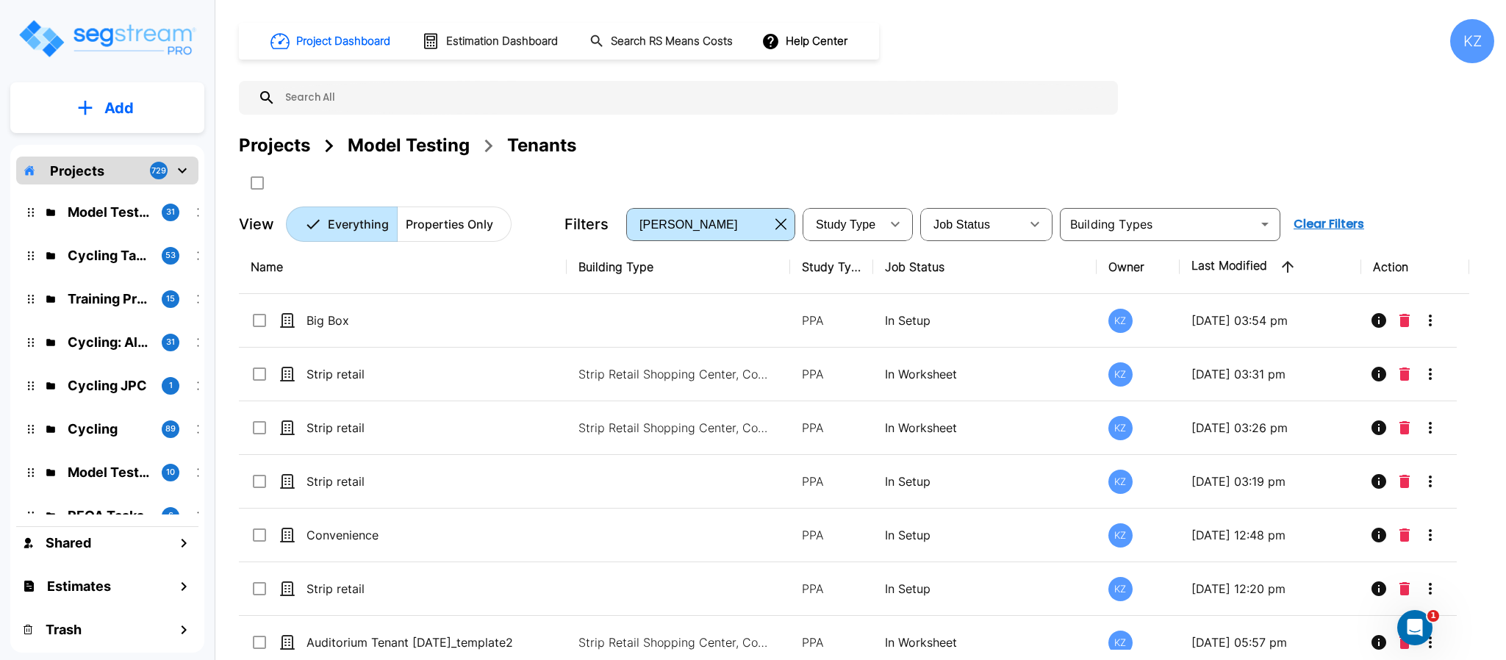
click at [1194, 118] on div "Project Dashboard Estimation Dashboard Search RS Means Costs Help Center KZ Pro…" at bounding box center [867, 130] width 1256 height 223
click at [104, 95] on button "Add" at bounding box center [107, 108] width 194 height 43
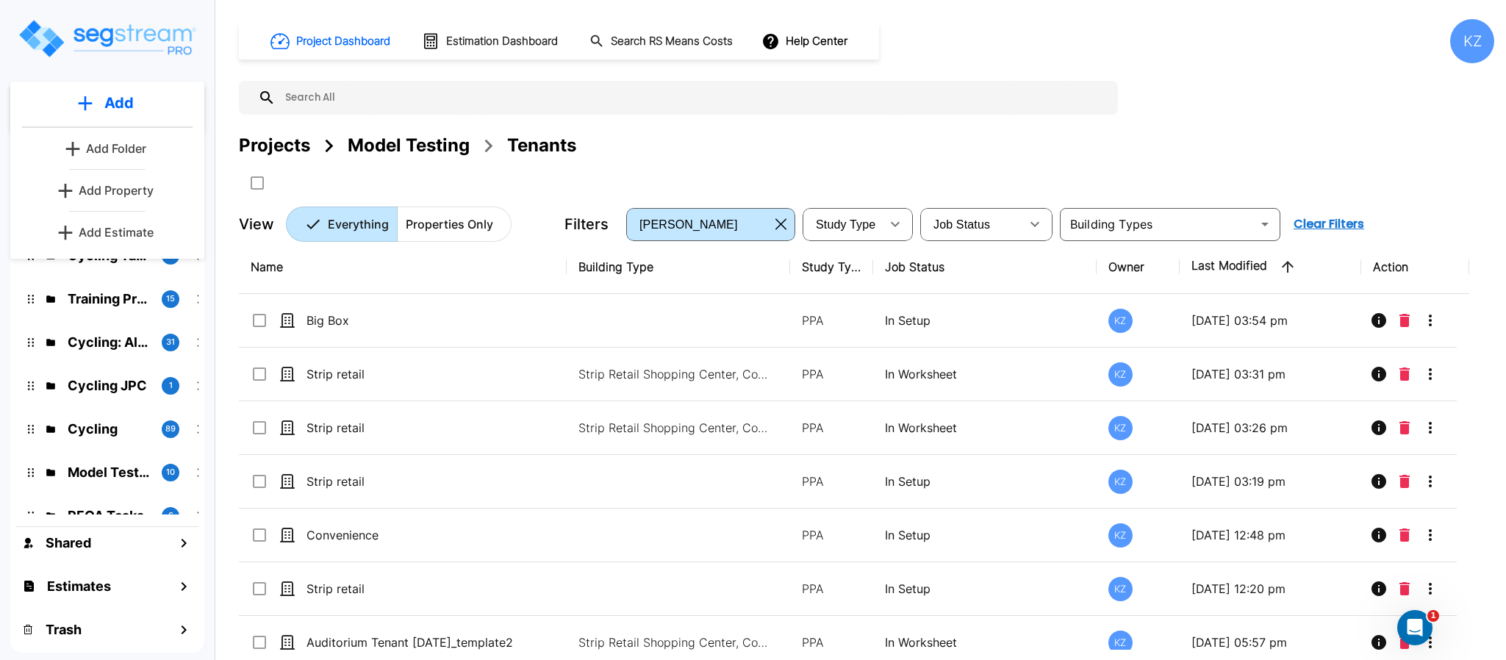
click at [119, 192] on p "Add Property" at bounding box center [116, 191] width 75 height 18
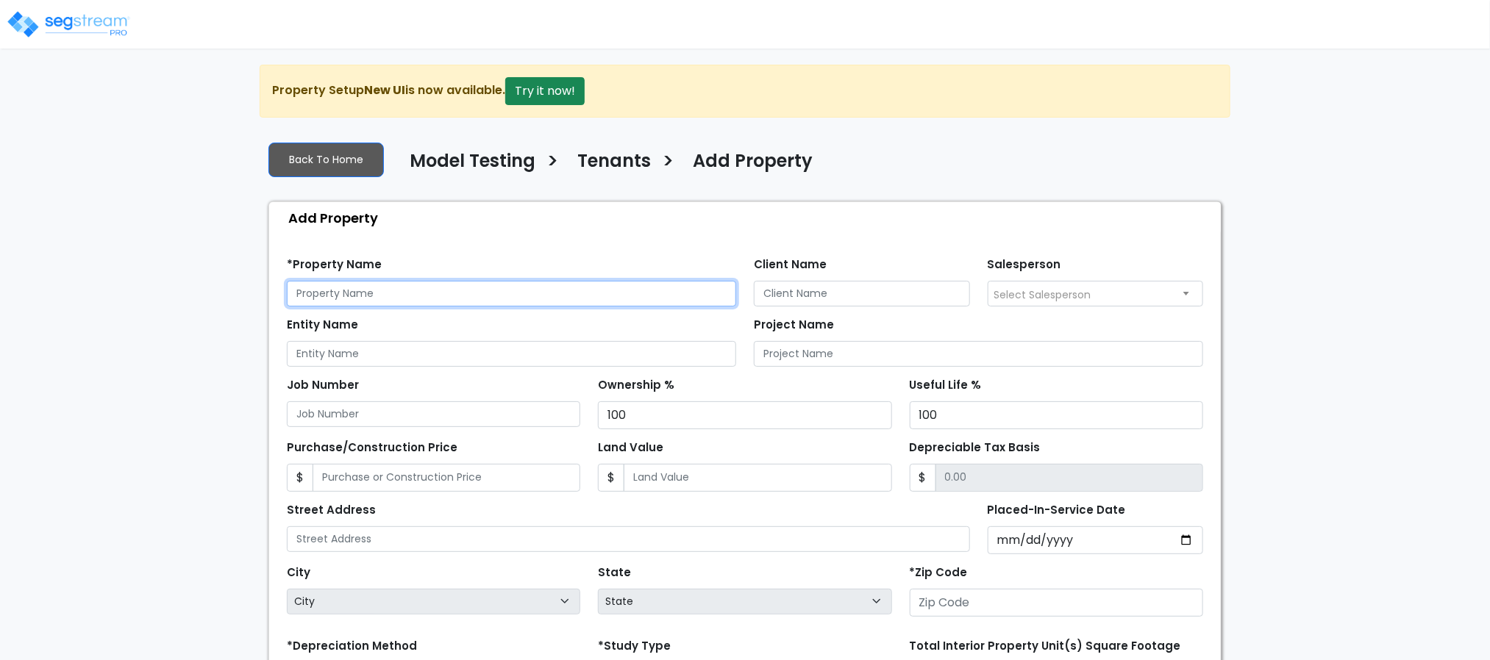
click at [396, 293] on input "text" at bounding box center [511, 294] width 449 height 26
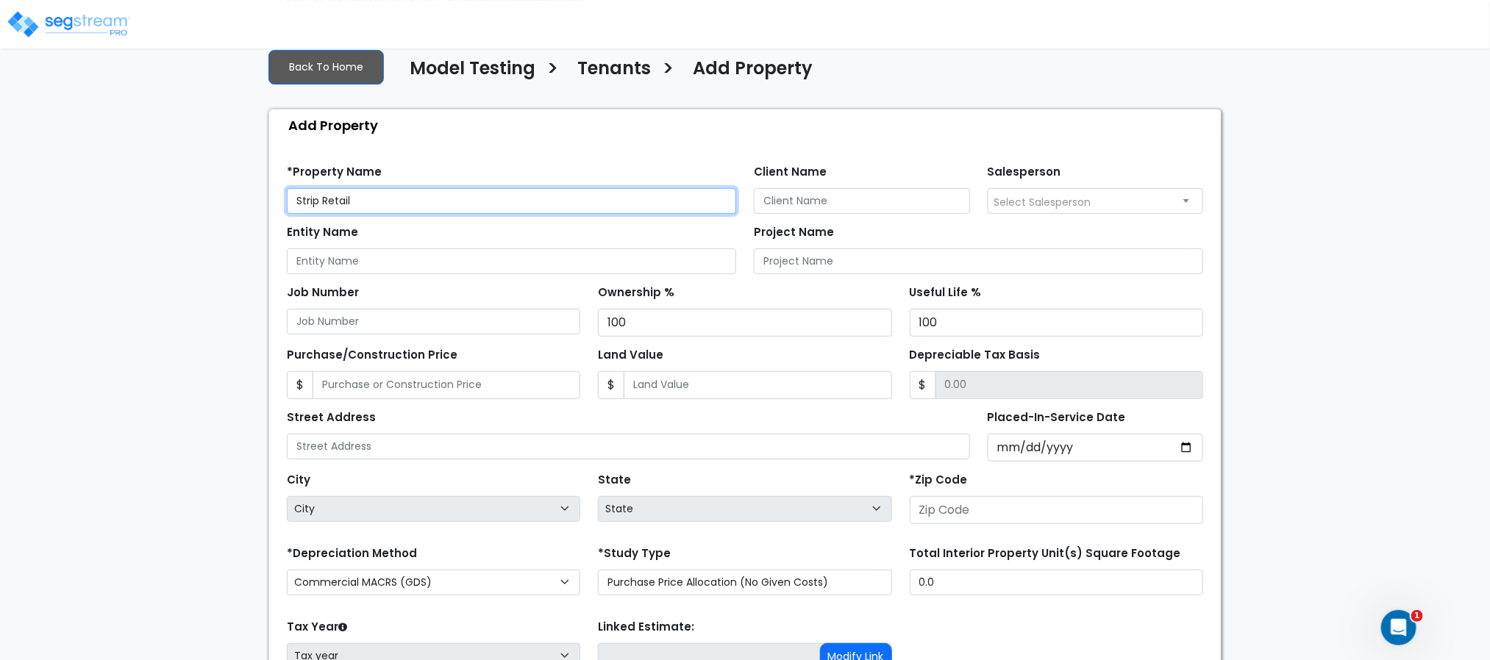
scroll to position [232, 0]
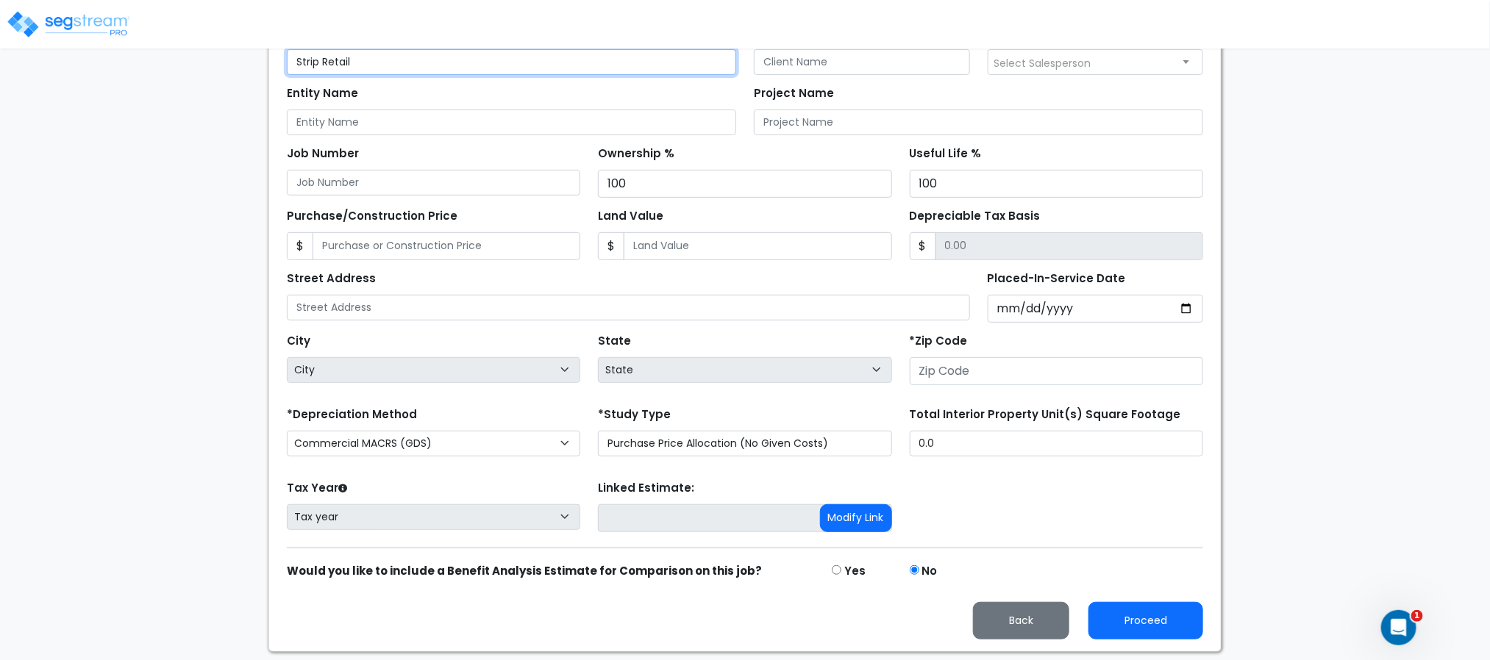
type input "Strip Retail"
click at [923, 369] on input "number" at bounding box center [1055, 371] width 293 height 28
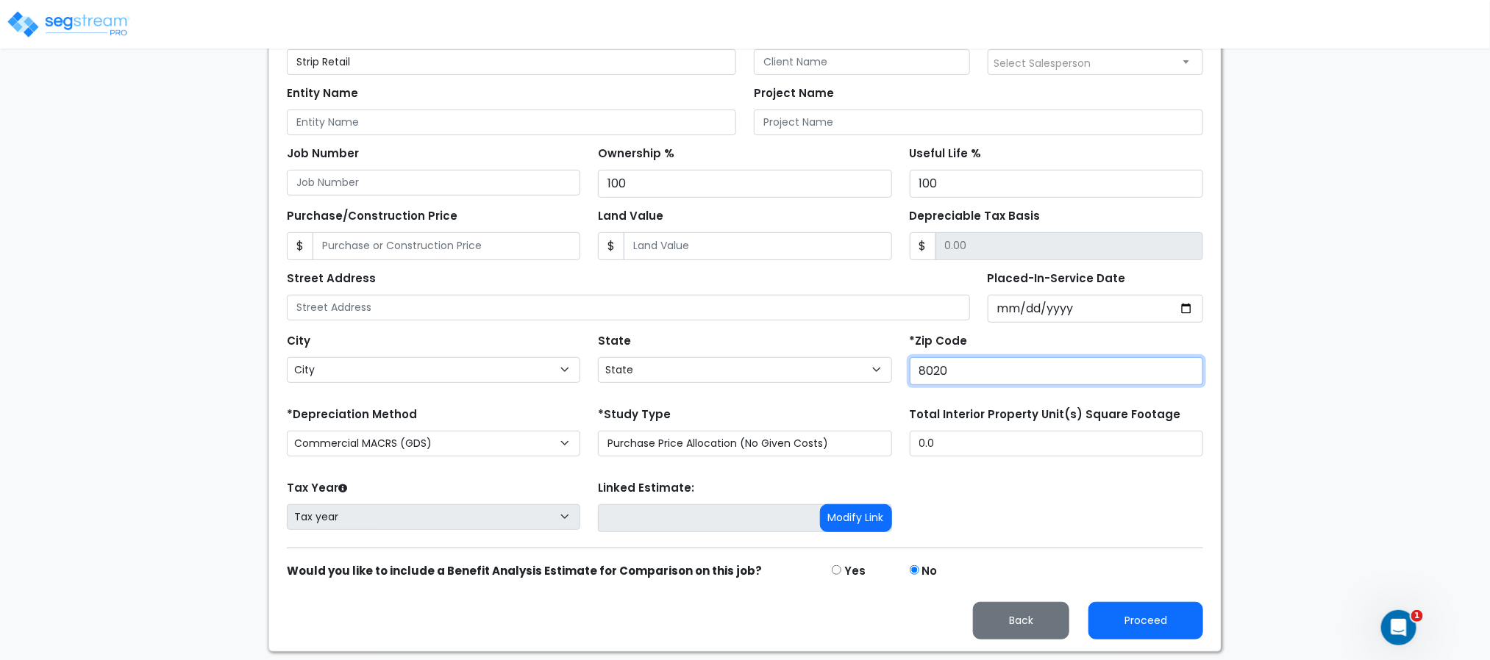
type input "80206"
select select "CO"
type input "80206"
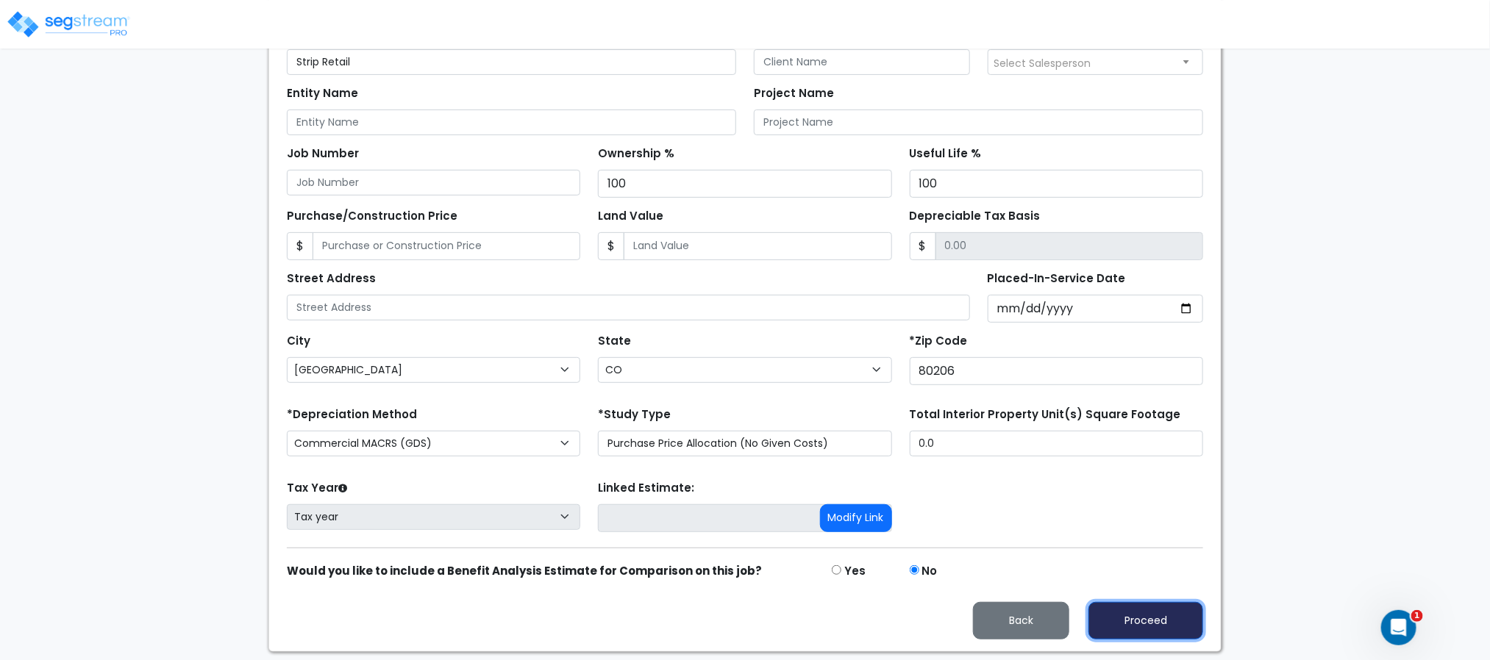
click at [1127, 631] on button "Proceed" at bounding box center [1145, 620] width 115 height 37
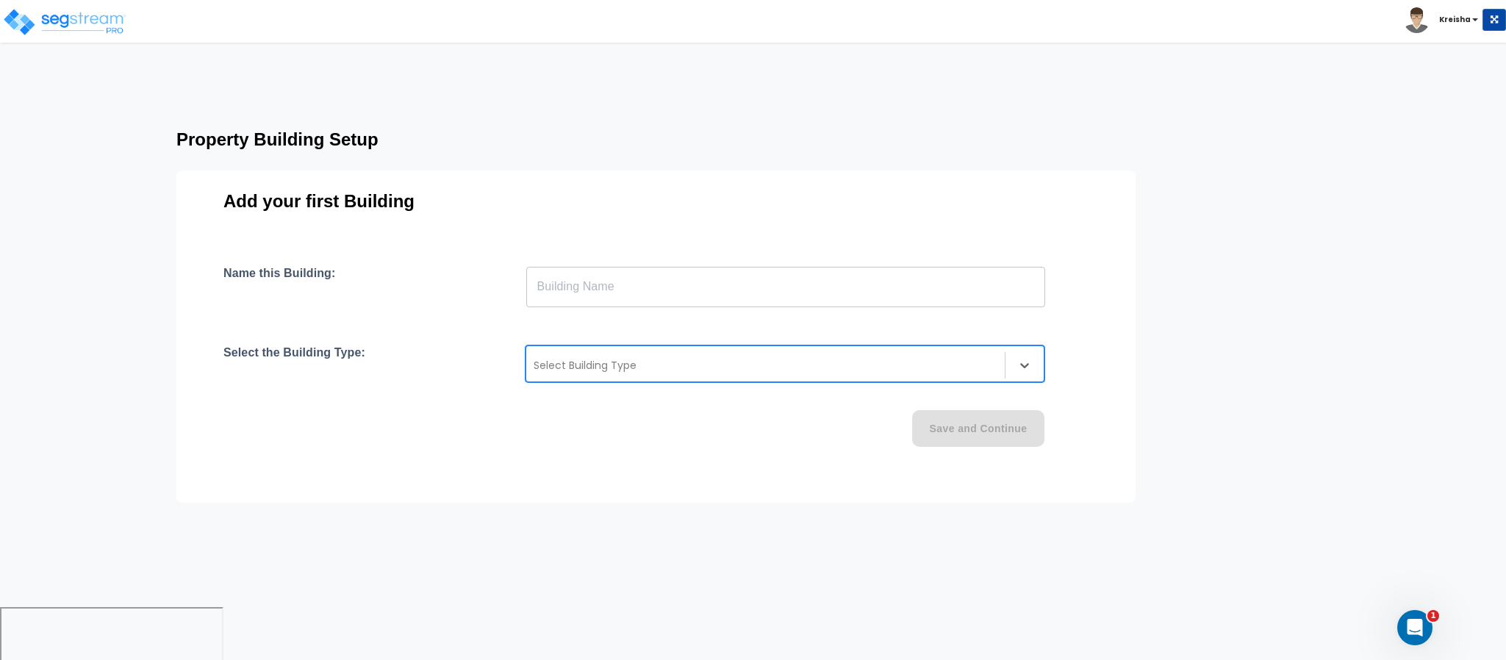
click at [633, 369] on div at bounding box center [766, 366] width 464 height 18
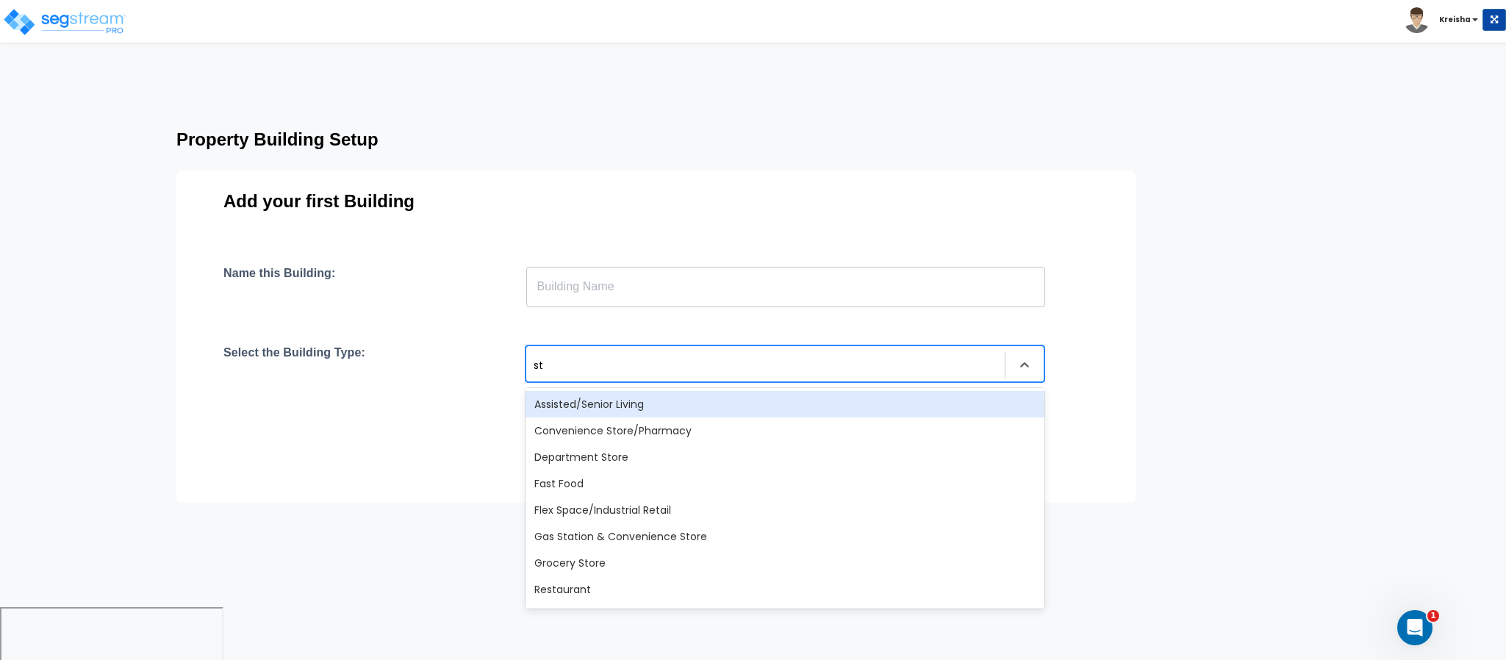
type input "str"
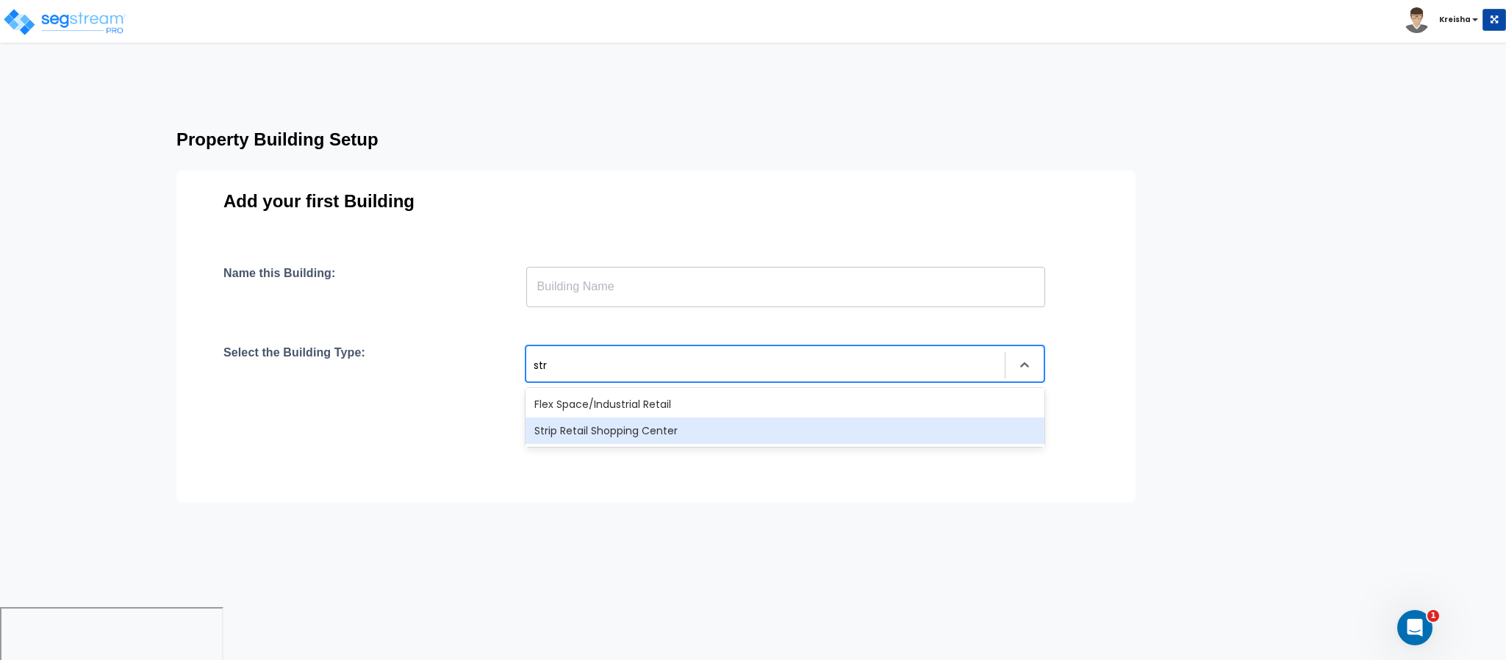
click at [604, 430] on div "Strip Retail Shopping Center" at bounding box center [785, 431] width 519 height 26
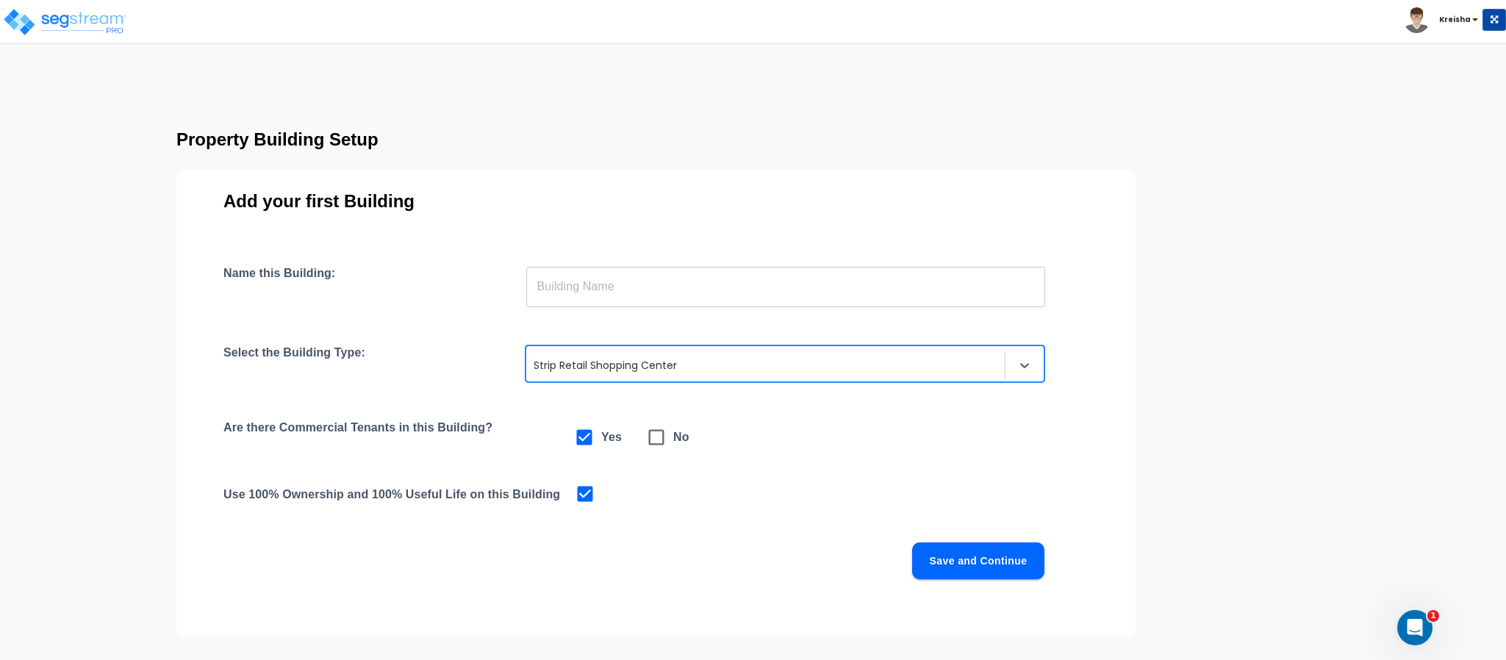
click at [607, 285] on input "text" at bounding box center [785, 286] width 519 height 41
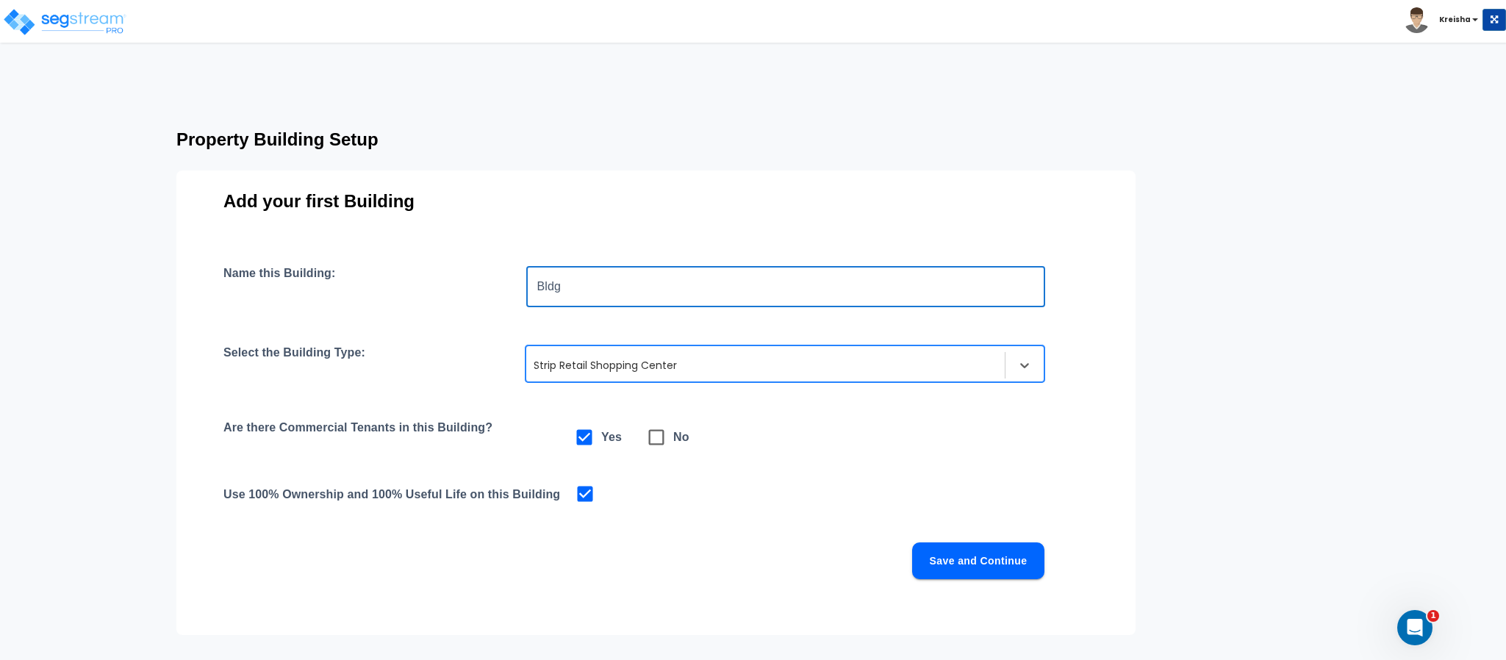
type input "Bldg"
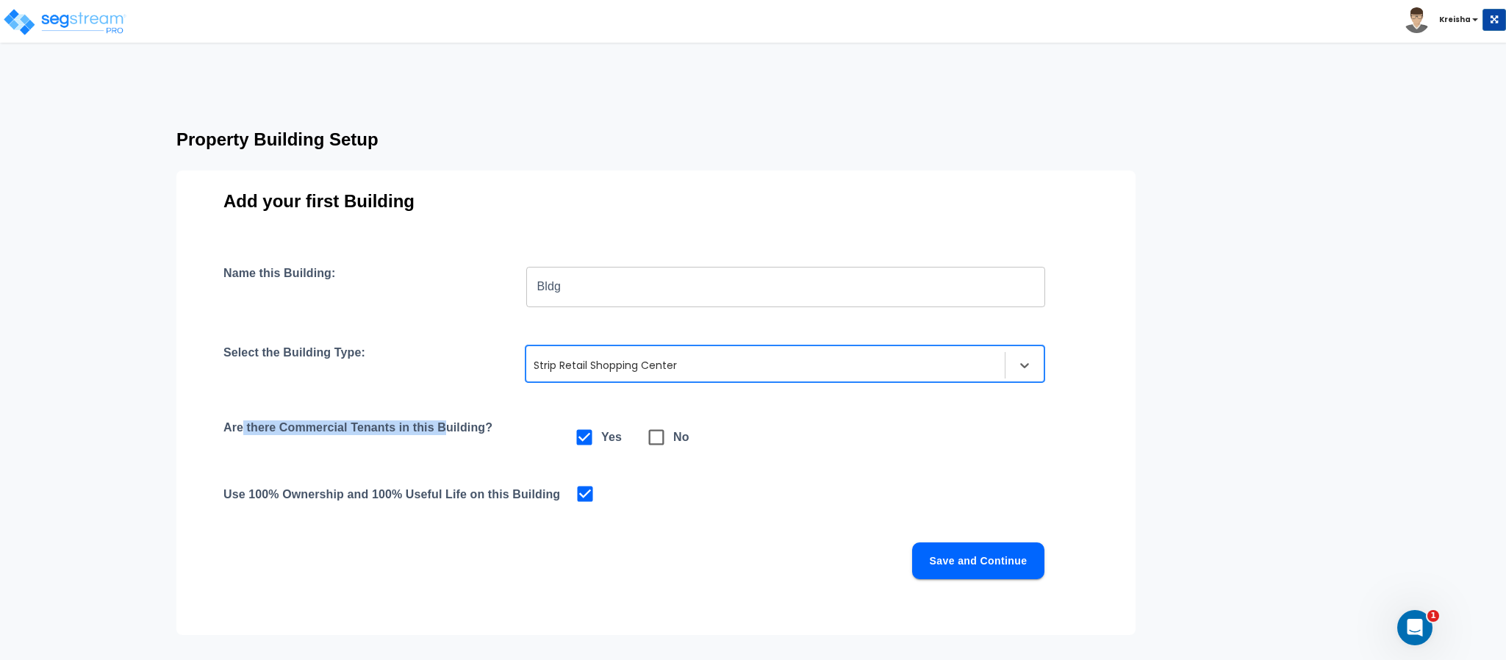
drag, startPoint x: 426, startPoint y: 433, endPoint x: 463, endPoint y: 437, distance: 37.0
click at [448, 435] on h4 "Are there Commercial Tenants in this Building?" at bounding box center [368, 438] width 288 height 34
click at [948, 552] on button "Save and Continue" at bounding box center [978, 561] width 132 height 37
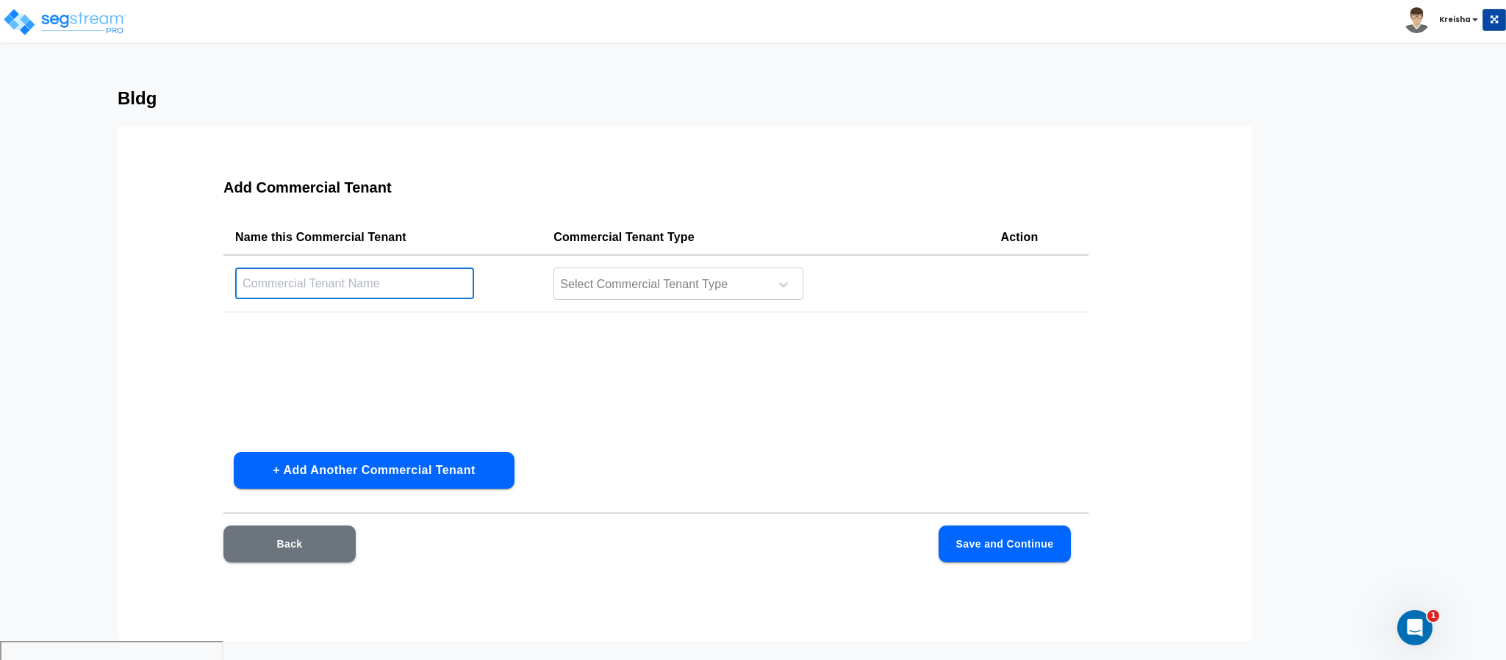
click at [448, 274] on input "text" at bounding box center [354, 284] width 239 height 32
type input "Tenant"
click at [648, 275] on div at bounding box center [659, 285] width 201 height 20
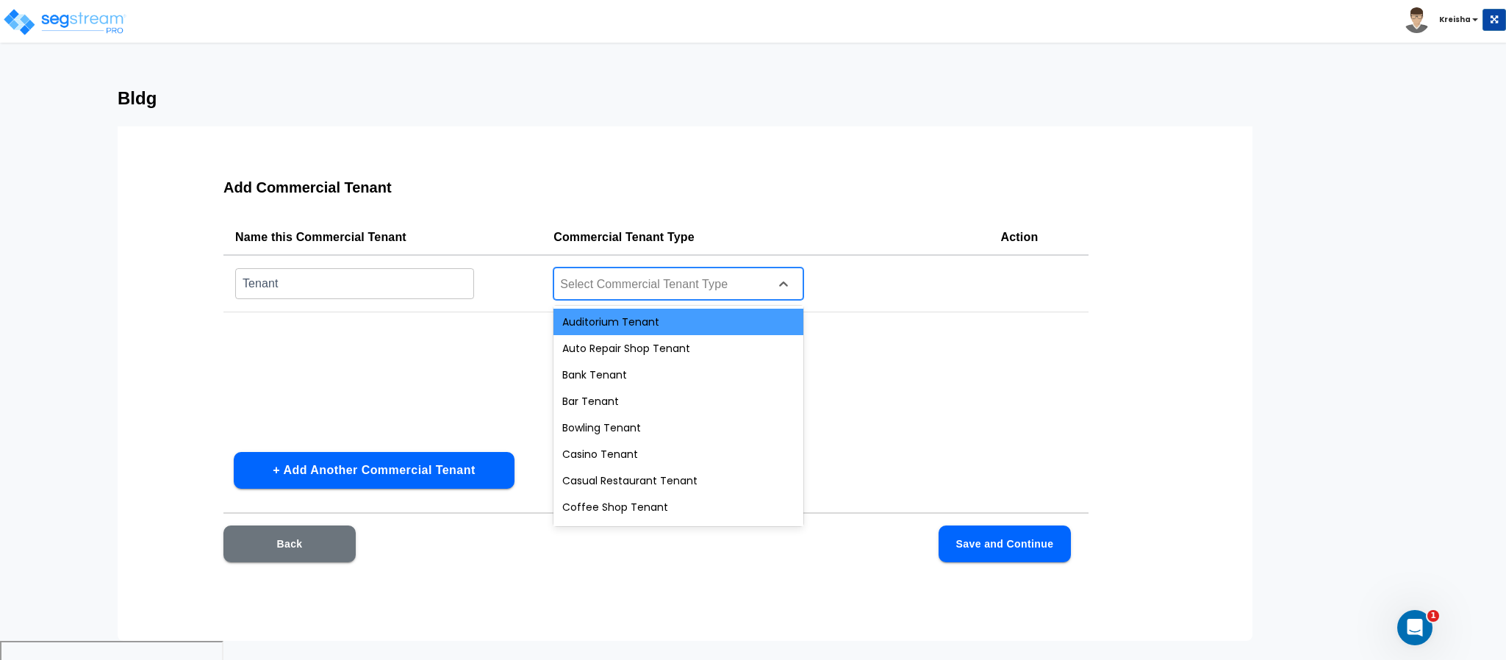
click at [647, 315] on div "Auditorium Tenant" at bounding box center [679, 322] width 250 height 26
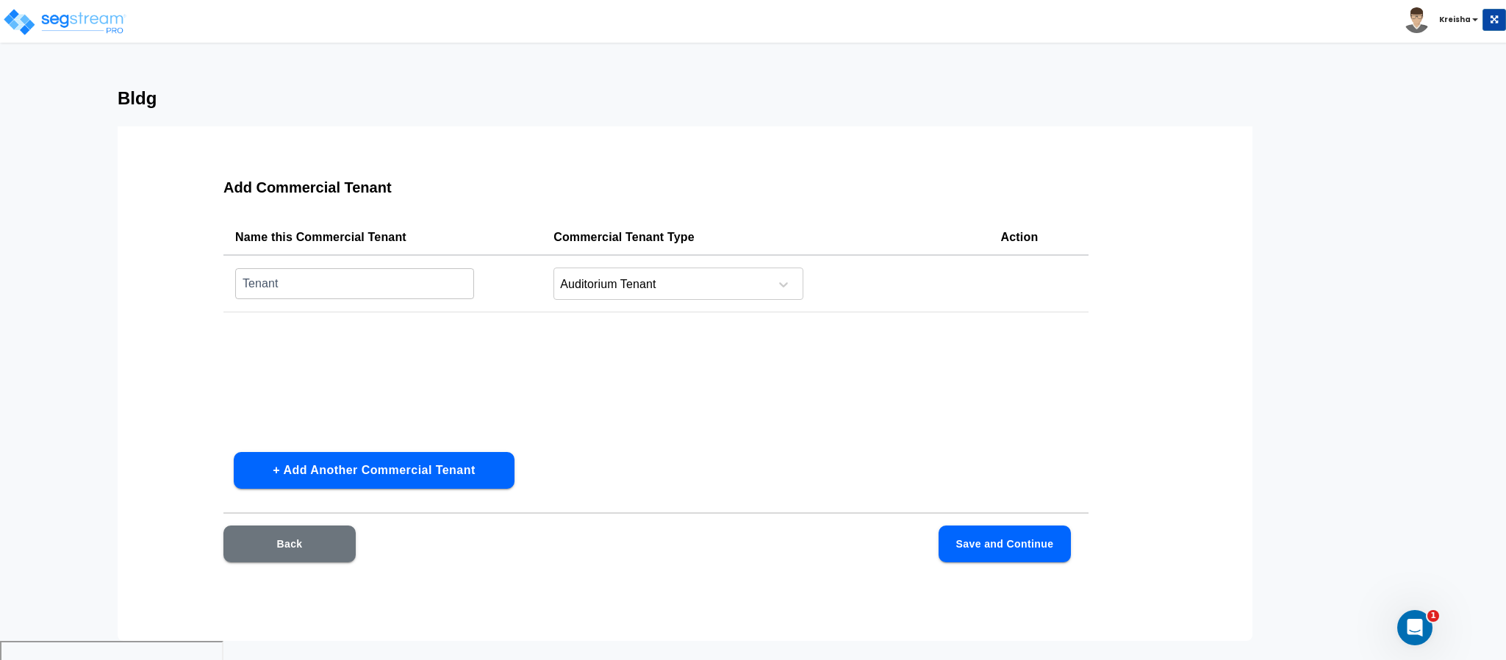
click at [545, 364] on div "Name this Commercial Tenant Commercial Tenant Type Action Tenant ​ Auditorium T…" at bounding box center [656, 330] width 865 height 221
click at [280, 548] on button "Back" at bounding box center [290, 544] width 132 height 37
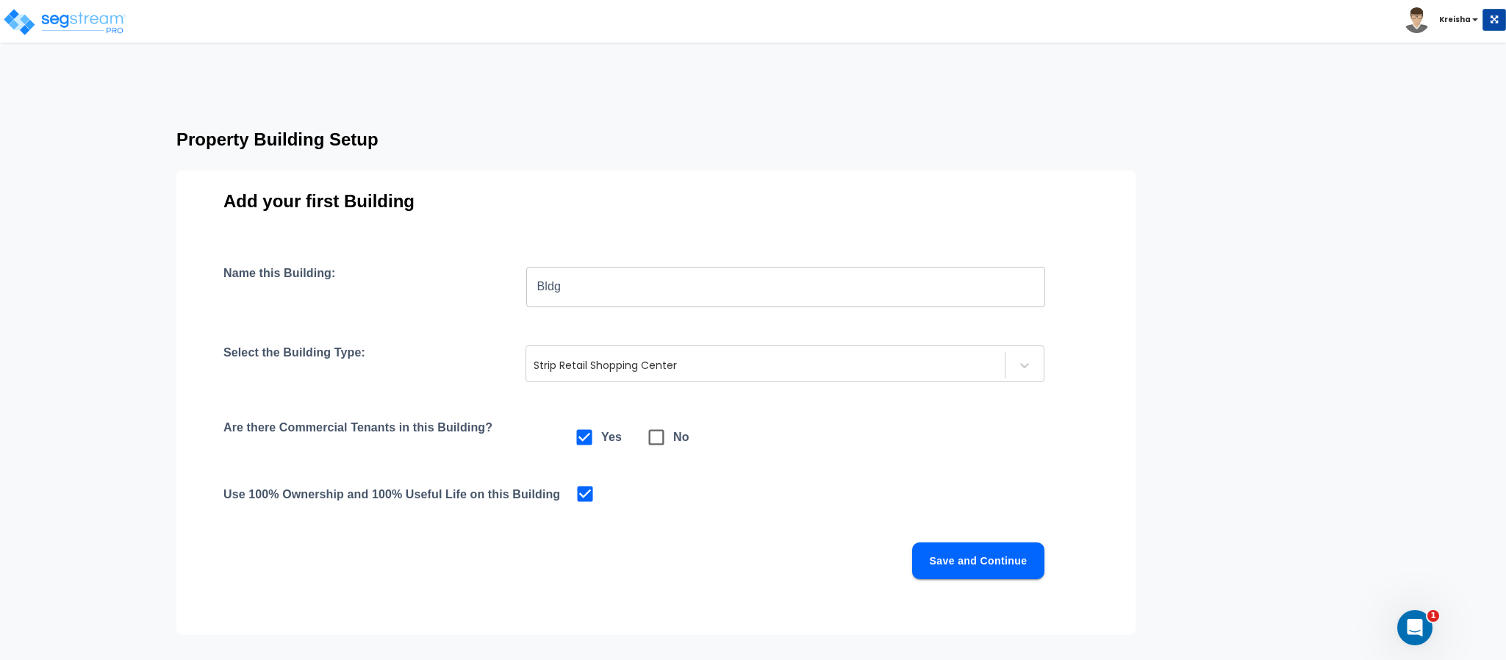
click at [473, 410] on div "Name this Building: Bldg ​ Select the Building Type: Strip Retail Shopping Cent…" at bounding box center [656, 440] width 865 height 349
click at [984, 548] on button "Save and Continue" at bounding box center [978, 561] width 132 height 37
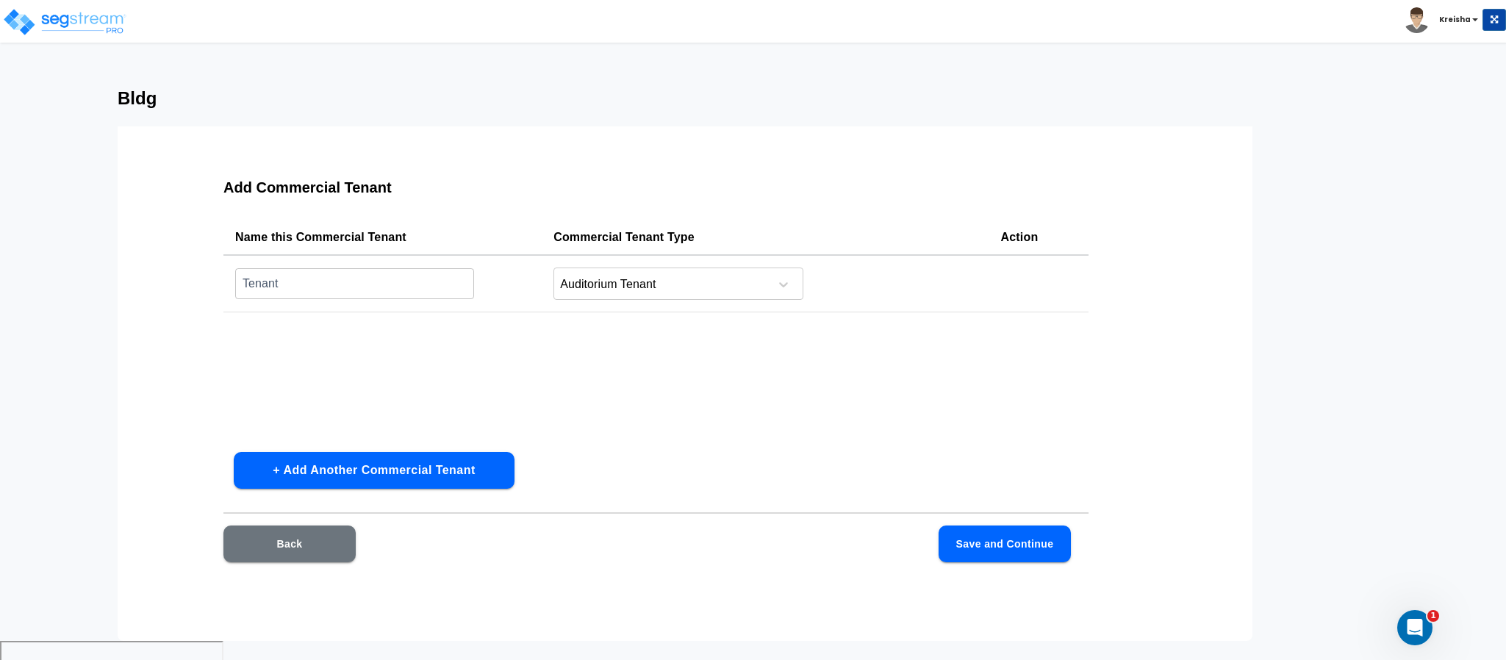
click at [999, 545] on button "Save and Continue" at bounding box center [1005, 544] width 132 height 37
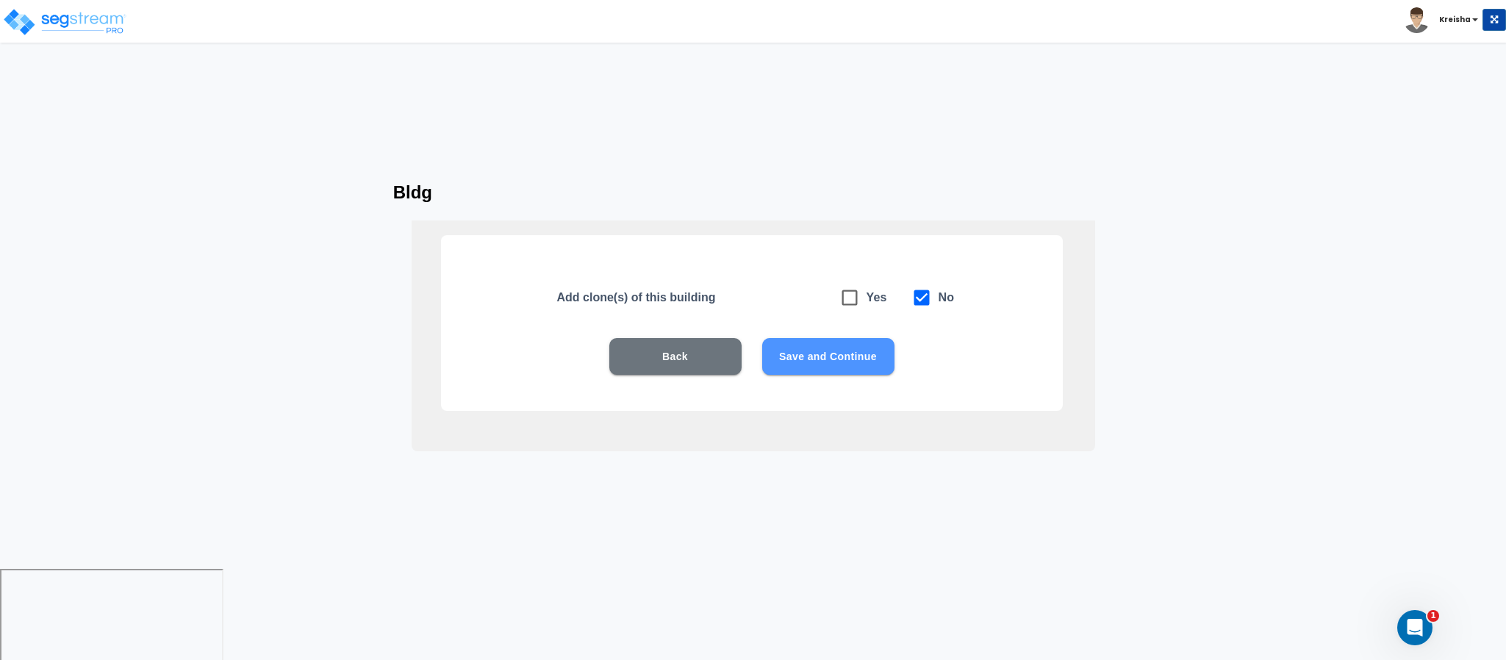
click at [817, 343] on button "Save and Continue" at bounding box center [828, 356] width 132 height 37
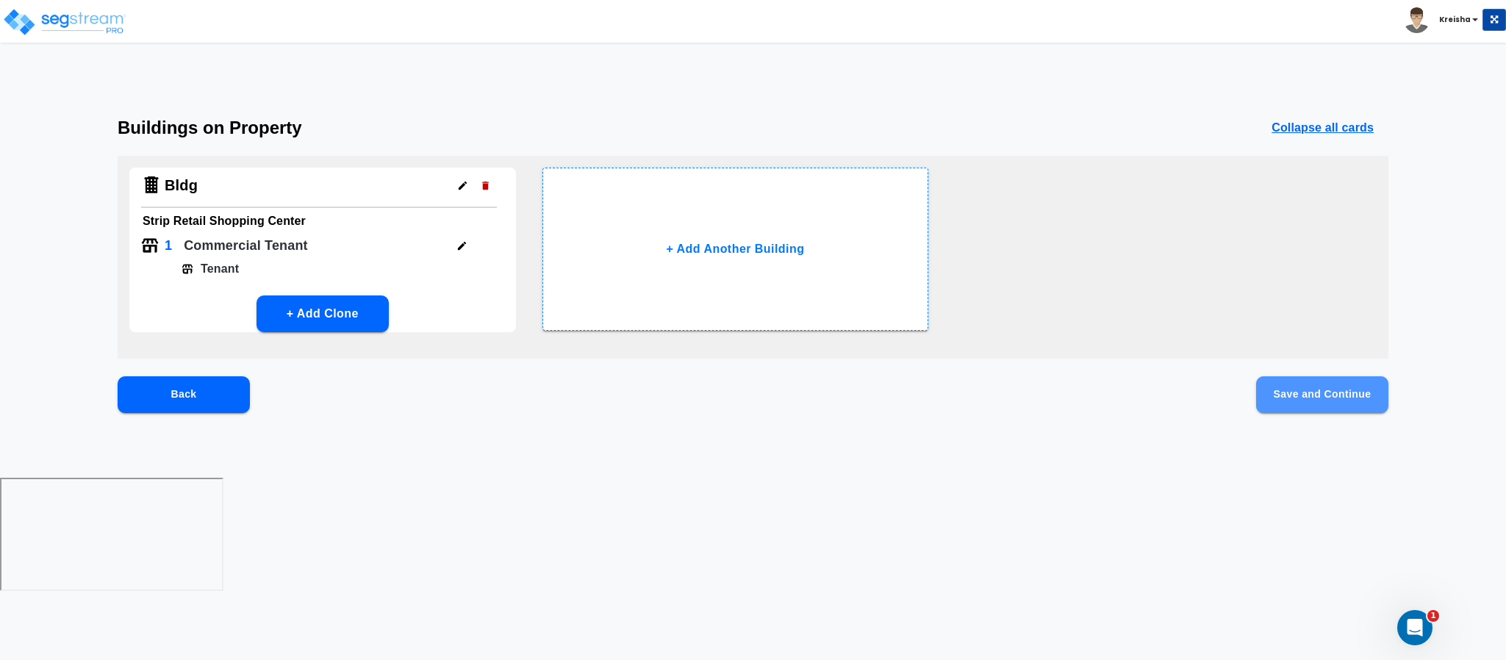
click at [1326, 399] on button "Save and Continue" at bounding box center [1323, 394] width 132 height 37
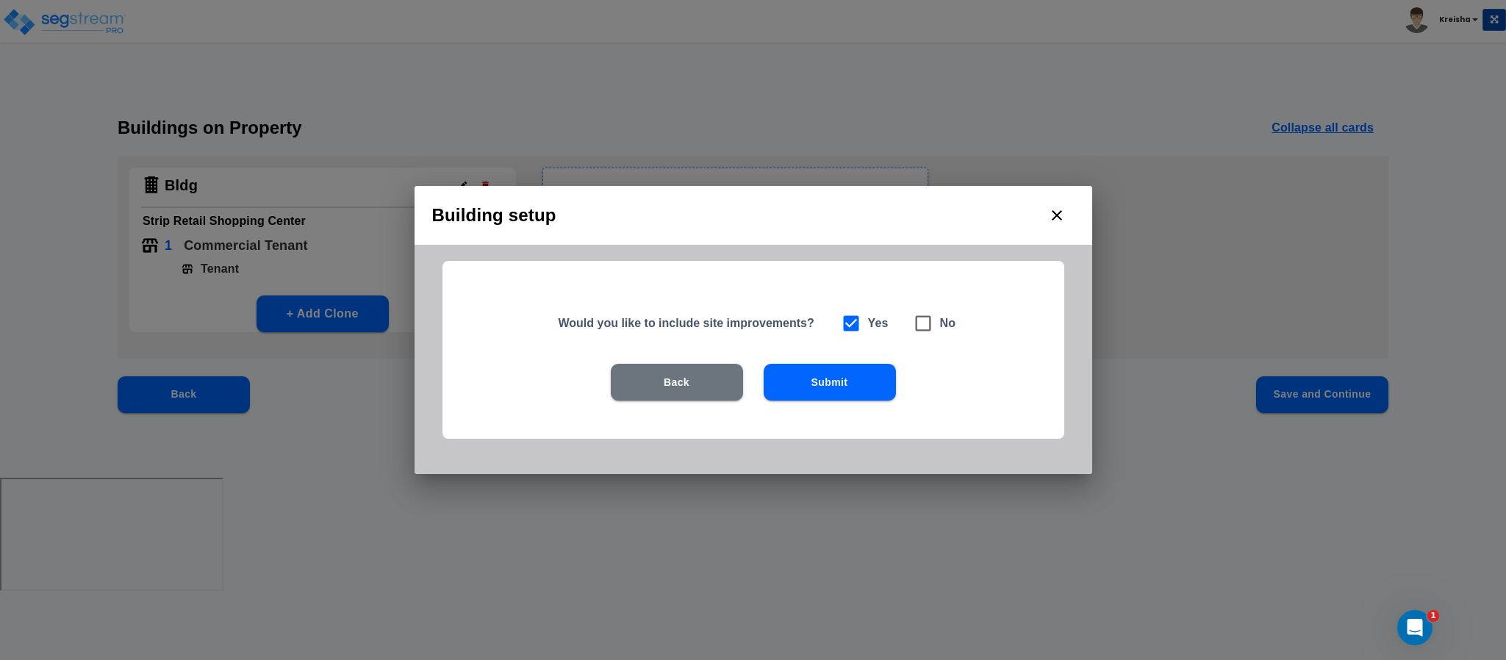
click at [892, 380] on button "Submit" at bounding box center [830, 382] width 132 height 37
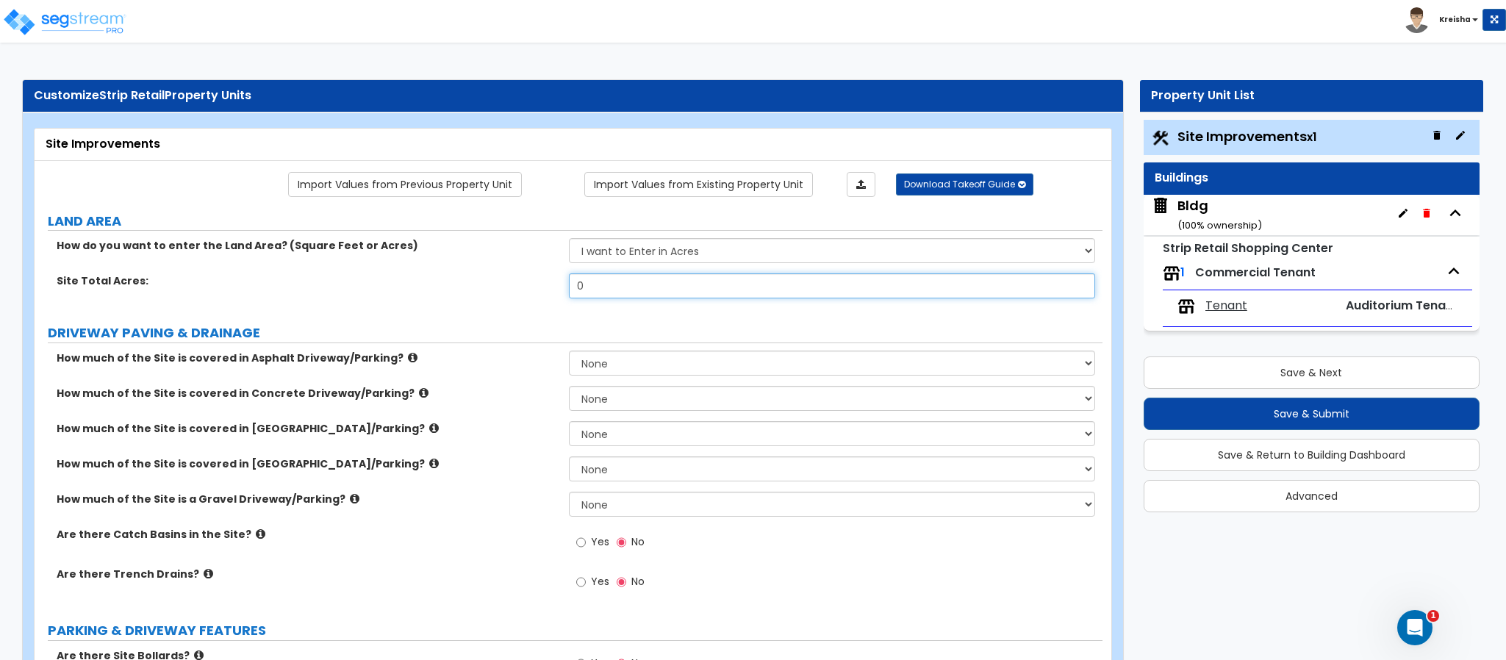
click at [768, 287] on input "0" at bounding box center [832, 286] width 527 height 25
type input "1"
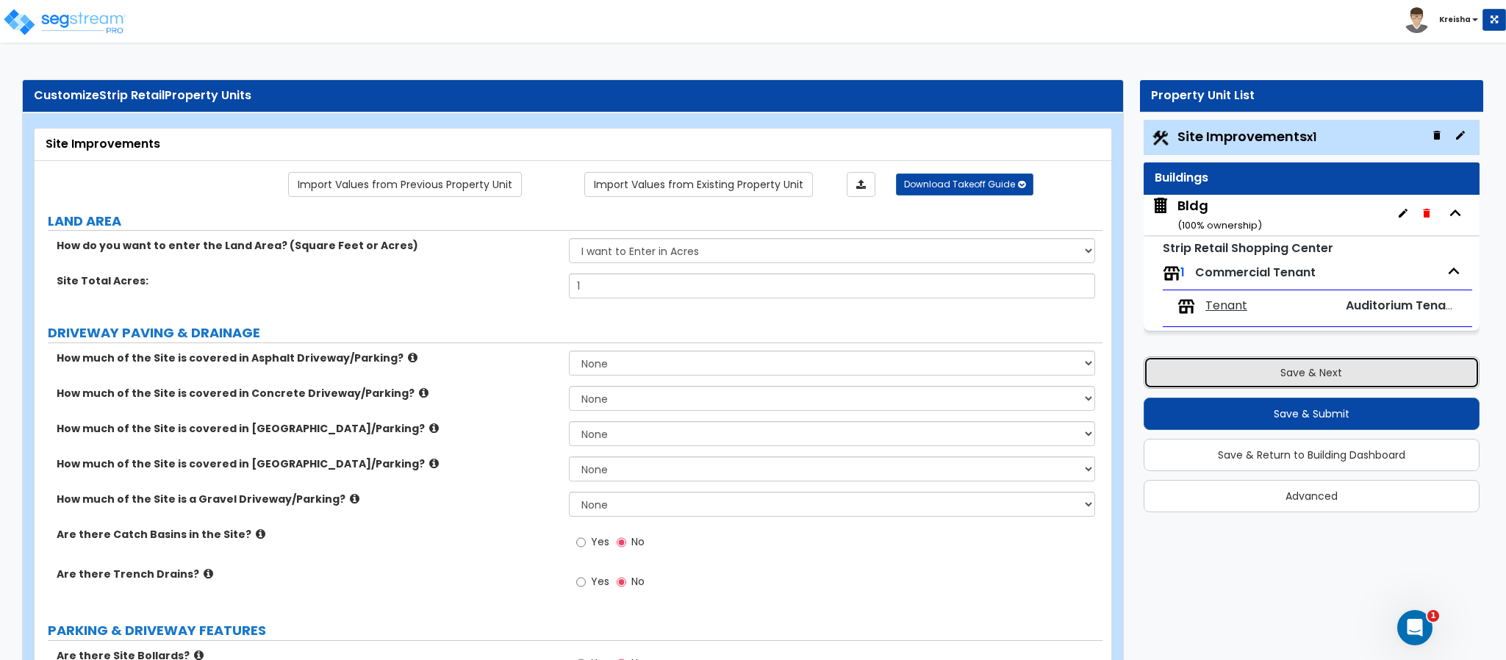
click at [1167, 379] on button "Save & Next" at bounding box center [1312, 373] width 336 height 32
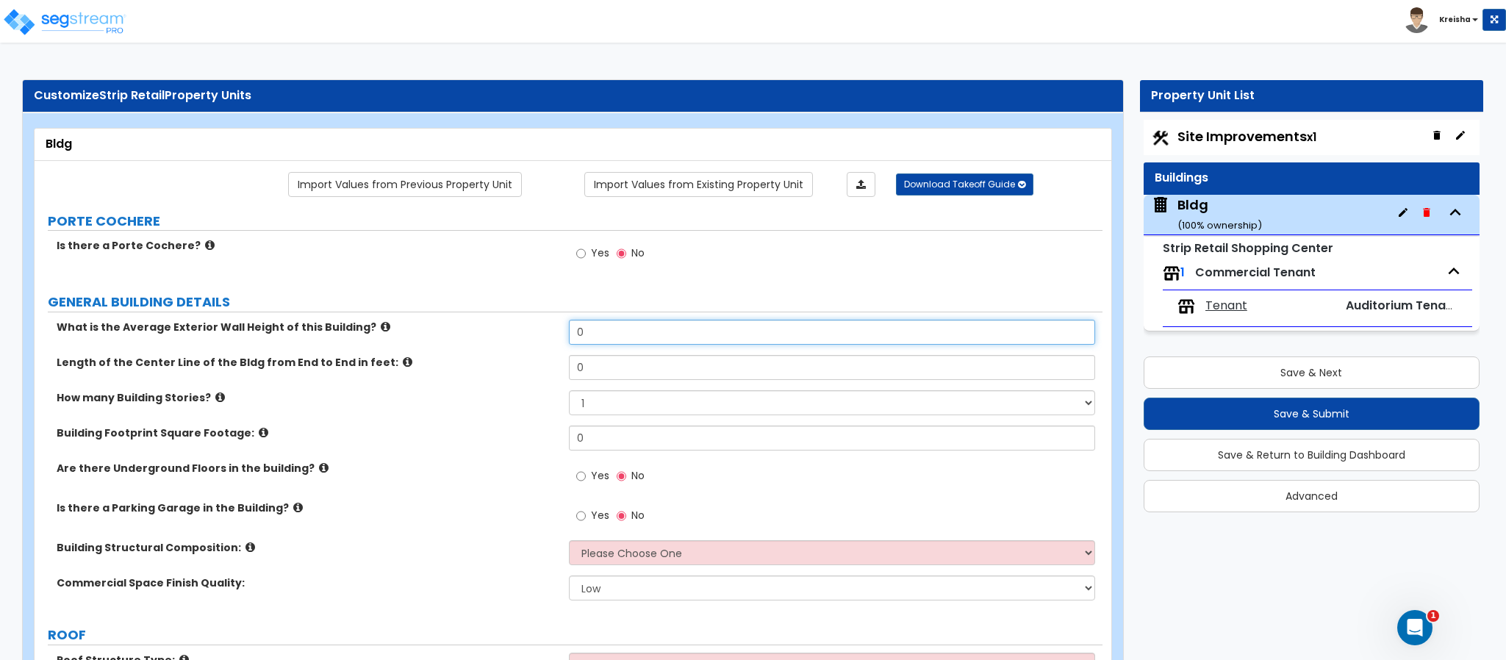
click at [591, 335] on input "0" at bounding box center [832, 332] width 527 height 25
type input "18"
type input "80"
type input "10,000"
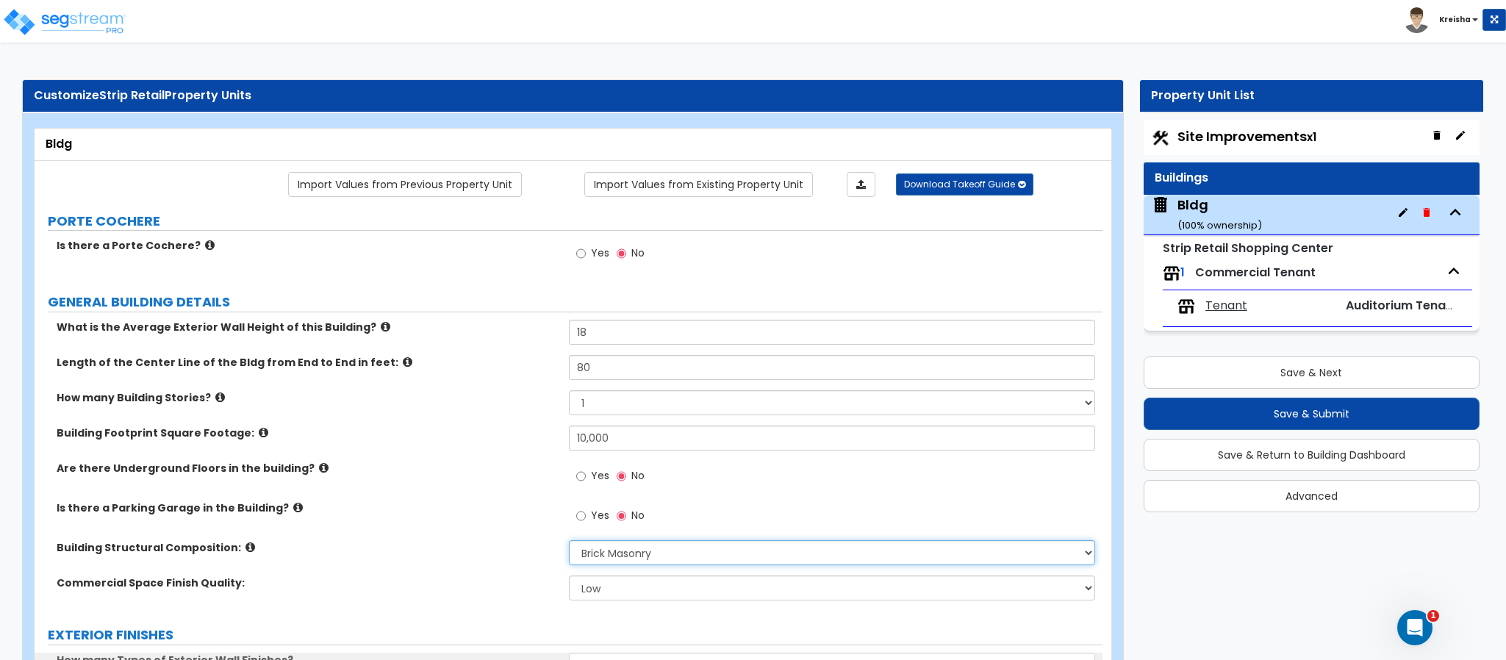
select select "6"
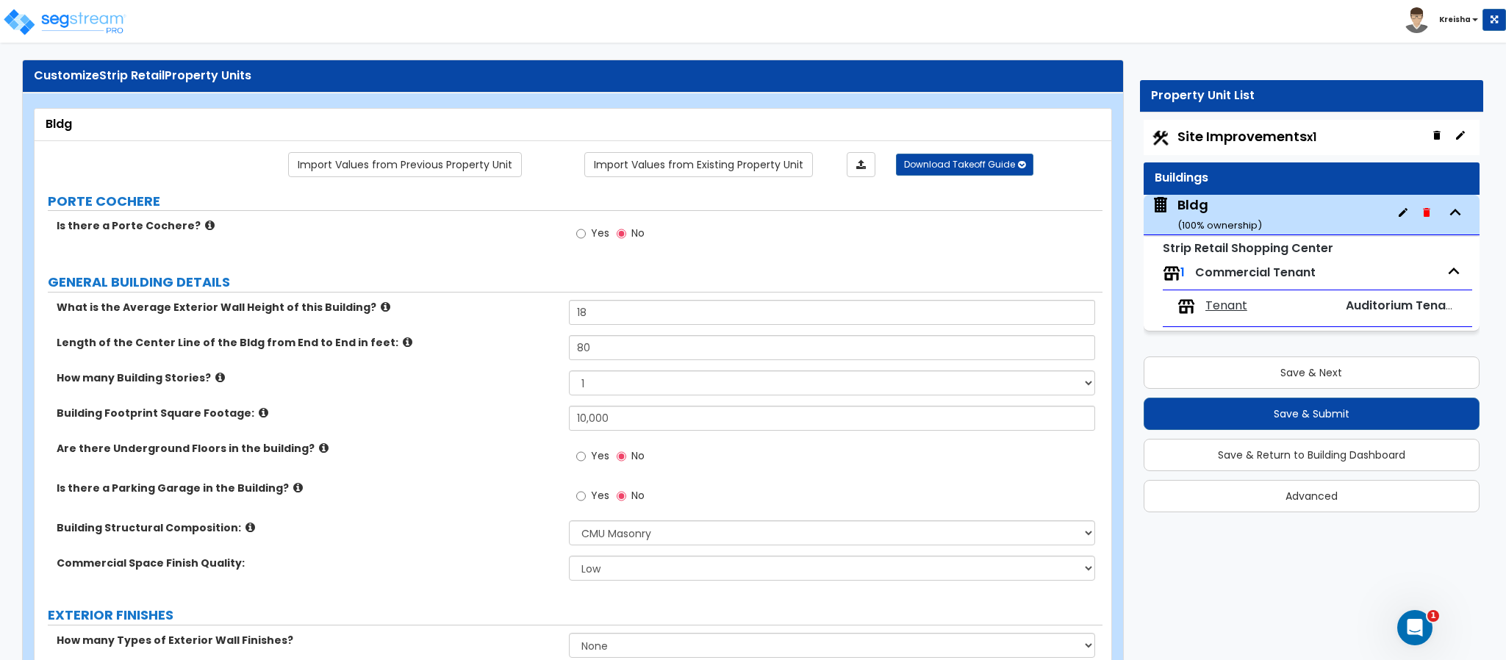
scroll to position [415, 0]
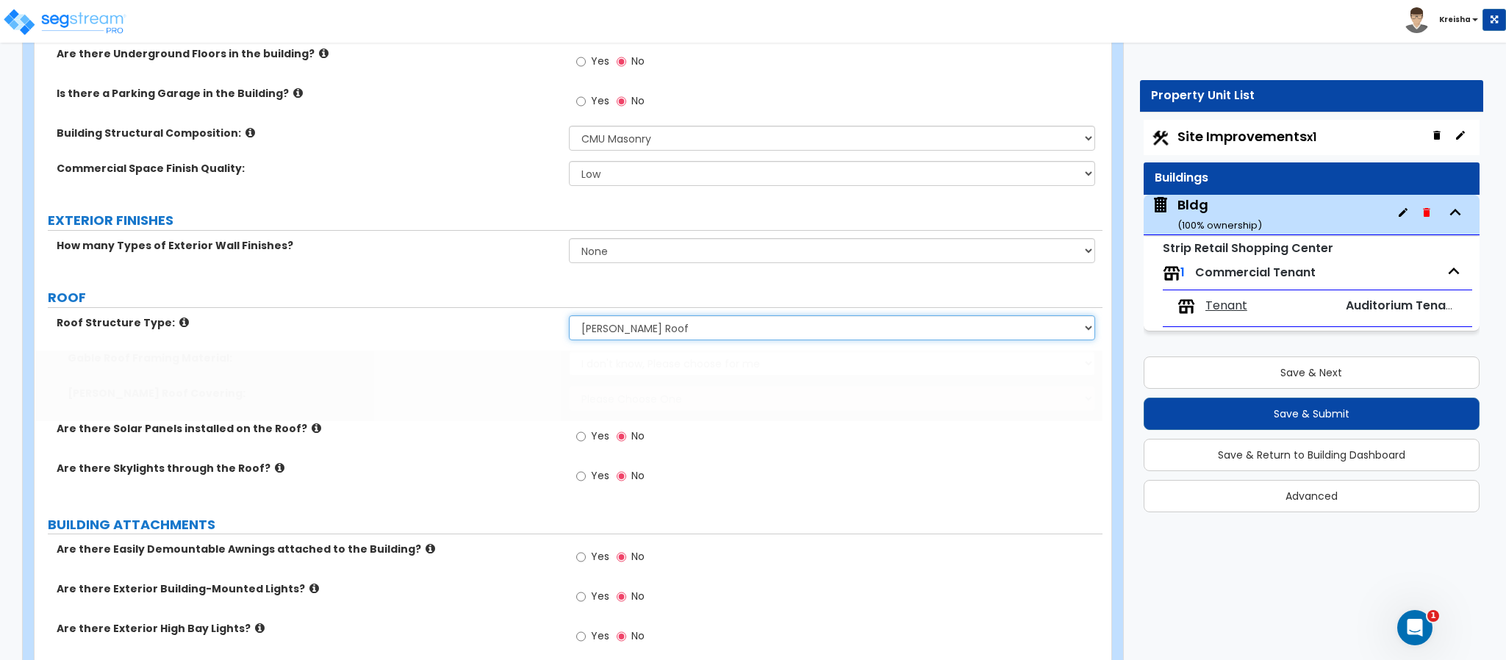
select select "2"
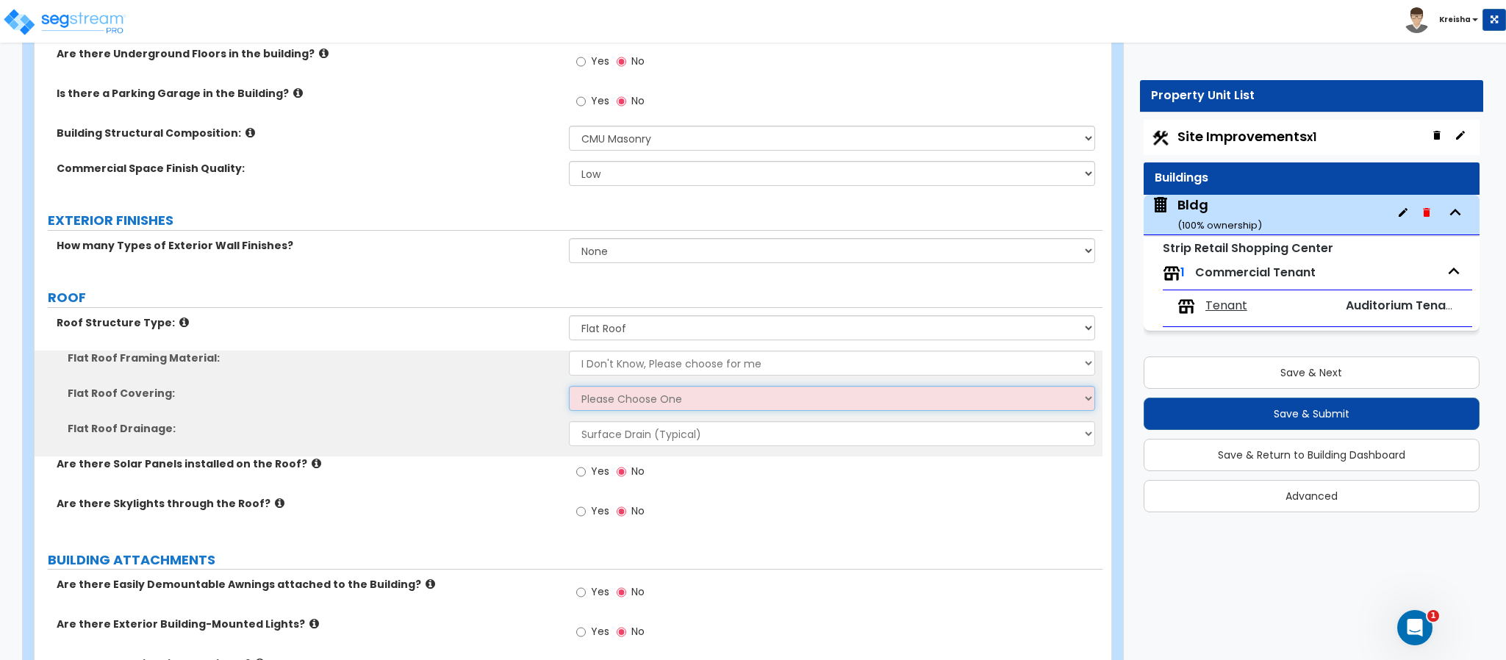
select select "1"
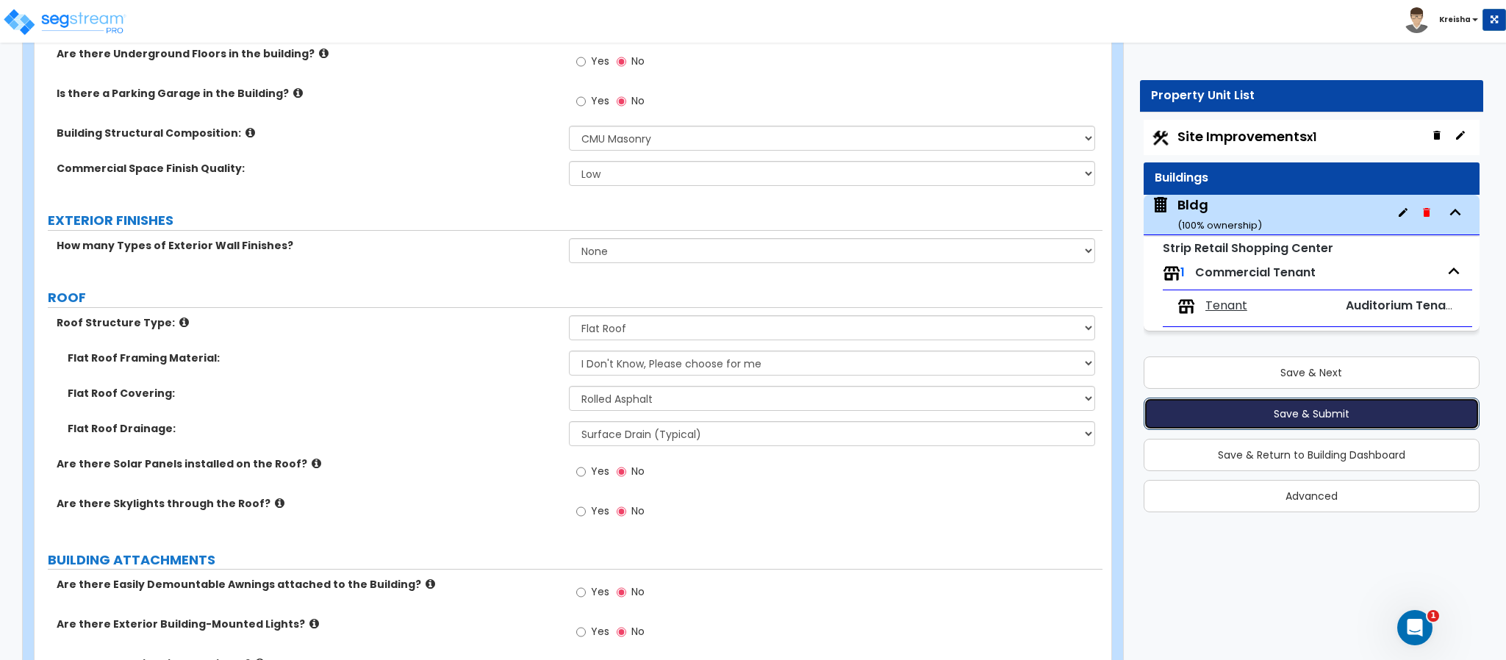
click at [1174, 415] on button "Save & Submit" at bounding box center [1312, 414] width 336 height 32
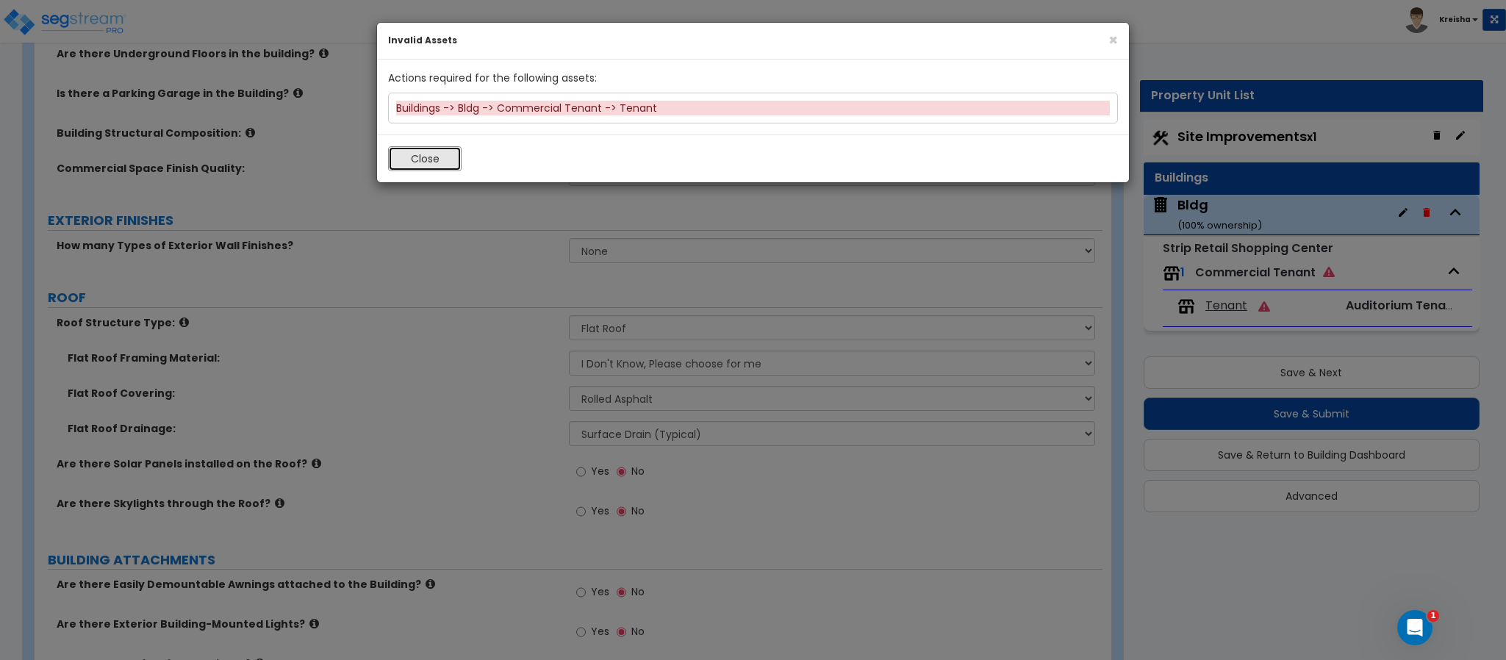
click at [437, 157] on button "Close" at bounding box center [425, 158] width 74 height 25
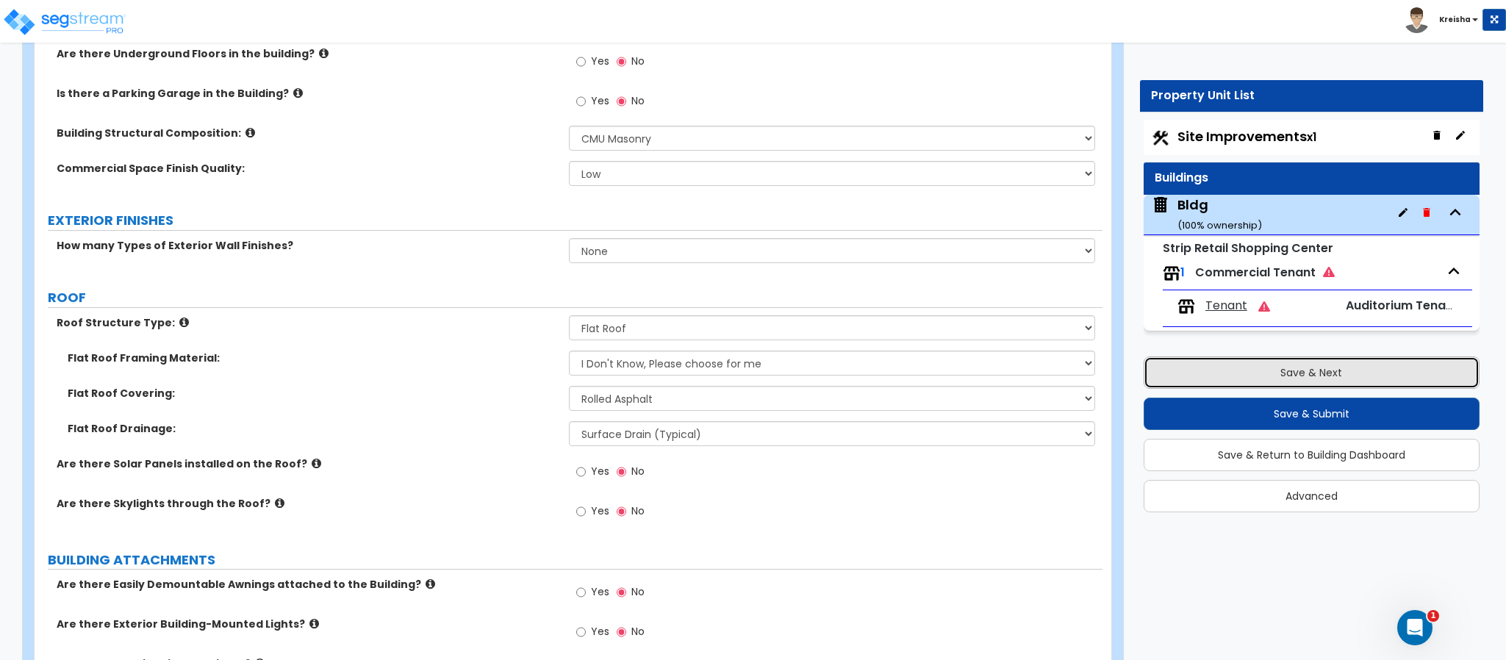
click at [1256, 382] on button "Save & Next" at bounding box center [1312, 373] width 336 height 32
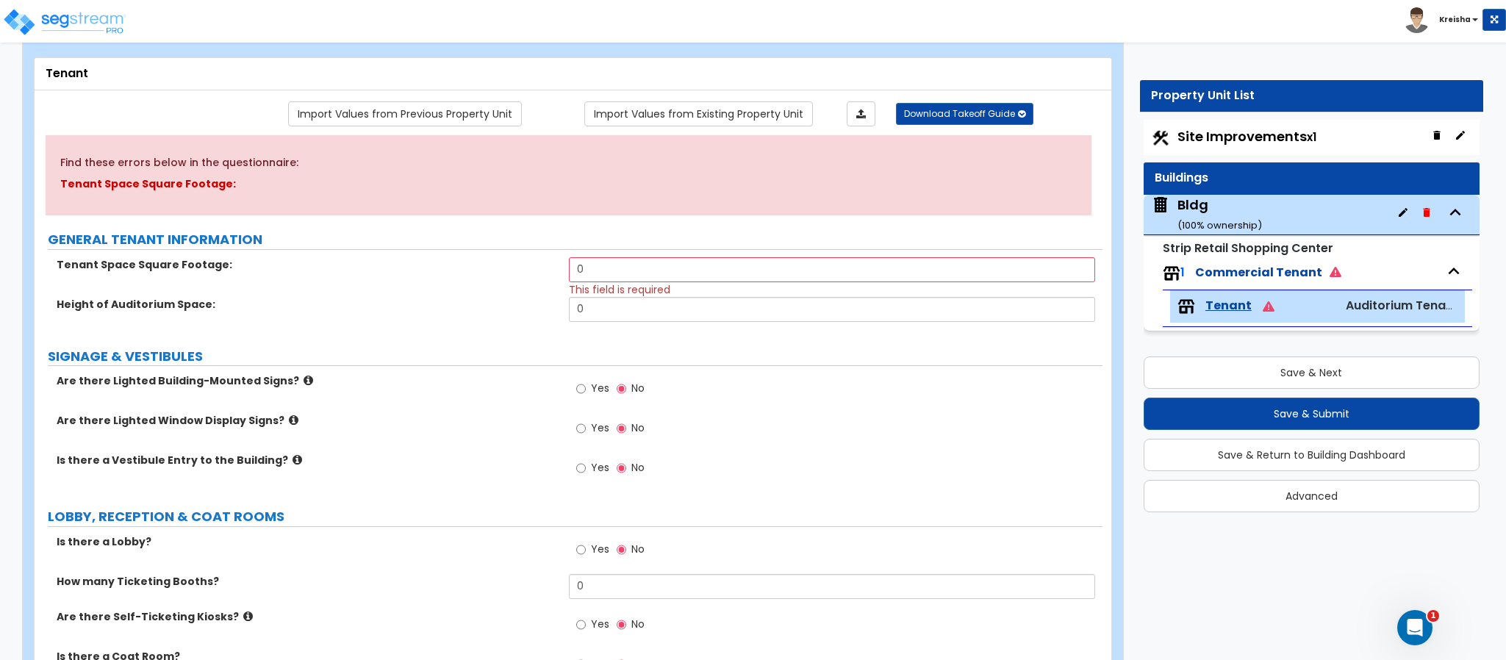
scroll to position [0, 0]
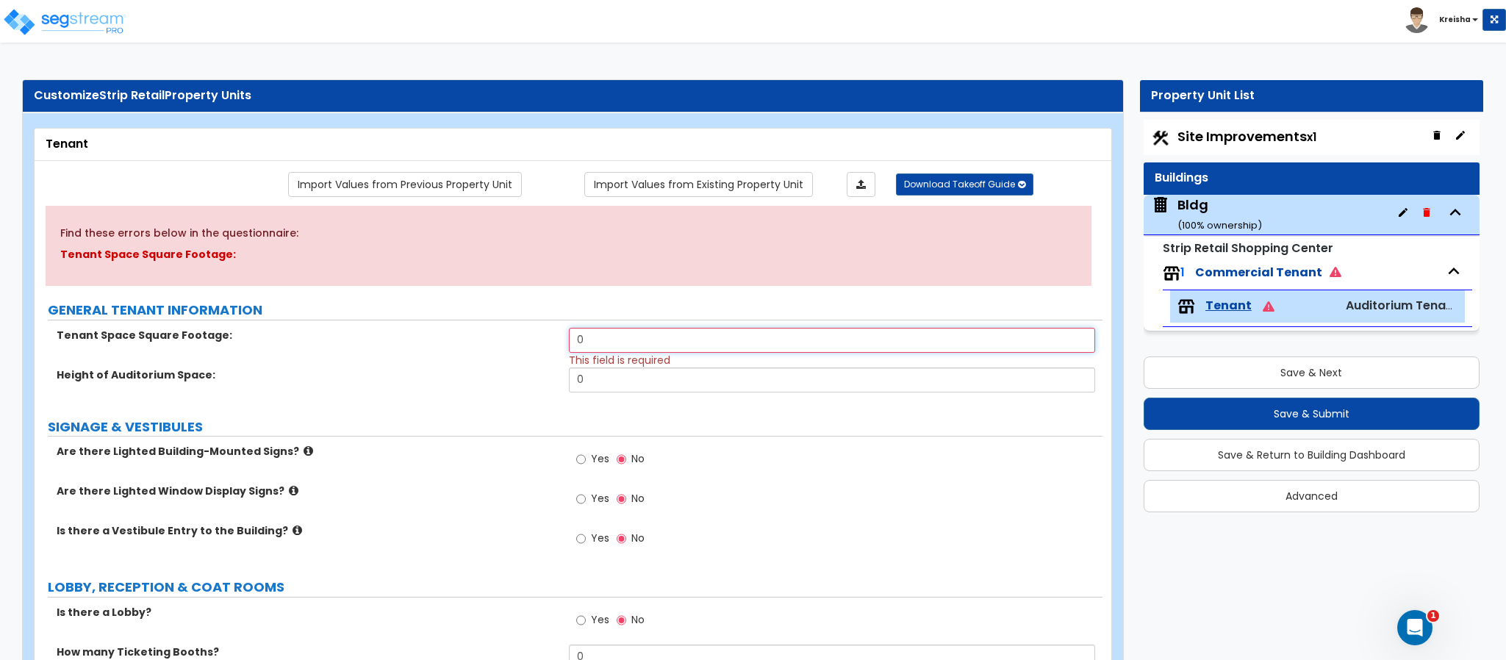
click at [624, 340] on input "0" at bounding box center [832, 340] width 527 height 25
type input "10,000"
type input "17"
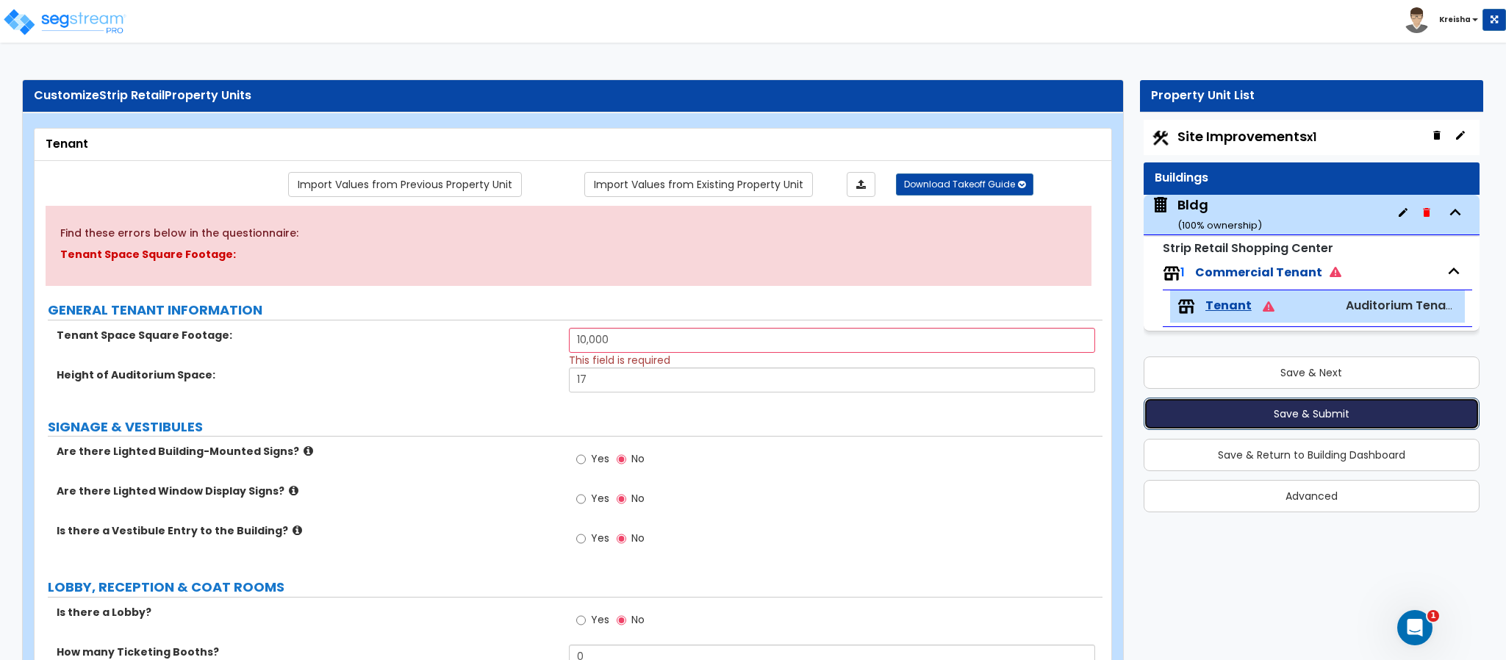
click at [1190, 415] on button "Save & Submit" at bounding box center [1312, 414] width 336 height 32
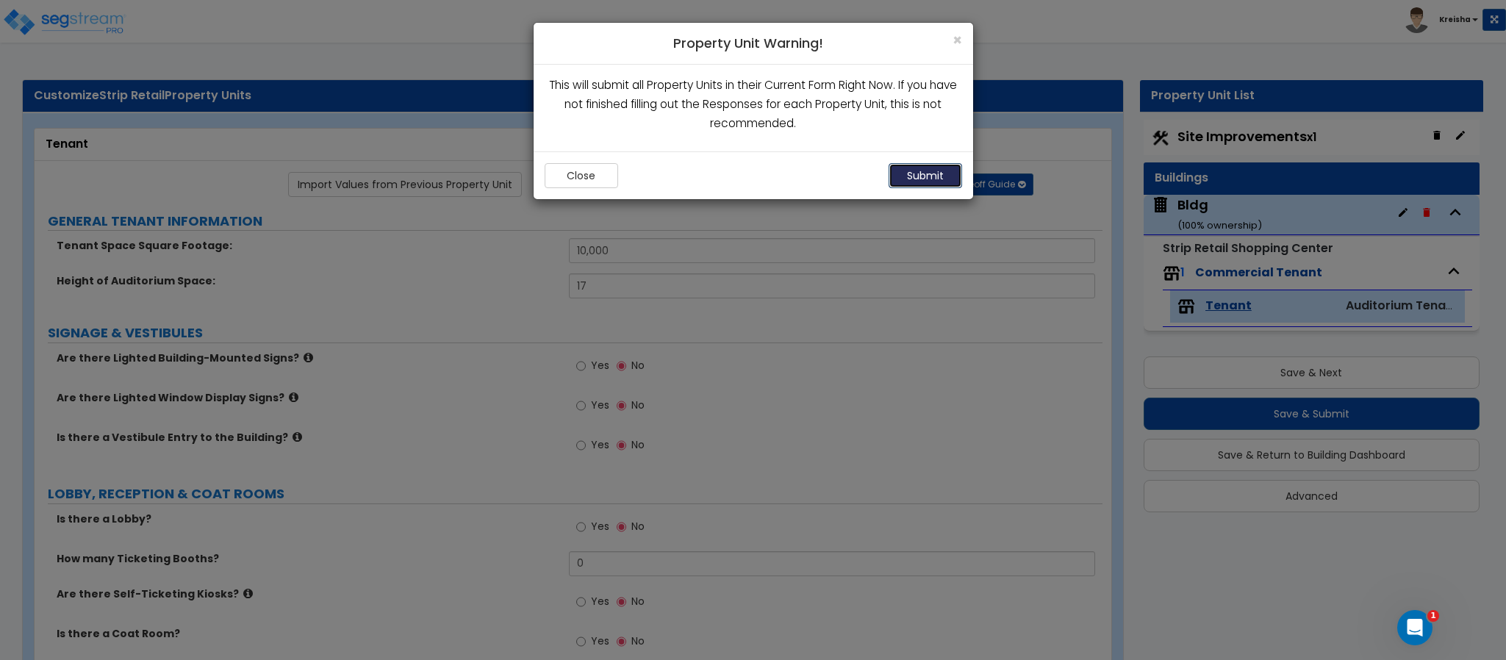
click at [929, 173] on button "Submit" at bounding box center [926, 175] width 74 height 25
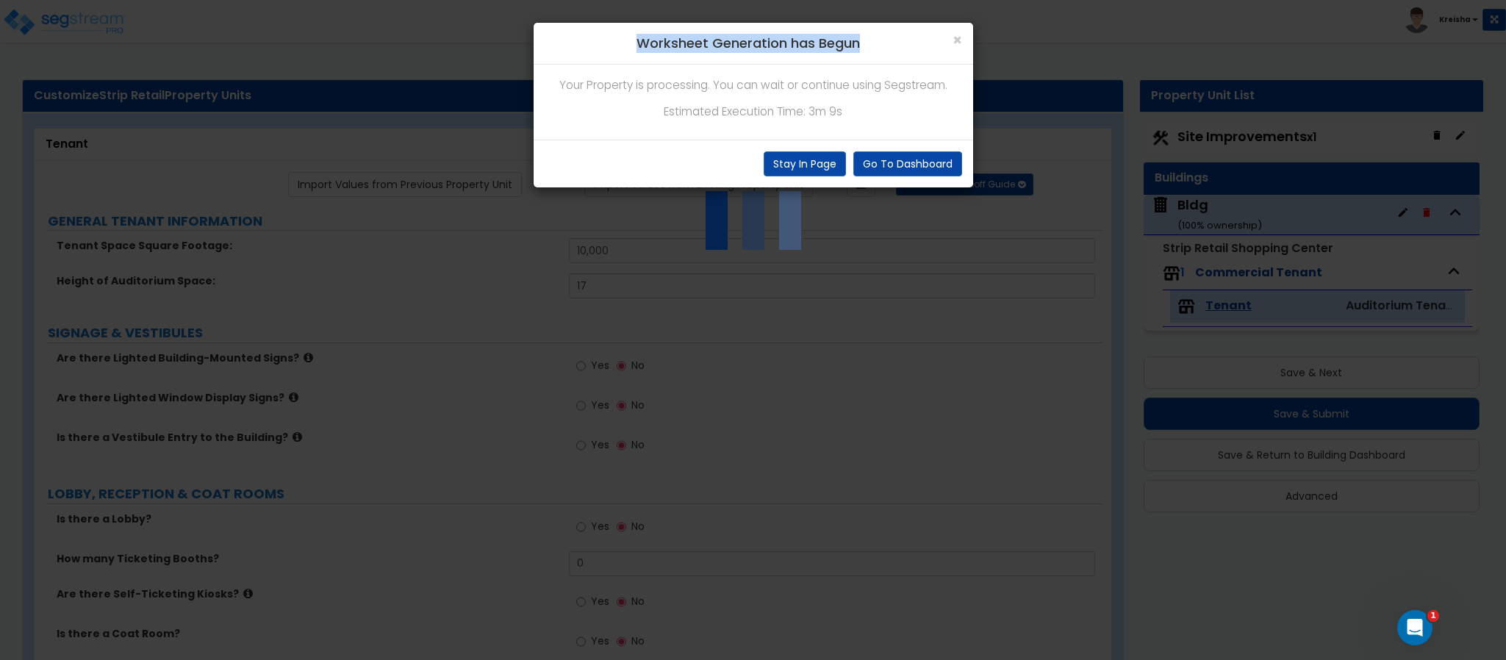
drag, startPoint x: 647, startPoint y: 45, endPoint x: 870, endPoint y: 51, distance: 222.9
click at [870, 51] on h4 "Worksheet Generation has Begun" at bounding box center [754, 43] width 418 height 19
click at [857, 49] on h4 "Worksheet Generation has Begun" at bounding box center [754, 43] width 418 height 19
click at [856, 49] on h4 "Worksheet Generation has Begun" at bounding box center [754, 43] width 418 height 19
click at [954, 44] on span "×" at bounding box center [958, 39] width 10 height 21
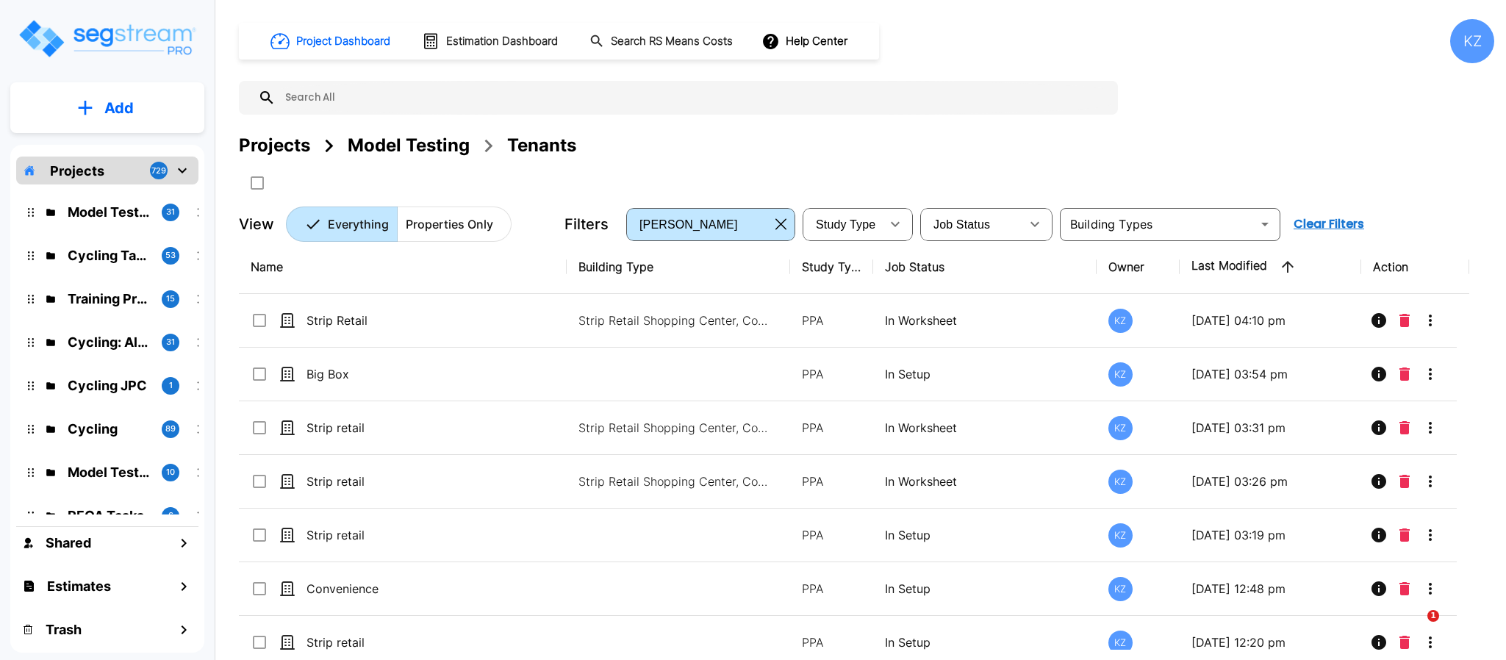
click at [100, 104] on button "Add" at bounding box center [107, 108] width 194 height 43
click at [795, 157] on div "Projects Model Testing Tenants" at bounding box center [867, 163] width 1256 height 62
click at [124, 126] on button "Add" at bounding box center [107, 108] width 194 height 43
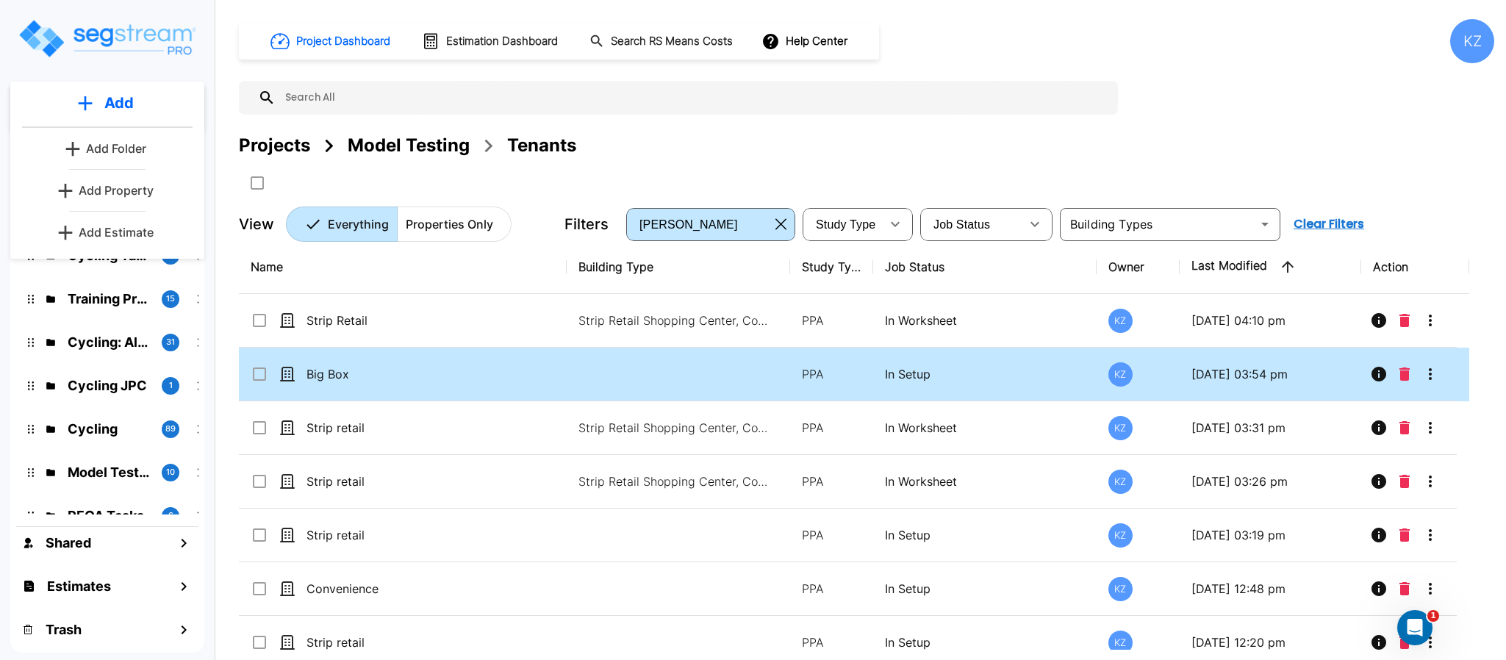
drag, startPoint x: 115, startPoint y: 195, endPoint x: 504, endPoint y: 360, distance: 422.0
click at [115, 194] on p "Add Property" at bounding box center [116, 191] width 75 height 18
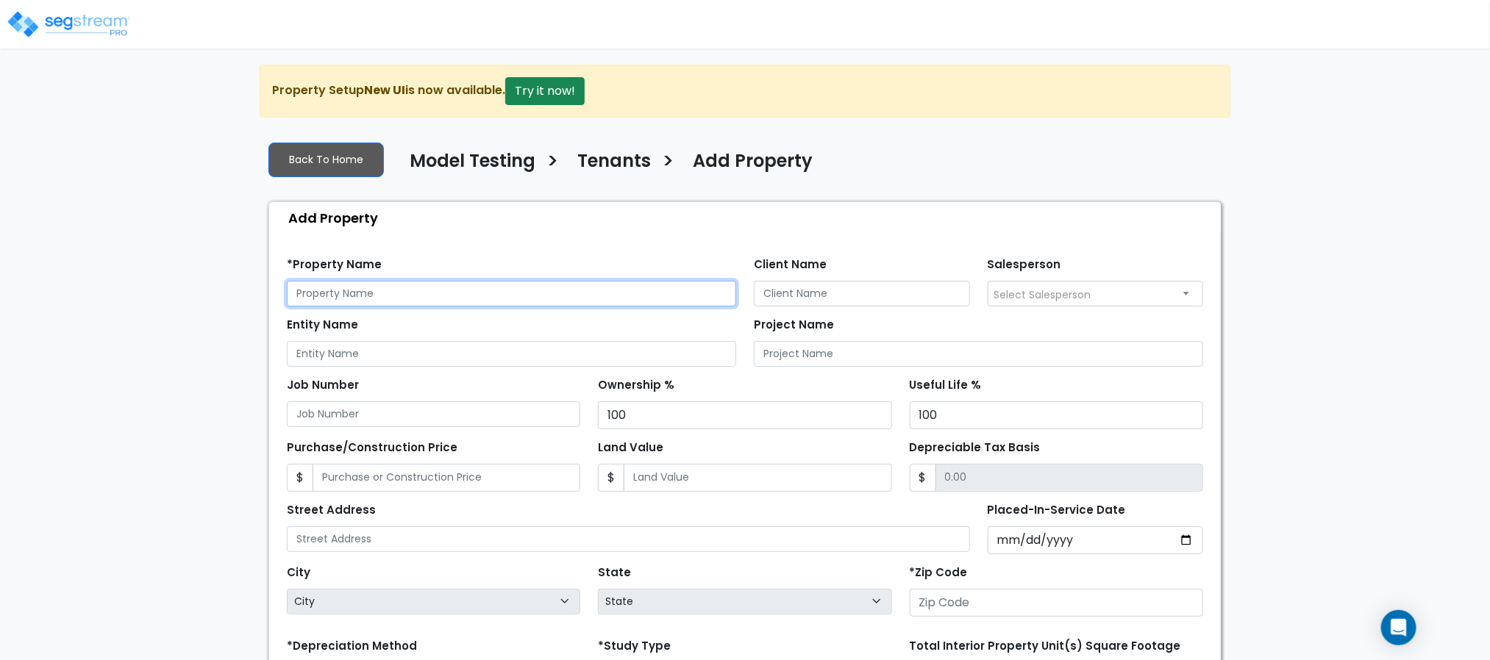
click at [507, 301] on input "text" at bounding box center [511, 294] width 449 height 26
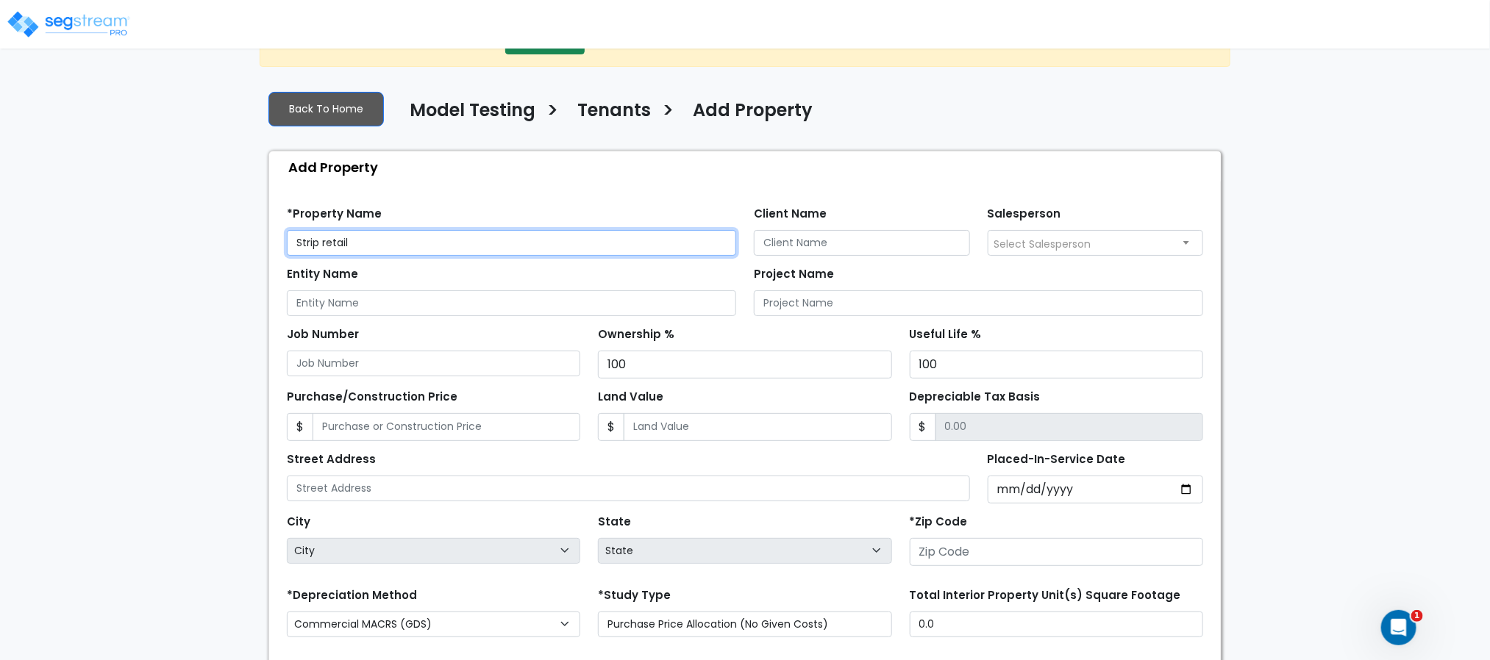
scroll to position [146, 0]
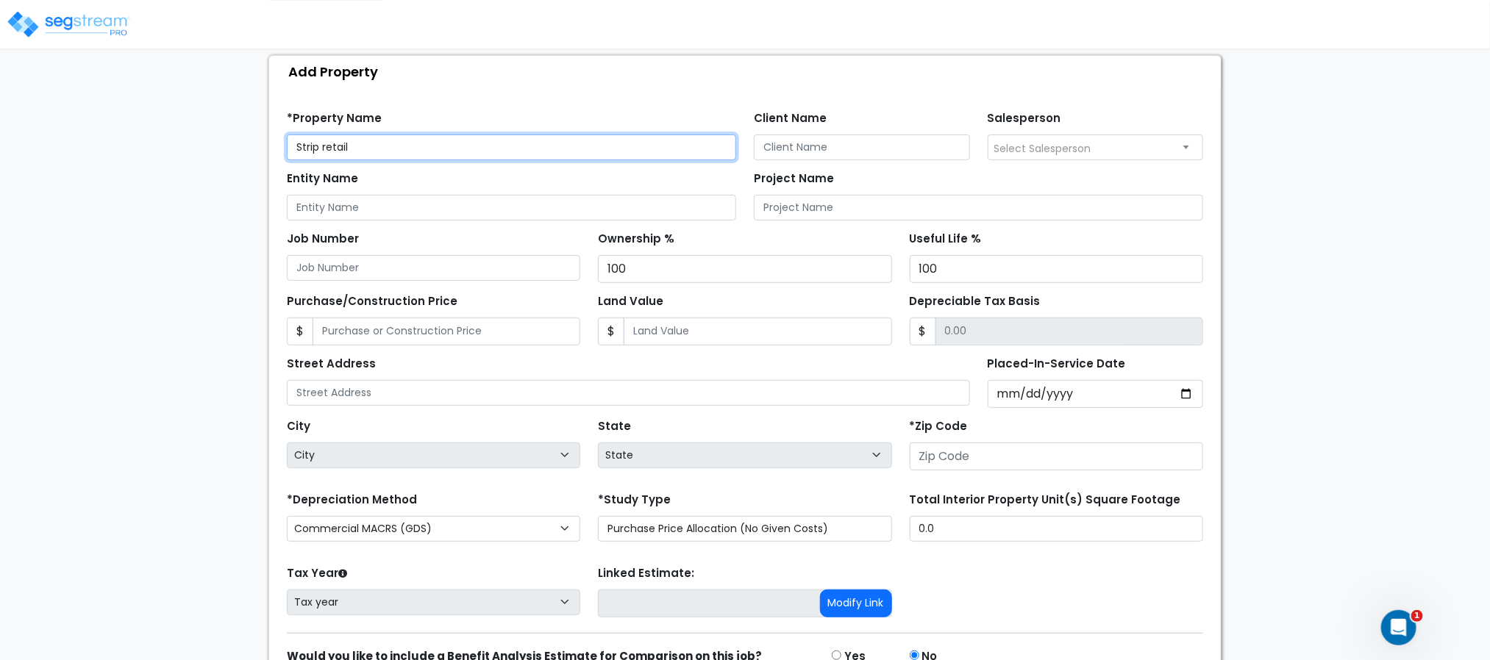
type input "Strip retail"
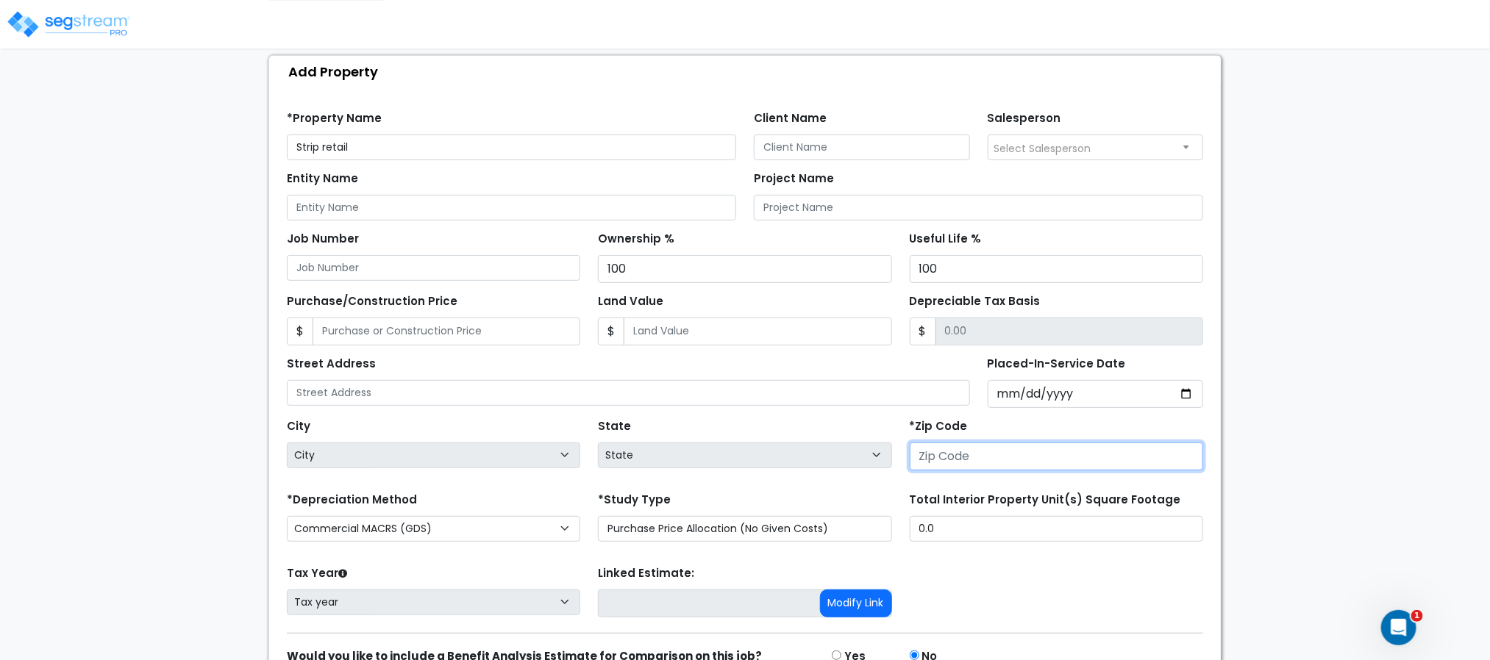
click at [925, 455] on input "number" at bounding box center [1055, 457] width 293 height 28
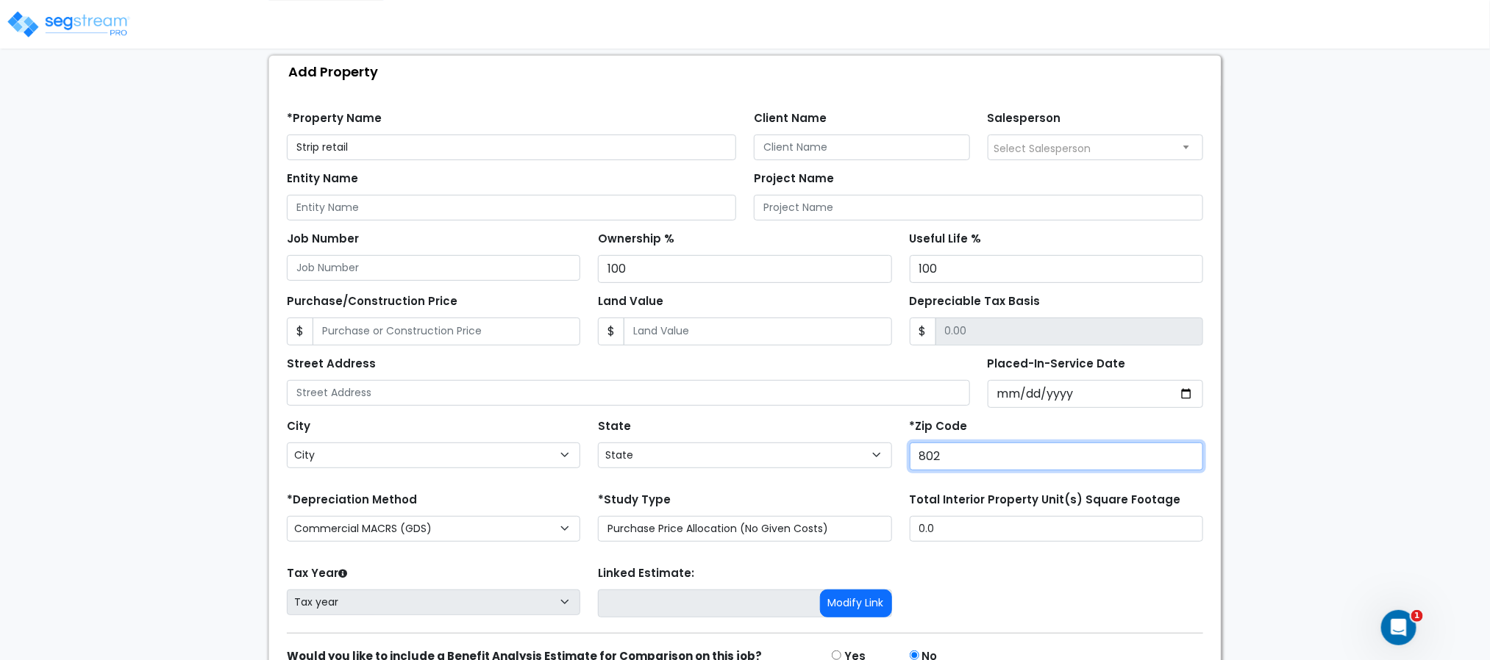
type input "8020"
select select "CO"
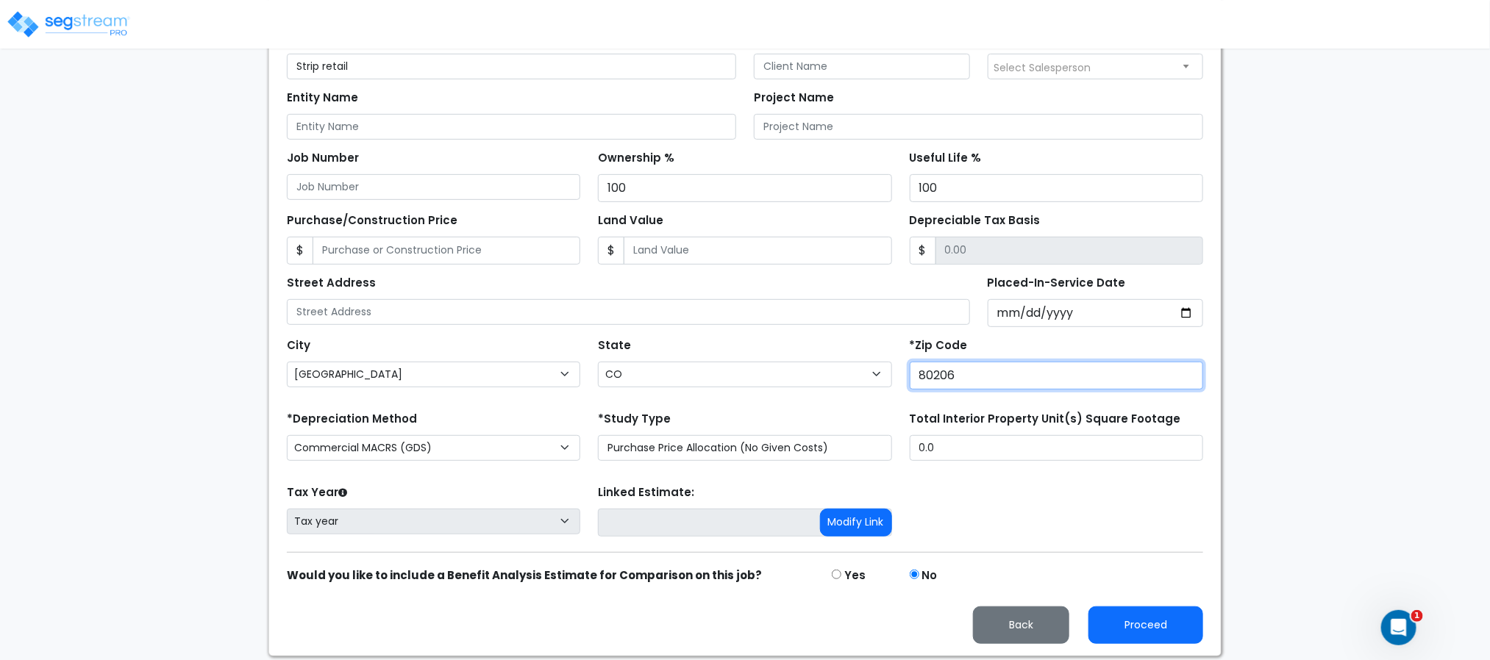
scroll to position [232, 0]
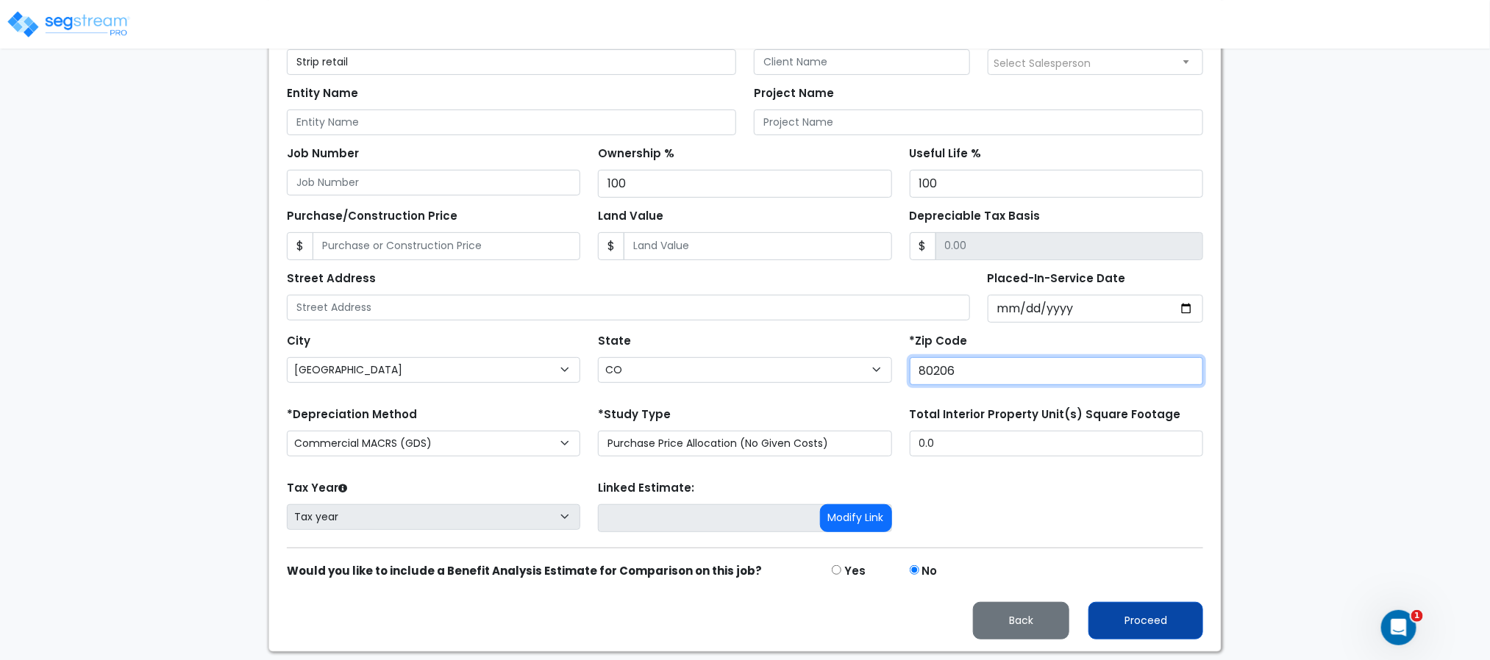
type input "80206"
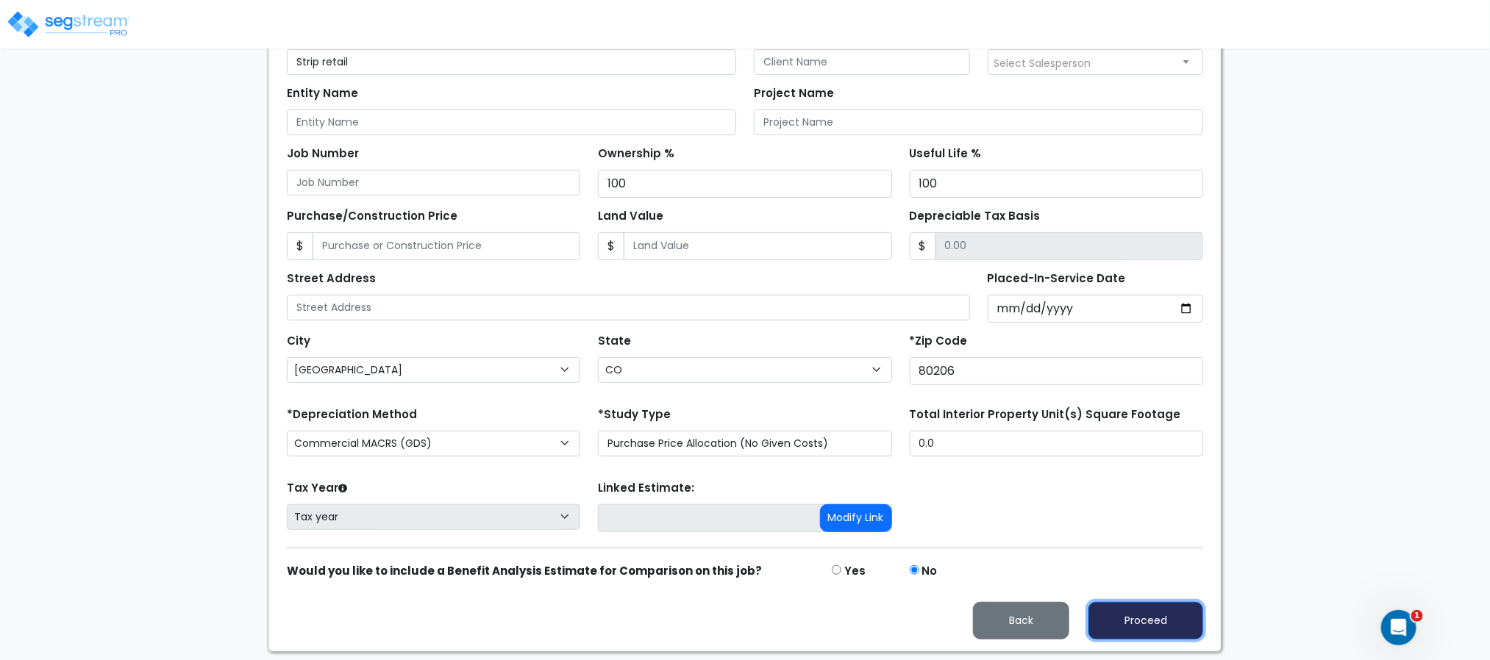
click at [1145, 620] on button "Proceed" at bounding box center [1145, 620] width 115 height 37
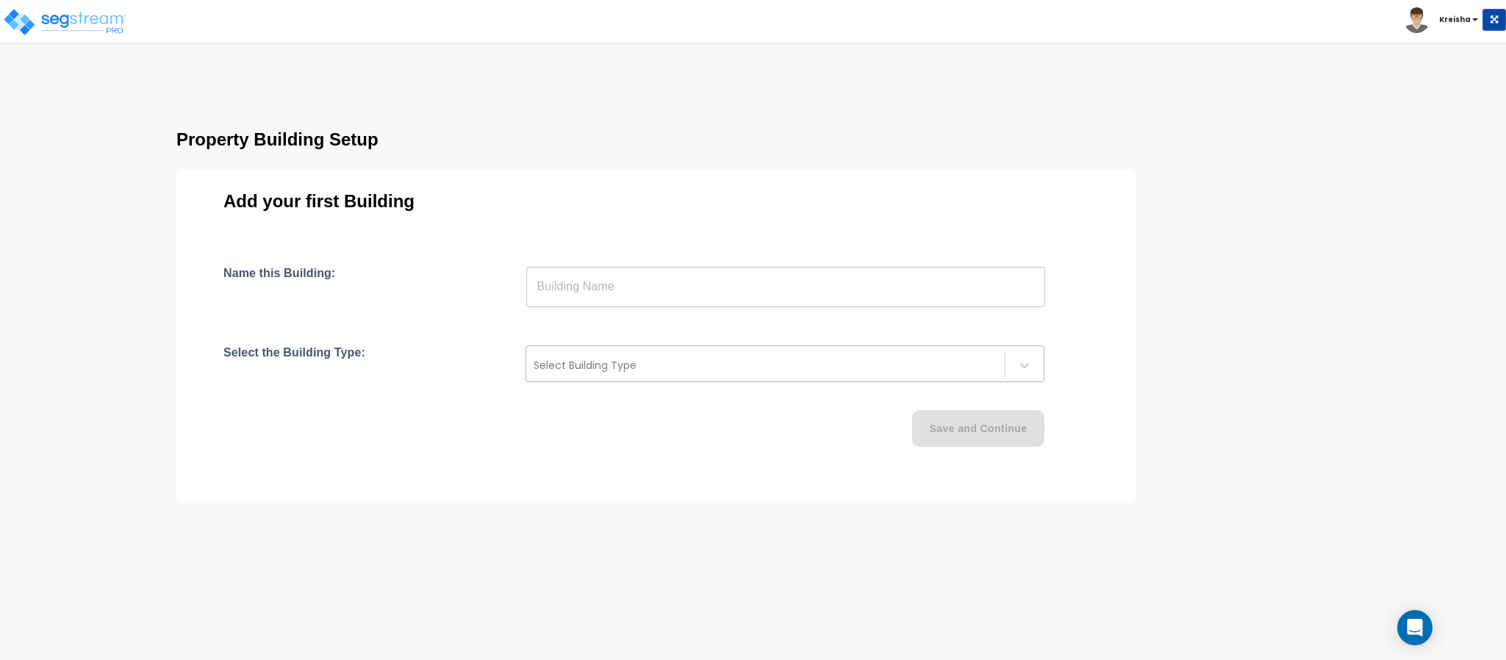
click at [783, 365] on div at bounding box center [766, 366] width 464 height 18
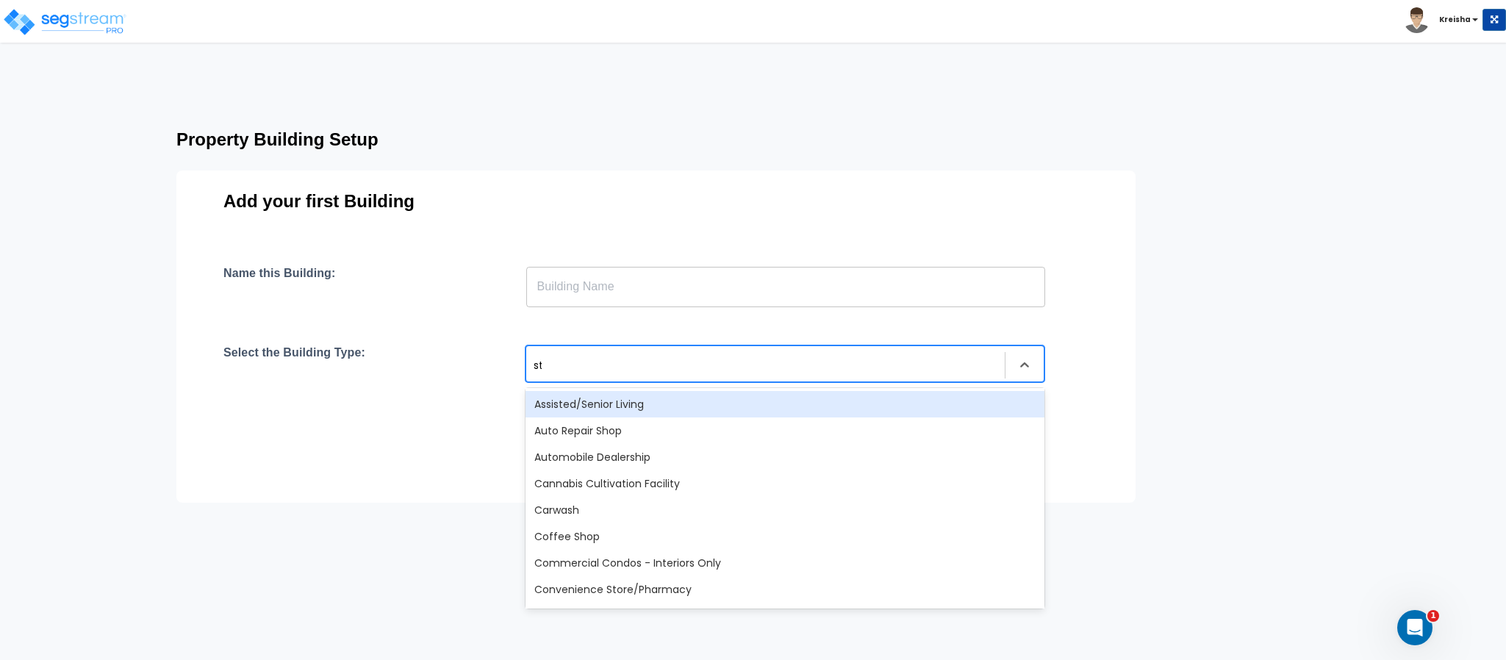
type input "str"
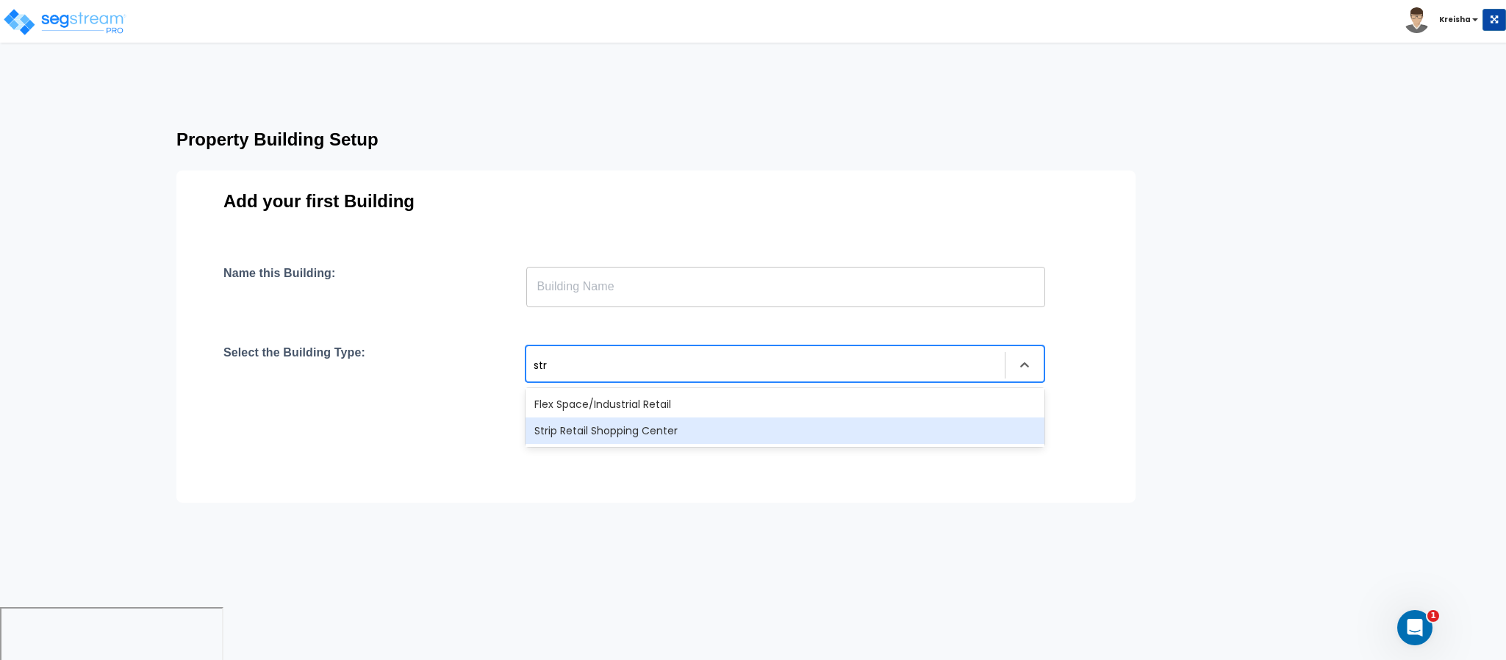
click at [582, 433] on div "Strip Retail Shopping Center" at bounding box center [785, 431] width 519 height 26
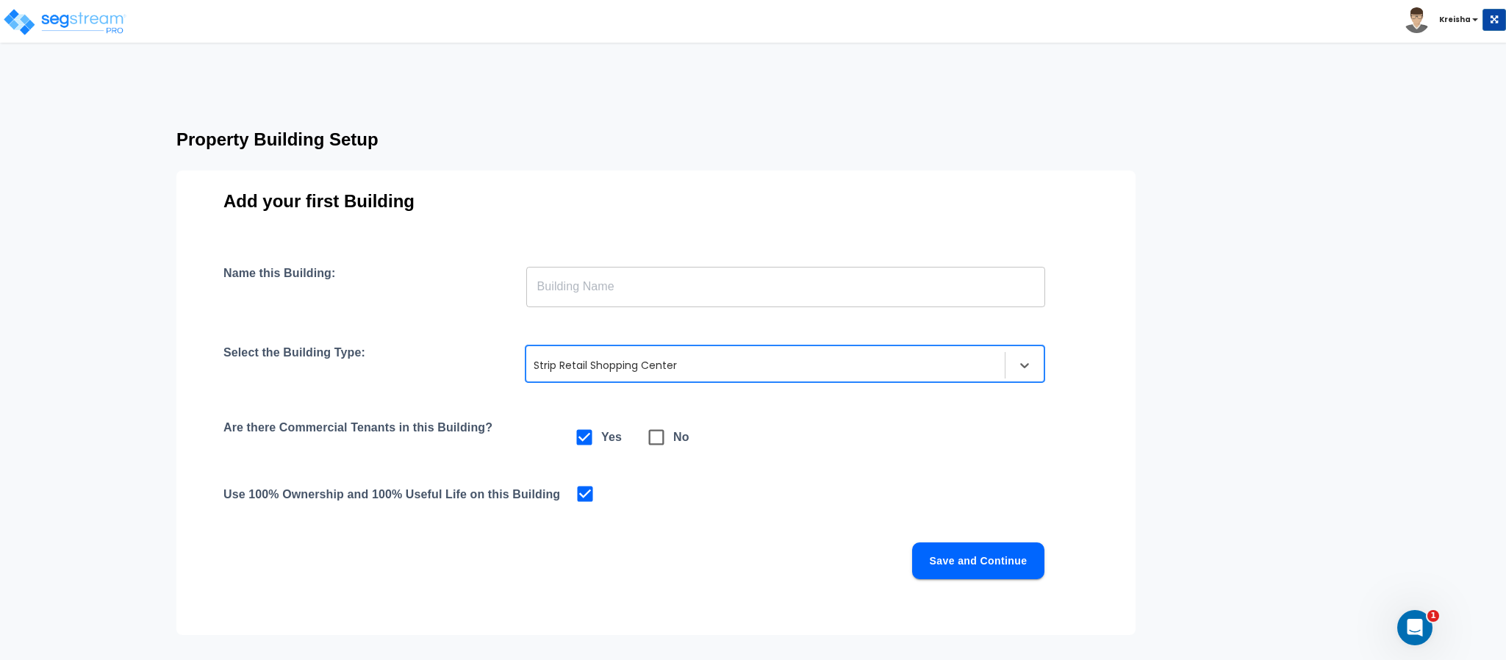
click at [582, 296] on input "text" at bounding box center [785, 286] width 519 height 41
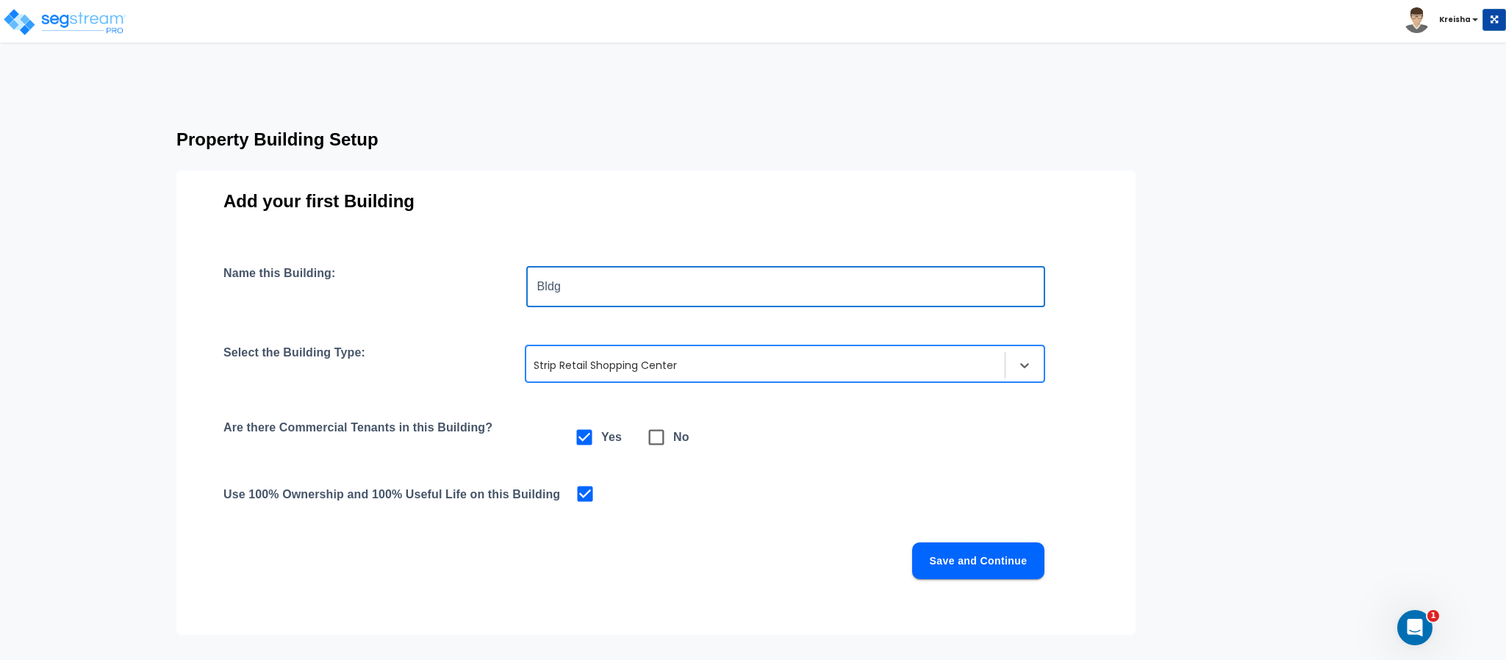
type input "Bldg"
click at [942, 554] on button "Save and Continue" at bounding box center [978, 561] width 132 height 37
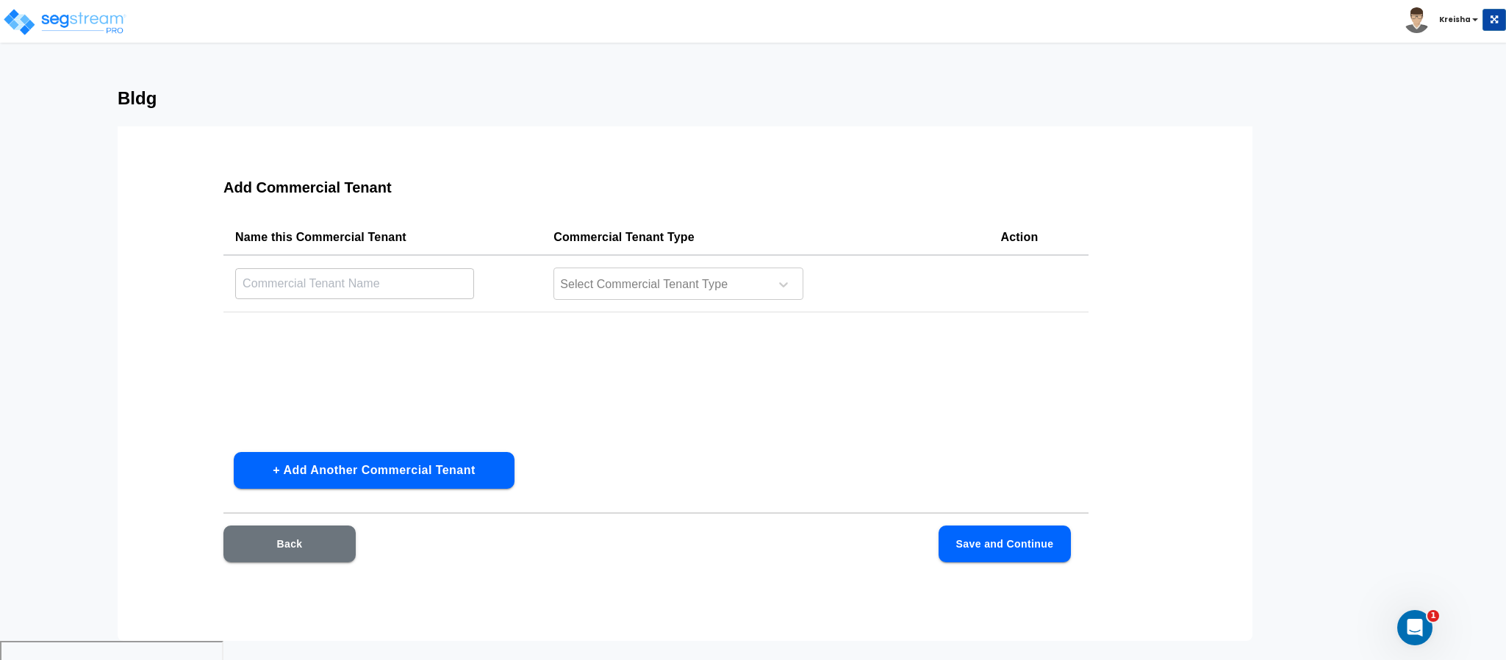
click at [582, 362] on div "Name this Commercial Tenant Commercial Tenant Type Action ​ Select Commercial T…" at bounding box center [656, 330] width 865 height 221
click at [596, 290] on div at bounding box center [659, 285] width 201 height 20
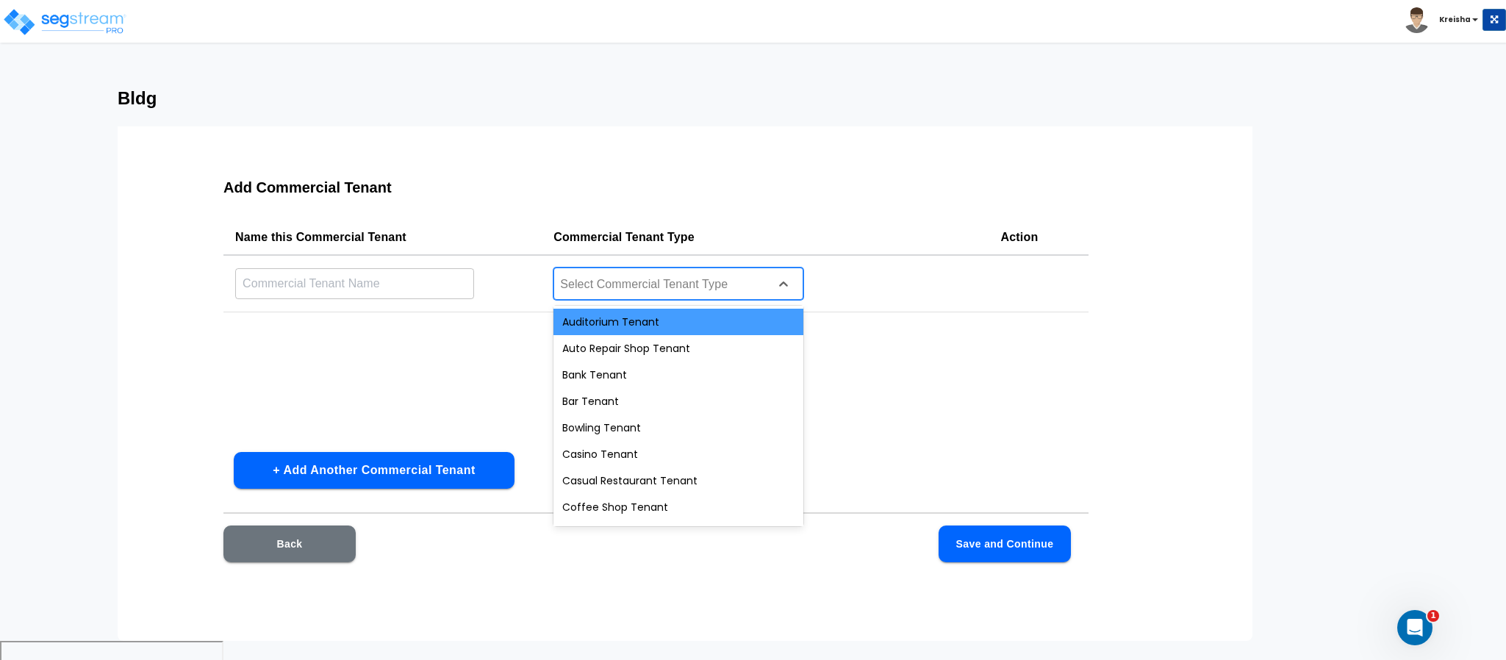
click at [591, 329] on div "Auditorium Tenant" at bounding box center [679, 322] width 250 height 26
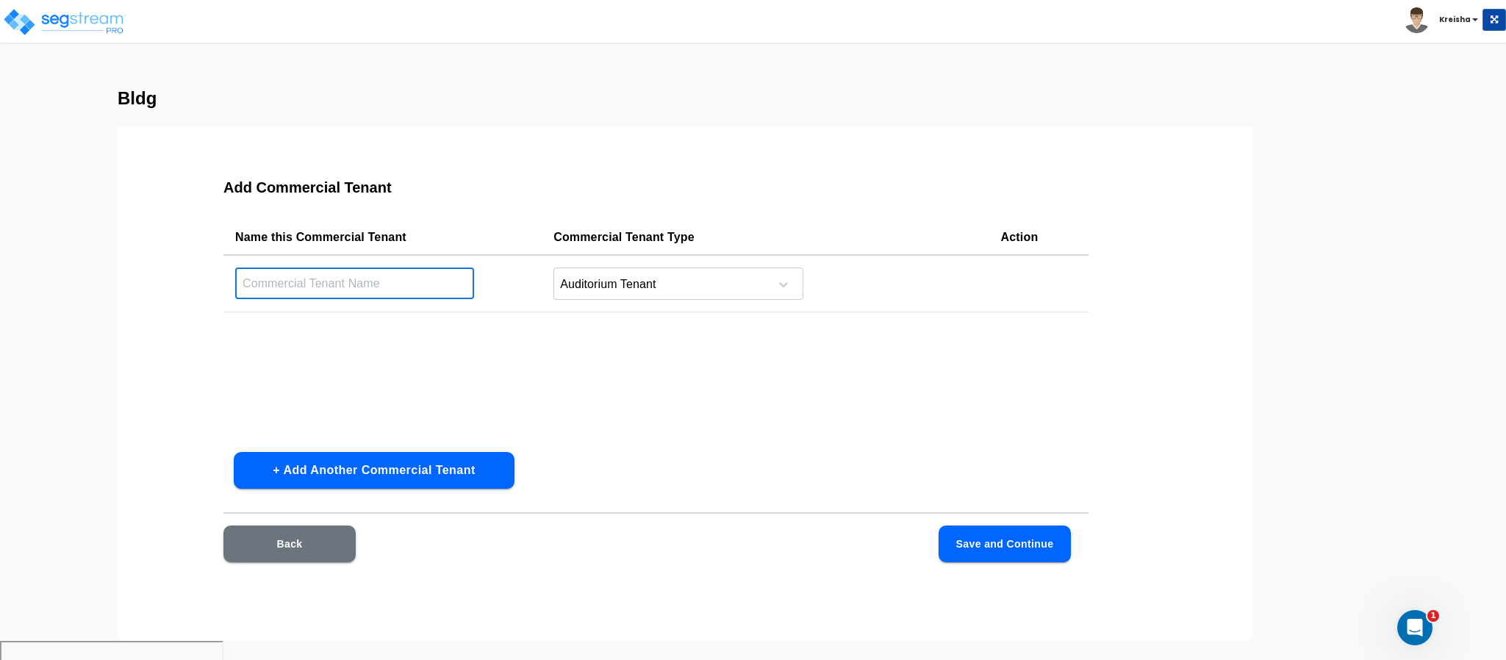
click at [335, 274] on input "text" at bounding box center [354, 284] width 239 height 32
type input "Auditorium"
click at [321, 540] on button "Back" at bounding box center [290, 544] width 132 height 37
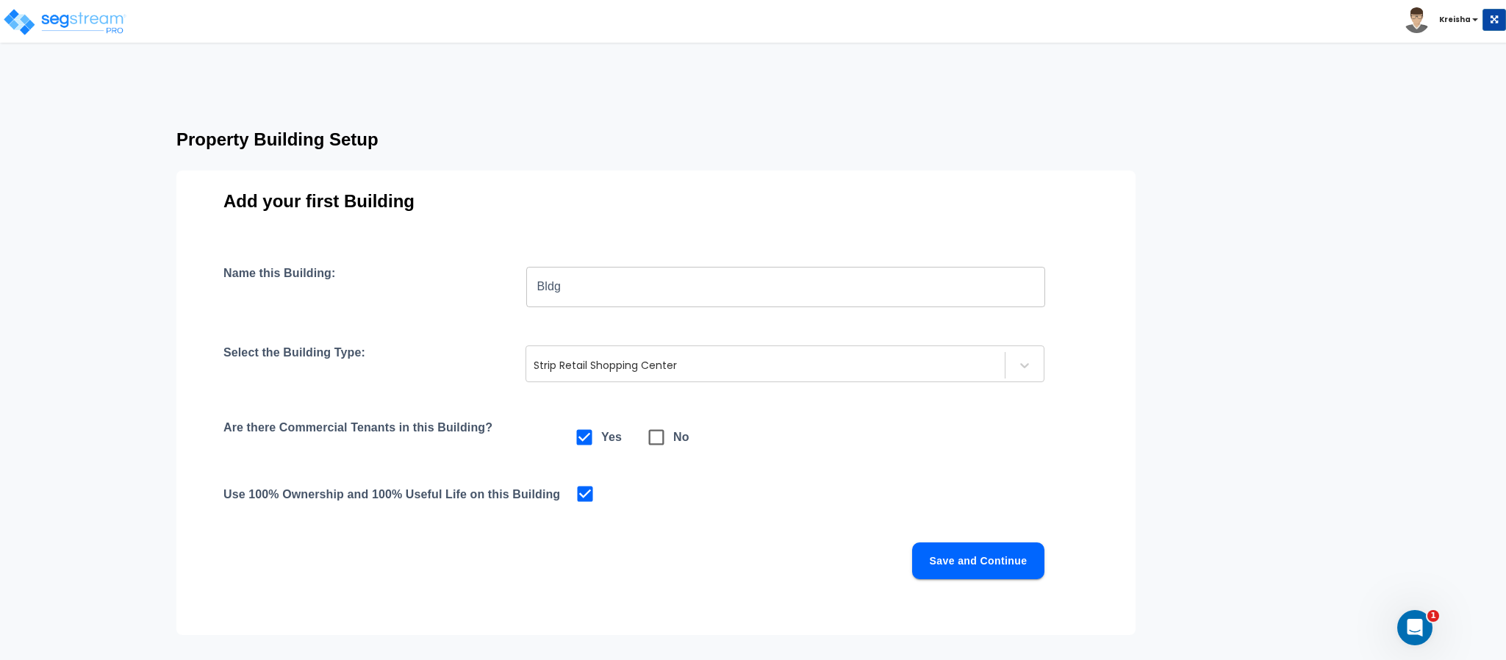
click at [648, 441] on icon at bounding box center [656, 437] width 21 height 21
checkbox input "false"
checkbox input "true"
click at [987, 536] on div "Name this Building: Bldg ​ Select the Building Type: Strip Retail Shopping Cent…" at bounding box center [656, 440] width 865 height 349
click at [986, 546] on button "Save and Continue" at bounding box center [978, 561] width 132 height 37
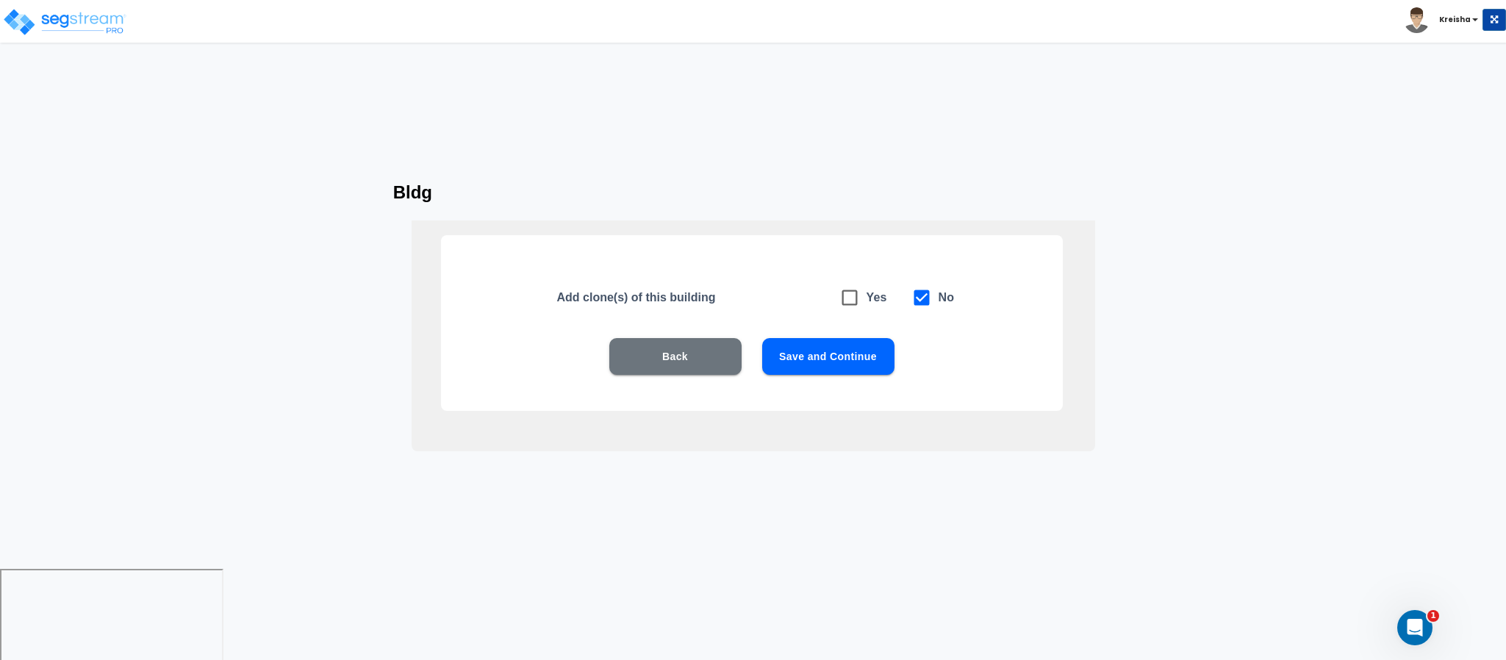
click at [812, 324] on div "Add clone(s) of this building Yes No Back Save and Continue" at bounding box center [752, 323] width 622 height 176
click at [801, 355] on button "Save and Continue" at bounding box center [828, 356] width 132 height 37
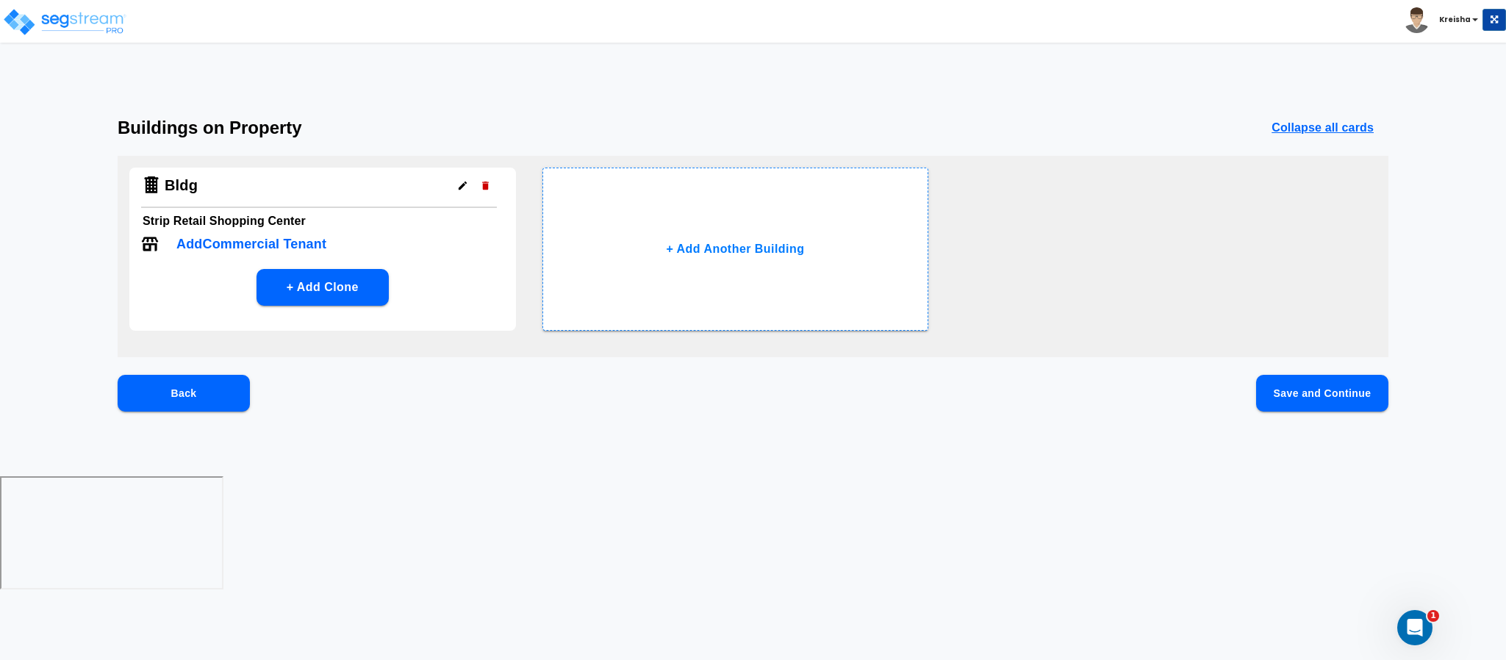
click at [1315, 384] on button "Save and Continue" at bounding box center [1323, 393] width 132 height 37
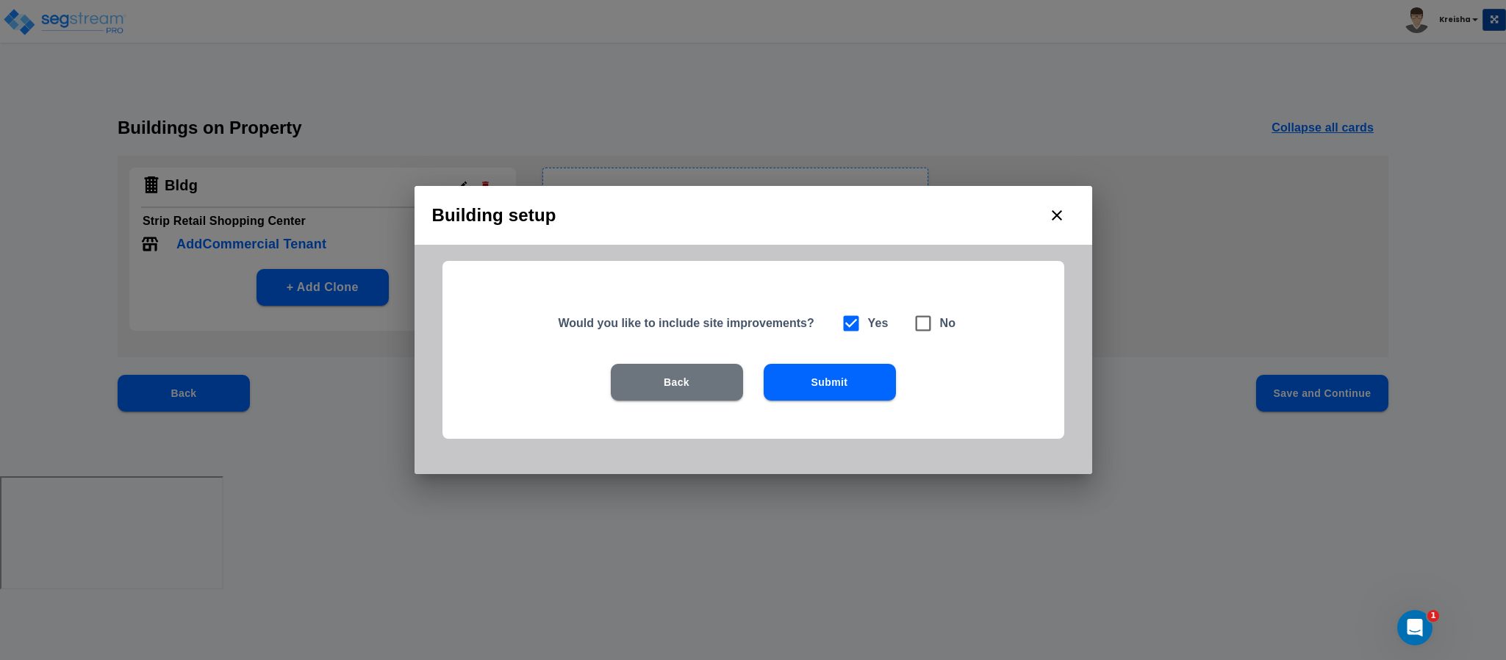
click at [854, 389] on button "Submit" at bounding box center [830, 382] width 132 height 37
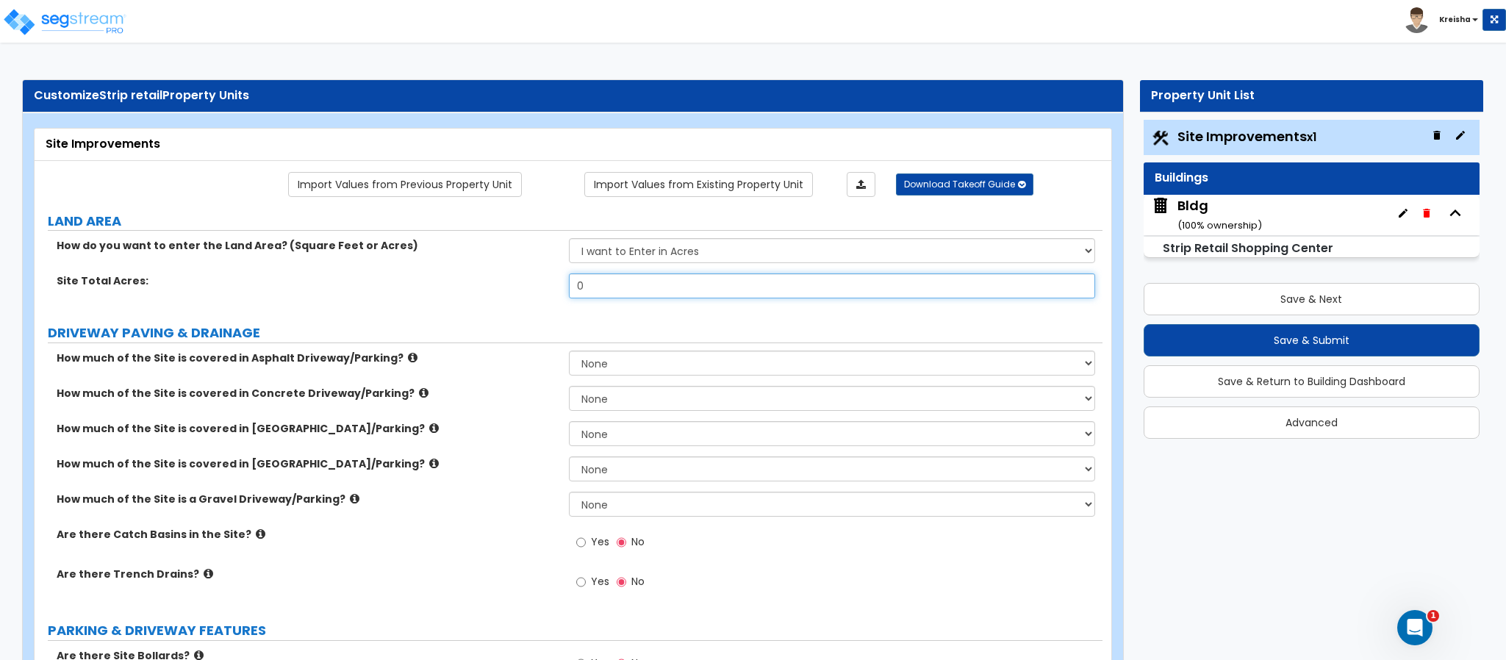
click at [615, 294] on input "0" at bounding box center [832, 286] width 527 height 25
click at [615, 293] on input "0" at bounding box center [832, 286] width 527 height 25
type input "1"
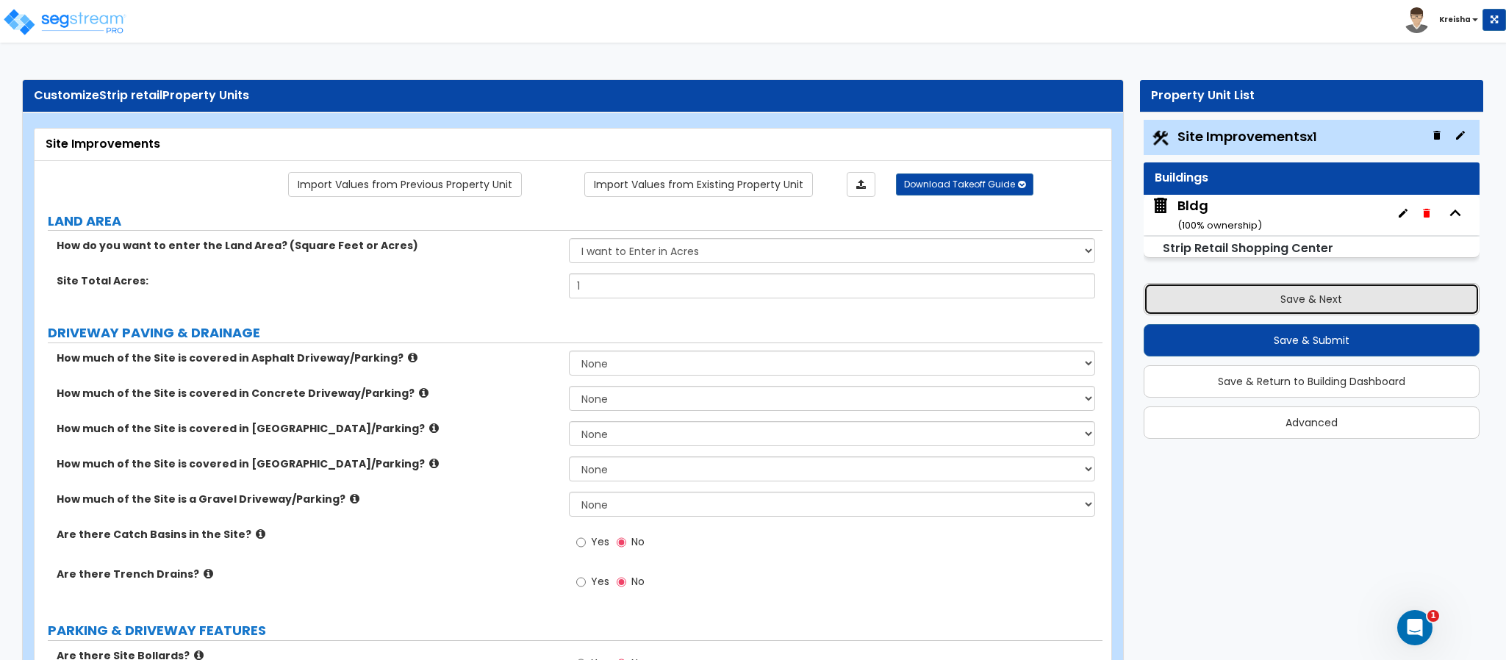
click at [1232, 285] on button "Save & Next" at bounding box center [1312, 299] width 336 height 32
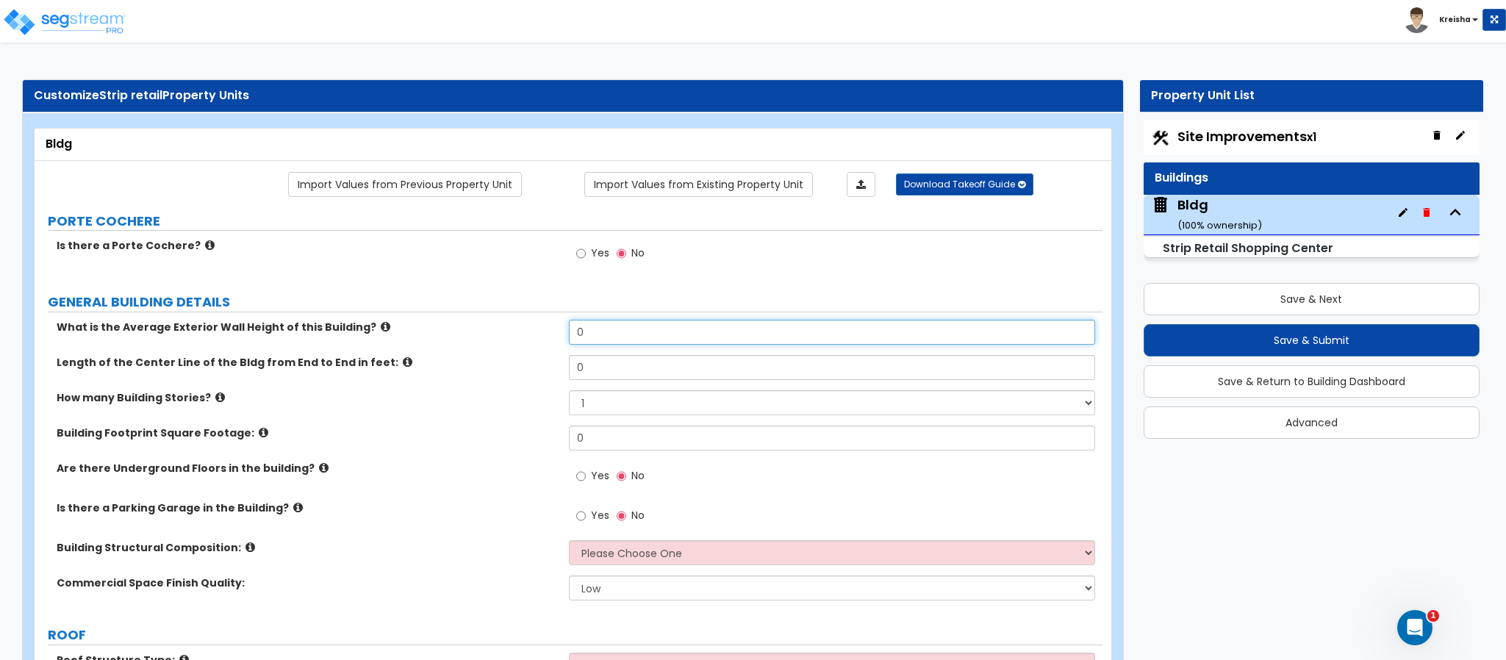
click at [618, 327] on input "0" at bounding box center [832, 332] width 527 height 25
click at [618, 326] on input "0" at bounding box center [832, 332] width 527 height 25
type input "17"
type input "80"
type input "10,000"
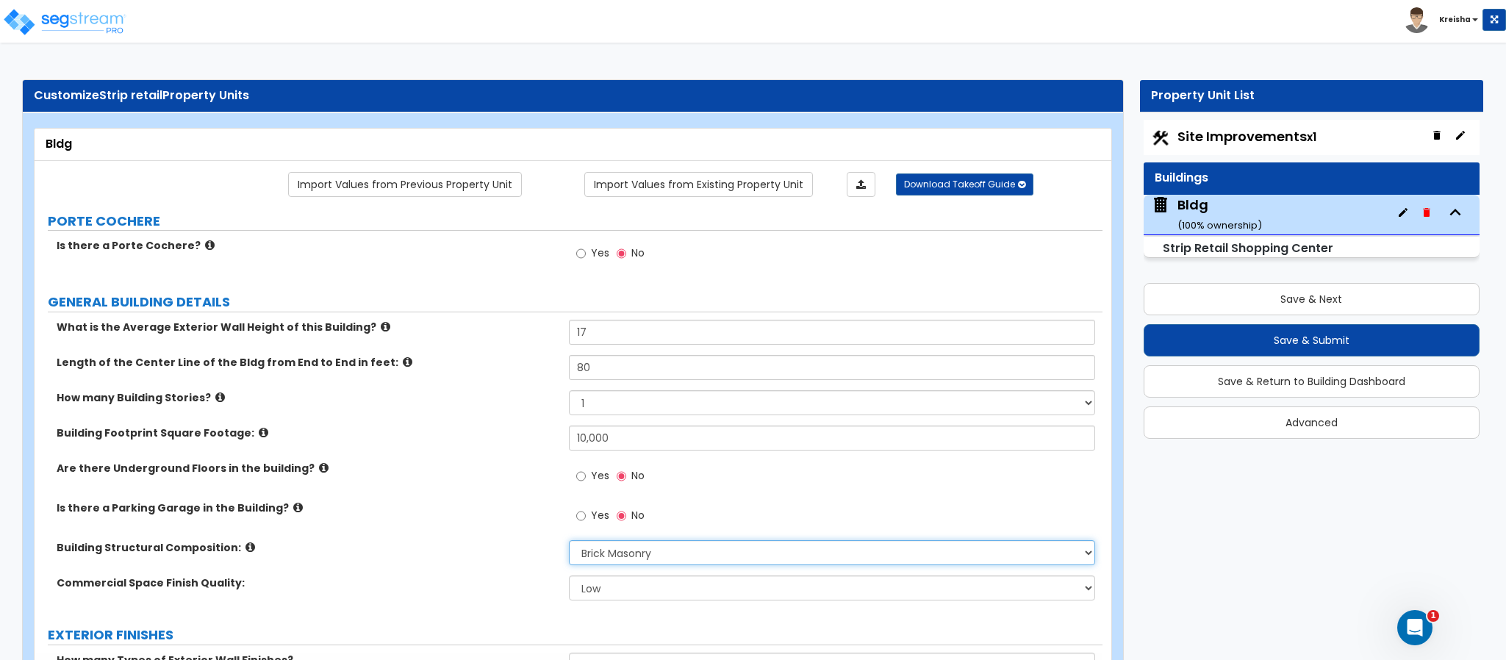
select select "6"
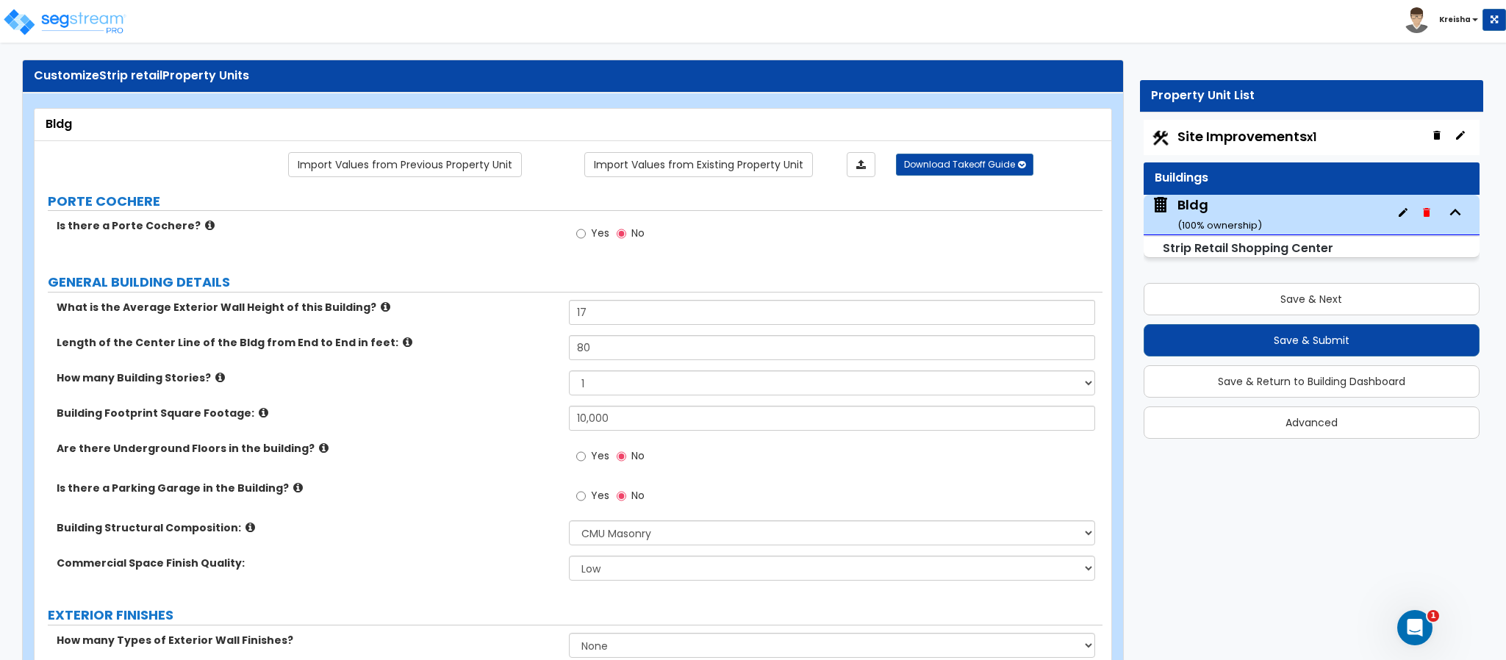
scroll to position [415, 0]
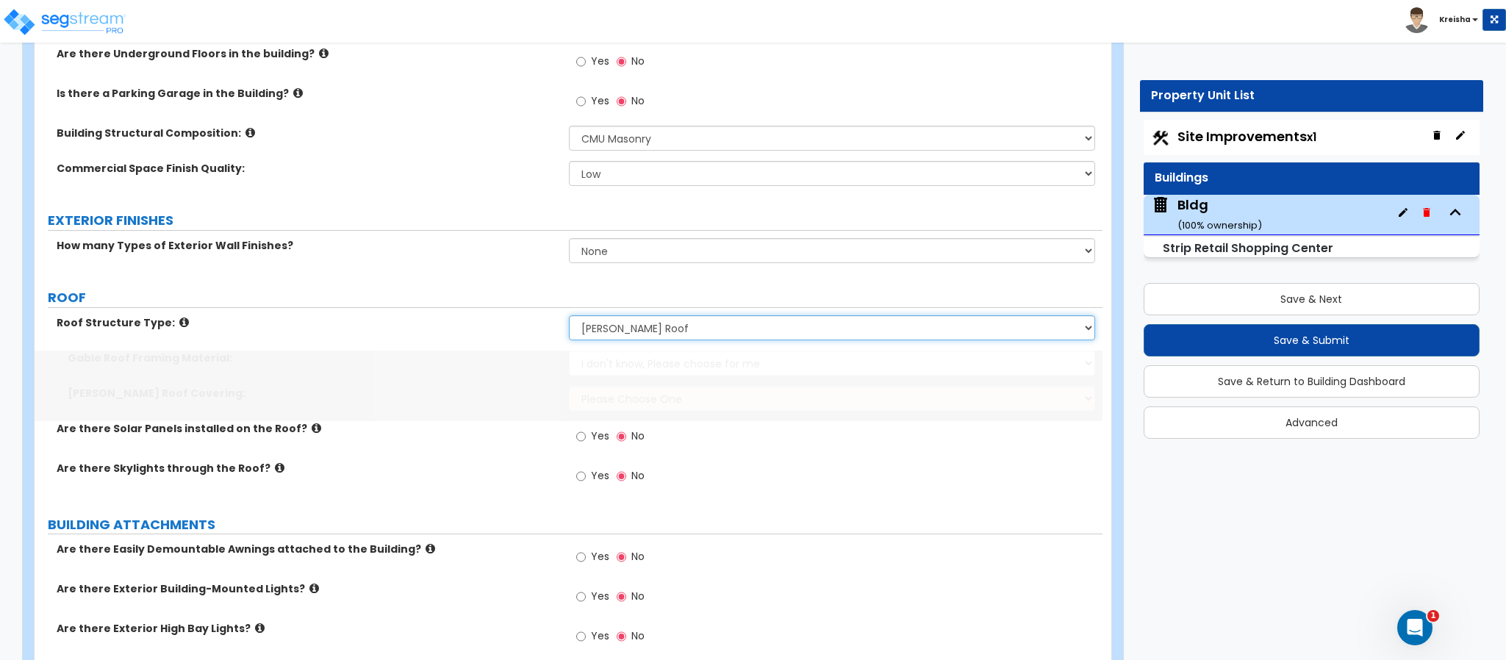
select select "2"
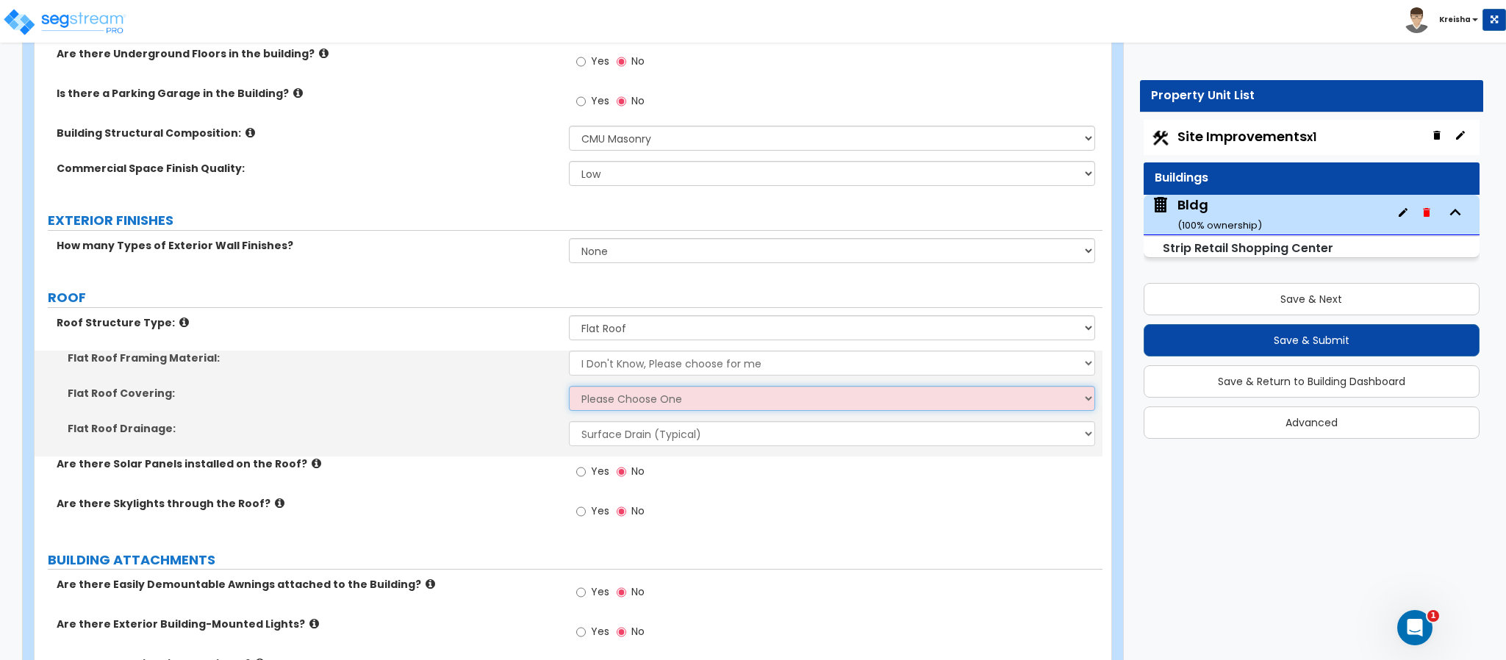
select select "1"
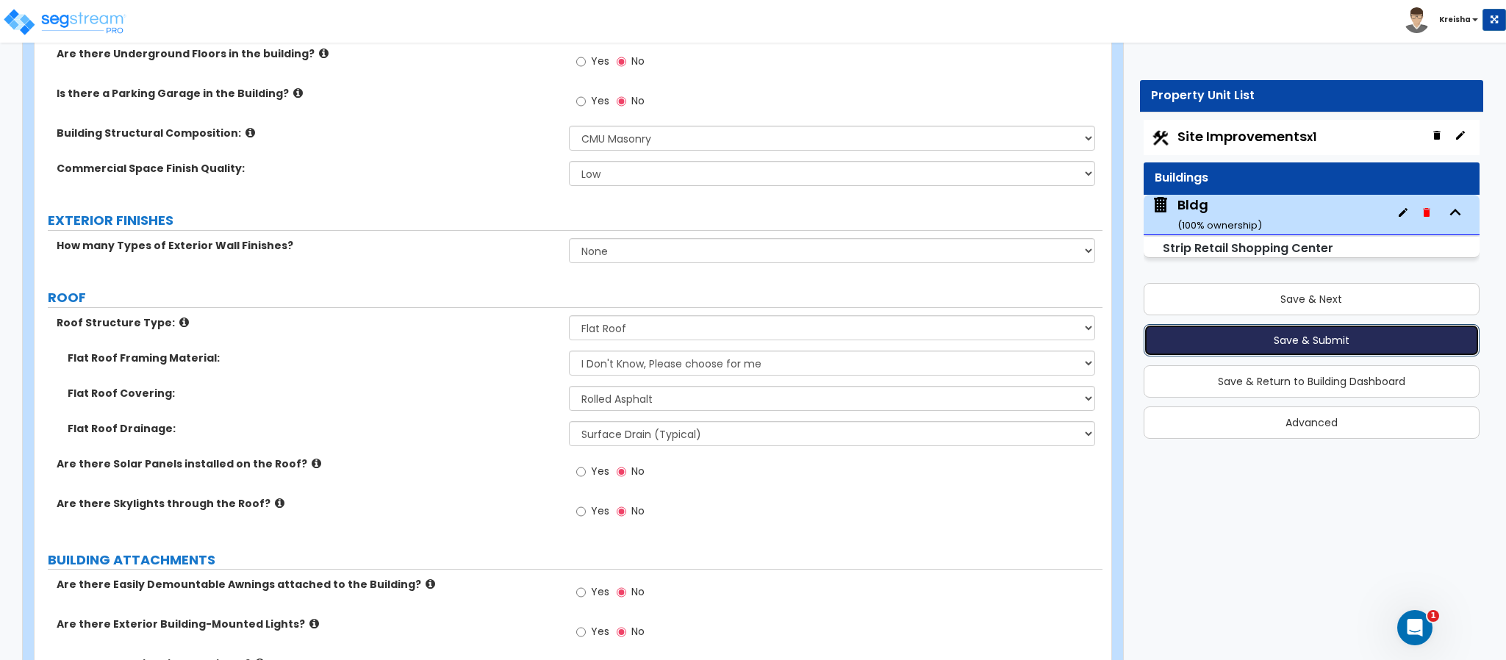
click at [1169, 336] on button "Save & Submit" at bounding box center [1312, 340] width 336 height 32
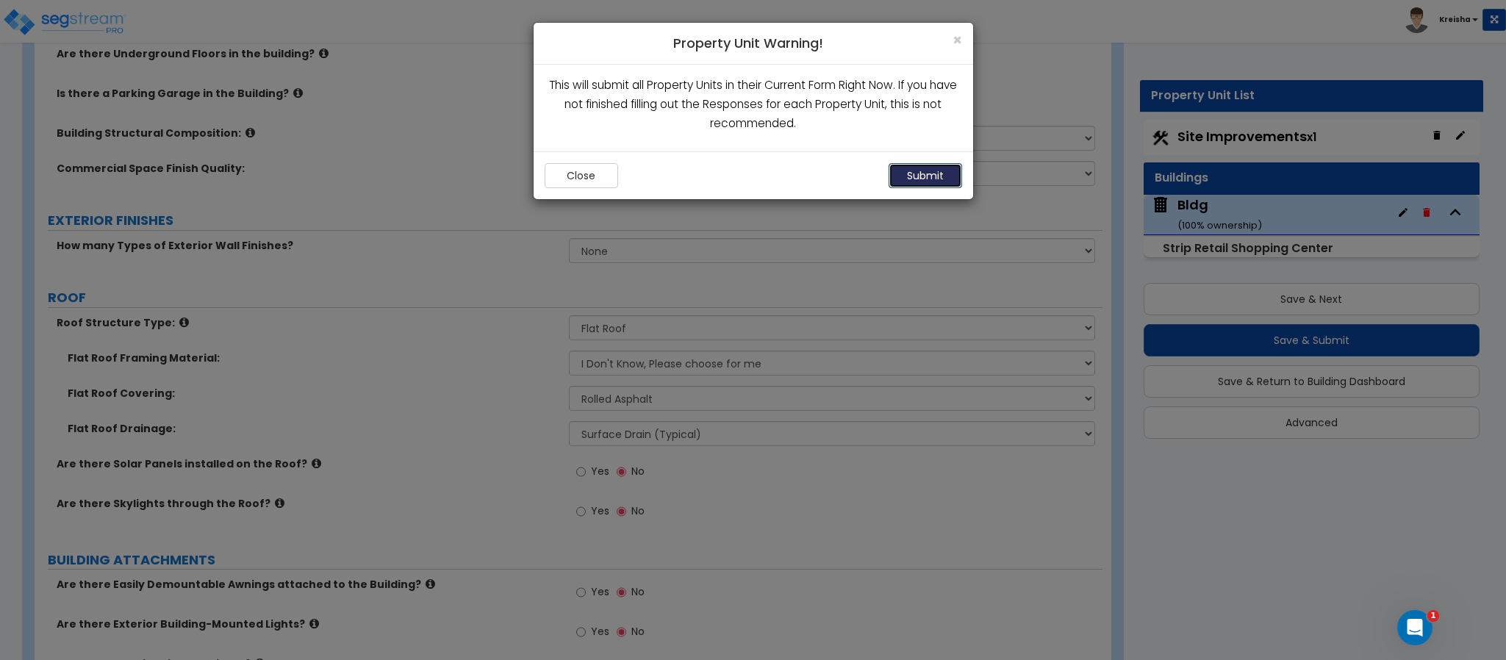
click at [942, 168] on button "Submit" at bounding box center [926, 175] width 74 height 25
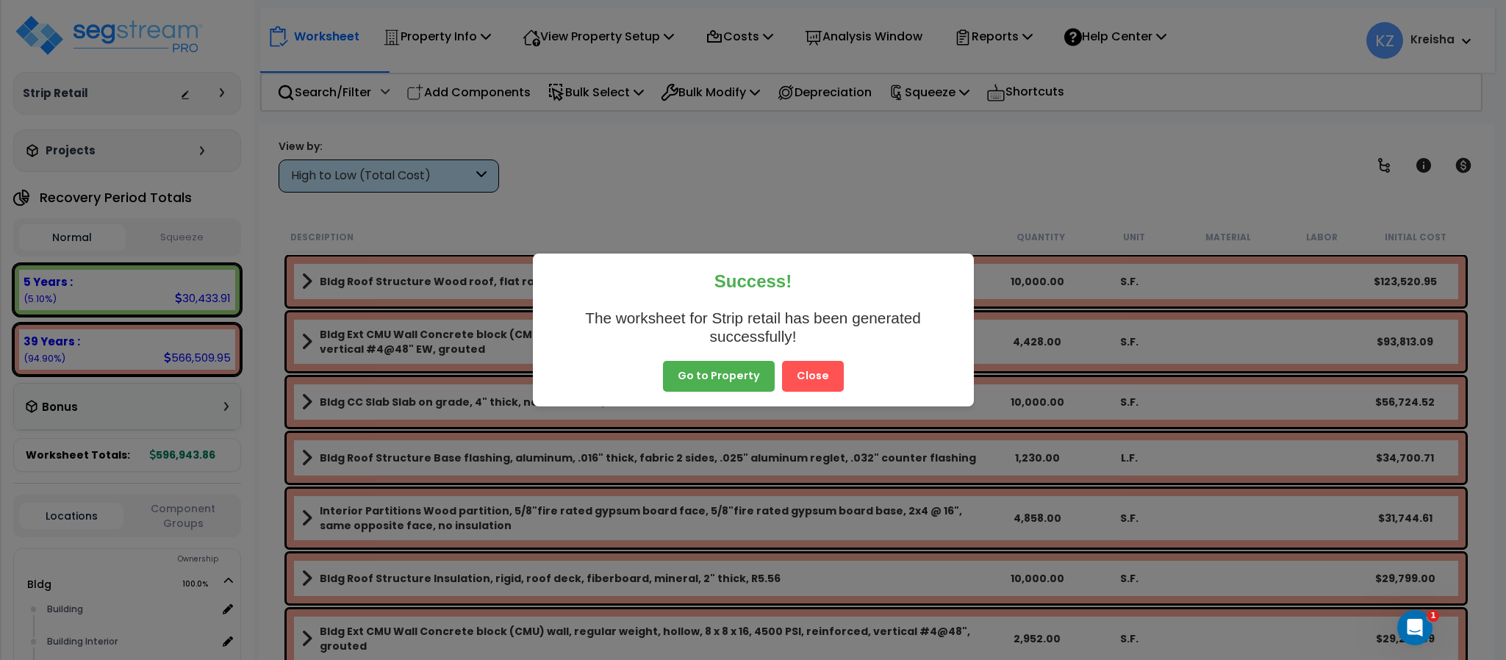
click at [796, 378] on button "Close" at bounding box center [813, 376] width 62 height 31
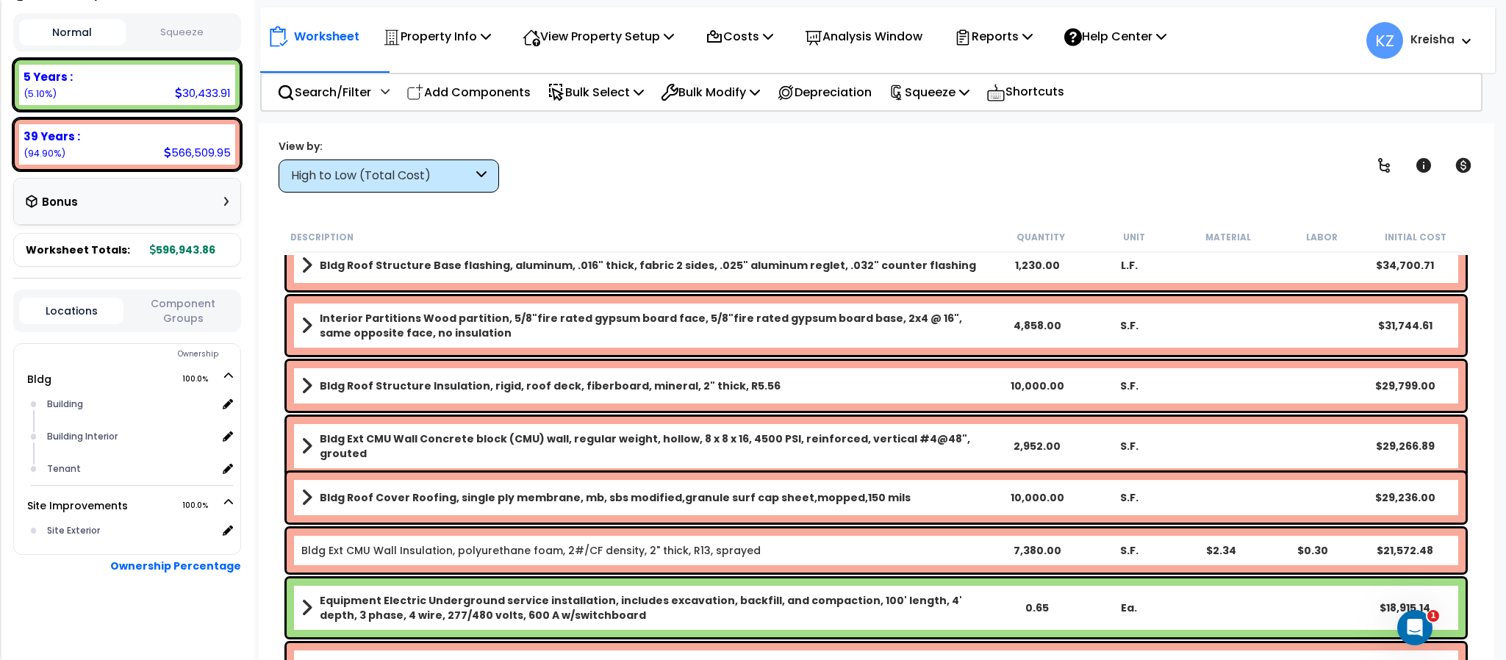
scroll to position [300, 0]
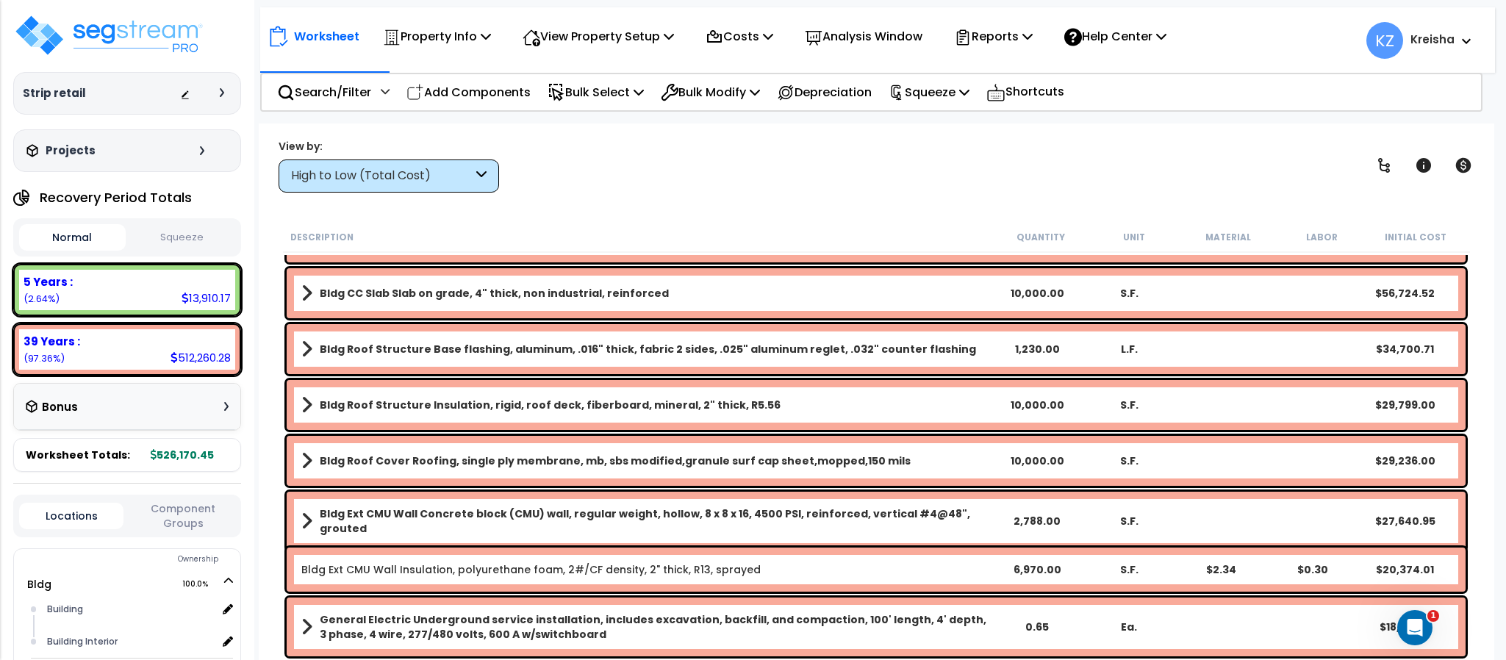
scroll to position [102, 0]
